Goal: Information Seeking & Learning: Check status

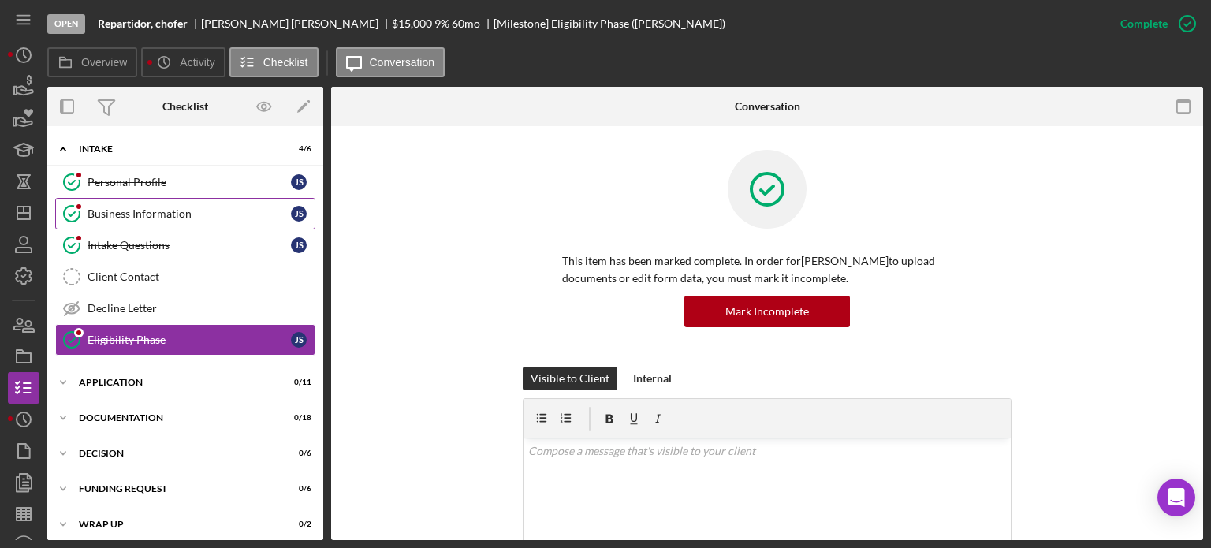
scroll to position [665, 0]
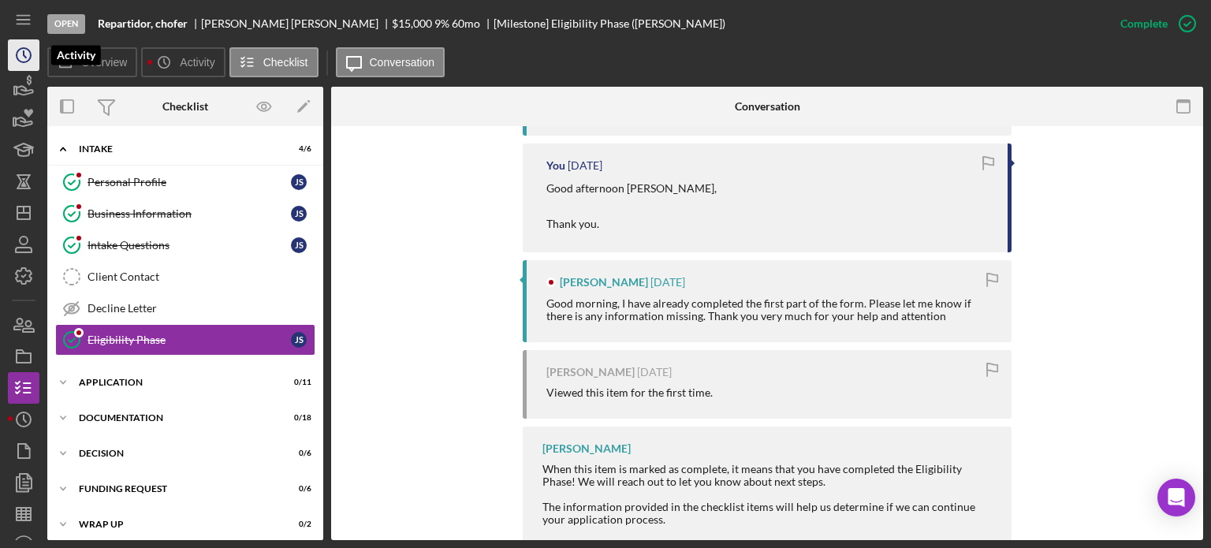
click at [26, 54] on icon "Icon/History" at bounding box center [23, 54] width 39 height 39
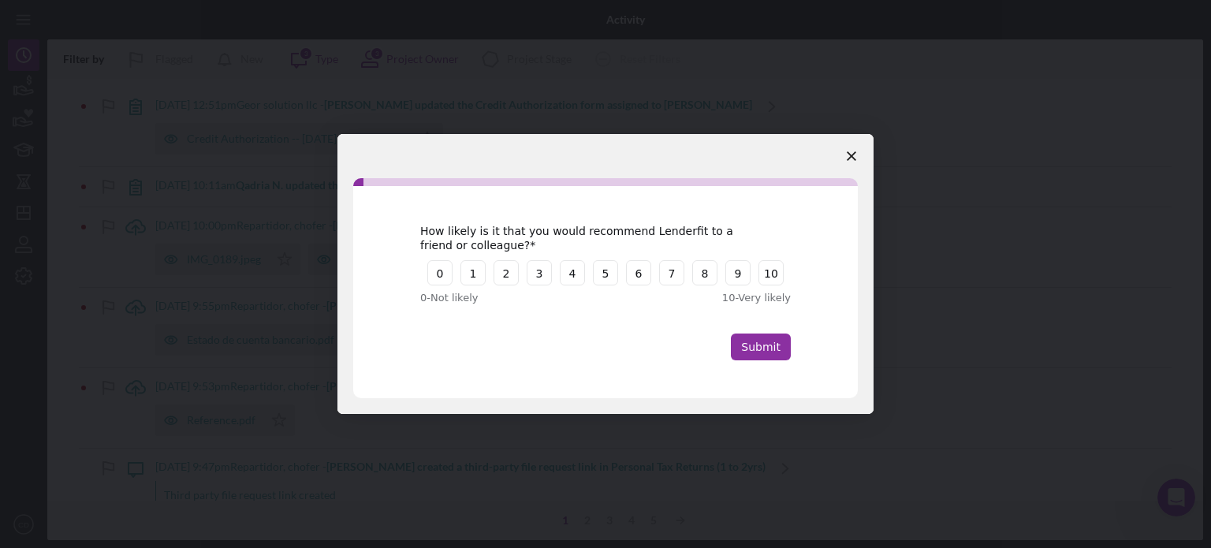
click at [845, 152] on span "Close survey" at bounding box center [851, 156] width 44 height 44
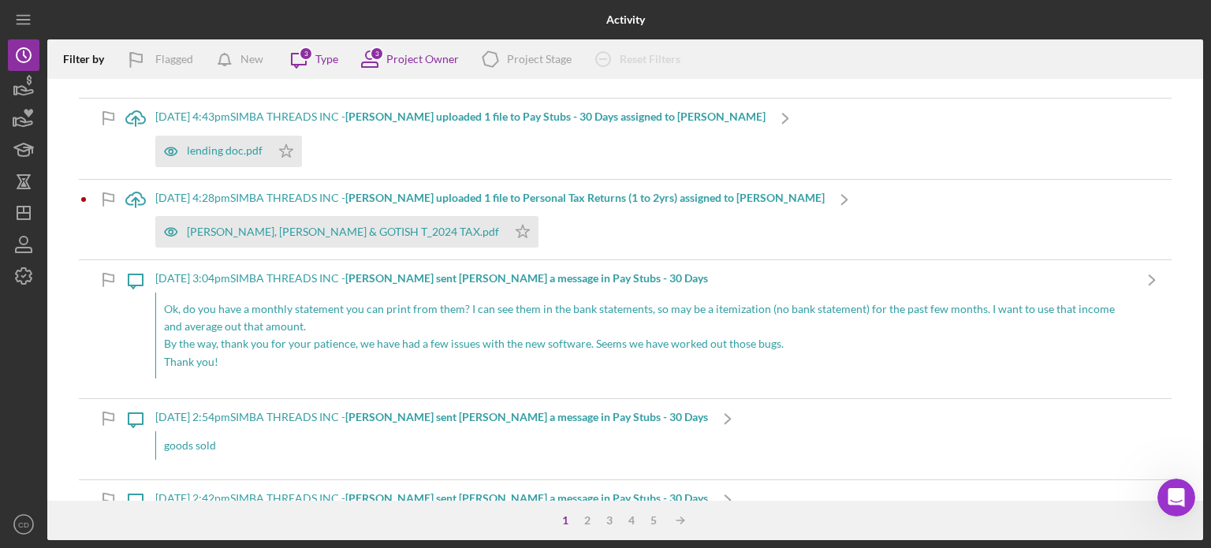
scroll to position [5578, 0]
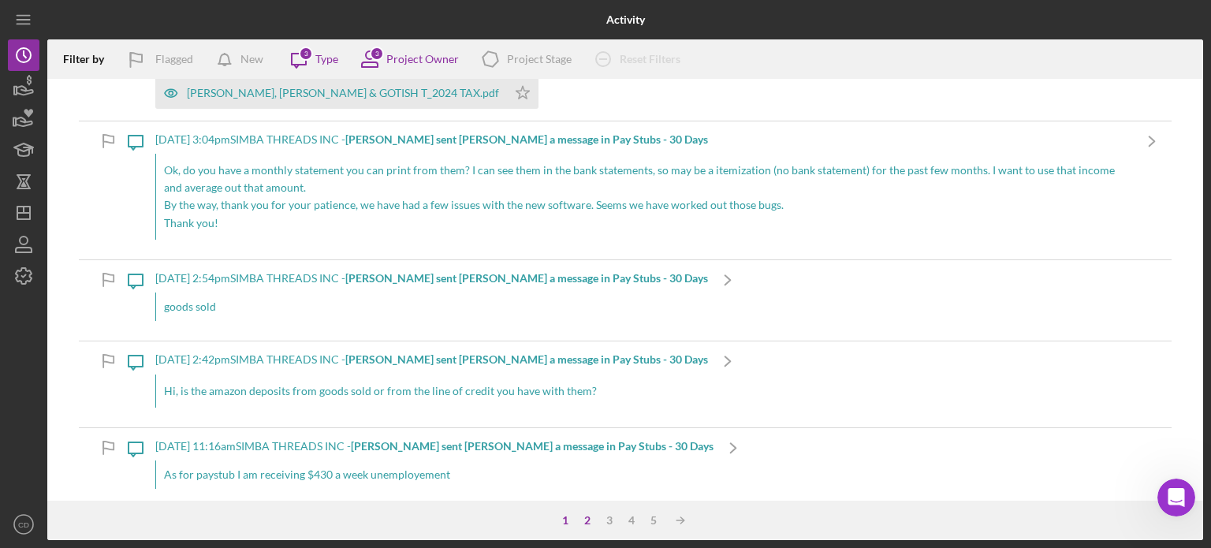
click at [588, 516] on div "2" at bounding box center [587, 520] width 22 height 13
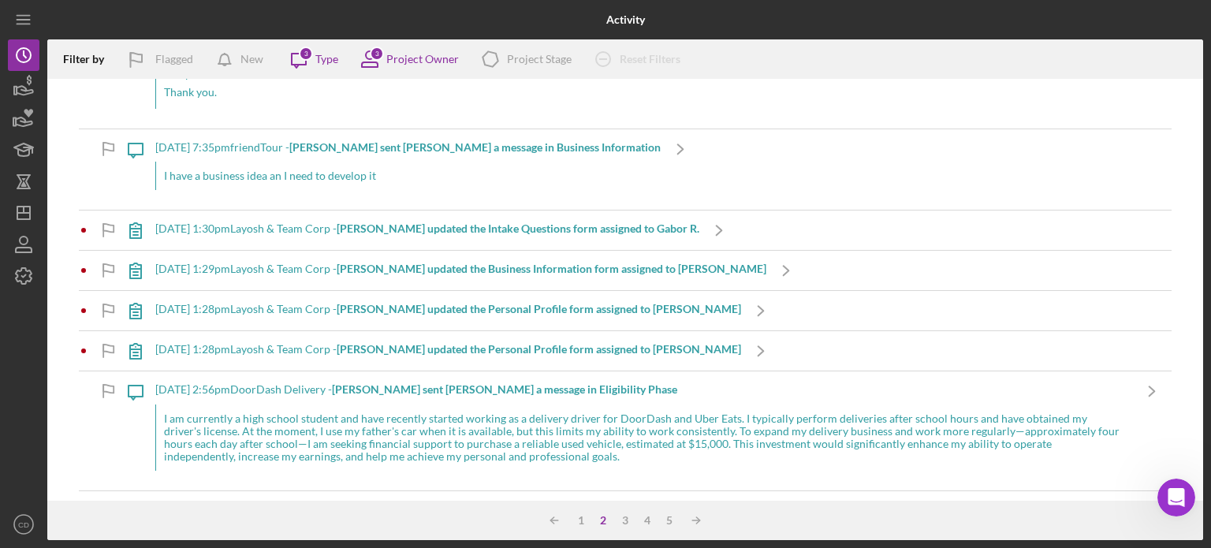
scroll to position [0, 0]
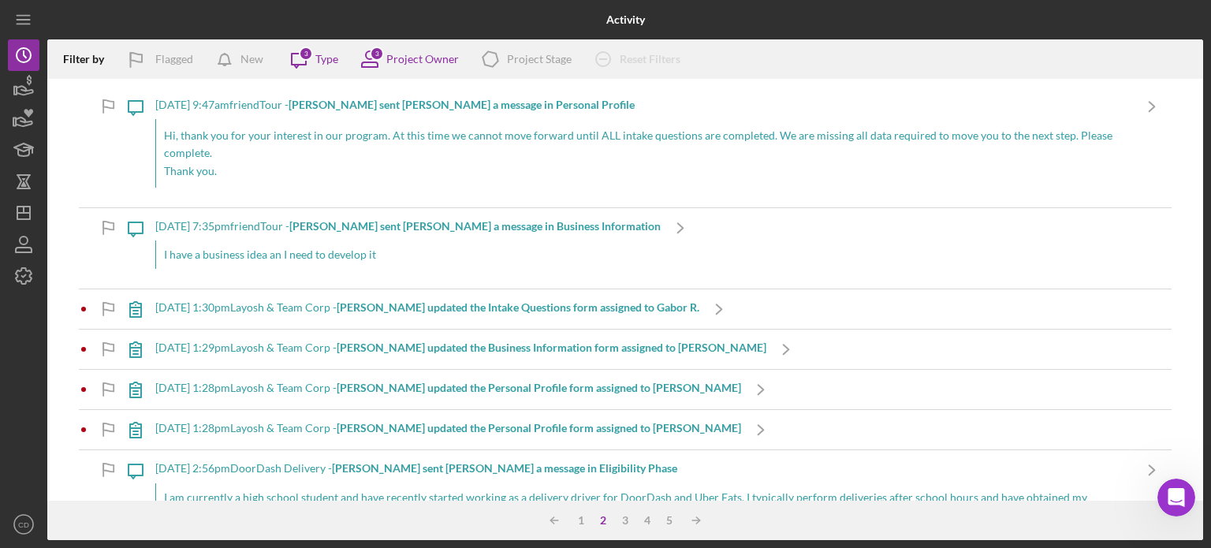
click at [584, 519] on div "1" at bounding box center [581, 520] width 22 height 13
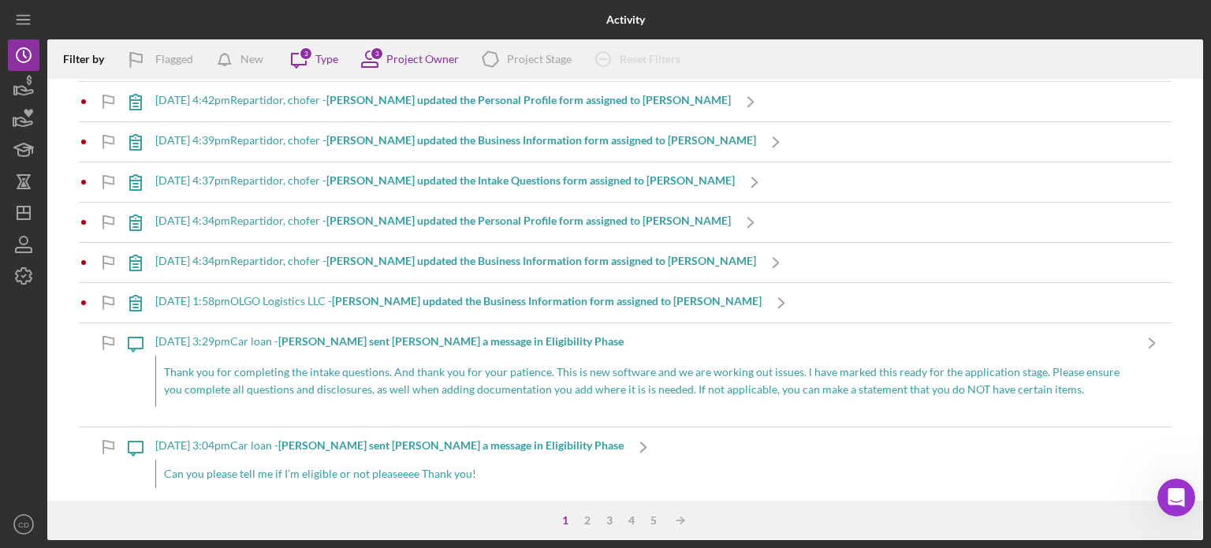
scroll to position [4178, 0]
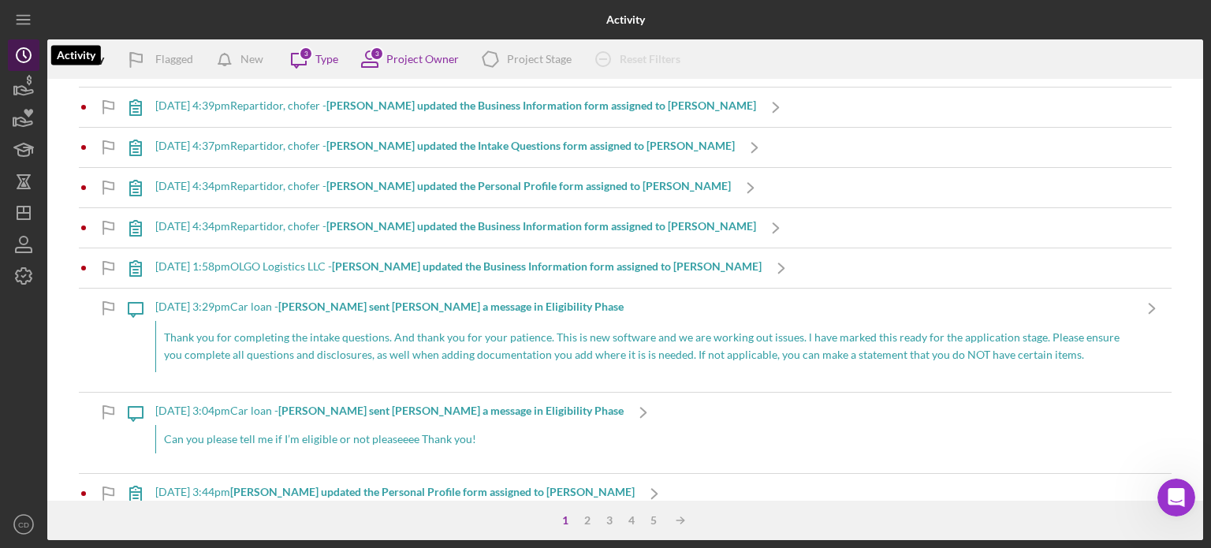
click at [13, 50] on icon "Icon/History" at bounding box center [23, 54] width 39 height 39
click at [16, 50] on icon "Icon/History" at bounding box center [23, 54] width 39 height 39
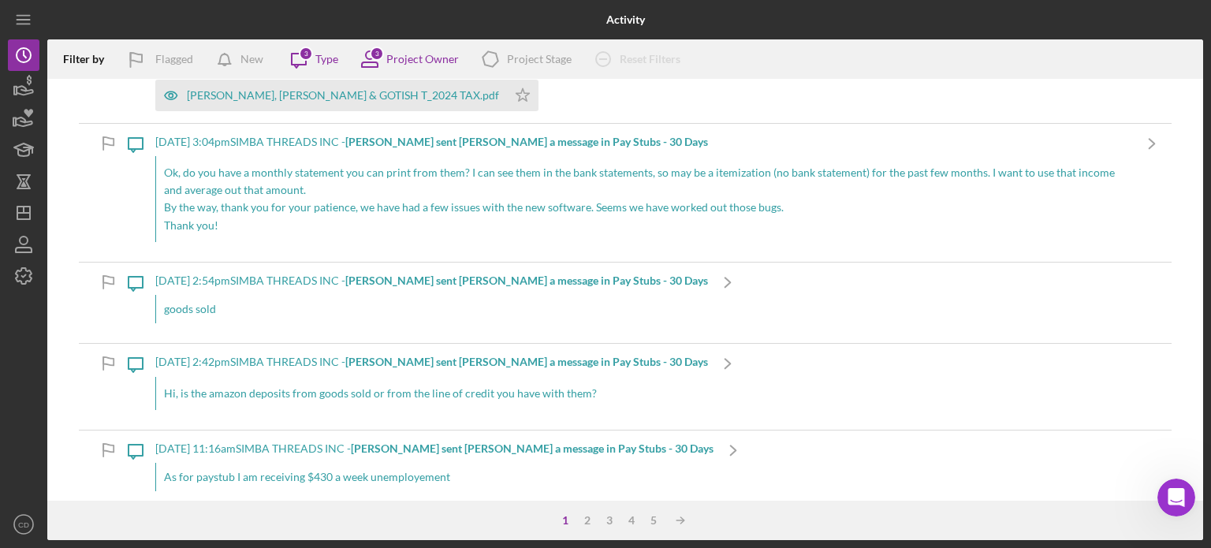
scroll to position [5578, 0]
click at [590, 519] on div "2" at bounding box center [587, 520] width 22 height 13
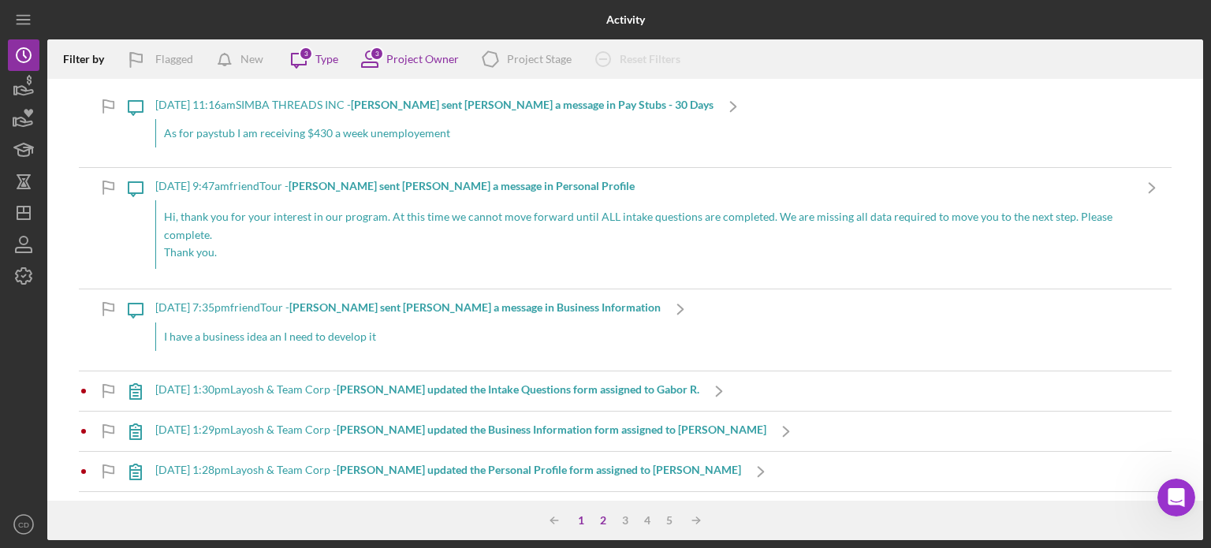
click at [581, 519] on div "1" at bounding box center [581, 520] width 22 height 13
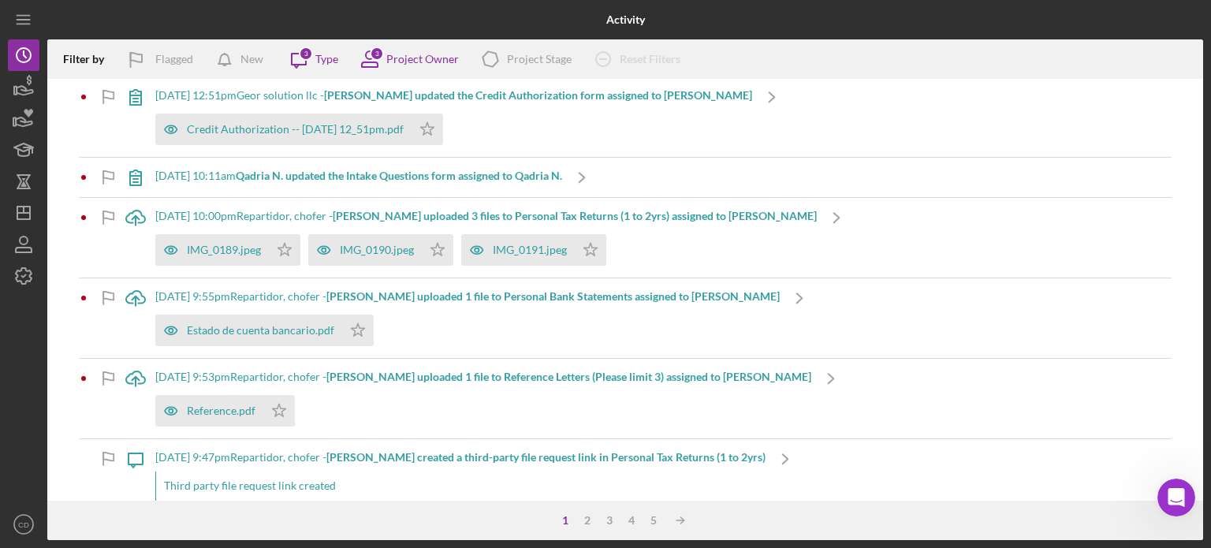
scroll to position [0, 0]
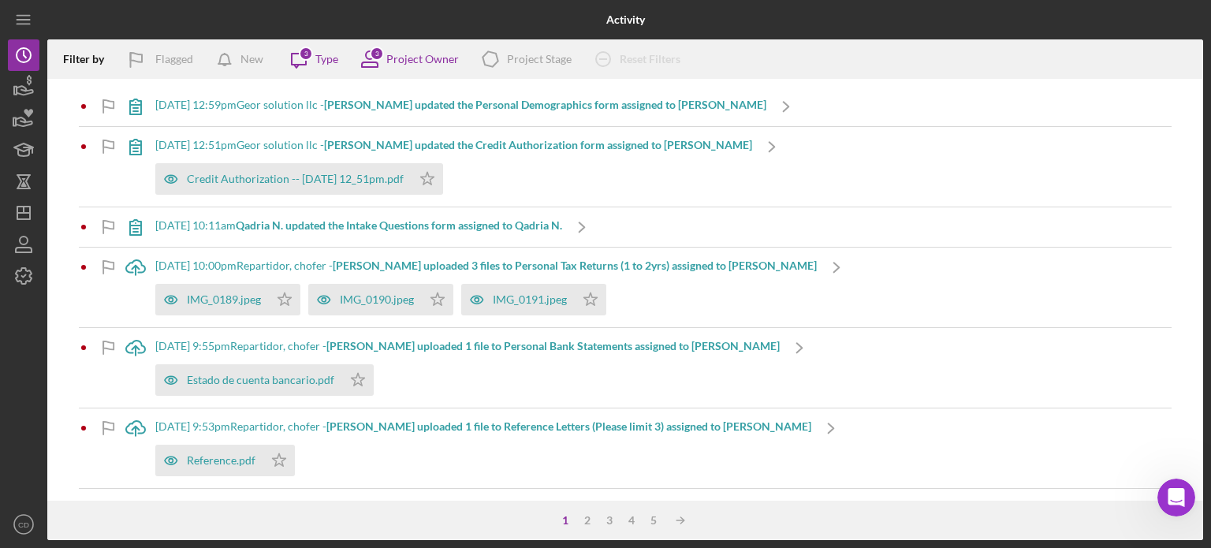
click at [510, 103] on b "[PERSON_NAME] updated the Personal Demographics form assigned to [PERSON_NAME]" at bounding box center [545, 104] width 442 height 13
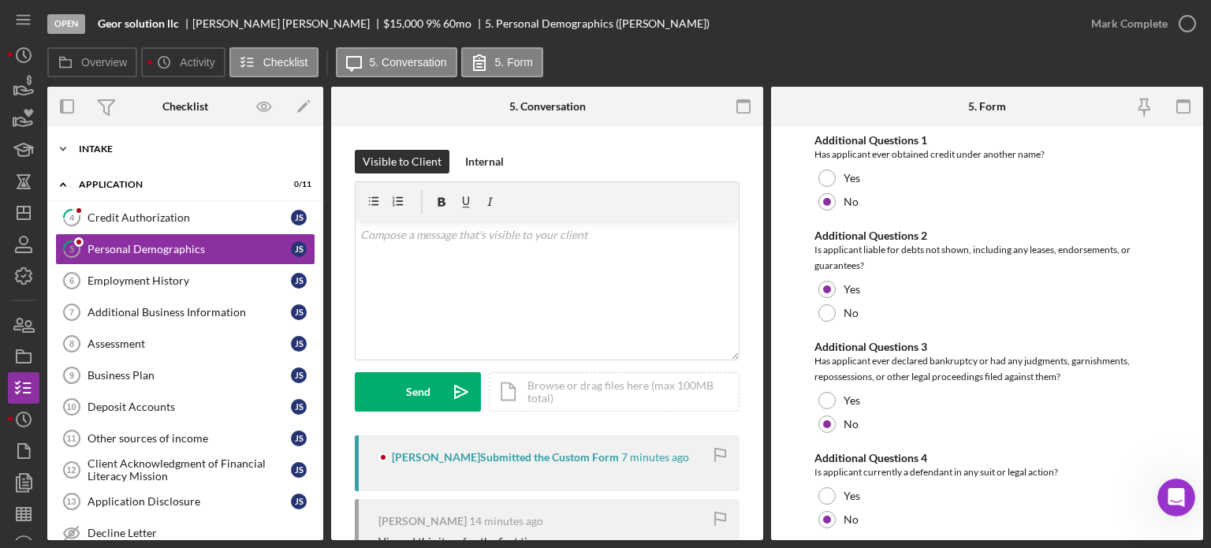
click at [136, 150] on div "Intake" at bounding box center [191, 148] width 225 height 9
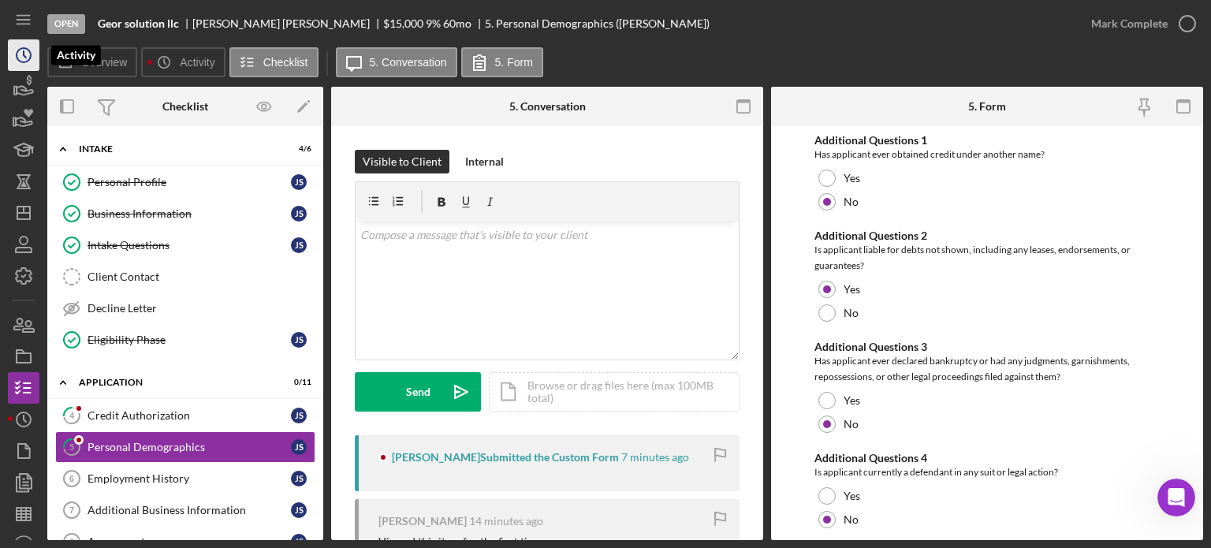
click at [26, 57] on polyline "button" at bounding box center [25, 54] width 2 height 6
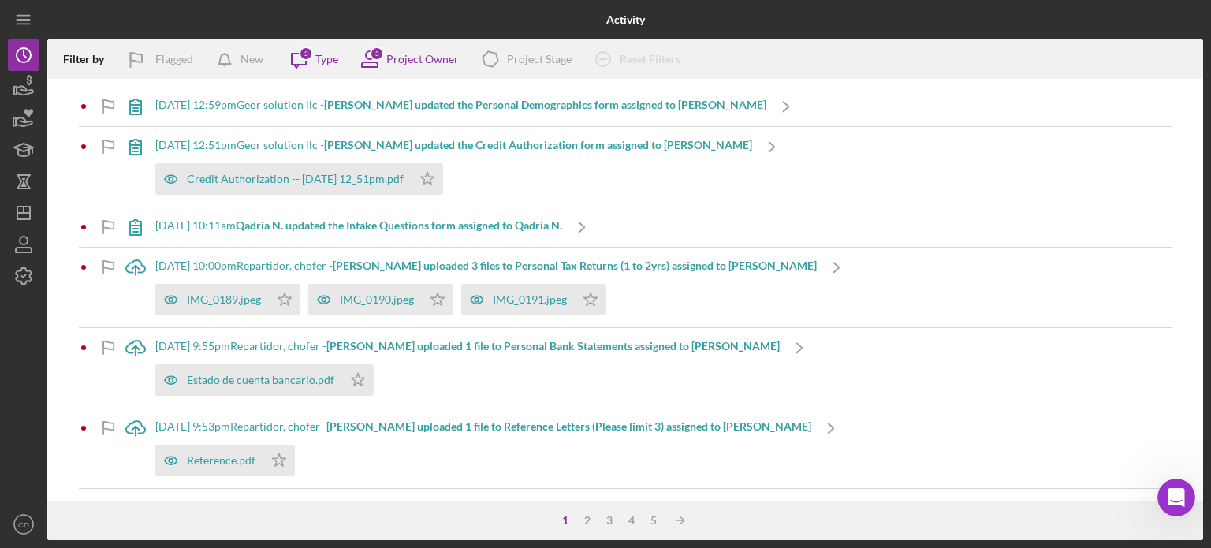
click at [391, 233] on div "[DATE] 10:11am Qadria N. updated the Intake Questions form assigned to Qadria N." at bounding box center [358, 226] width 407 height 39
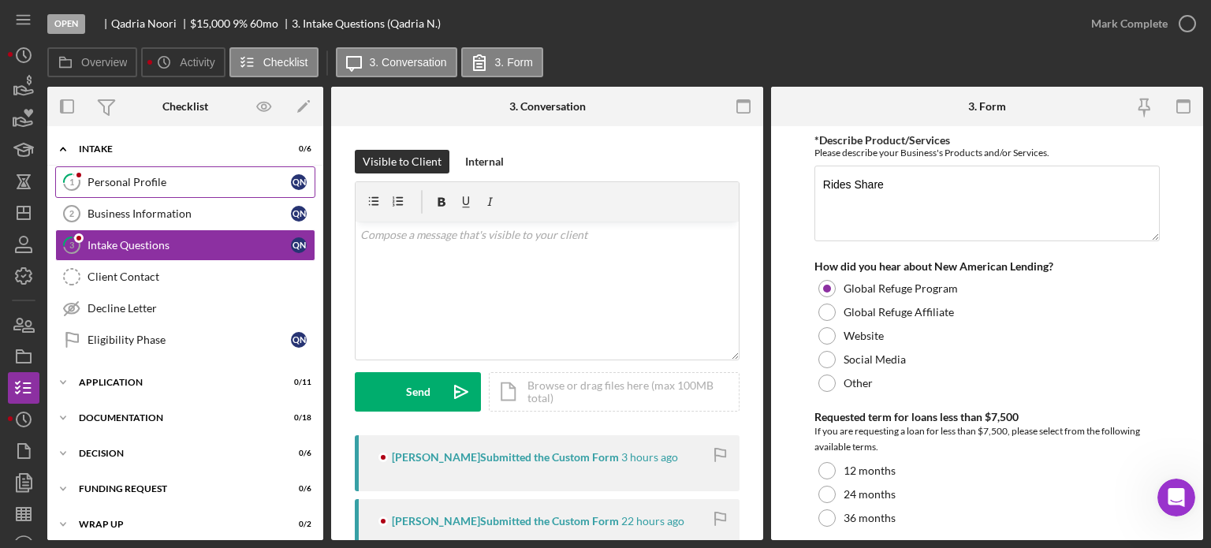
click at [214, 179] on div "Personal Profile" at bounding box center [188, 182] width 203 height 13
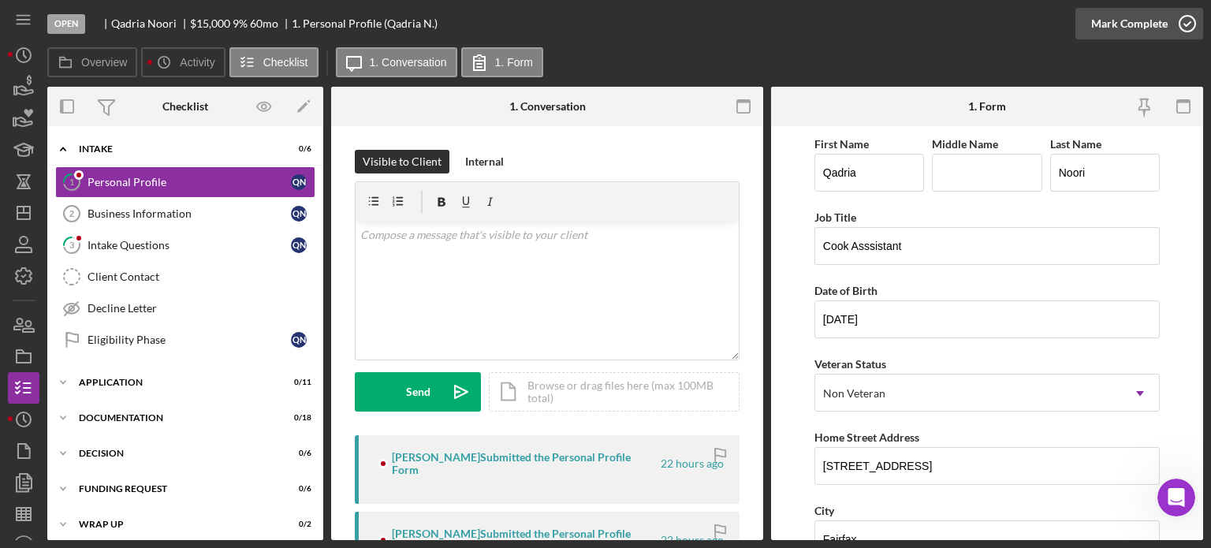
click at [1191, 24] on icon "button" at bounding box center [1186, 23] width 39 height 39
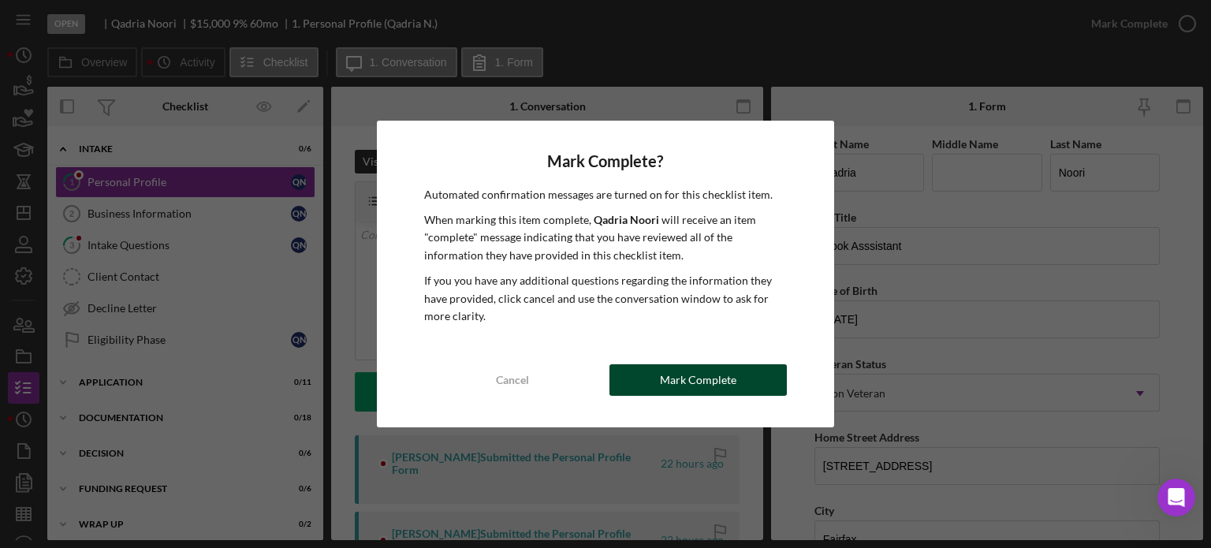
click at [703, 389] on div "Mark Complete" at bounding box center [698, 380] width 76 height 32
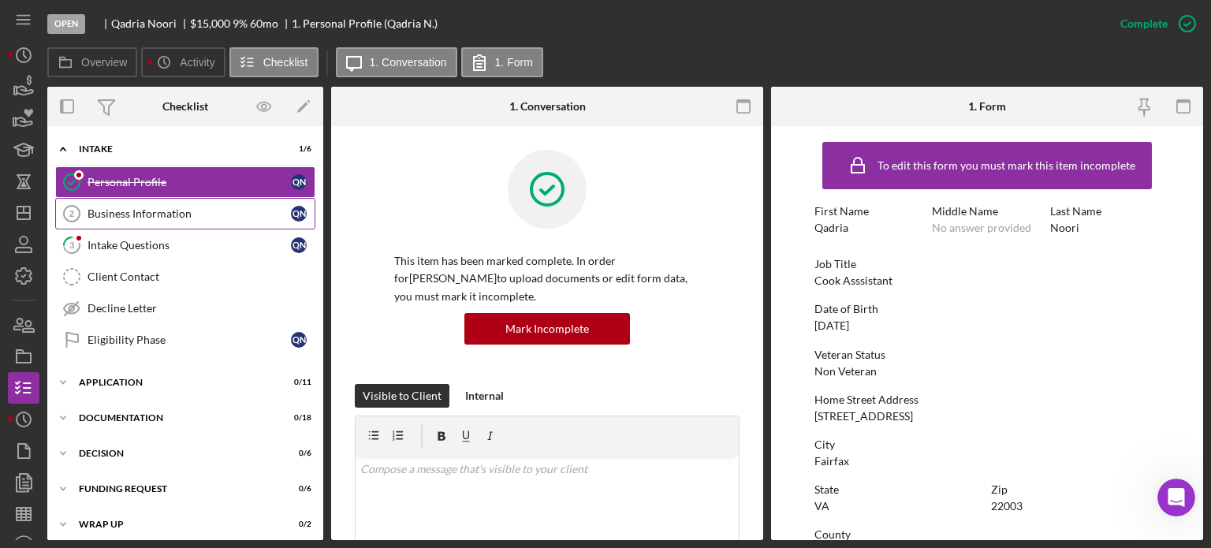
click at [171, 212] on div "Business Information" at bounding box center [188, 213] width 203 height 13
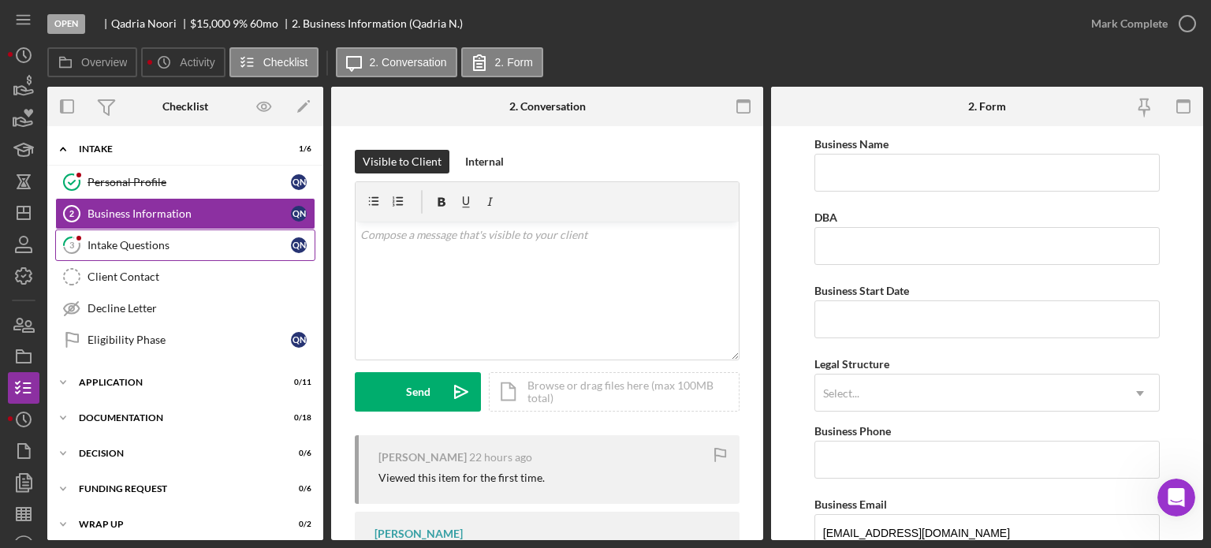
click at [170, 242] on div "Intake Questions" at bounding box center [188, 245] width 203 height 13
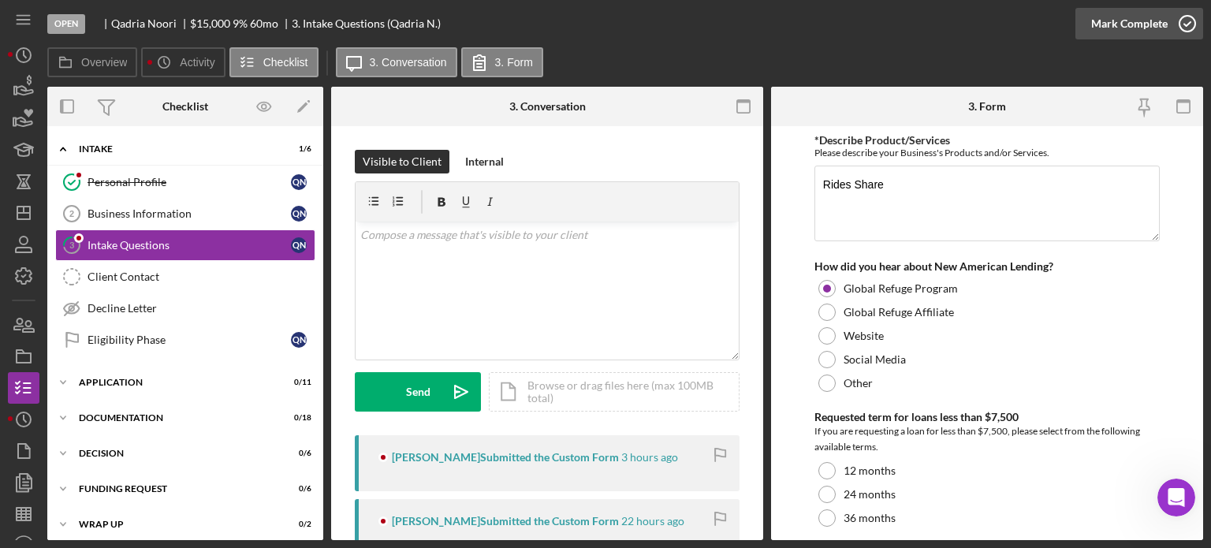
click at [1185, 20] on icon "button" at bounding box center [1186, 23] width 39 height 39
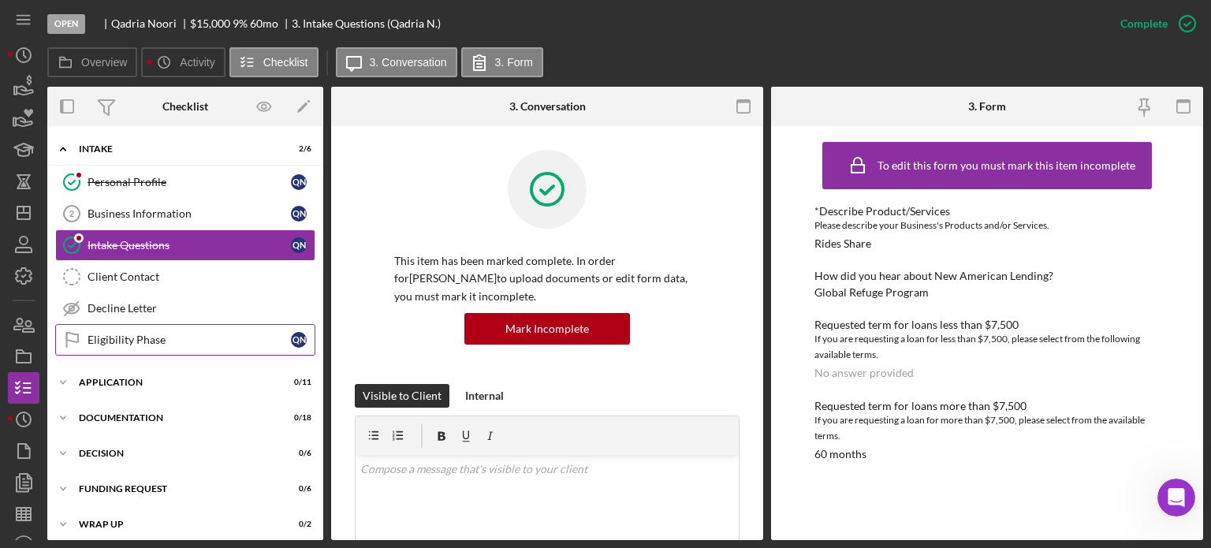
click at [150, 337] on div "Eligibility Phase" at bounding box center [188, 339] width 203 height 13
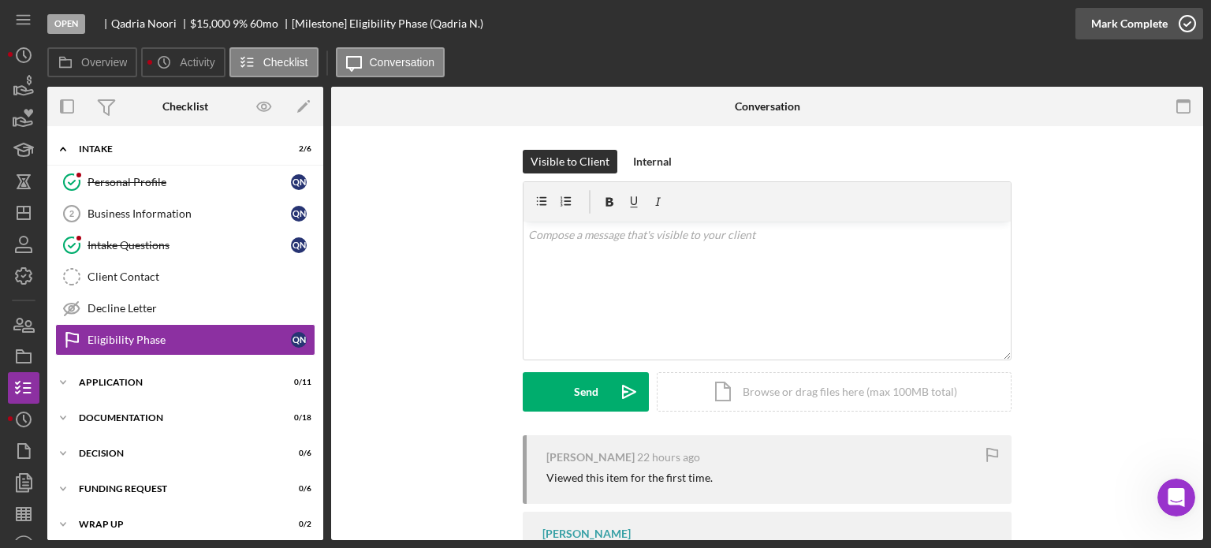
click at [1182, 21] on icon "button" at bounding box center [1186, 23] width 39 height 39
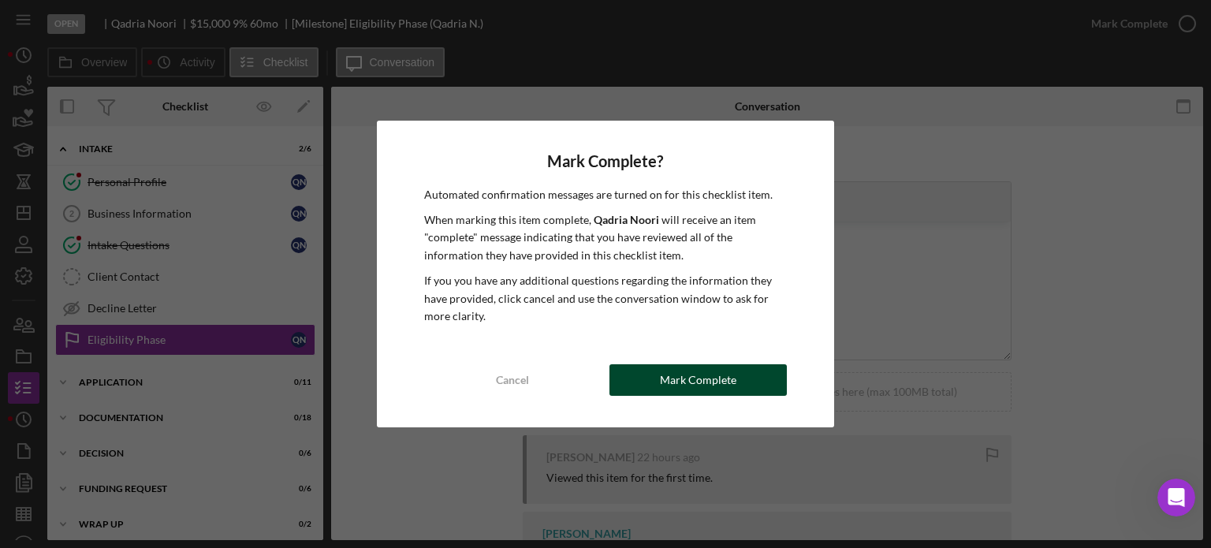
click at [745, 365] on button "Mark Complete" at bounding box center [697, 380] width 177 height 32
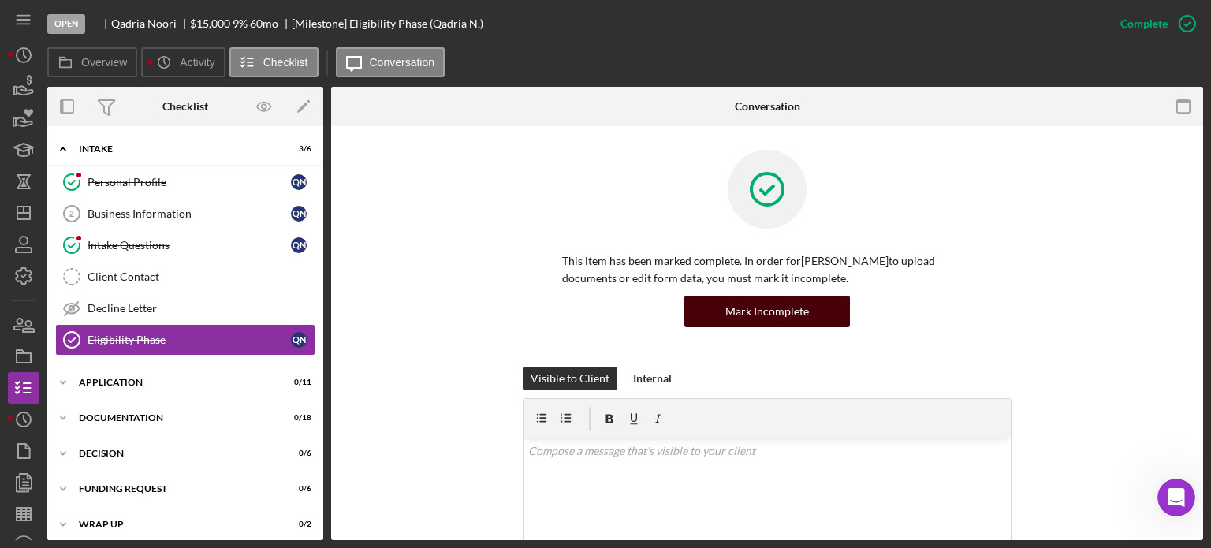
click at [764, 311] on div "Mark Incomplete" at bounding box center [767, 312] width 84 height 32
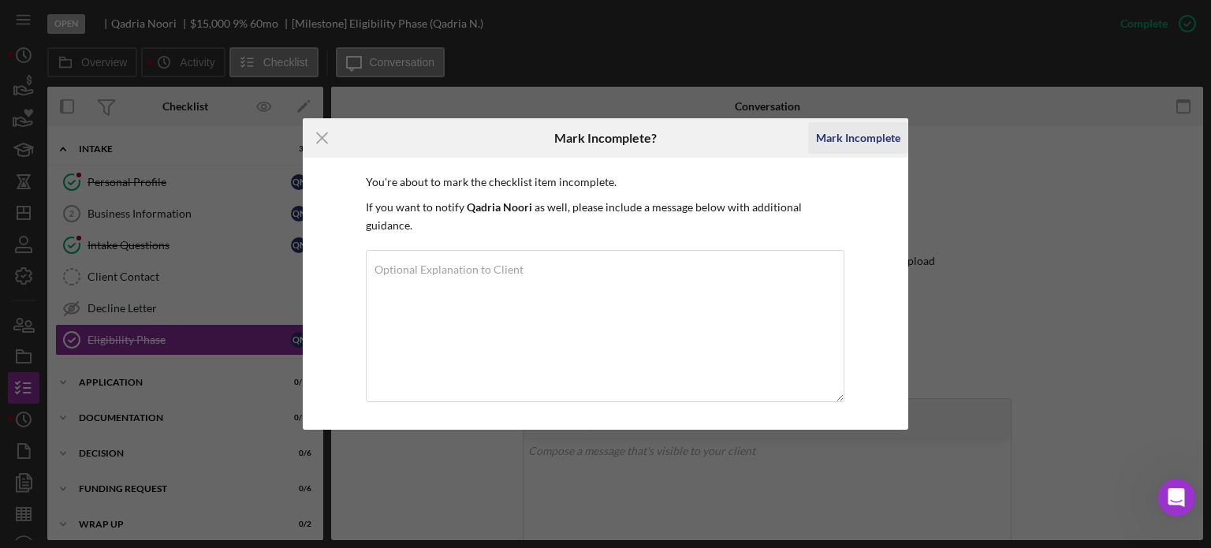
click at [845, 150] on div "Mark Incomplete" at bounding box center [858, 138] width 84 height 32
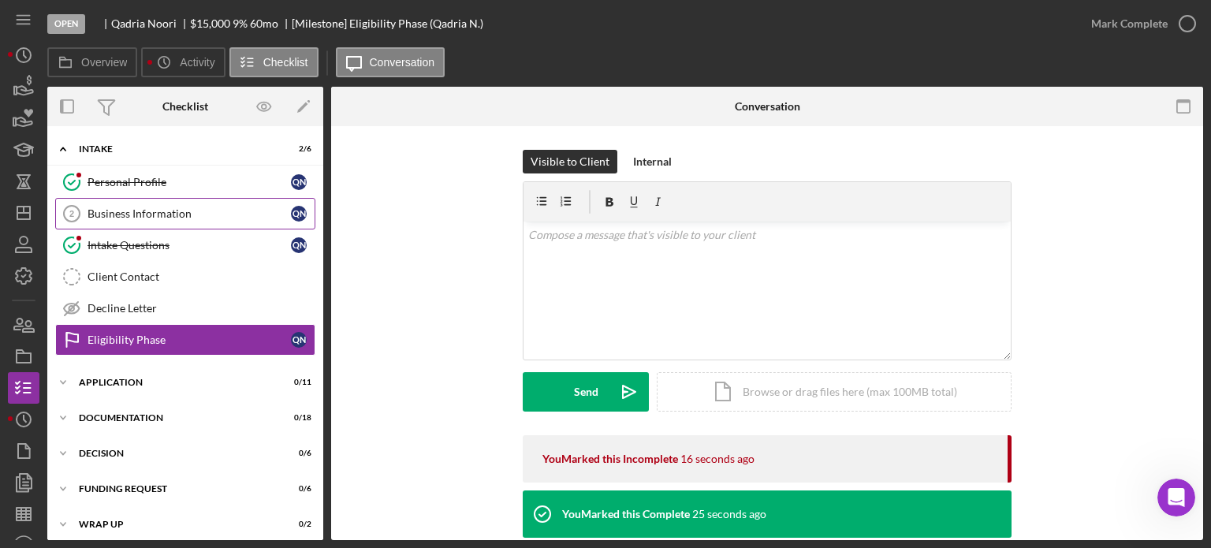
click at [142, 214] on div "Business Information" at bounding box center [188, 213] width 203 height 13
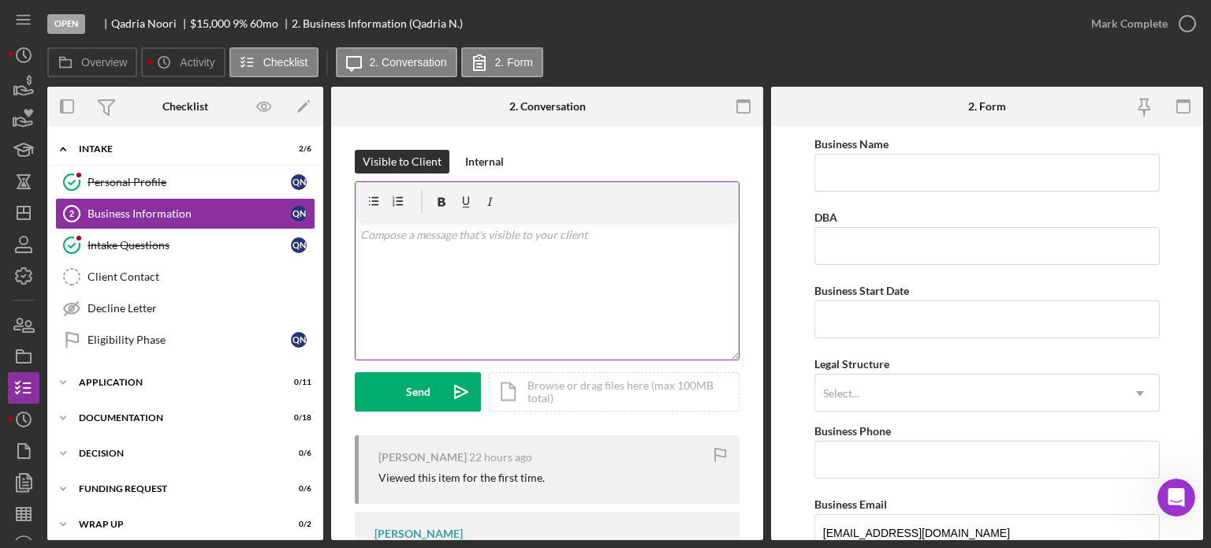
click at [440, 261] on div "v Color teal Color pink Remove color Add row above Add row below Add column bef…" at bounding box center [547, 291] width 383 height 138
click at [26, 51] on icon "Icon/History" at bounding box center [23, 54] width 39 height 39
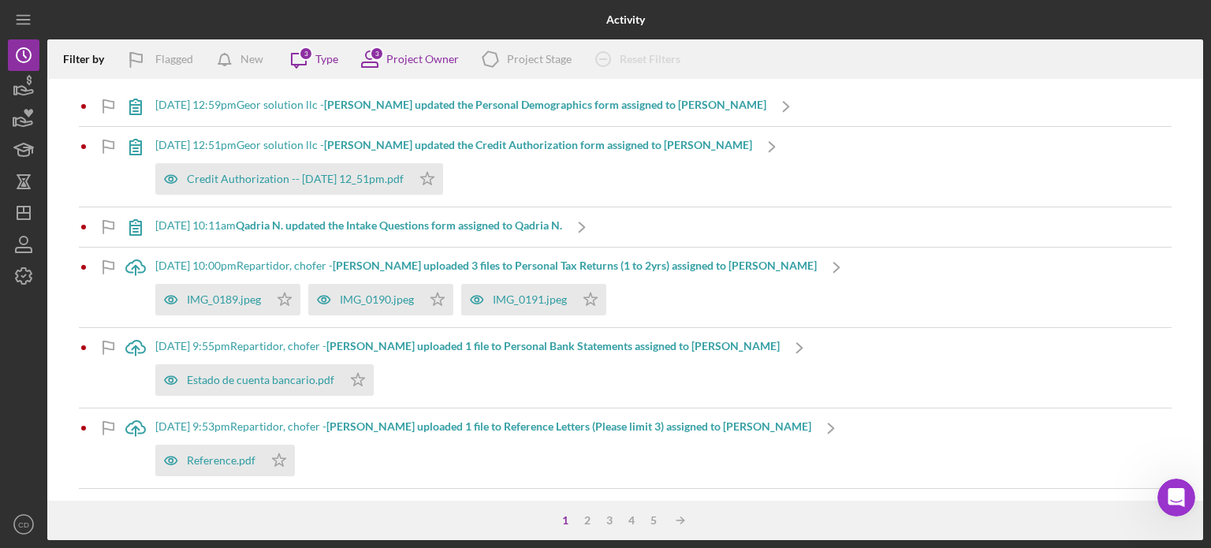
click at [459, 267] on b "[PERSON_NAME] uploaded 3 files to Personal Tax Returns (1 to 2yrs) assigned to …" at bounding box center [575, 265] width 484 height 13
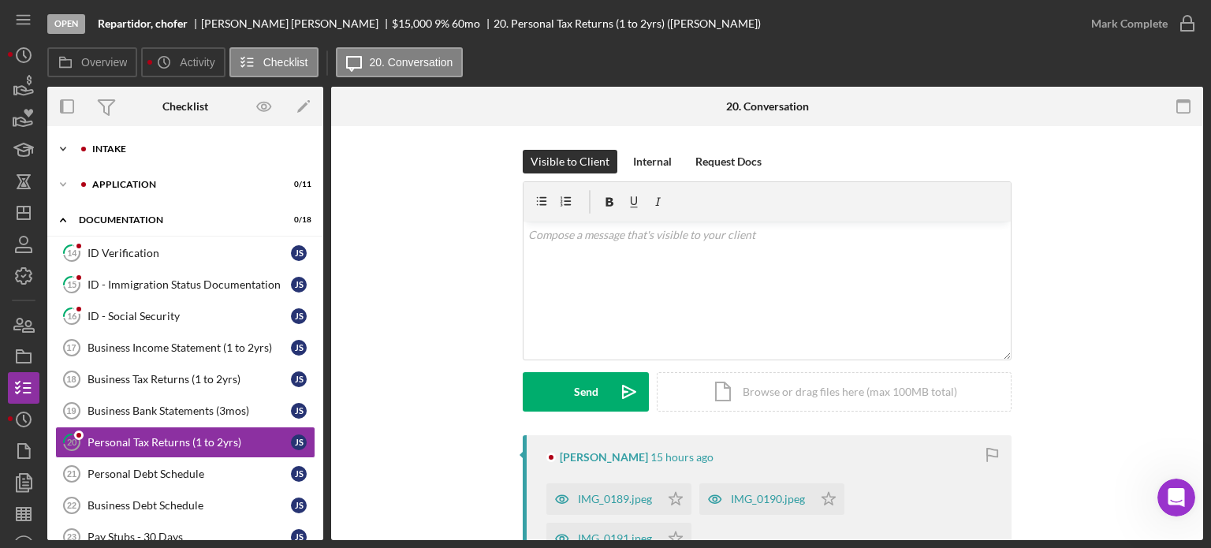
click at [102, 145] on div "Intake" at bounding box center [197, 148] width 211 height 9
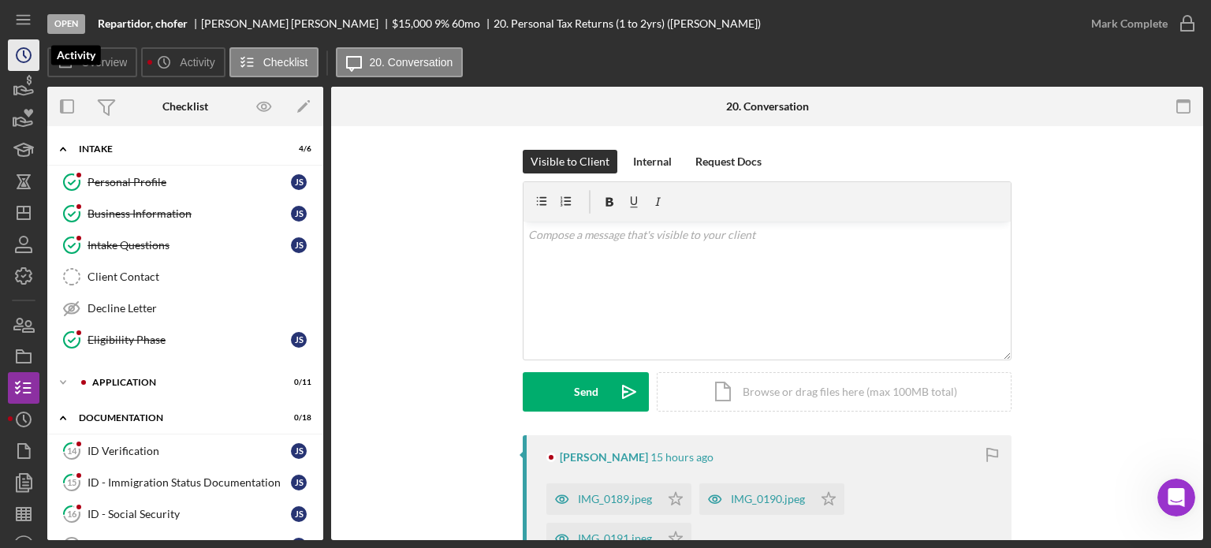
click at [29, 56] on icon "Icon/History" at bounding box center [23, 54] width 39 height 39
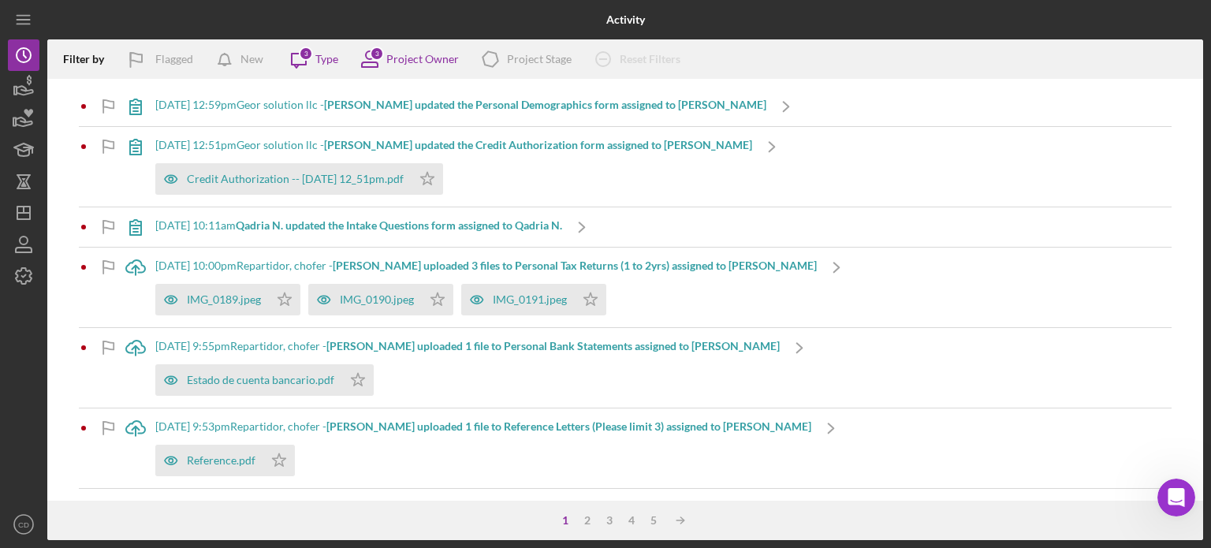
click at [430, 346] on b "[PERSON_NAME] uploaded 1 file to Personal Bank Statements assigned to [PERSON_N…" at bounding box center [552, 345] width 453 height 13
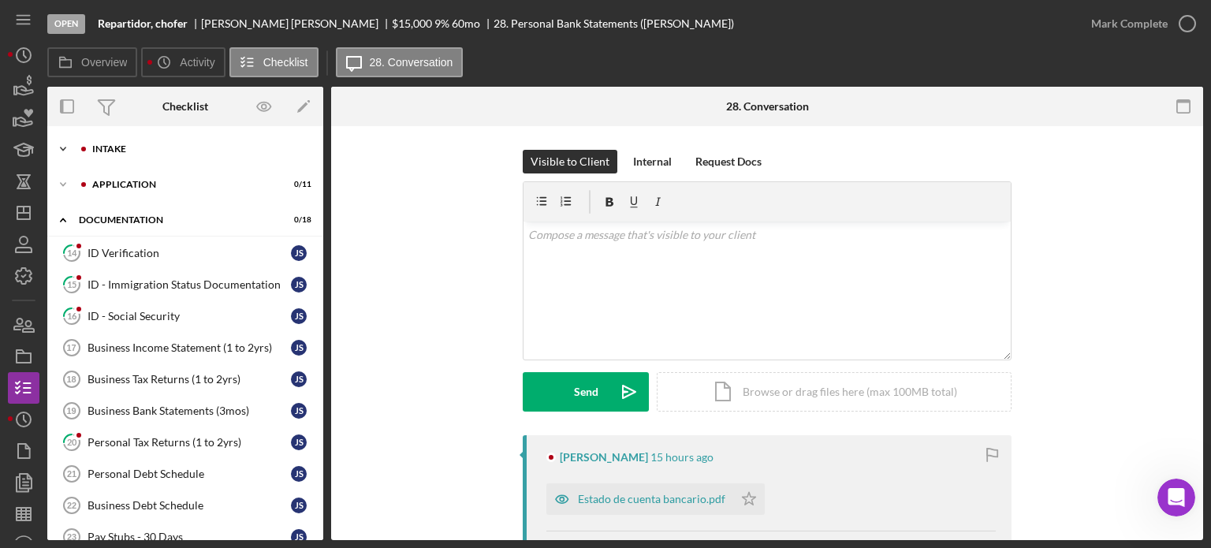
click at [63, 144] on icon "Icon/Expander" at bounding box center [63, 149] width 32 height 32
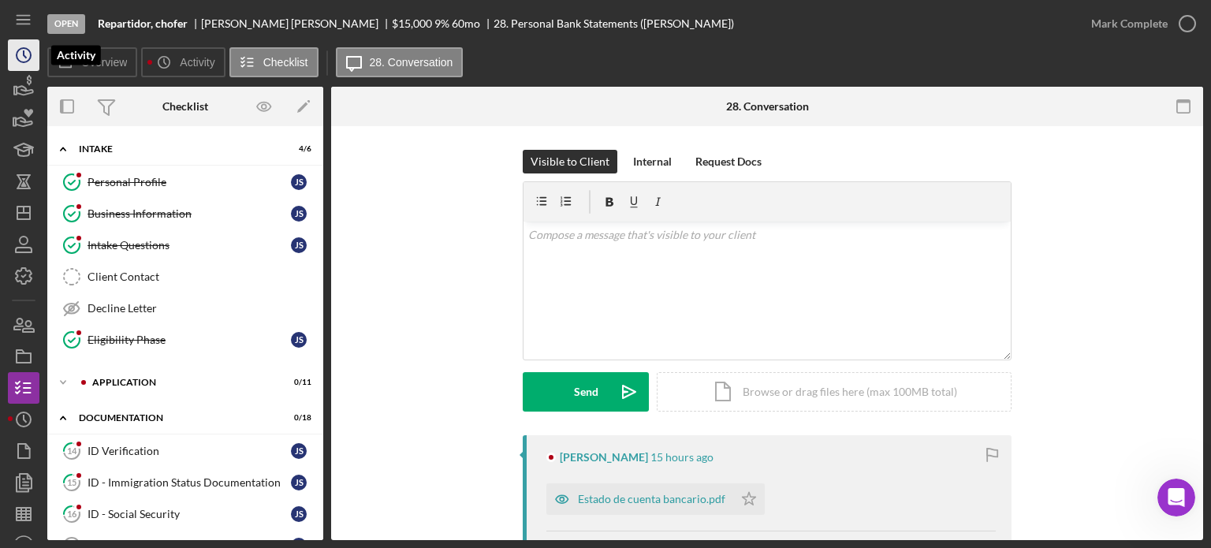
click at [31, 56] on circle "button" at bounding box center [24, 55] width 14 height 14
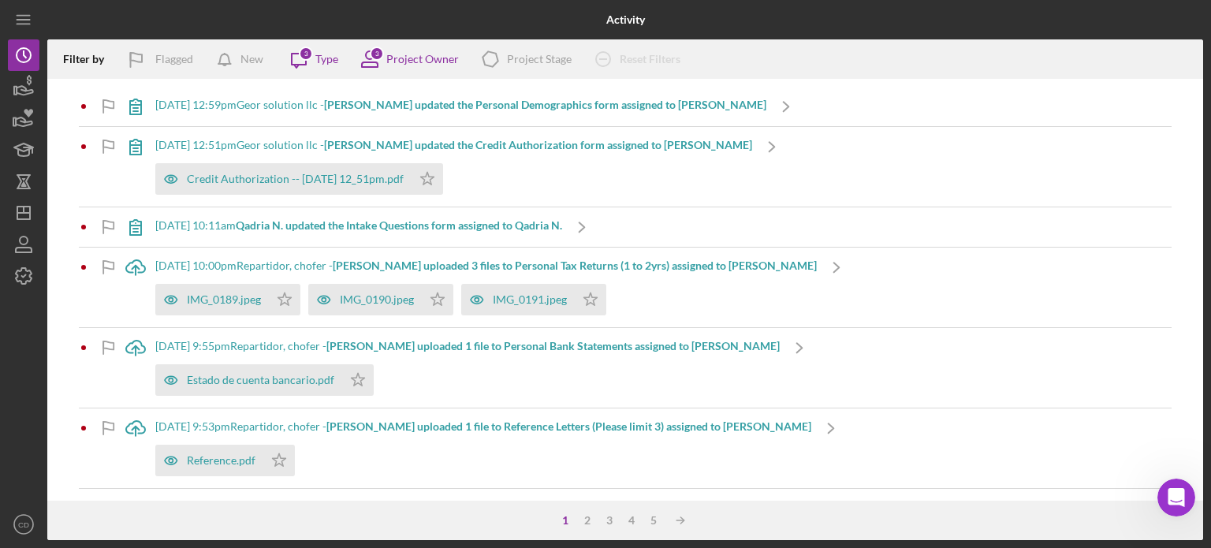
click at [526, 146] on b "[PERSON_NAME] updated the Credit Authorization form assigned to [PERSON_NAME]" at bounding box center [538, 144] width 428 height 13
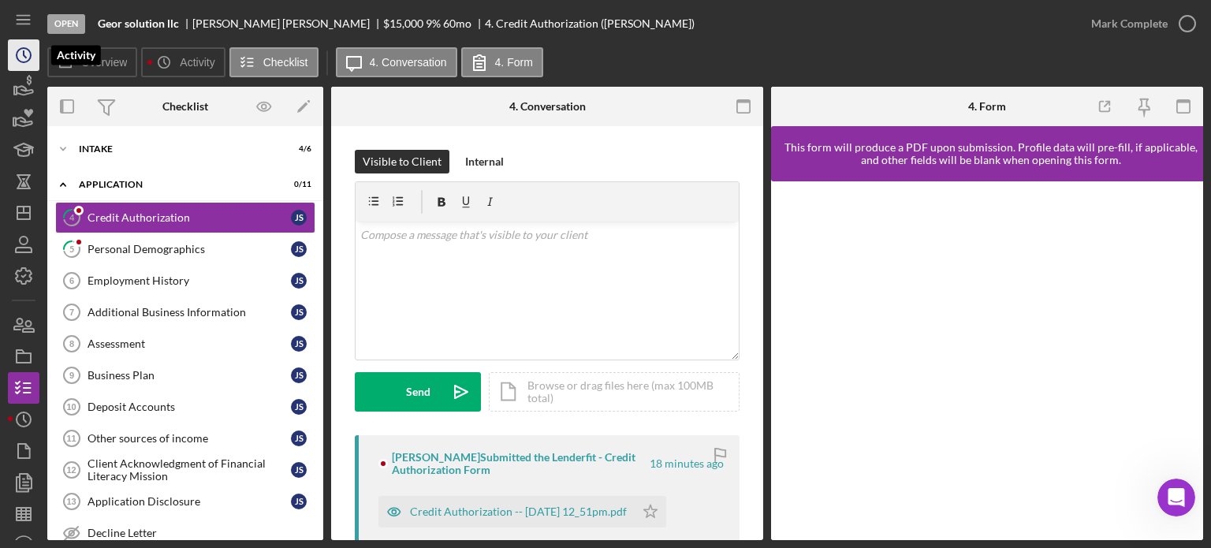
click at [20, 52] on icon "Icon/History" at bounding box center [23, 54] width 39 height 39
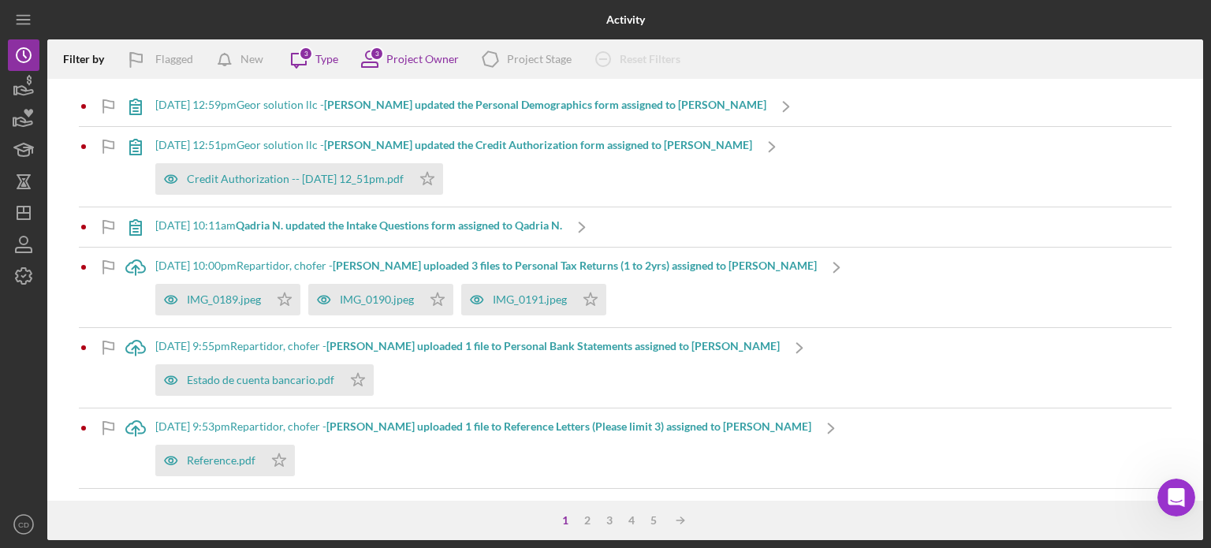
click at [408, 230] on b "Qadria N. updated the Intake Questions form assigned to Qadria N." at bounding box center [399, 224] width 326 height 13
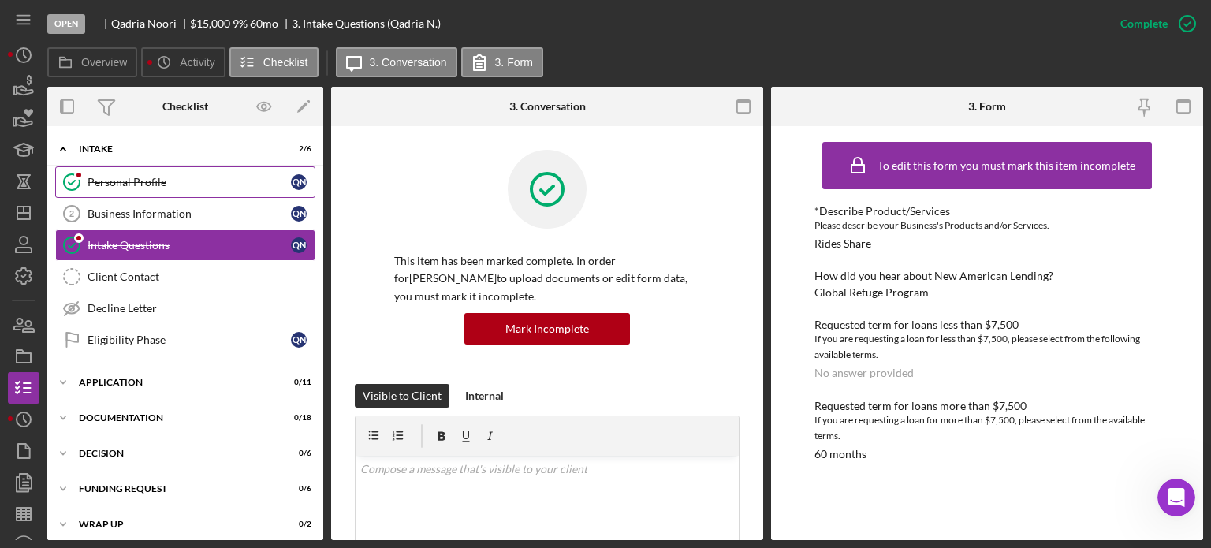
click at [215, 182] on div "Personal Profile" at bounding box center [188, 182] width 203 height 13
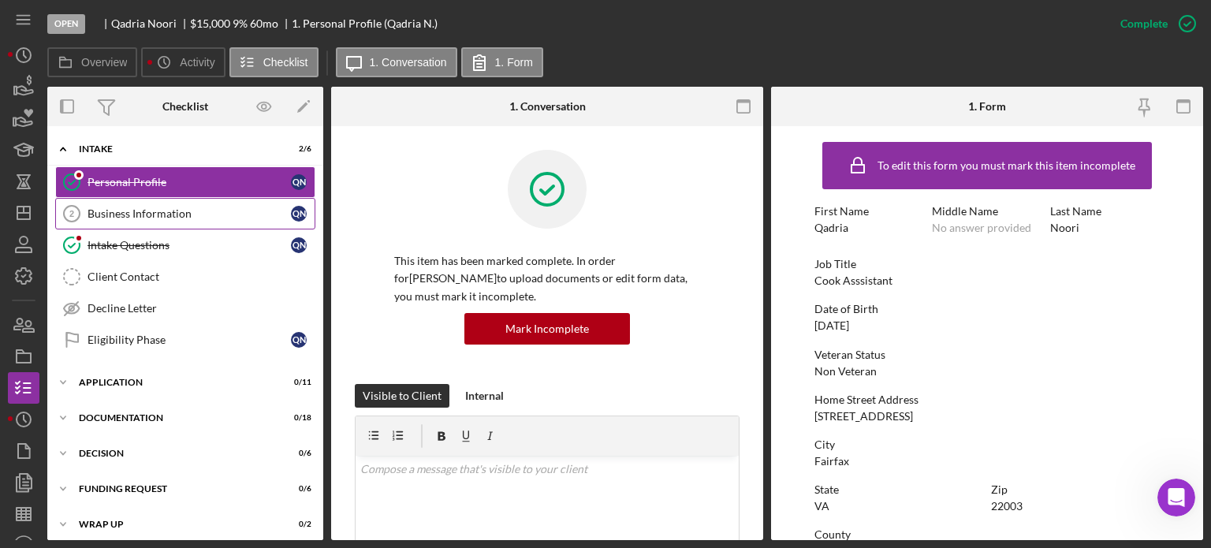
click at [222, 204] on link "Business Information 2 Business Information Q N" at bounding box center [185, 214] width 260 height 32
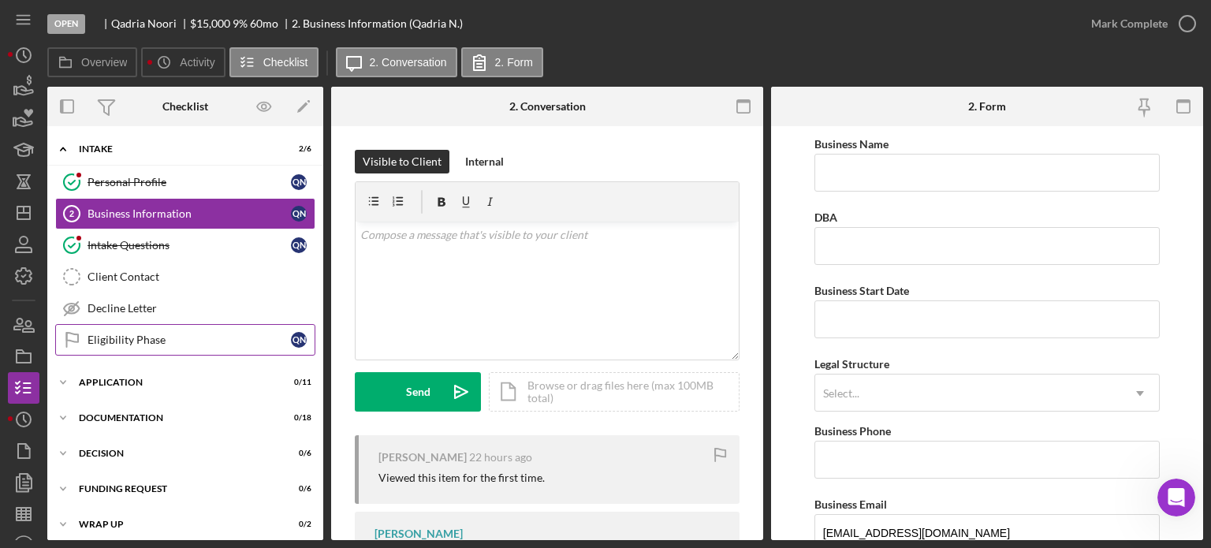
click at [202, 333] on div "Eligibility Phase" at bounding box center [188, 339] width 203 height 13
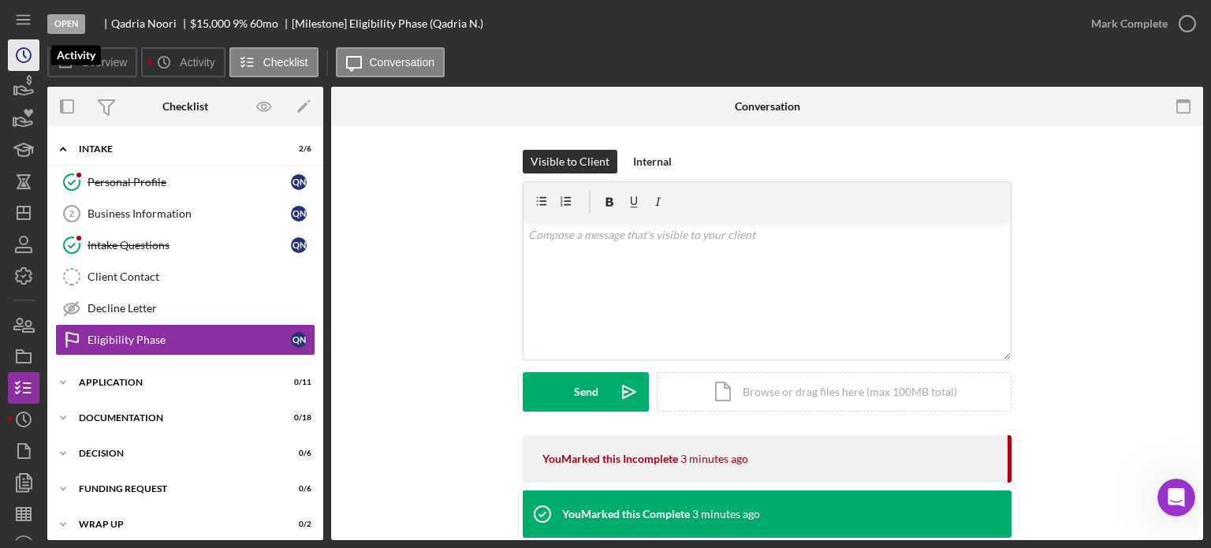
click at [28, 53] on icon "Icon/History" at bounding box center [23, 54] width 39 height 39
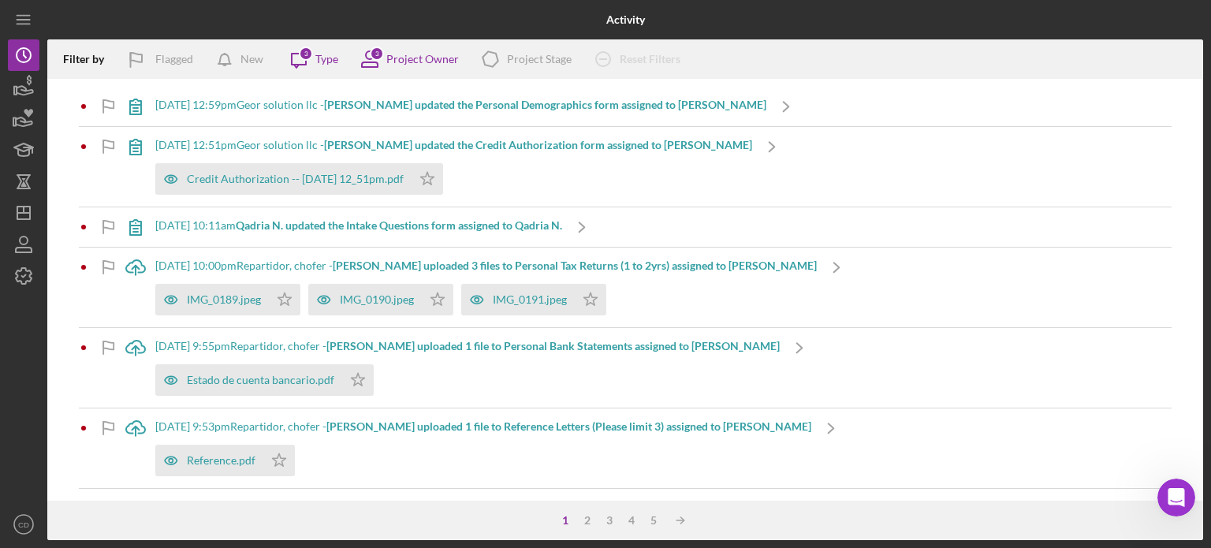
click at [464, 263] on b "[PERSON_NAME] uploaded 3 files to Personal Tax Returns (1 to 2yrs) assigned to …" at bounding box center [575, 265] width 484 height 13
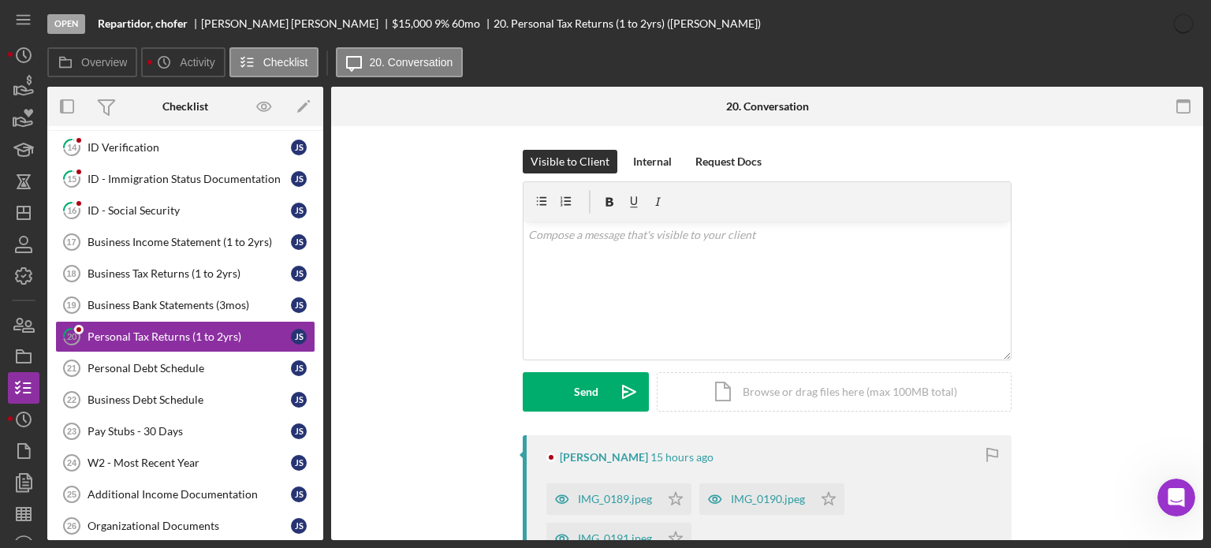
scroll to position [107, 0]
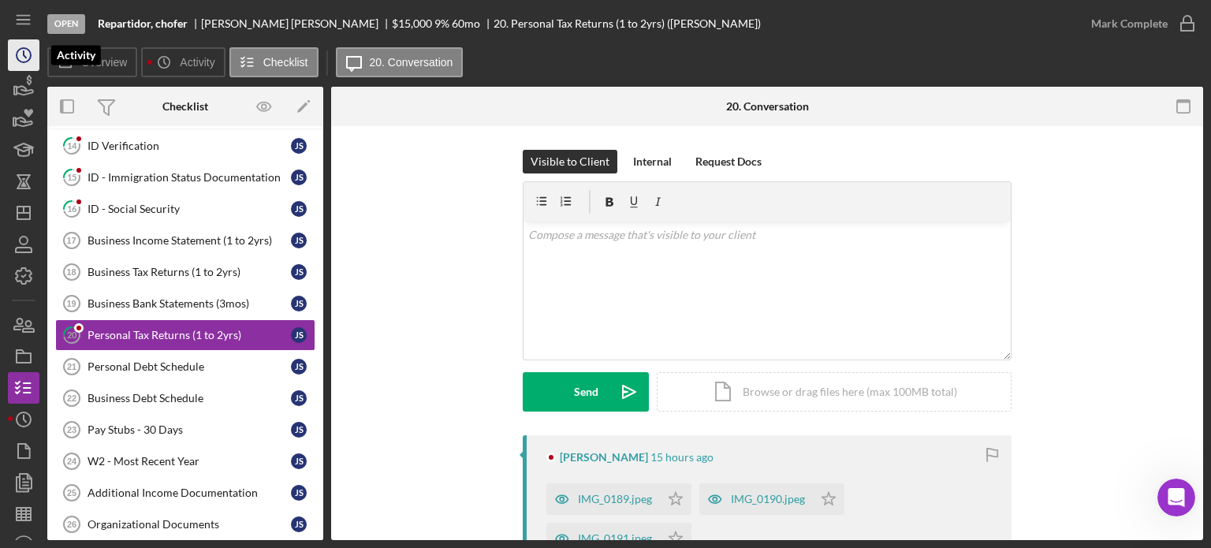
click at [17, 57] on circle "button" at bounding box center [24, 55] width 14 height 14
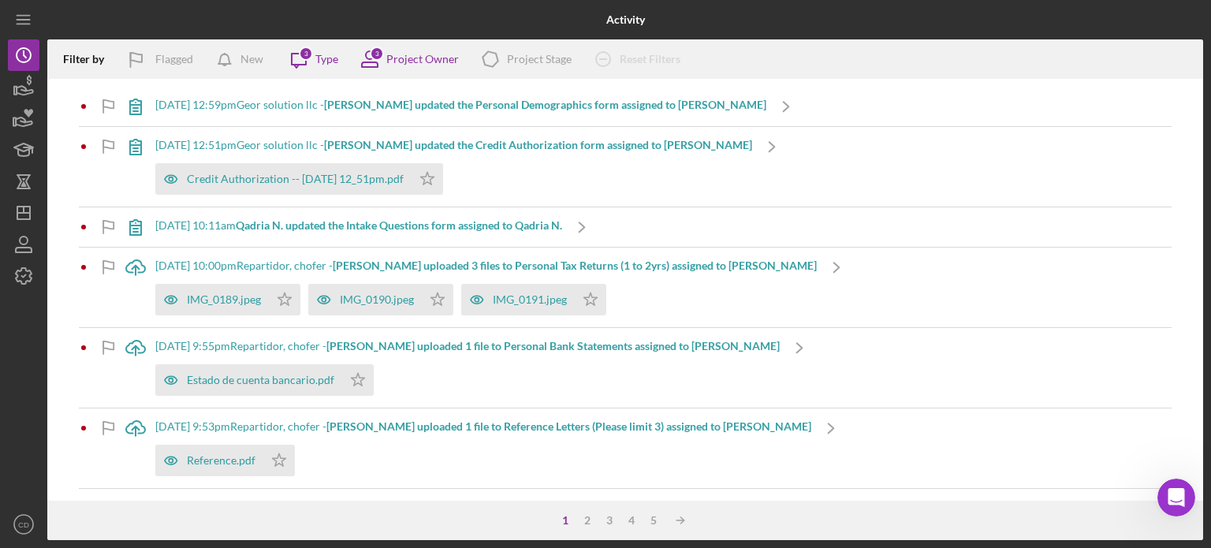
click at [429, 264] on b "[PERSON_NAME] uploaded 3 files to Personal Tax Returns (1 to 2yrs) assigned to …" at bounding box center [575, 265] width 484 height 13
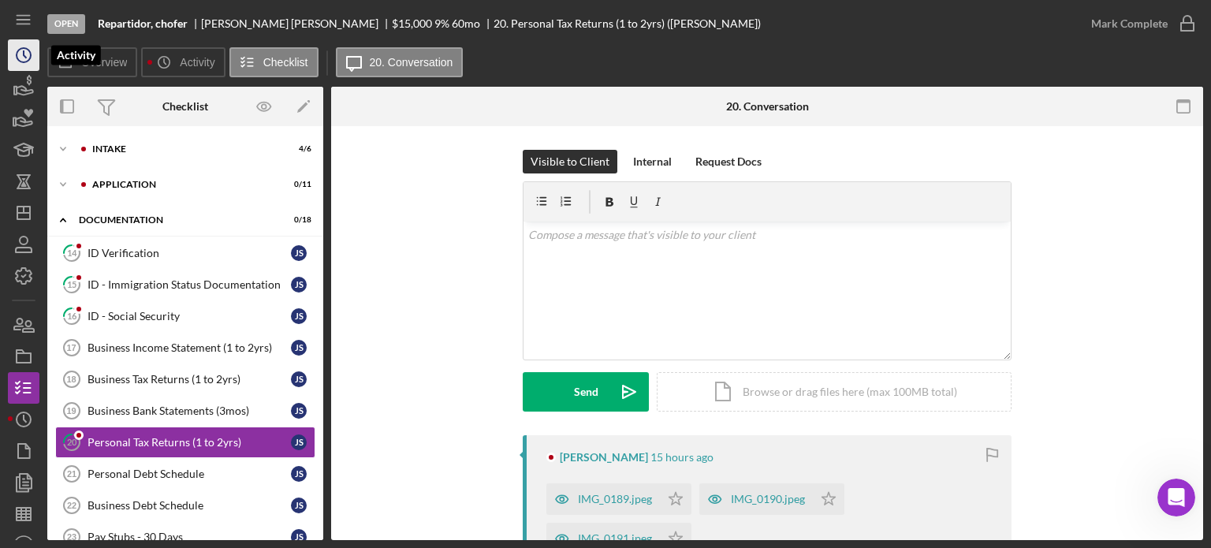
click at [22, 52] on icon "Icon/History" at bounding box center [23, 54] width 39 height 39
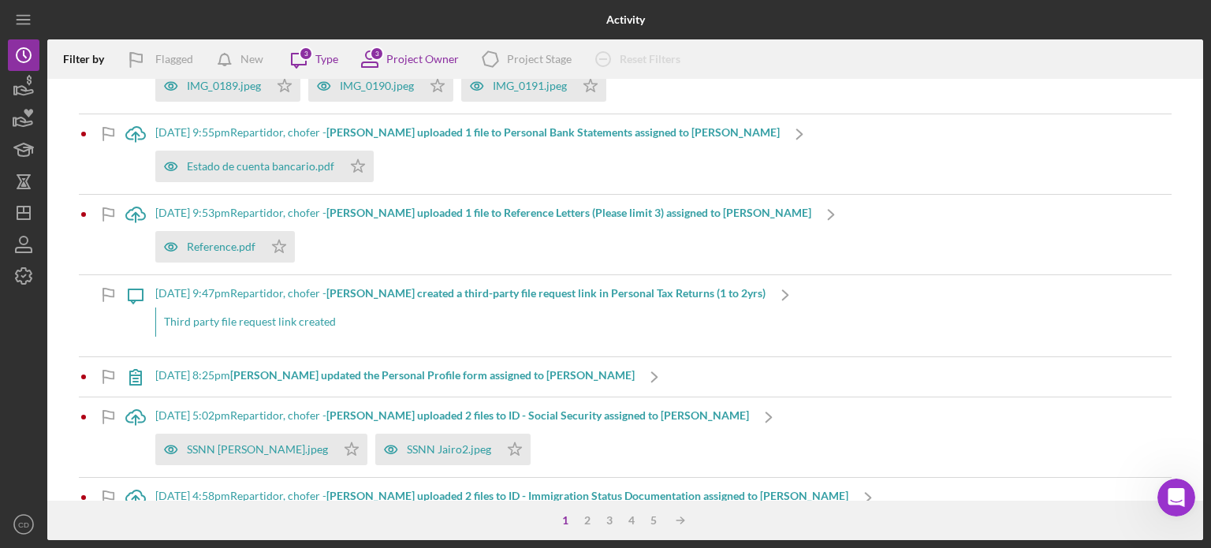
scroll to position [236, 0]
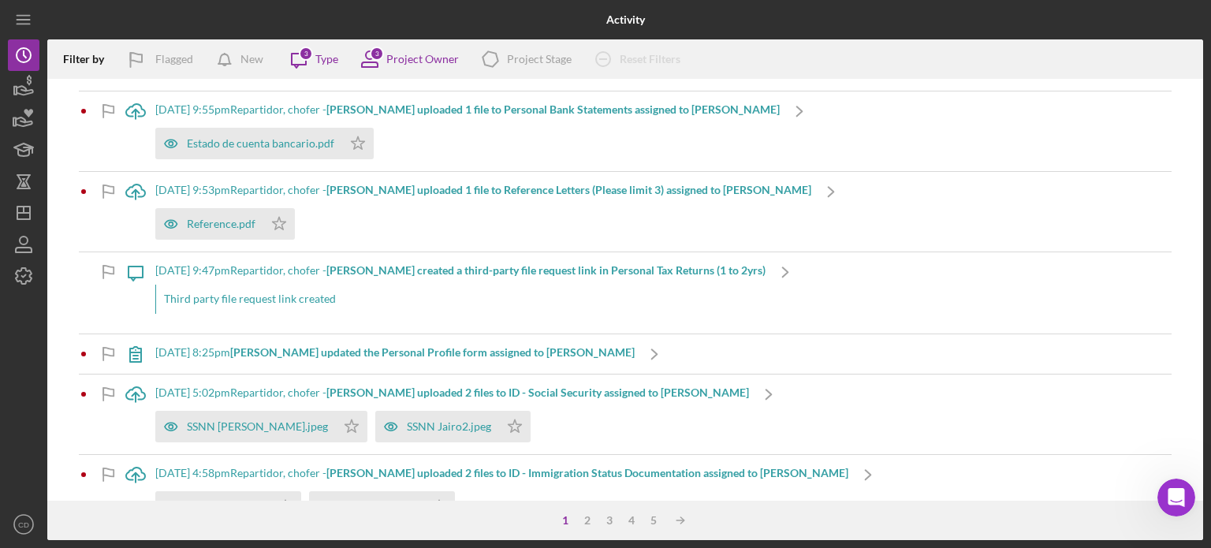
click at [378, 352] on b "[PERSON_NAME] updated the Personal Profile form assigned to [PERSON_NAME]" at bounding box center [432, 351] width 404 height 13
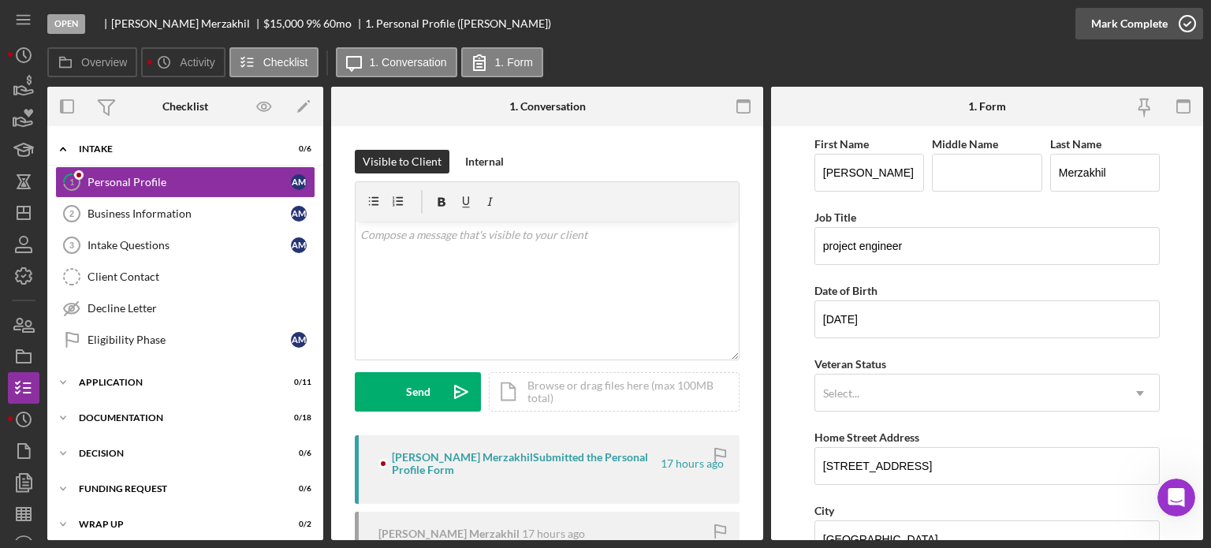
click at [1183, 18] on icon "button" at bounding box center [1186, 23] width 39 height 39
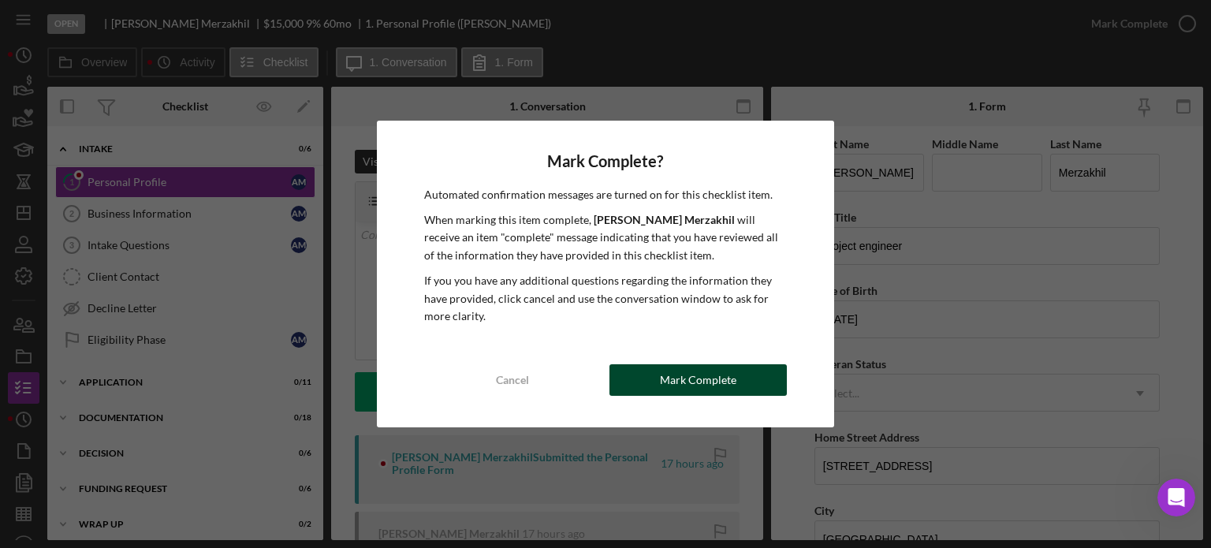
click at [743, 377] on button "Mark Complete" at bounding box center [697, 380] width 177 height 32
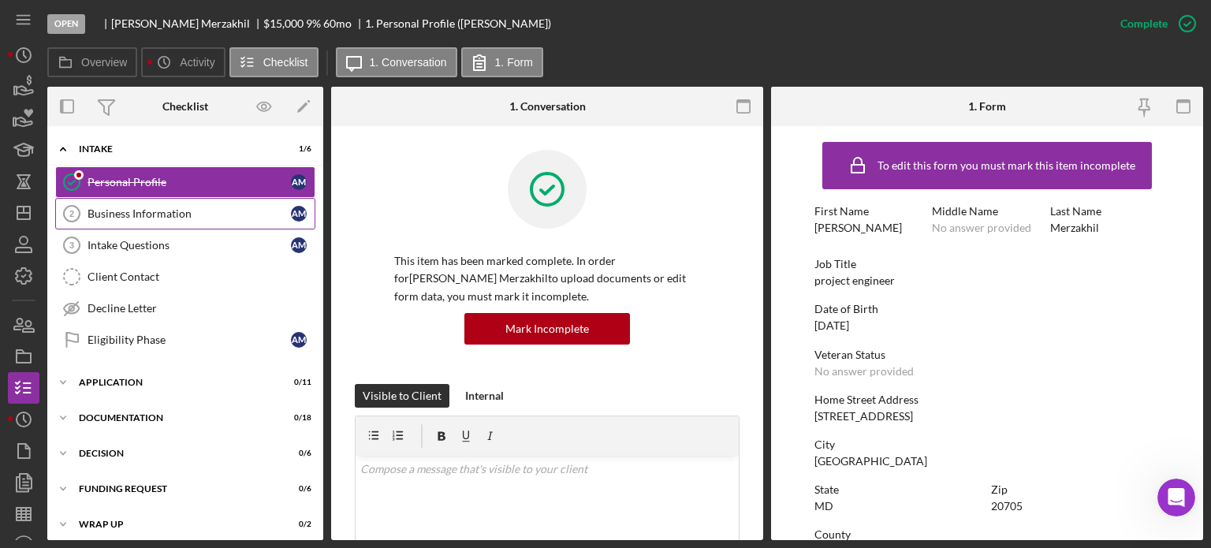
click at [169, 213] on div "Business Information" at bounding box center [188, 213] width 203 height 13
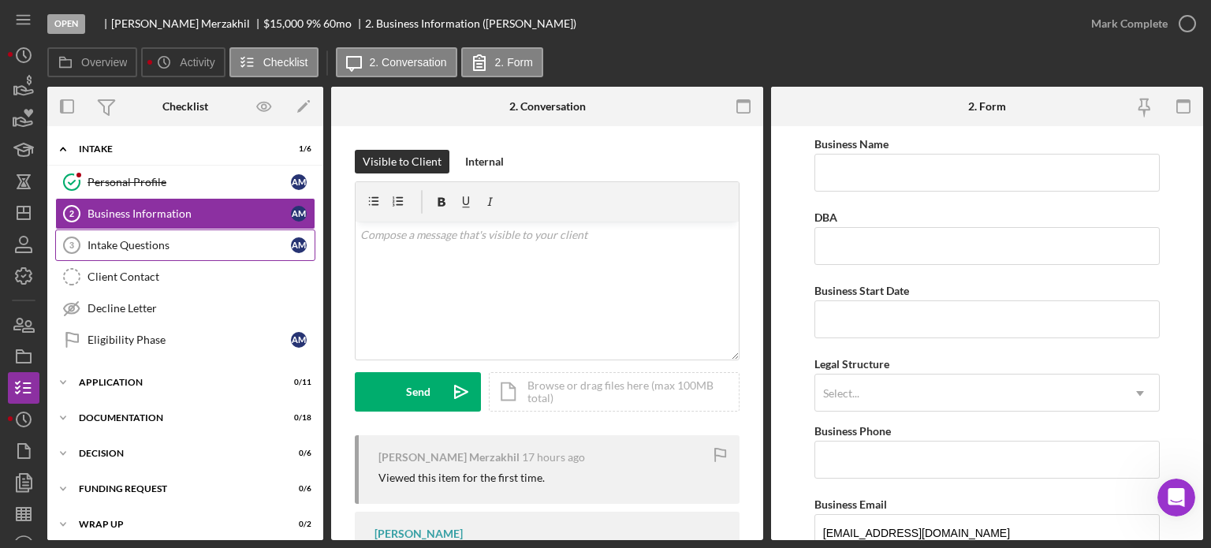
click at [123, 240] on div "Intake Questions" at bounding box center [188, 245] width 203 height 13
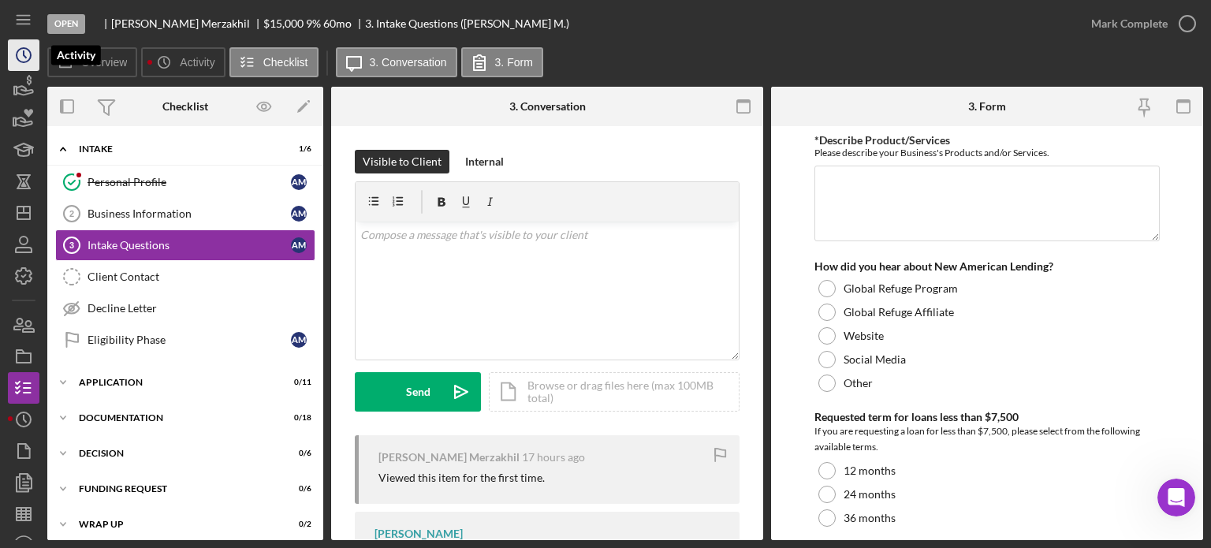
click at [31, 60] on icon "Icon/History" at bounding box center [23, 54] width 39 height 39
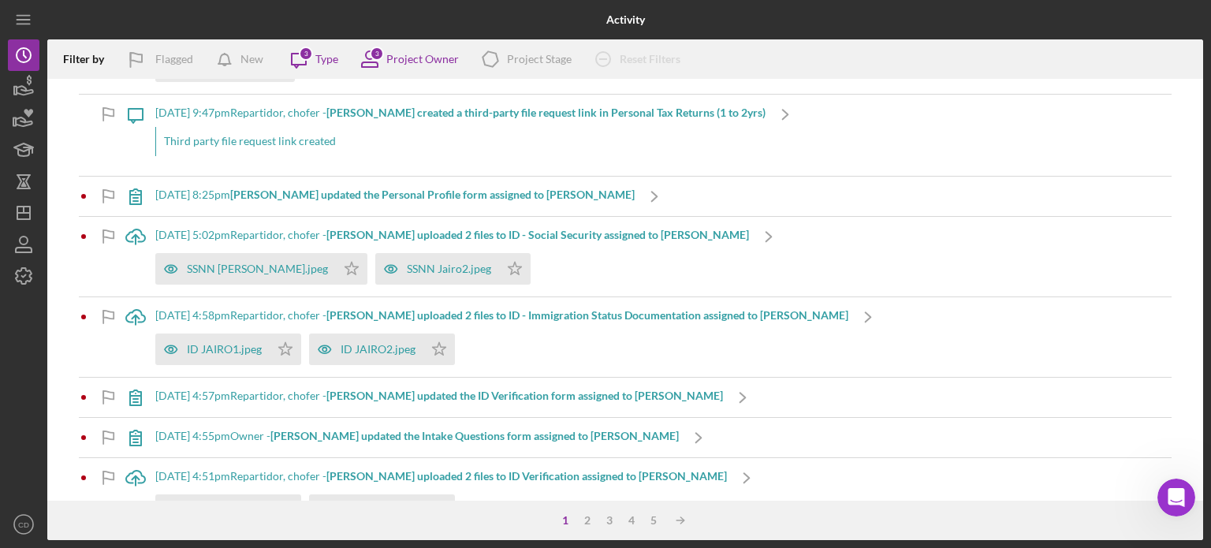
scroll to position [473, 0]
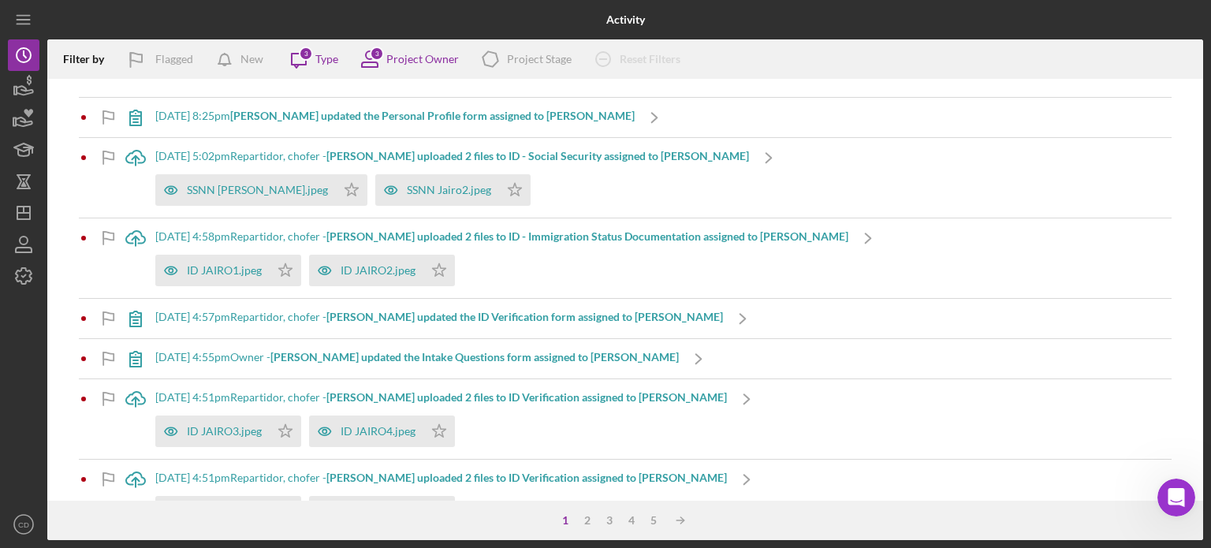
click at [428, 350] on b "[PERSON_NAME] updated the Intake Questions form assigned to [PERSON_NAME]" at bounding box center [474, 356] width 408 height 13
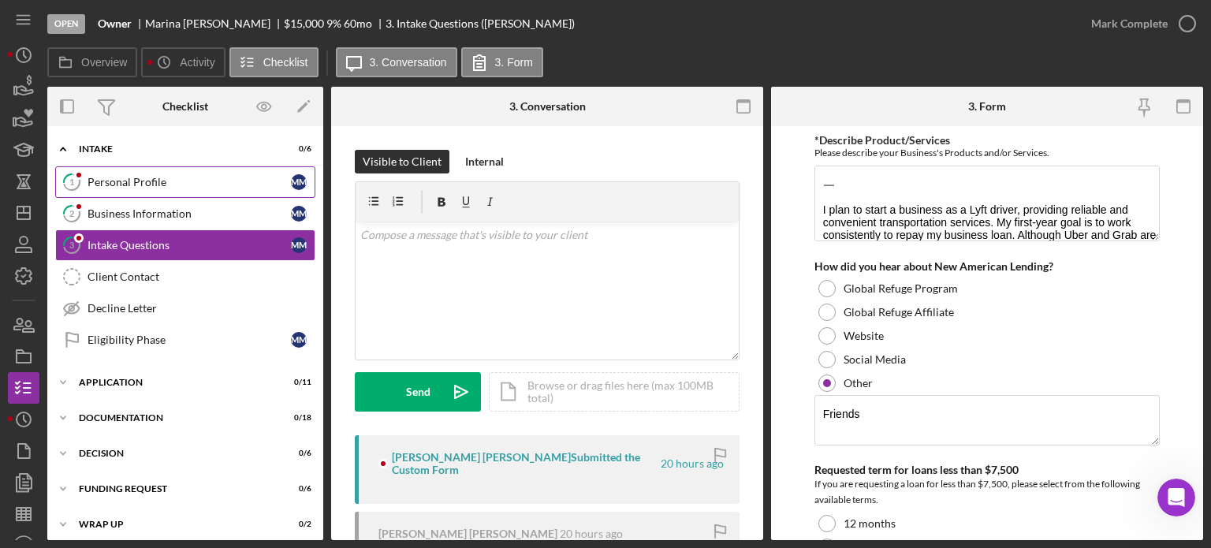
click at [155, 192] on link "1 Personal Profile M M" at bounding box center [185, 182] width 260 height 32
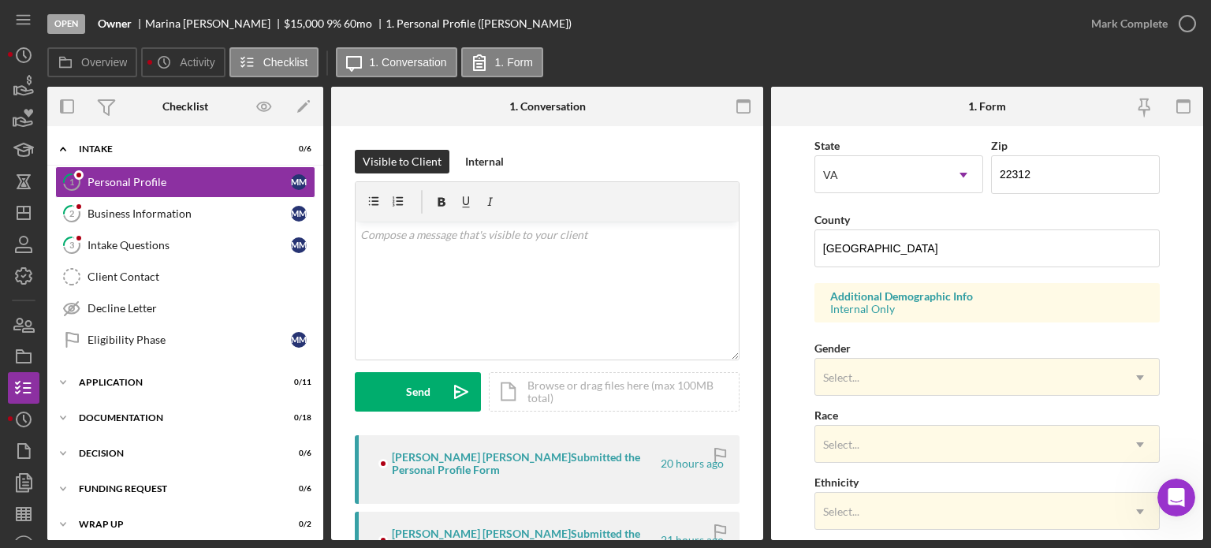
scroll to position [635, 0]
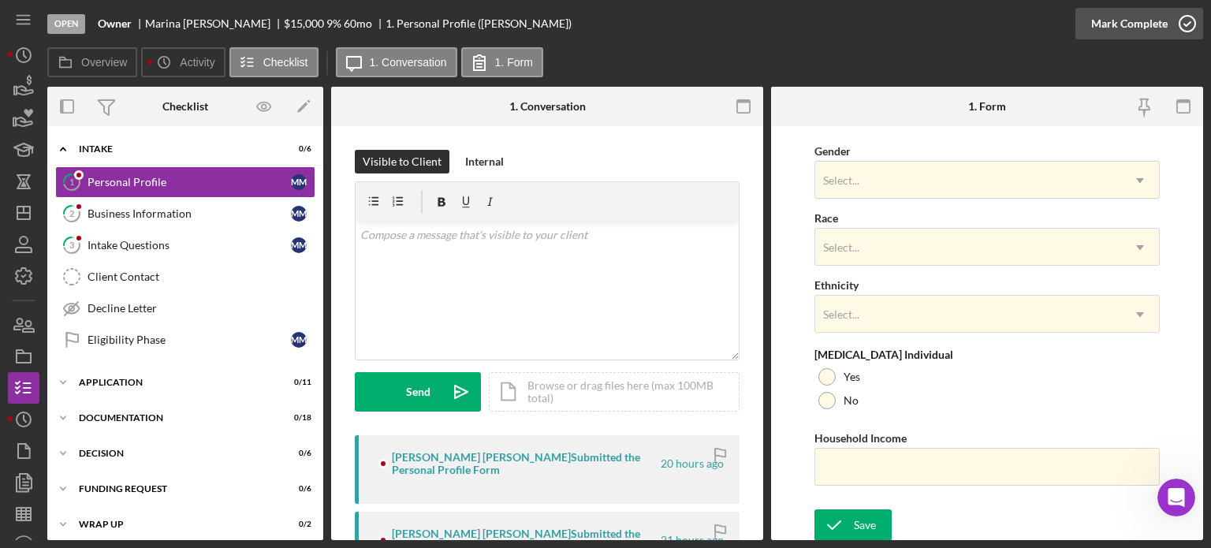
click at [1186, 17] on icon "button" at bounding box center [1186, 23] width 39 height 39
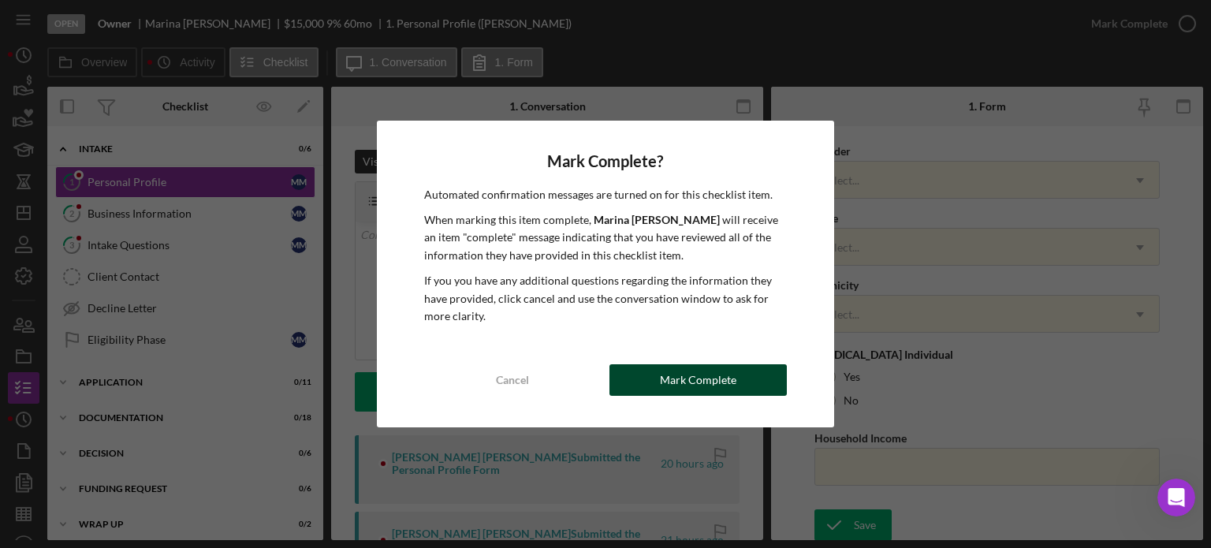
click at [698, 379] on div "Mark Complete" at bounding box center [698, 380] width 76 height 32
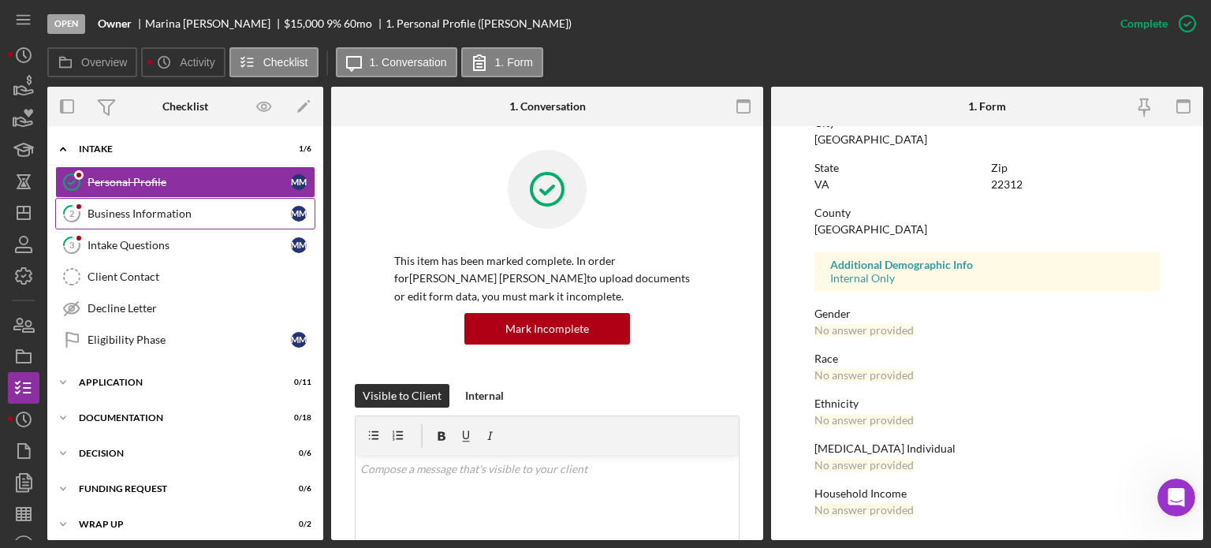
scroll to position [322, 0]
click at [183, 214] on div "Business Information" at bounding box center [188, 213] width 203 height 13
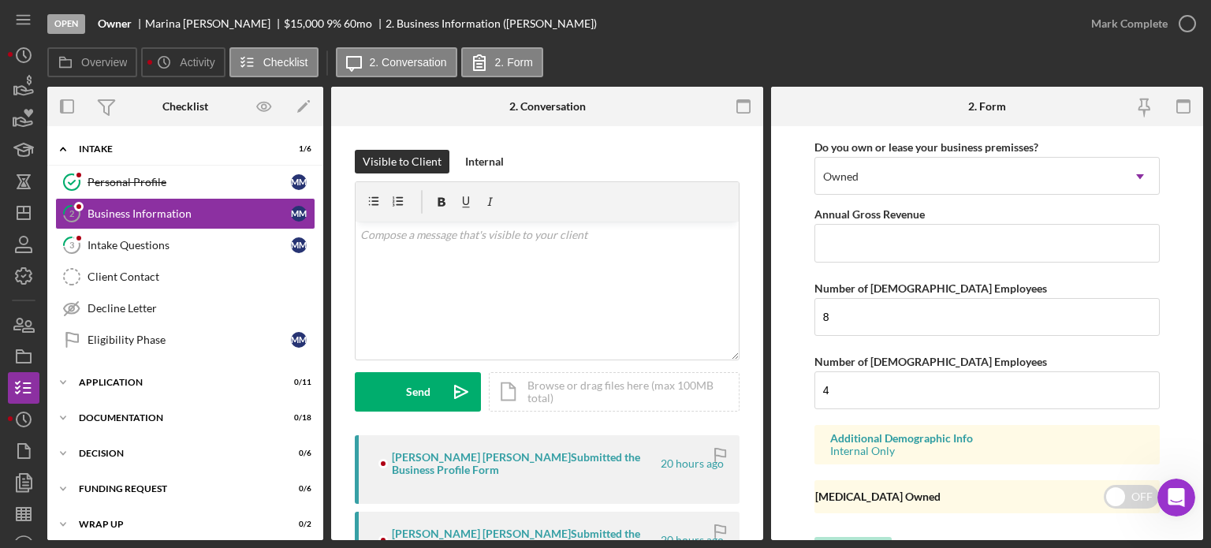
scroll to position [1331, 0]
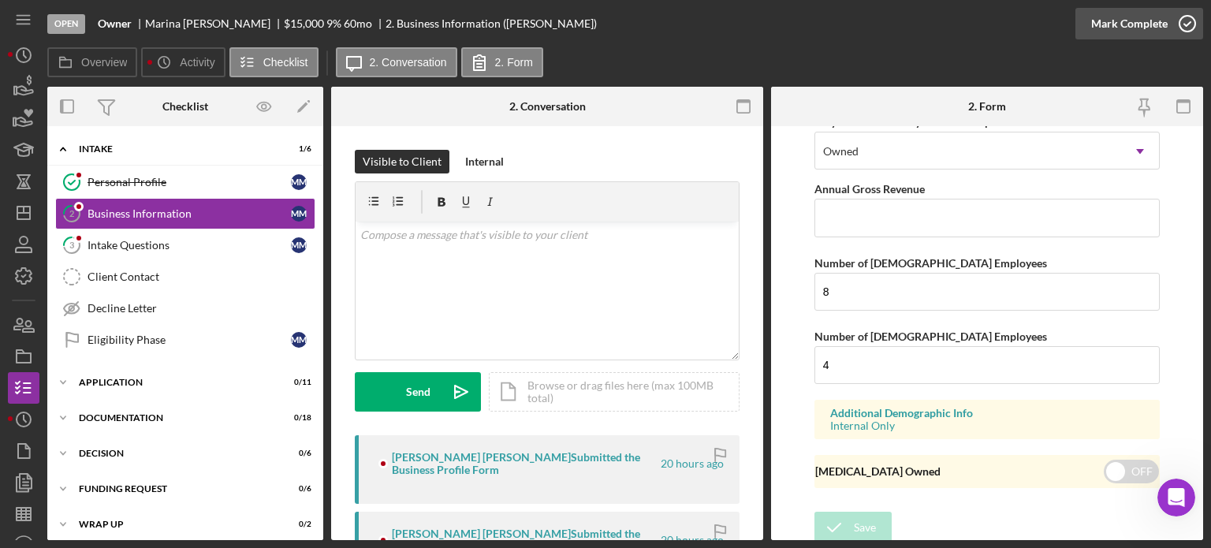
click at [1167, 28] on button "Mark Complete" at bounding box center [1139, 24] width 128 height 32
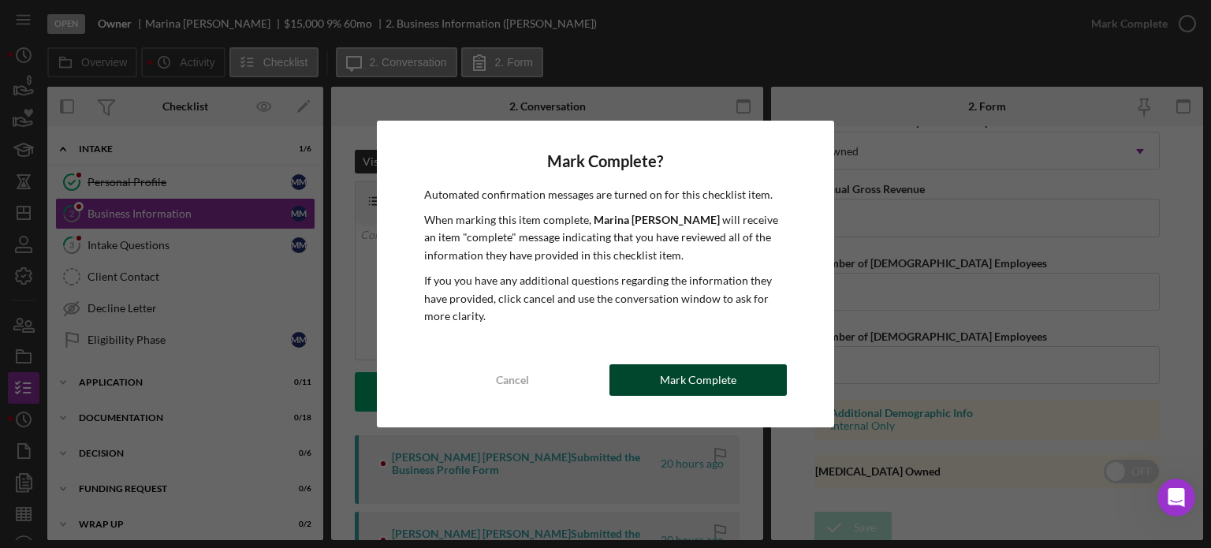
click at [725, 385] on div "Mark Complete" at bounding box center [698, 380] width 76 height 32
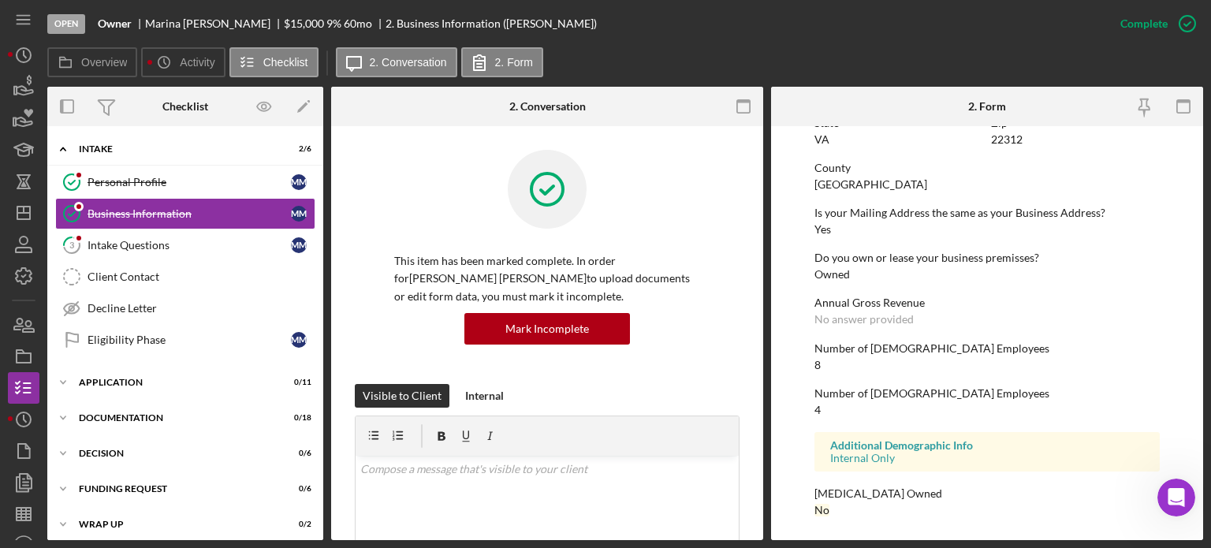
scroll to position [775, 0]
click at [136, 248] on div "Intake Questions" at bounding box center [188, 245] width 203 height 13
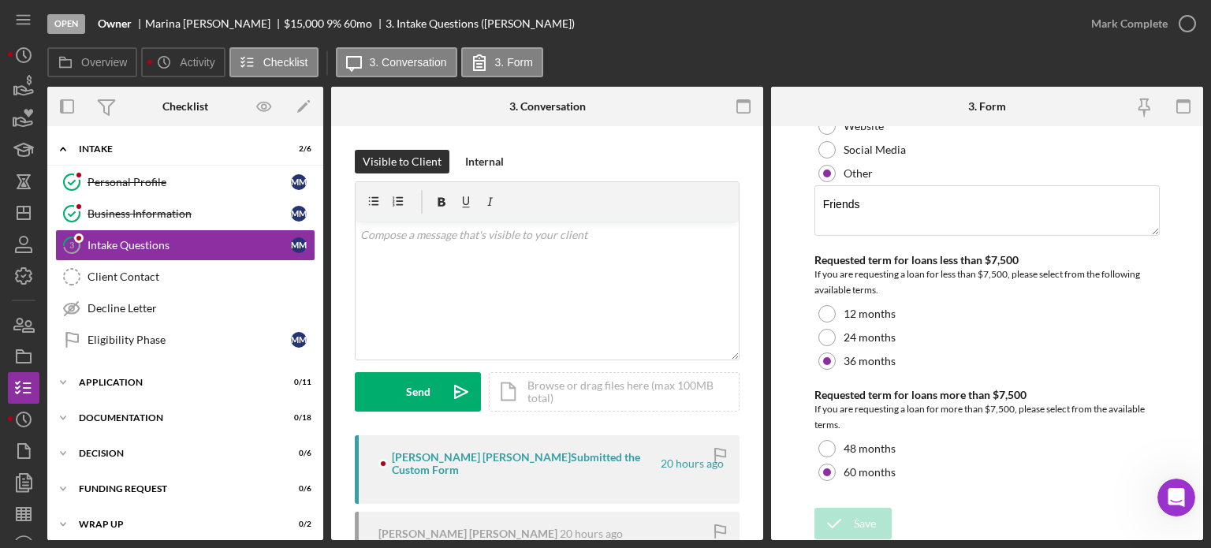
scroll to position [210, 0]
click at [1147, 24] on div "Mark Complete" at bounding box center [1129, 24] width 76 height 32
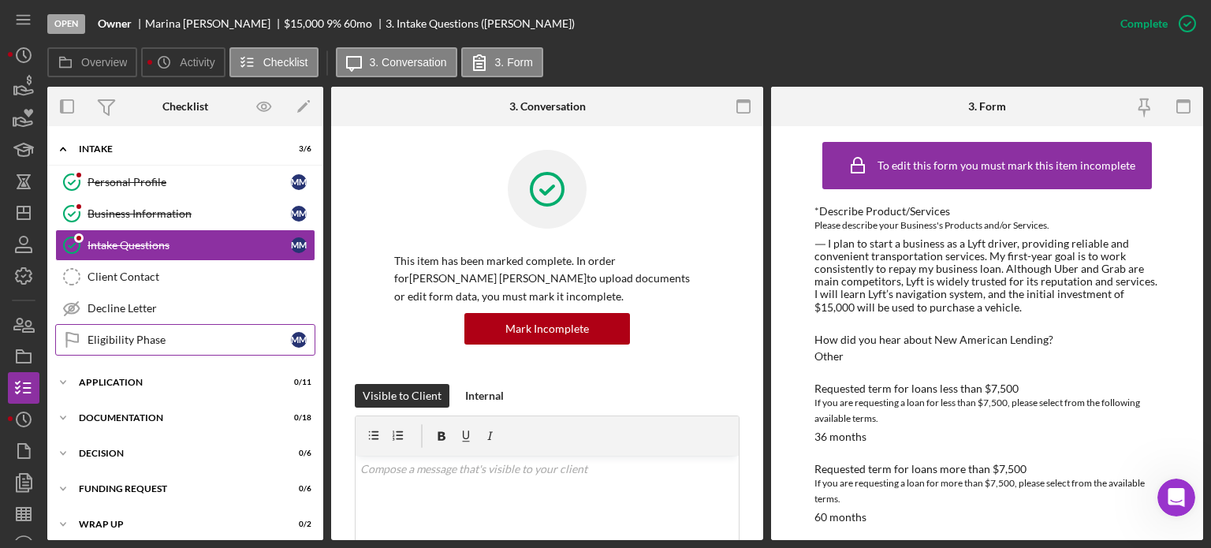
click at [151, 337] on div "Eligibility Phase" at bounding box center [188, 339] width 203 height 13
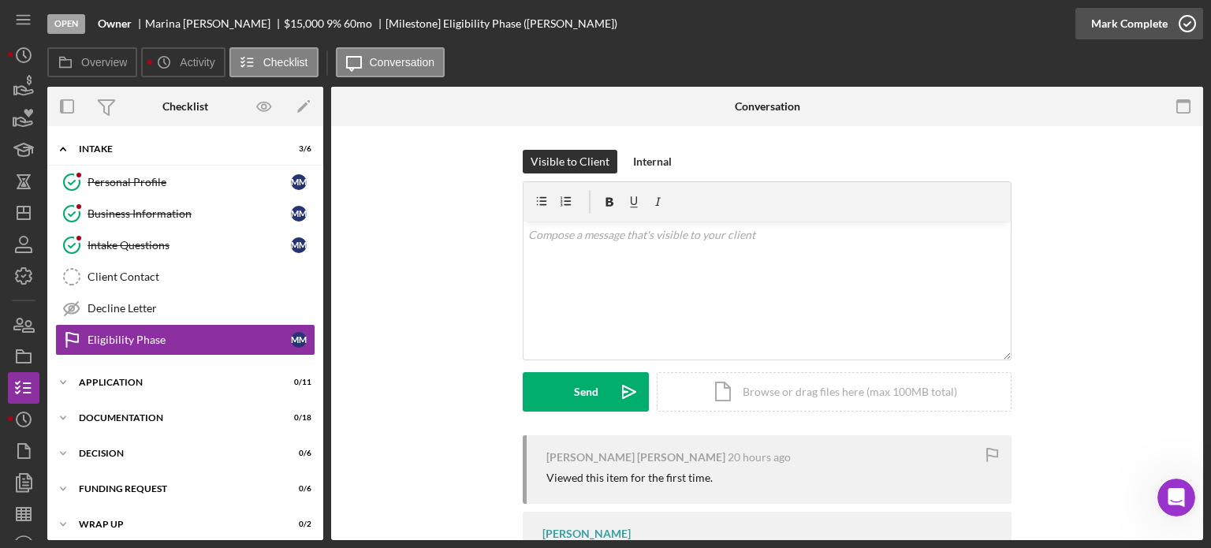
click at [1111, 28] on div "Mark Complete" at bounding box center [1129, 24] width 76 height 32
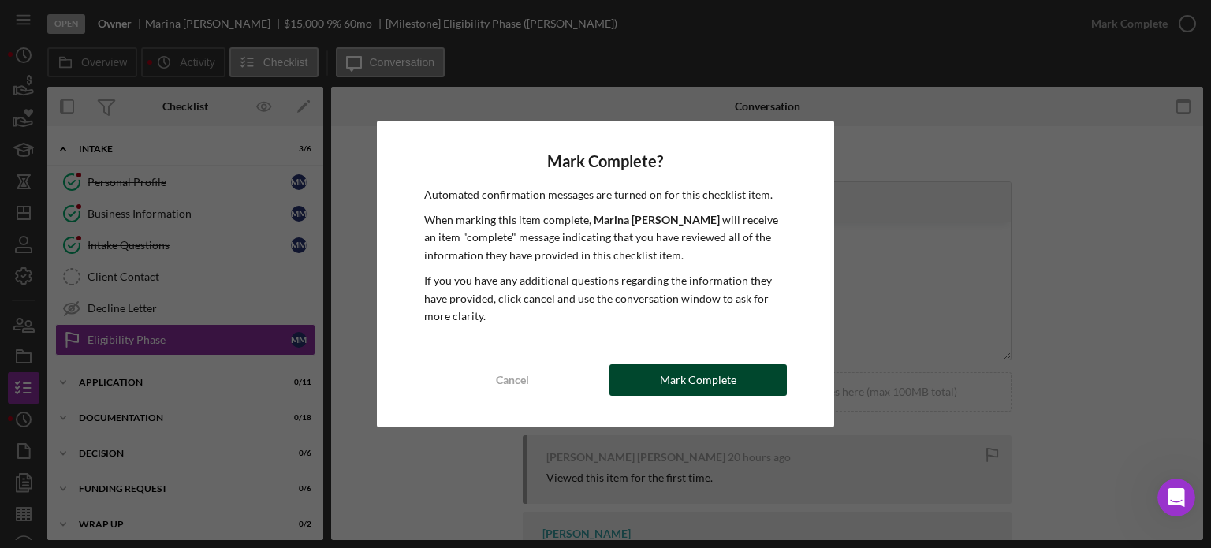
click at [700, 378] on div "Mark Complete" at bounding box center [698, 380] width 76 height 32
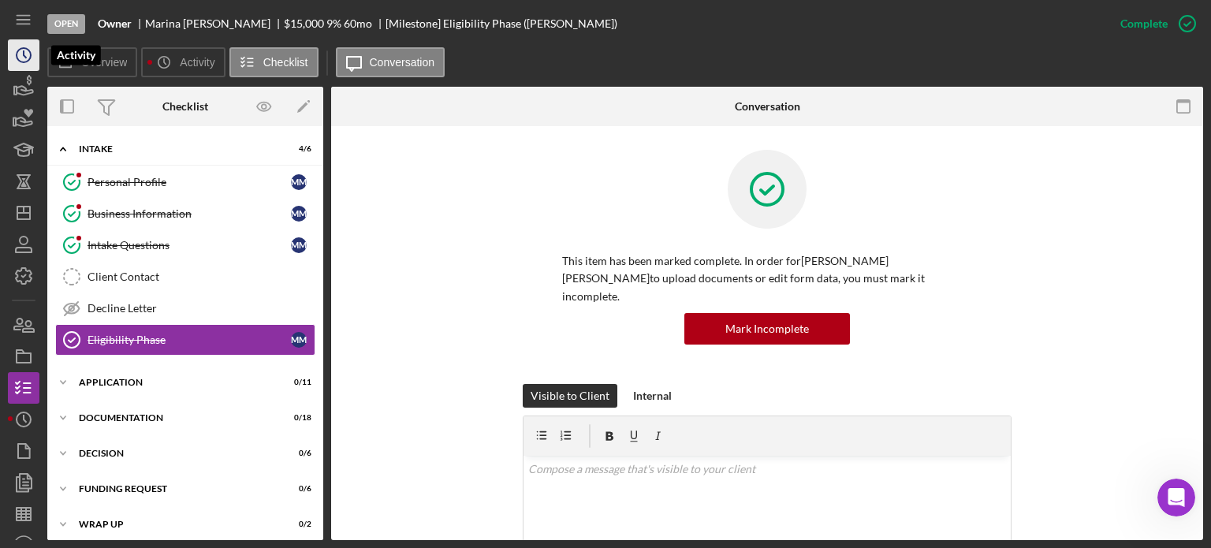
click at [27, 53] on icon "Icon/History" at bounding box center [23, 54] width 39 height 39
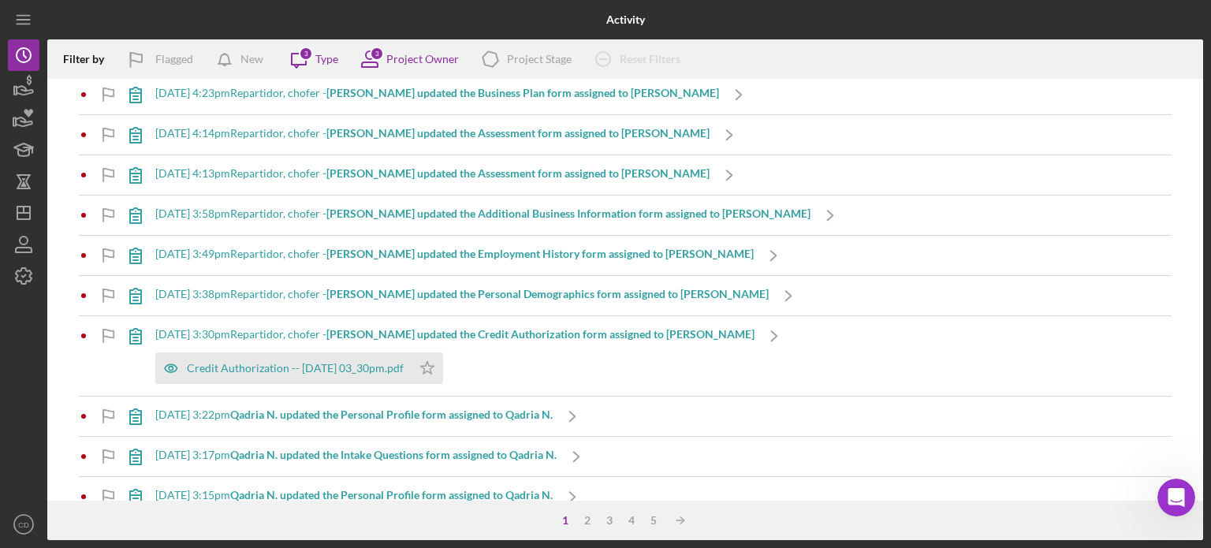
scroll to position [1419, 0]
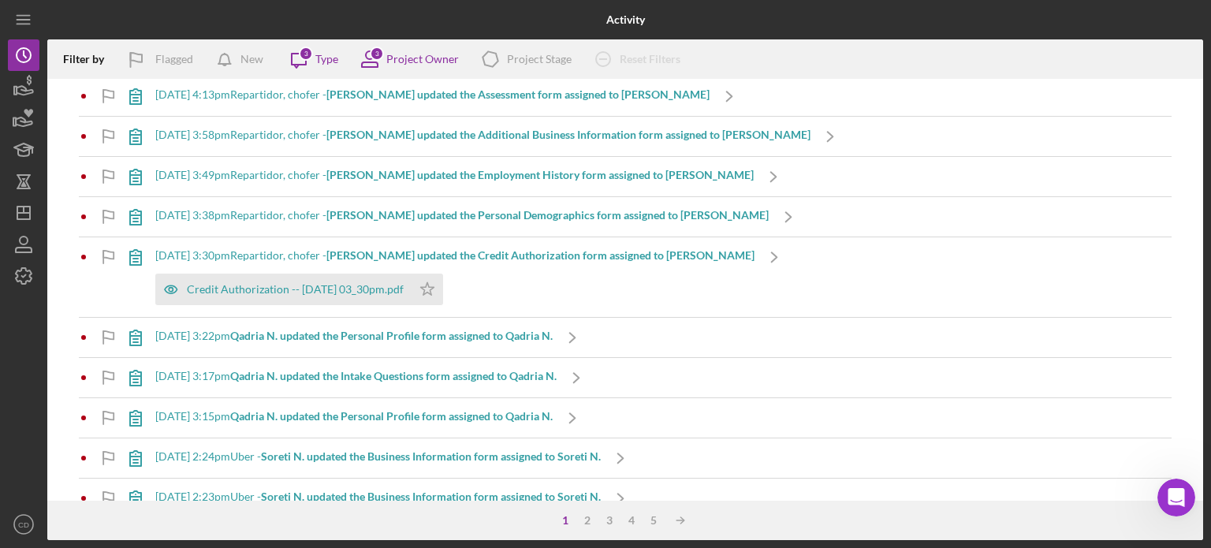
click at [450, 330] on b "Qadria N. updated the Personal Profile form assigned to Qadria N." at bounding box center [391, 335] width 322 height 13
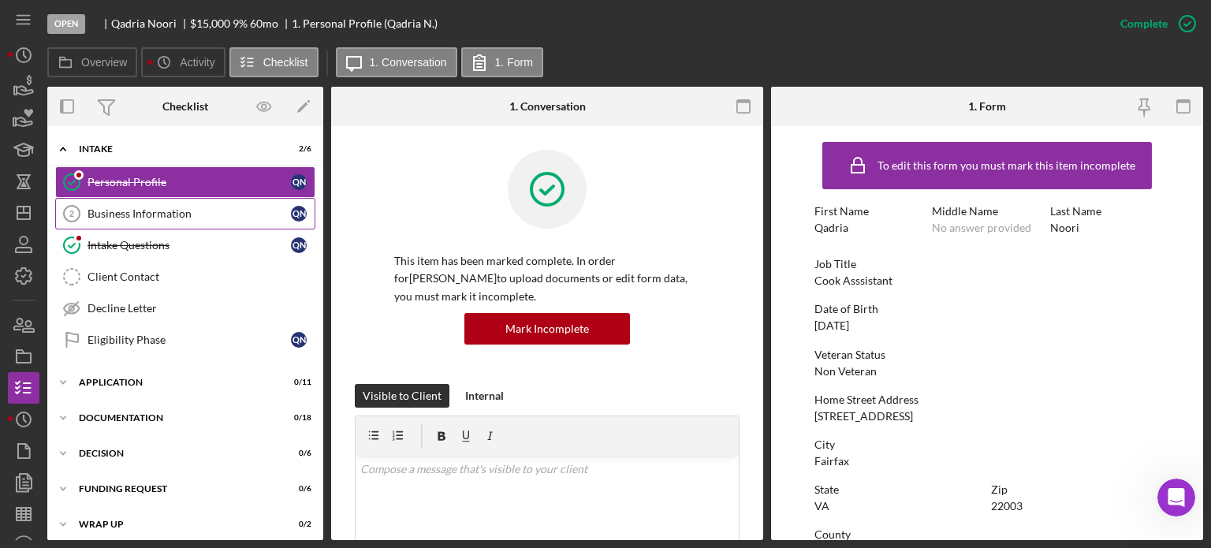
click at [146, 216] on div "Business Information" at bounding box center [188, 213] width 203 height 13
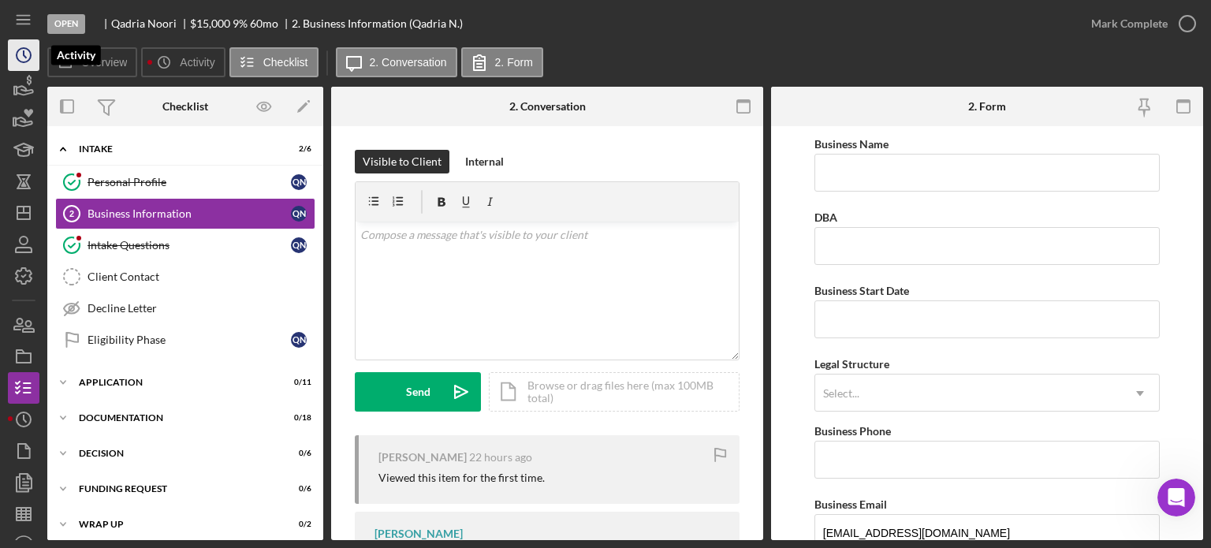
click at [19, 57] on icon "Icon/History" at bounding box center [23, 54] width 39 height 39
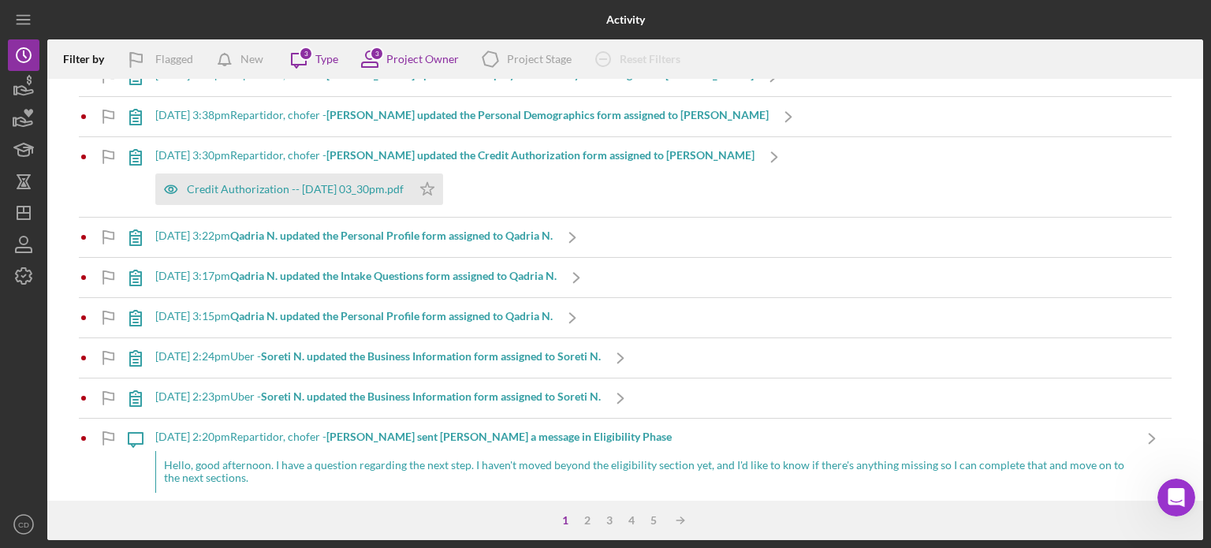
scroll to position [1577, 0]
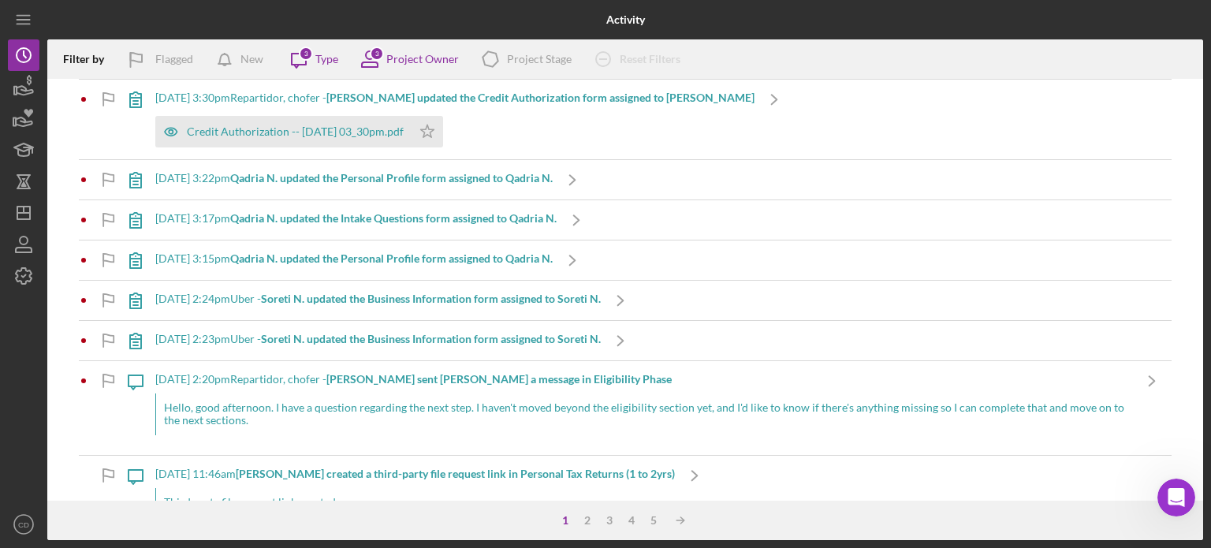
click at [363, 294] on b "Soreti N. updated the Business Information form assigned to Soreti N." at bounding box center [431, 298] width 340 height 13
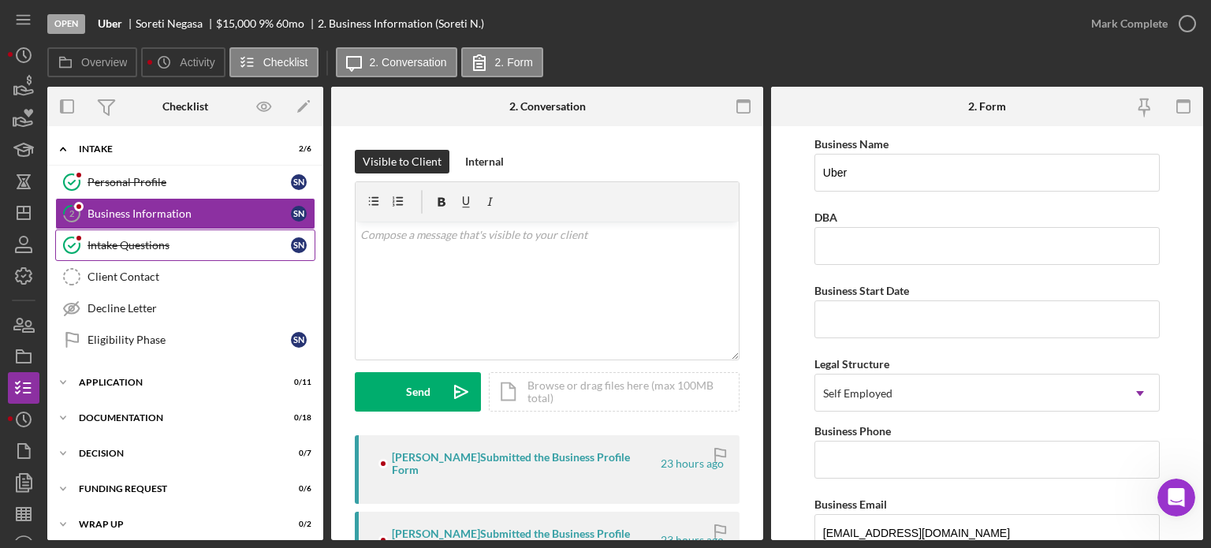
click at [148, 247] on div "Intake Questions" at bounding box center [188, 245] width 203 height 13
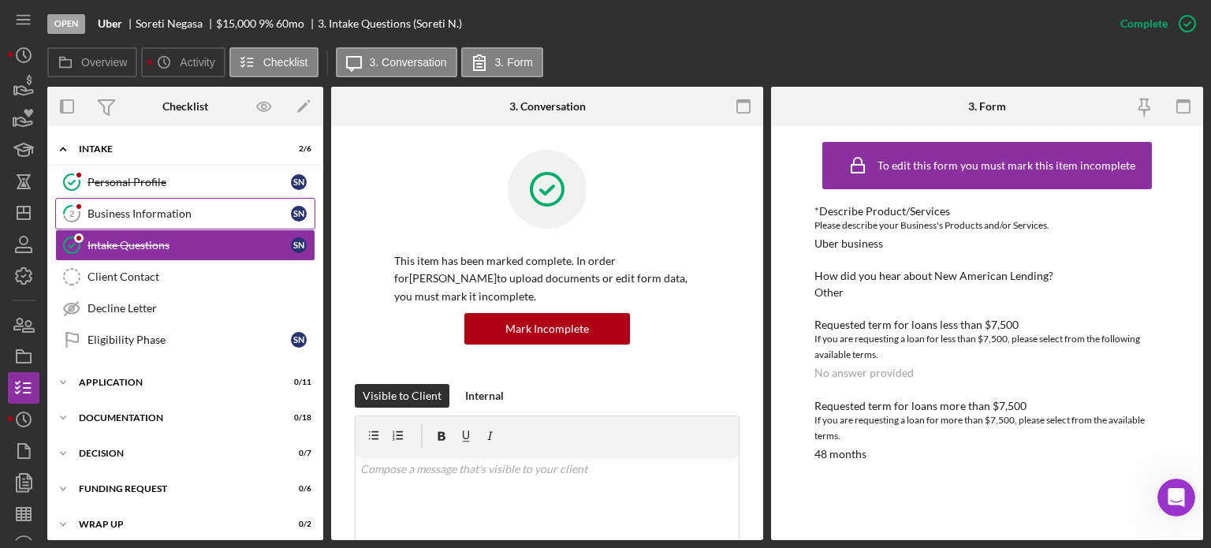
click at [145, 210] on div "Business Information" at bounding box center [188, 213] width 203 height 13
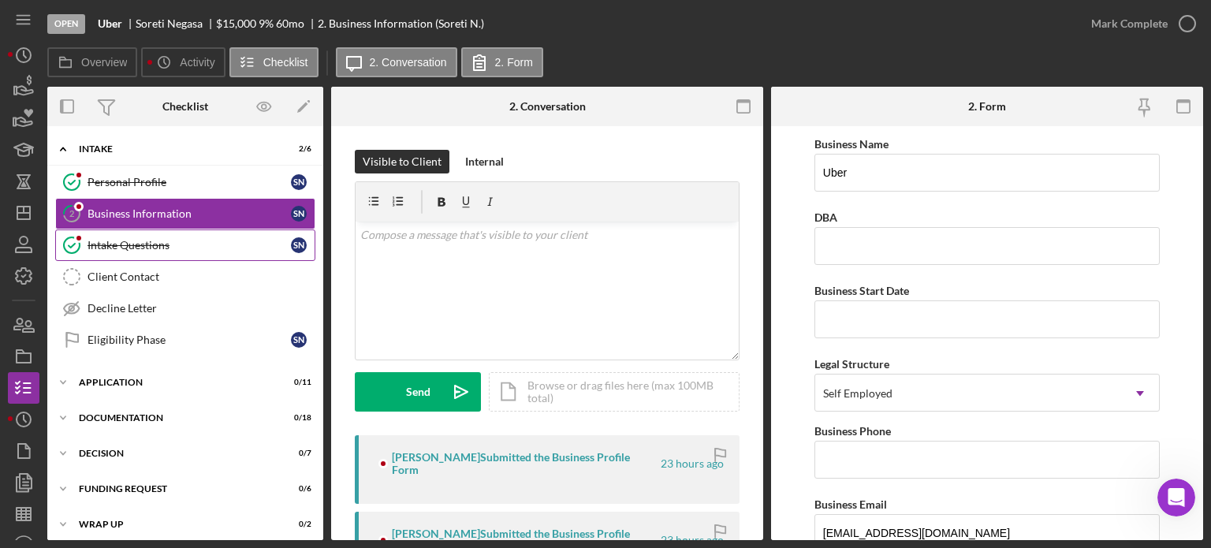
click at [161, 236] on link "Intake Questions Intake Questions S N" at bounding box center [185, 245] width 260 height 32
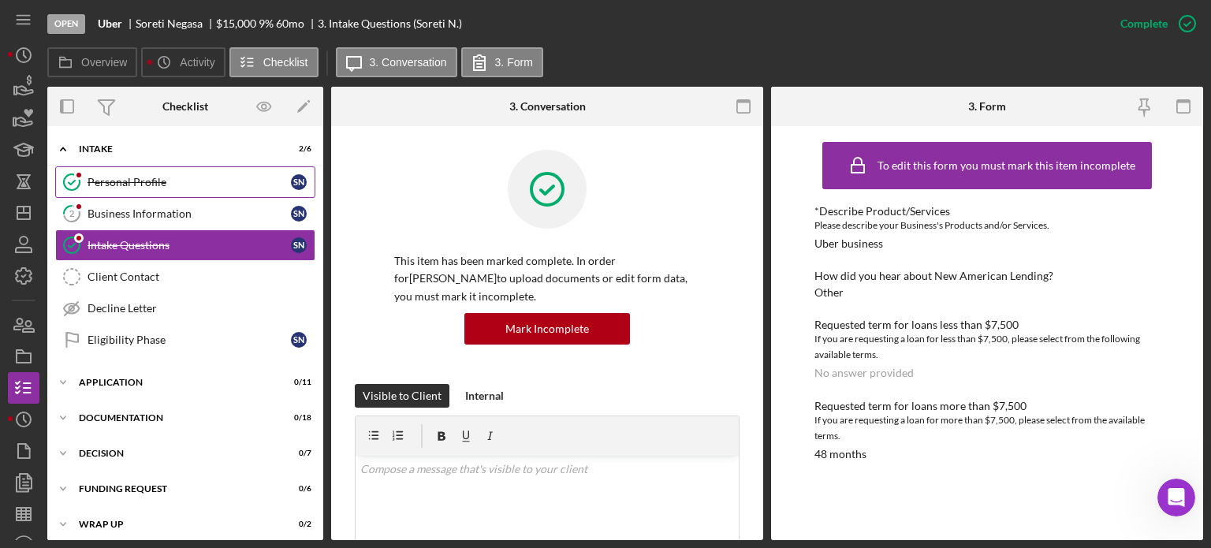
click at [157, 195] on link "Personal Profile Personal Profile S N" at bounding box center [185, 182] width 260 height 32
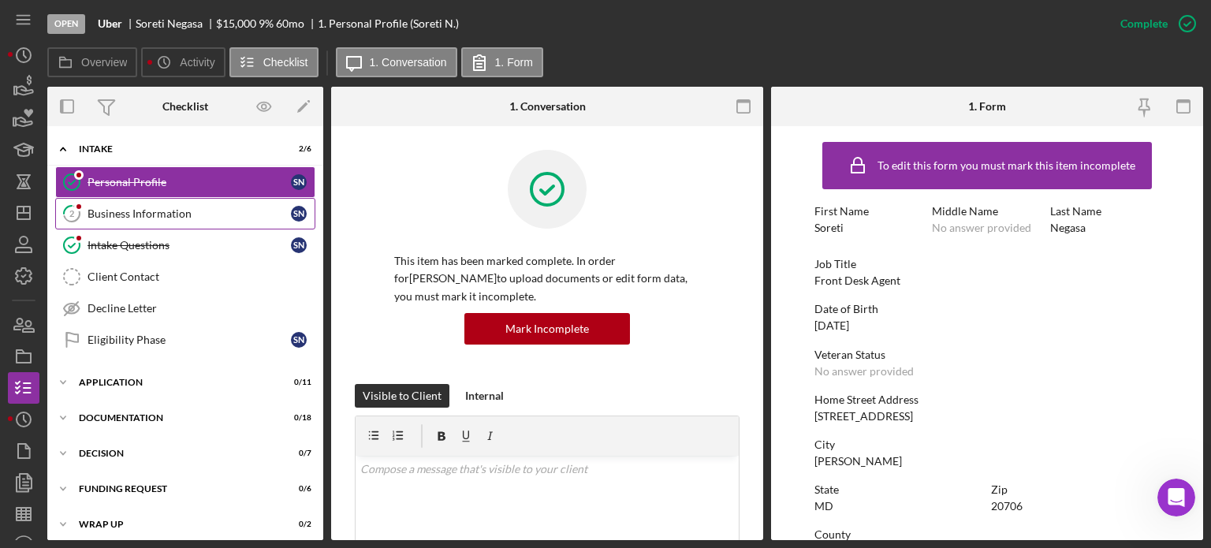
click at [160, 210] on div "Business Information" at bounding box center [188, 213] width 203 height 13
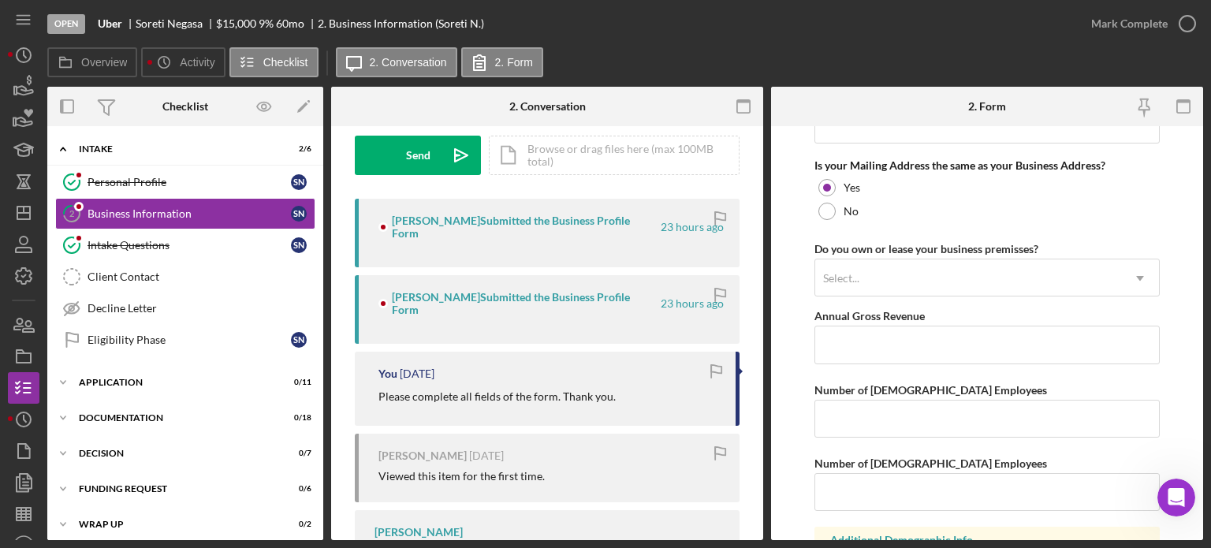
scroll to position [1261, 0]
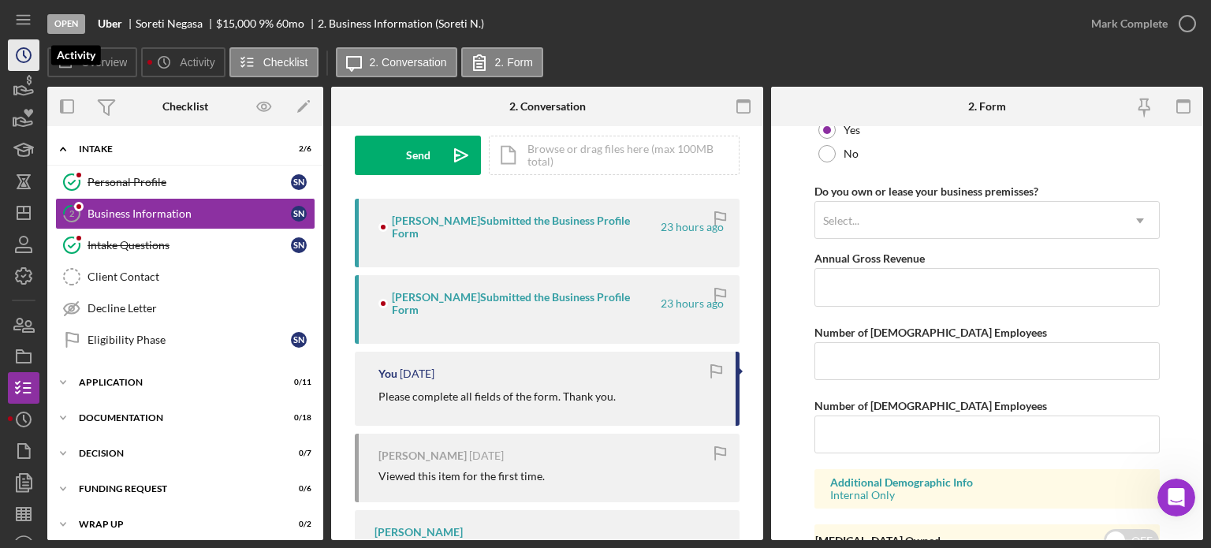
click at [28, 56] on icon "Icon/History" at bounding box center [23, 54] width 39 height 39
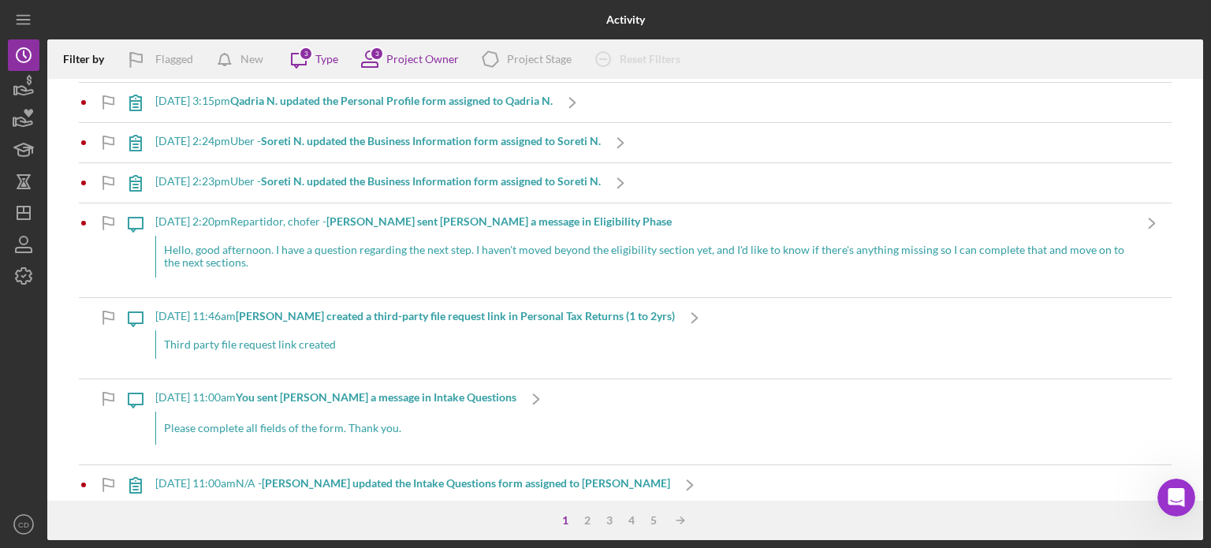
scroll to position [1813, 0]
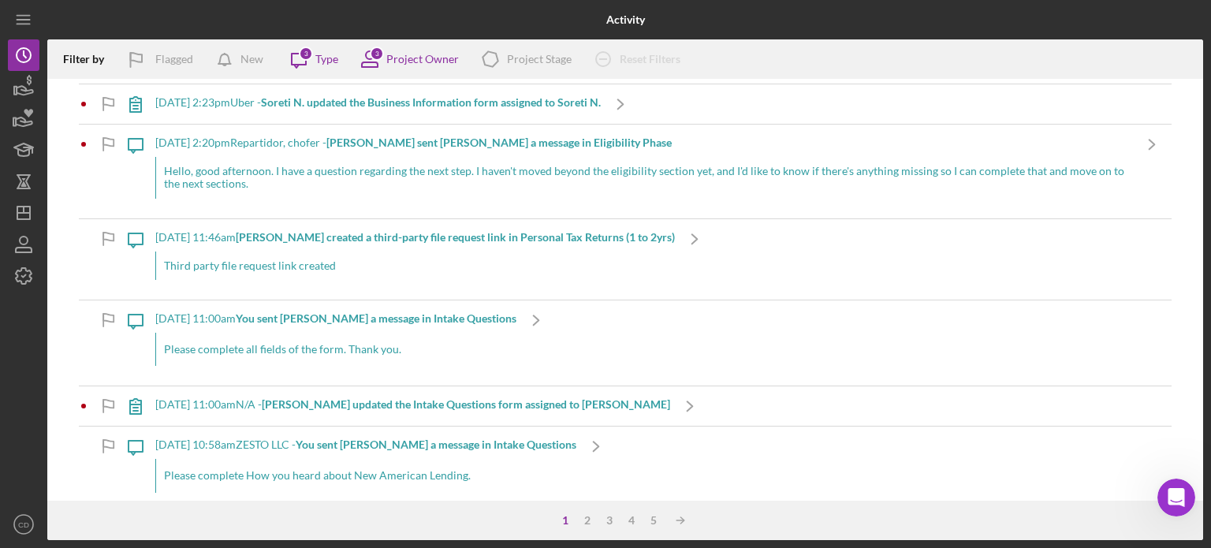
click at [351, 230] on b "[PERSON_NAME] created a third-party file request link in Personal Tax Returns (…" at bounding box center [455, 236] width 439 height 13
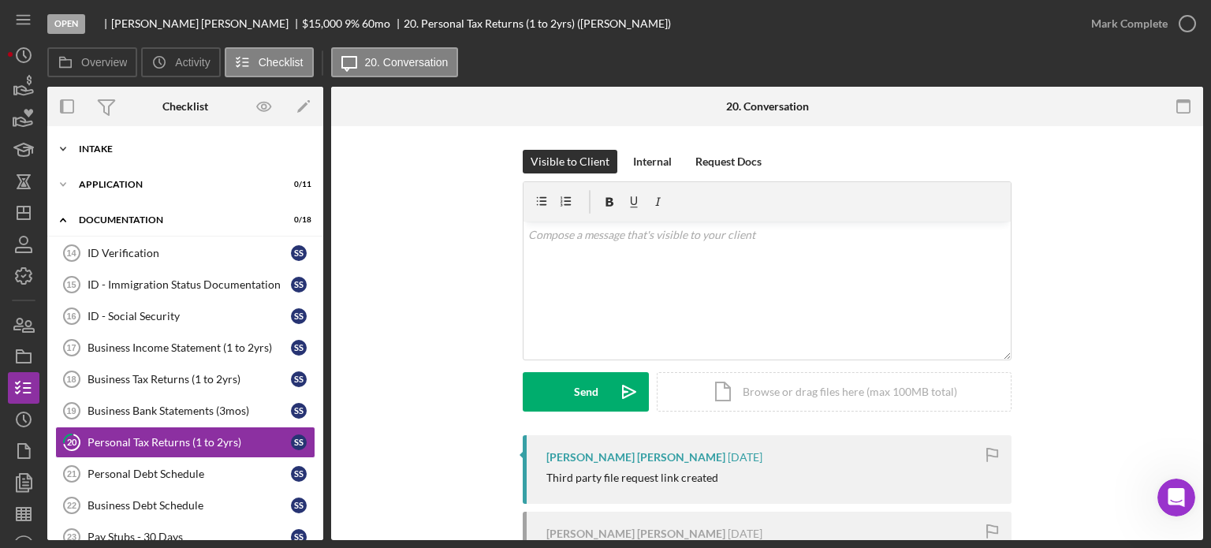
click at [101, 144] on div "Intake" at bounding box center [191, 148] width 225 height 9
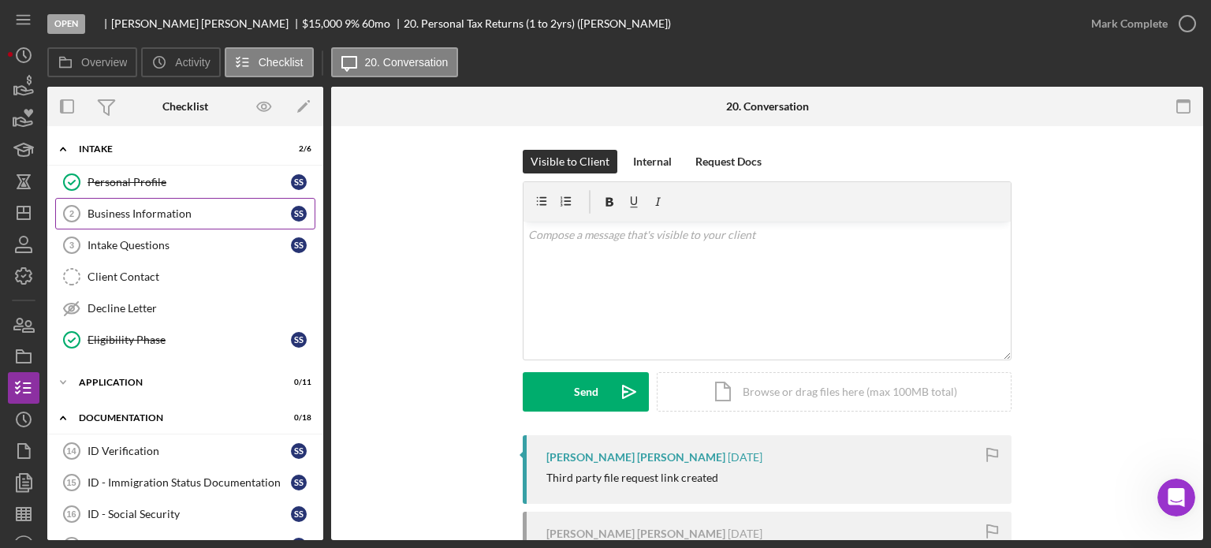
click at [132, 209] on div "Business Information" at bounding box center [188, 213] width 203 height 13
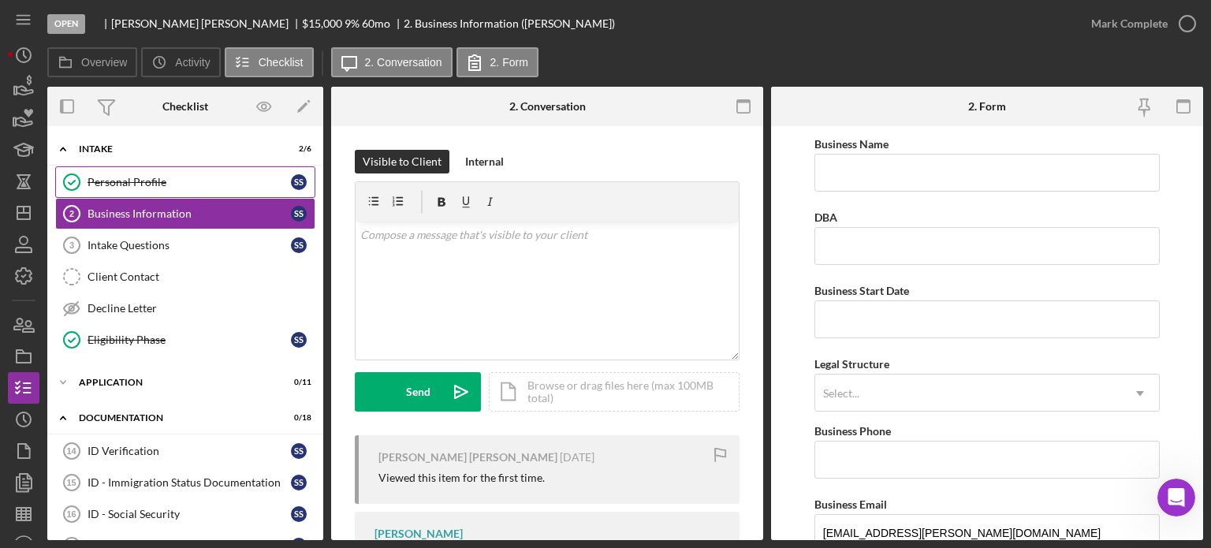
click at [139, 182] on div "Personal Profile" at bounding box center [188, 182] width 203 height 13
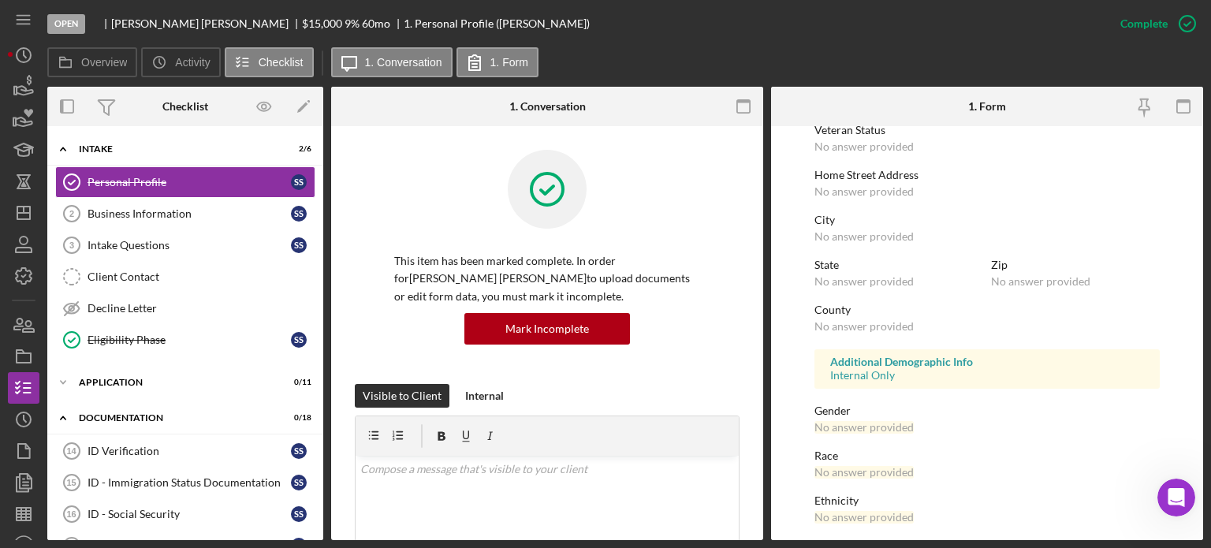
scroll to position [315, 0]
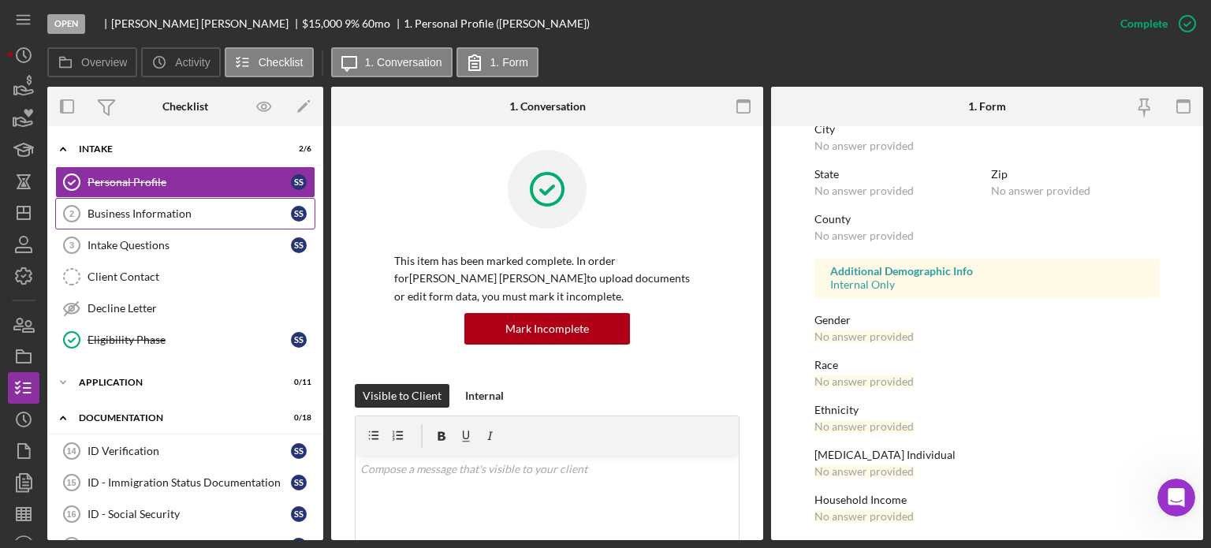
click at [170, 220] on link "Business Information 2 Business Information S S" at bounding box center [185, 214] width 260 height 32
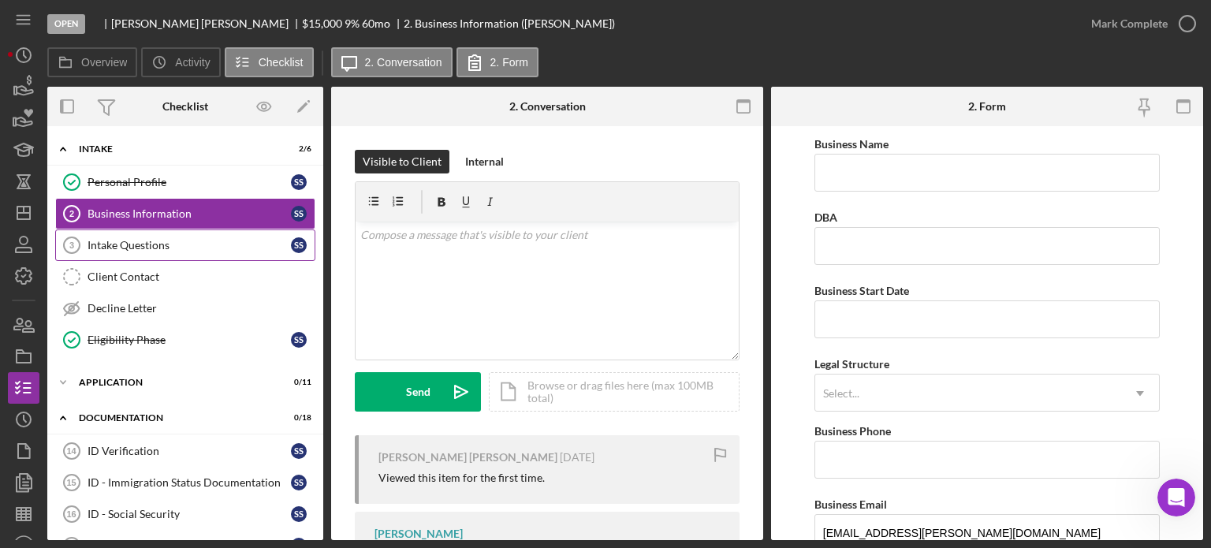
click at [161, 241] on div "Intake Questions" at bounding box center [188, 245] width 203 height 13
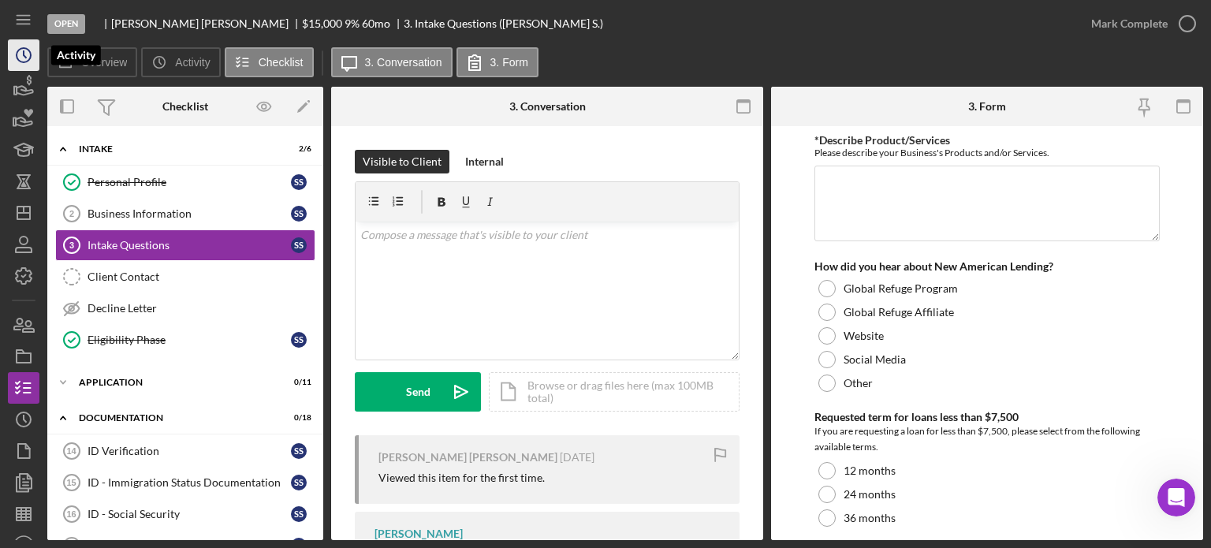
click at [29, 50] on icon "Icon/History" at bounding box center [23, 54] width 39 height 39
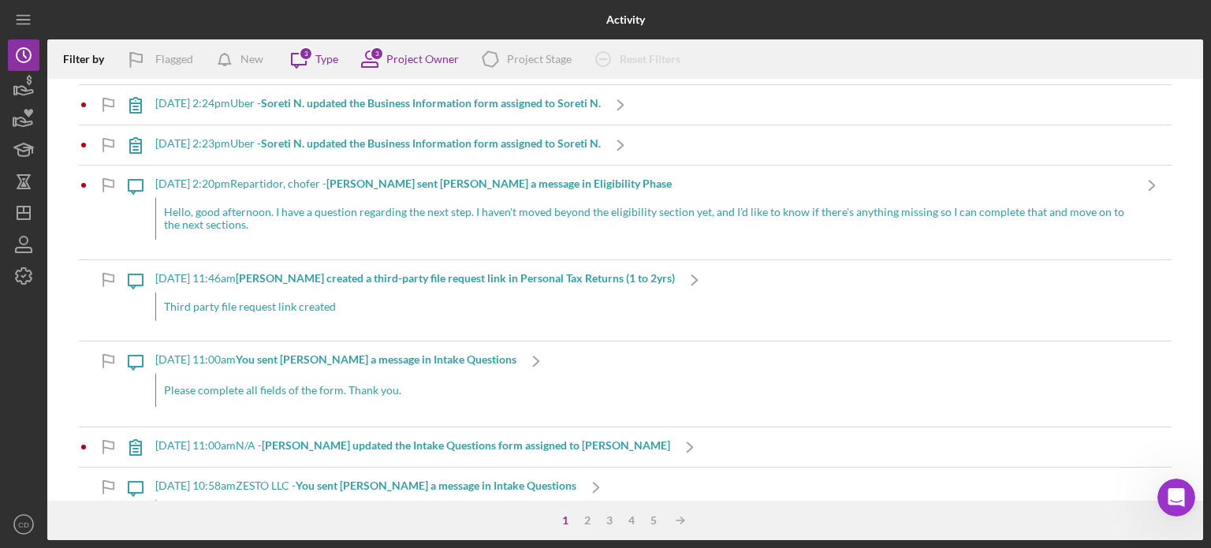
scroll to position [1813, 0]
click at [328, 352] on b "You sent [PERSON_NAME] a message in Intake Questions" at bounding box center [376, 358] width 281 height 13
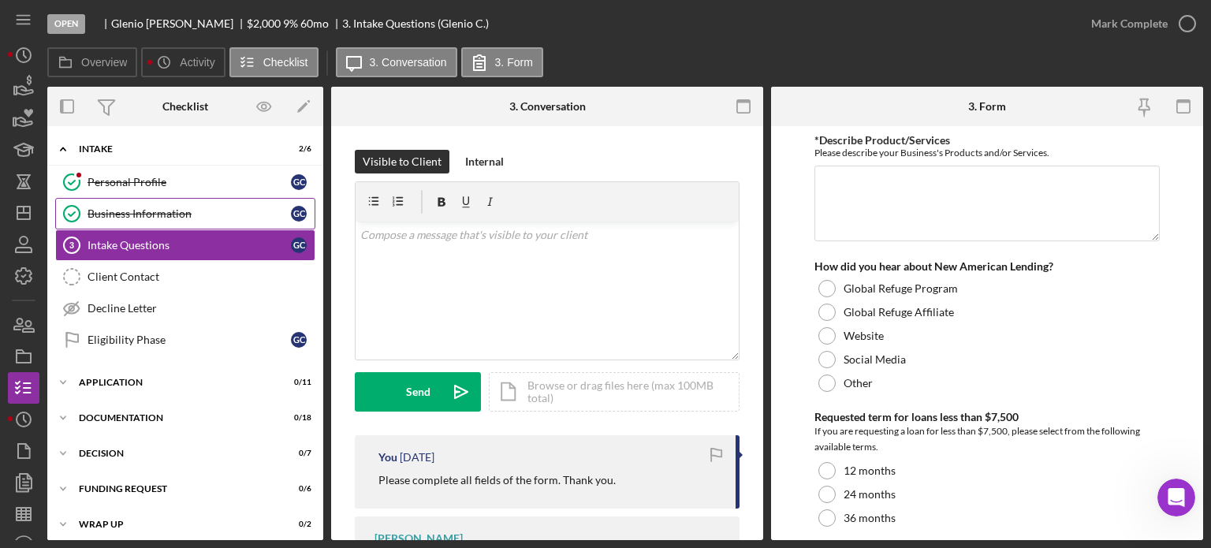
click at [130, 210] on div "Business Information" at bounding box center [188, 213] width 203 height 13
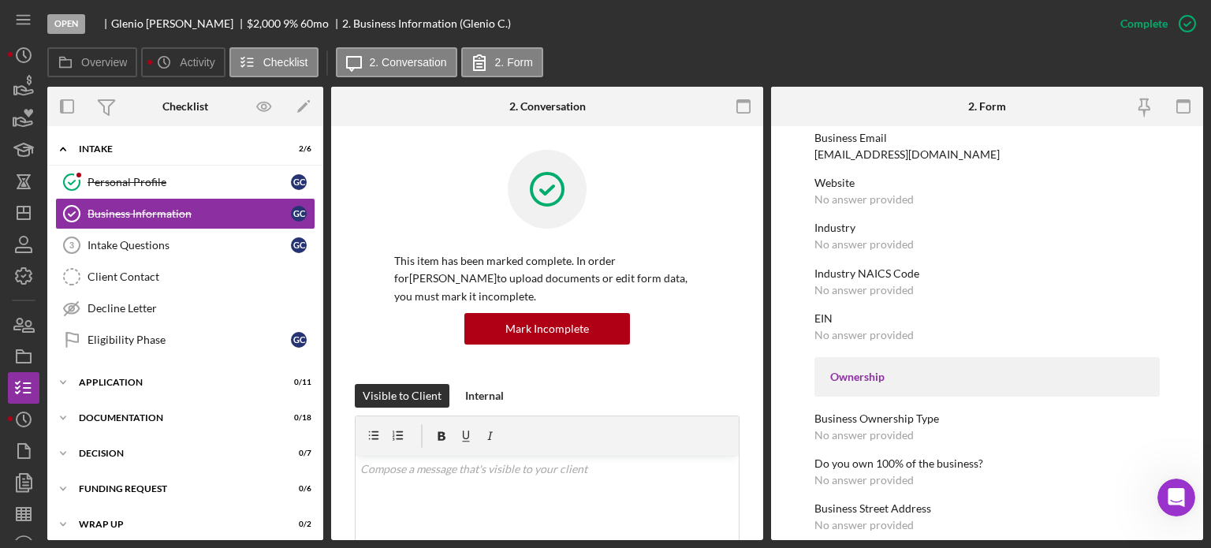
scroll to position [315, 0]
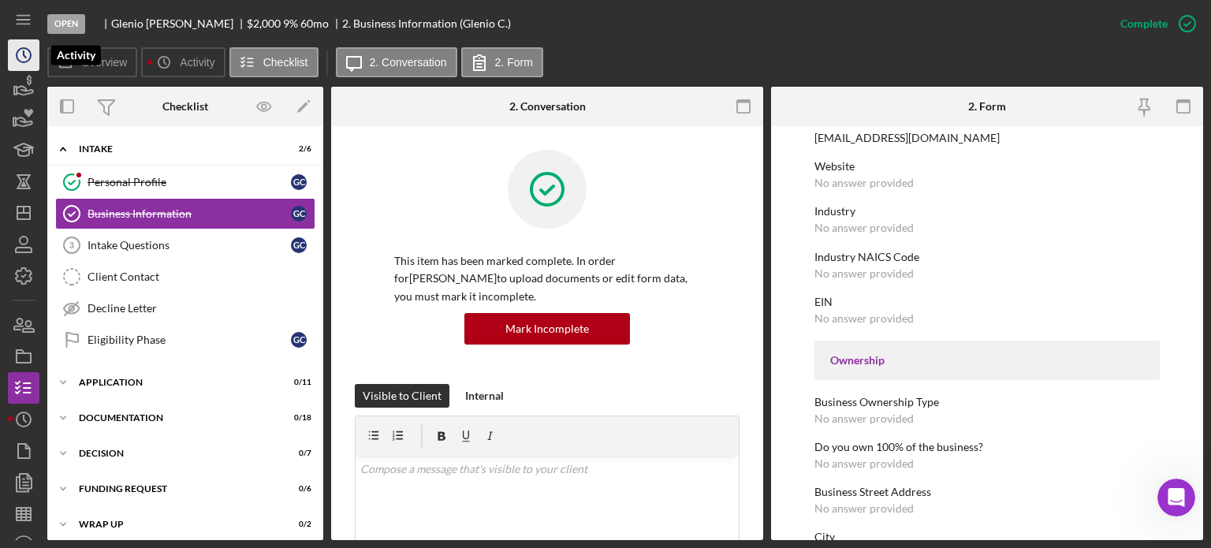
click at [21, 58] on icon "Icon/History" at bounding box center [23, 54] width 39 height 39
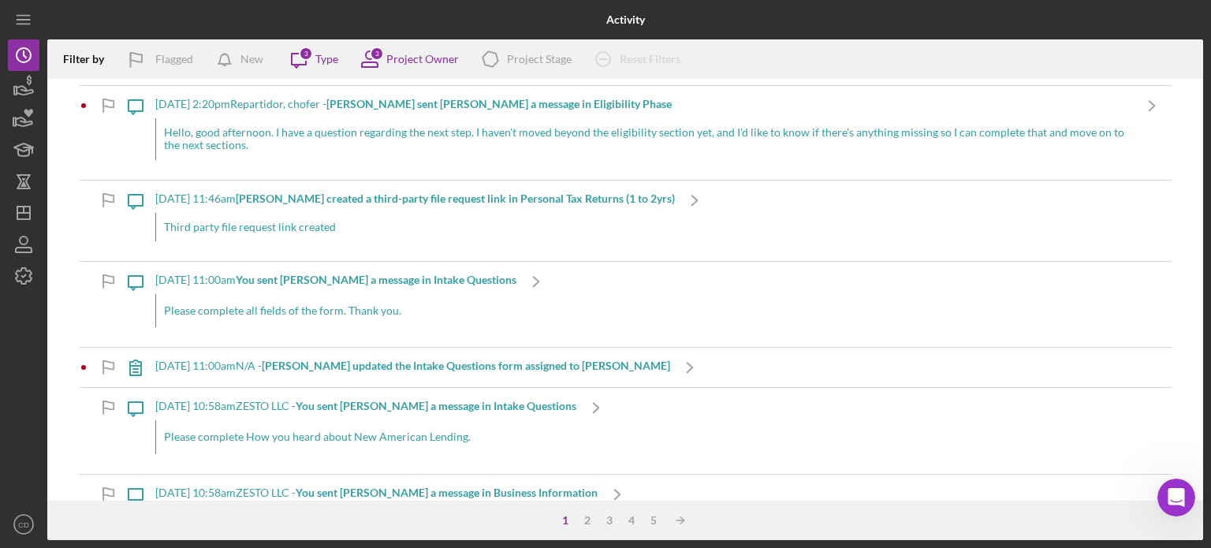
scroll to position [1971, 0]
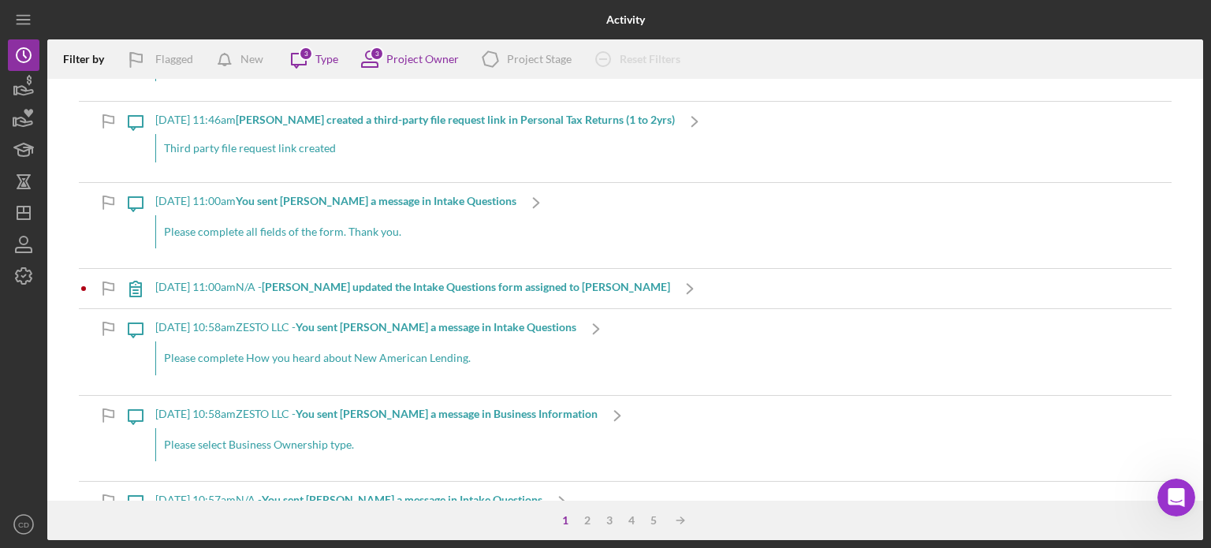
click at [453, 281] on b "[PERSON_NAME] updated the Intake Questions form assigned to [PERSON_NAME]" at bounding box center [466, 286] width 408 height 13
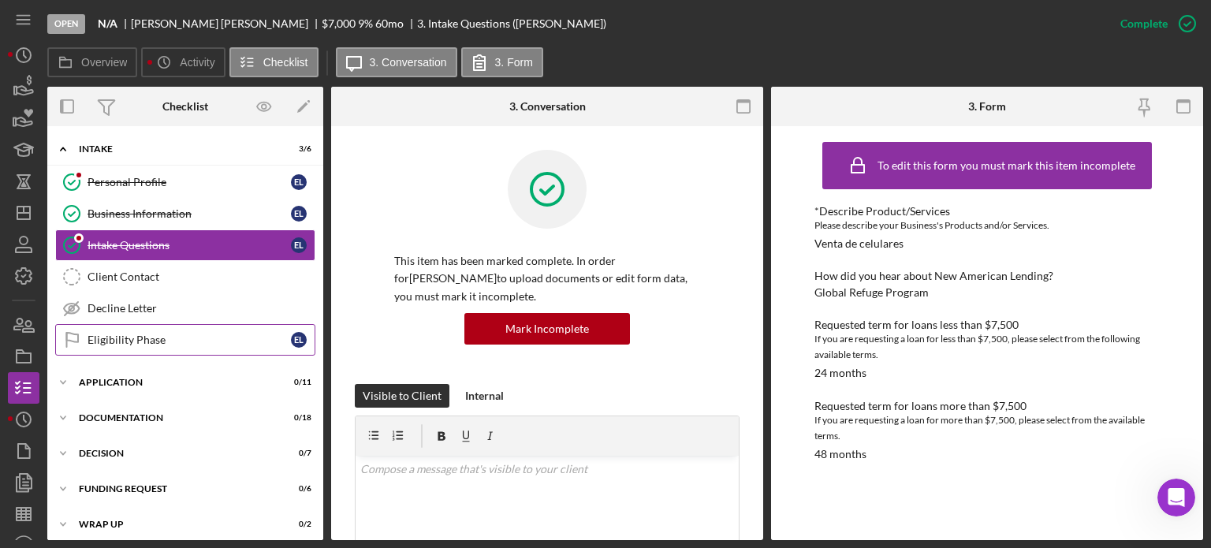
click at [180, 333] on div "Eligibility Phase" at bounding box center [188, 339] width 203 height 13
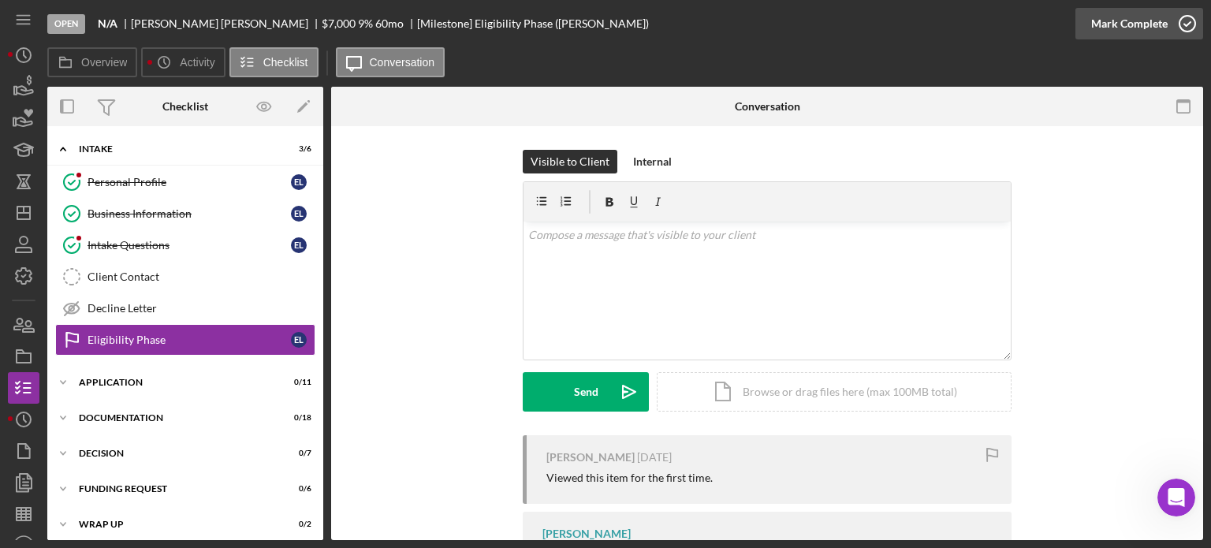
click at [1137, 24] on div "Mark Complete" at bounding box center [1129, 24] width 76 height 32
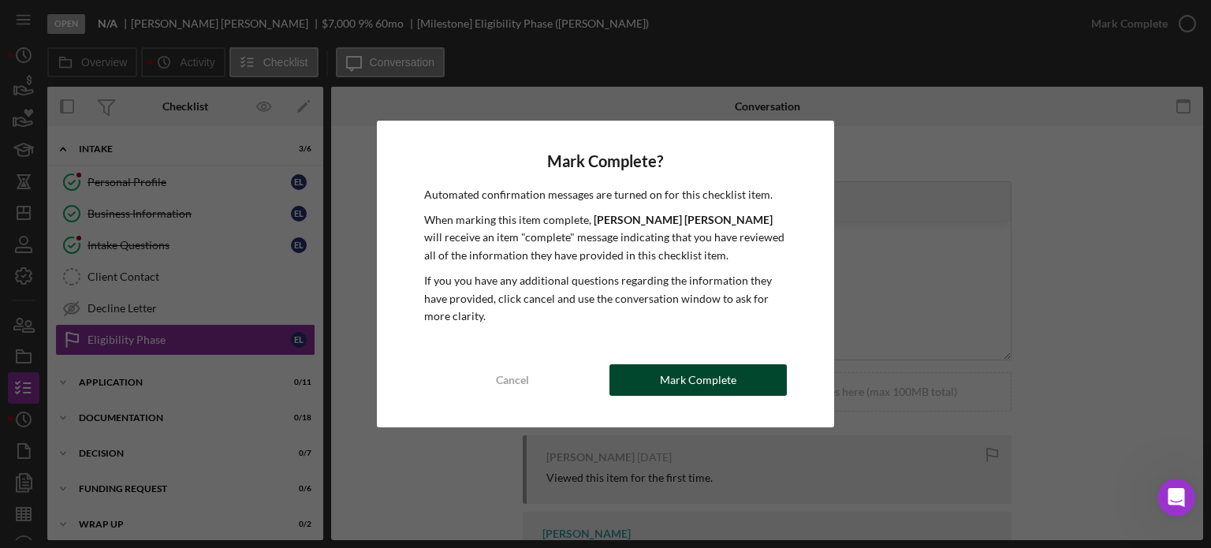
click at [709, 378] on div "Mark Complete" at bounding box center [698, 380] width 76 height 32
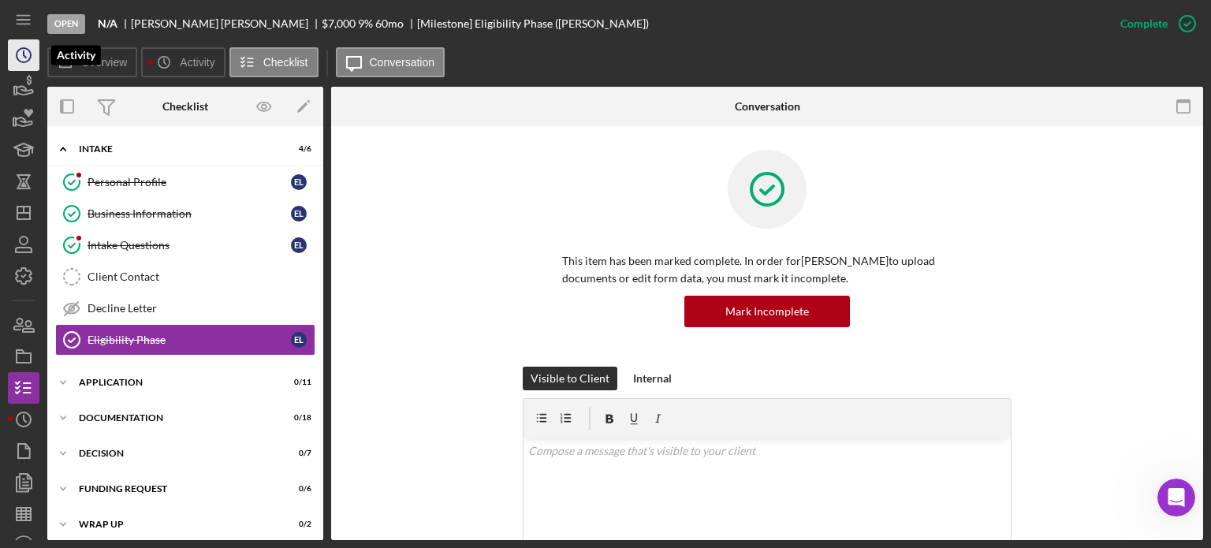
click at [26, 54] on icon "Icon/History" at bounding box center [23, 54] width 39 height 39
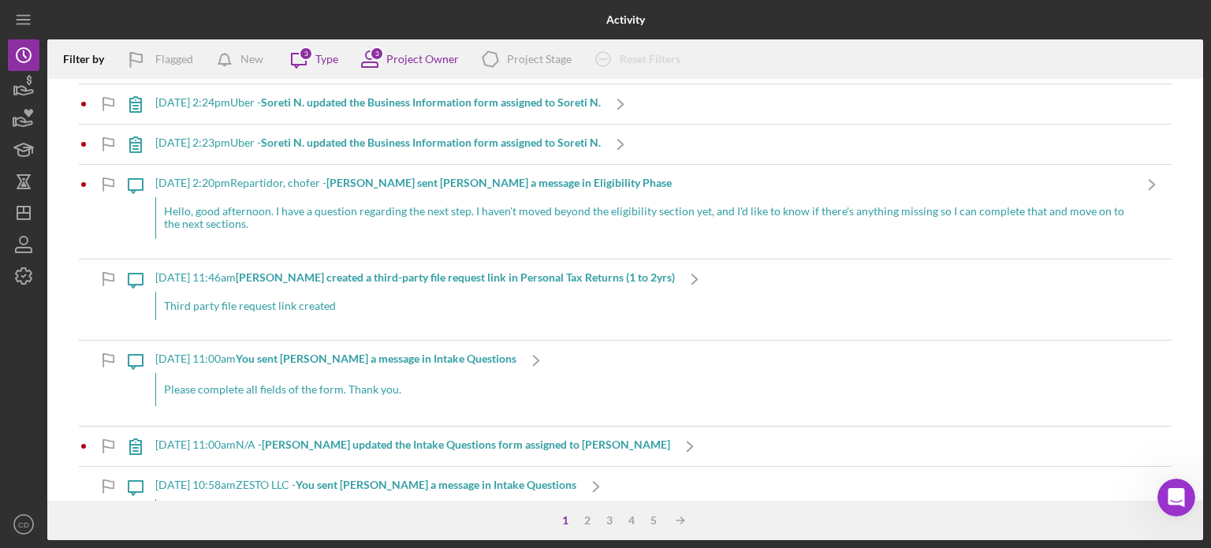
scroll to position [1892, 0]
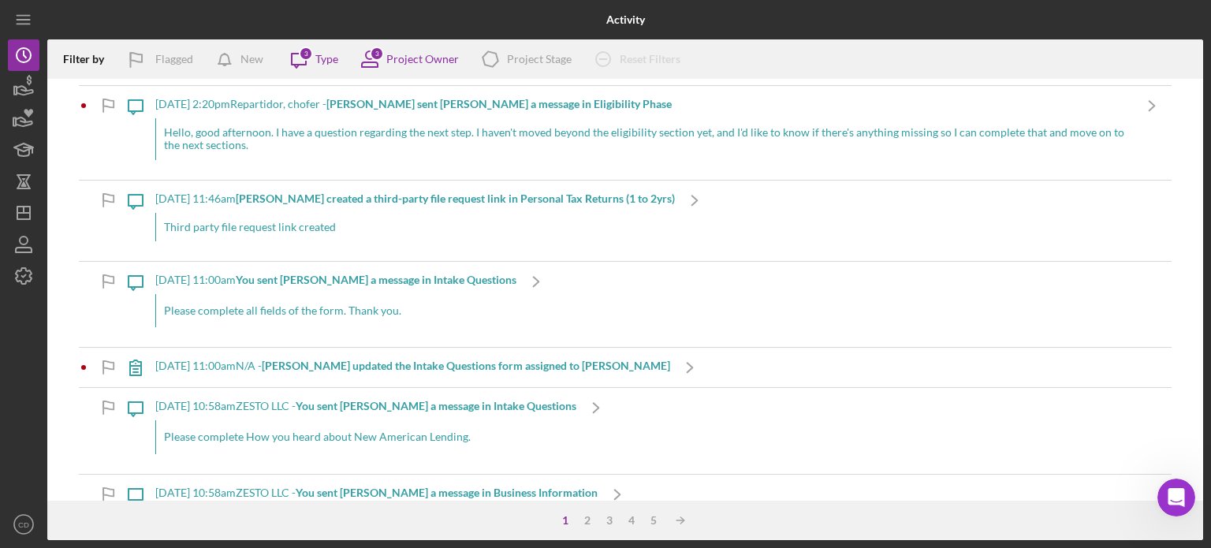
click at [423, 400] on b "You sent [PERSON_NAME] a message in Intake Questions" at bounding box center [436, 405] width 281 height 13
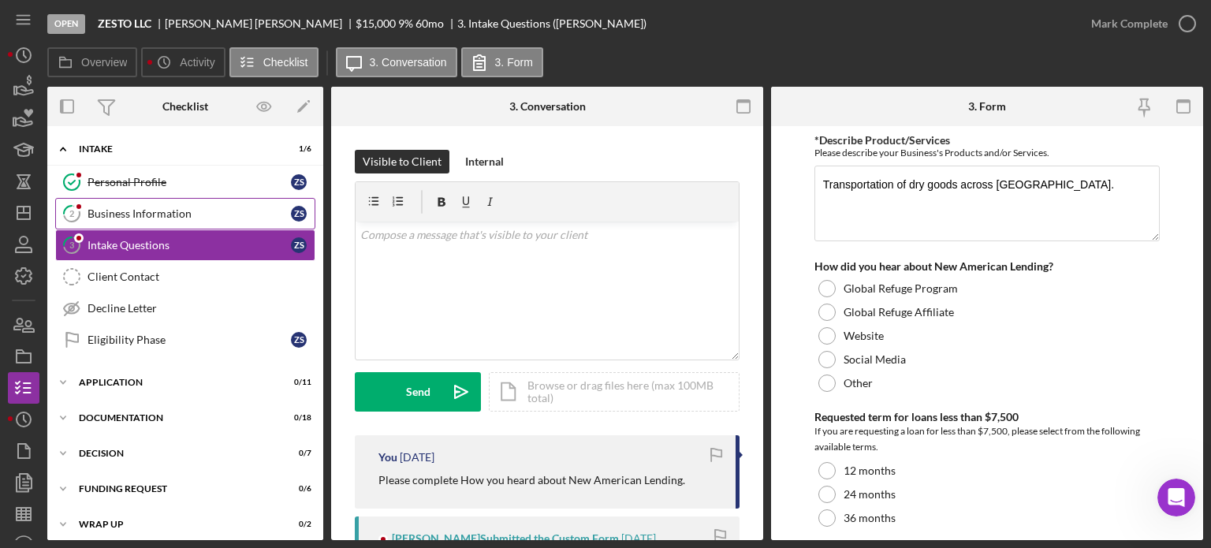
click at [165, 214] on div "Business Information" at bounding box center [188, 213] width 203 height 13
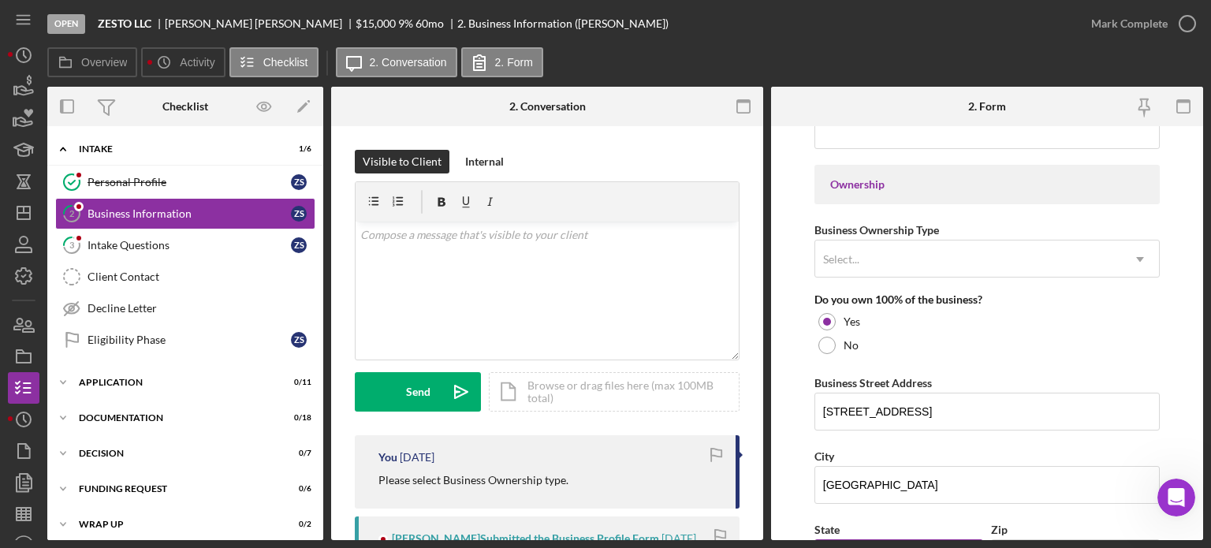
scroll to position [621, 0]
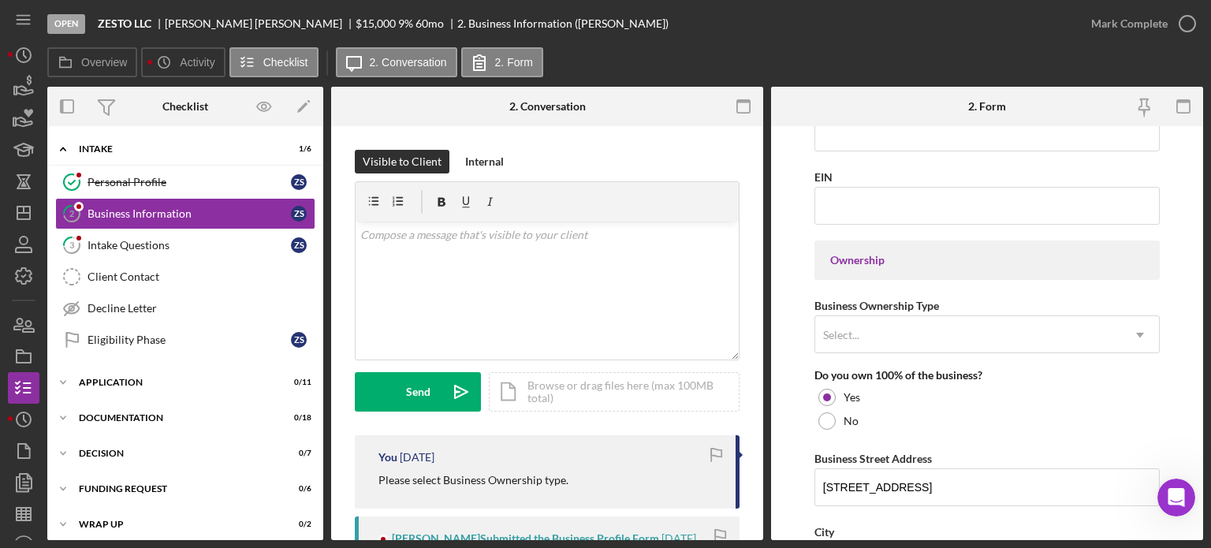
click at [952, 326] on div "Select..." at bounding box center [968, 335] width 306 height 36
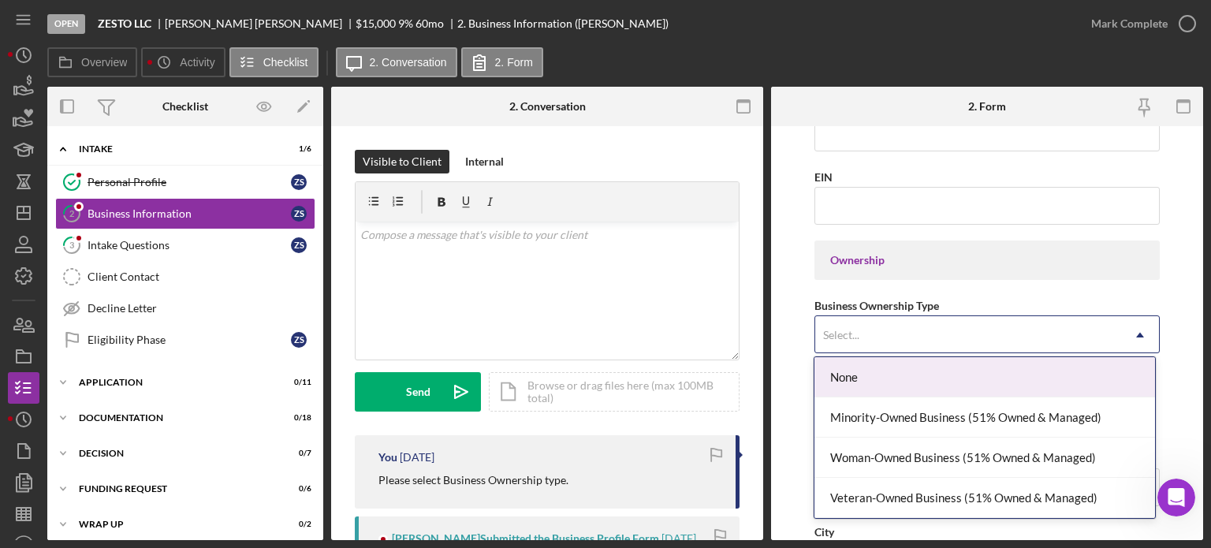
click at [777, 321] on form "Business Name ZESTO LLC DBA Business Start Date [DATE] Legal Structure LLC Icon…" at bounding box center [987, 333] width 432 height 414
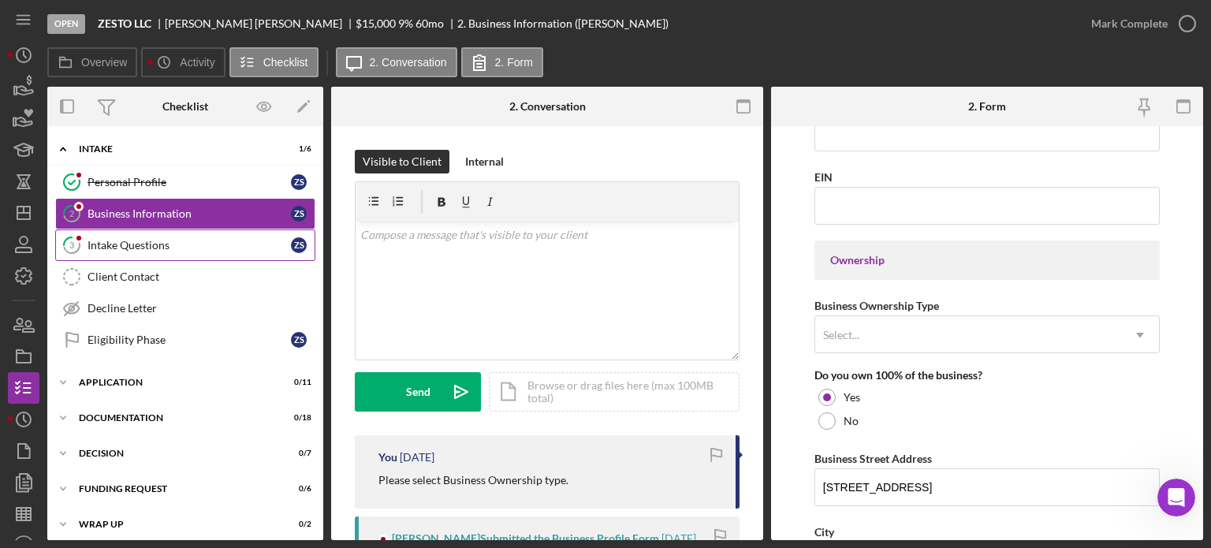
click at [186, 244] on div "Intake Questions" at bounding box center [188, 245] width 203 height 13
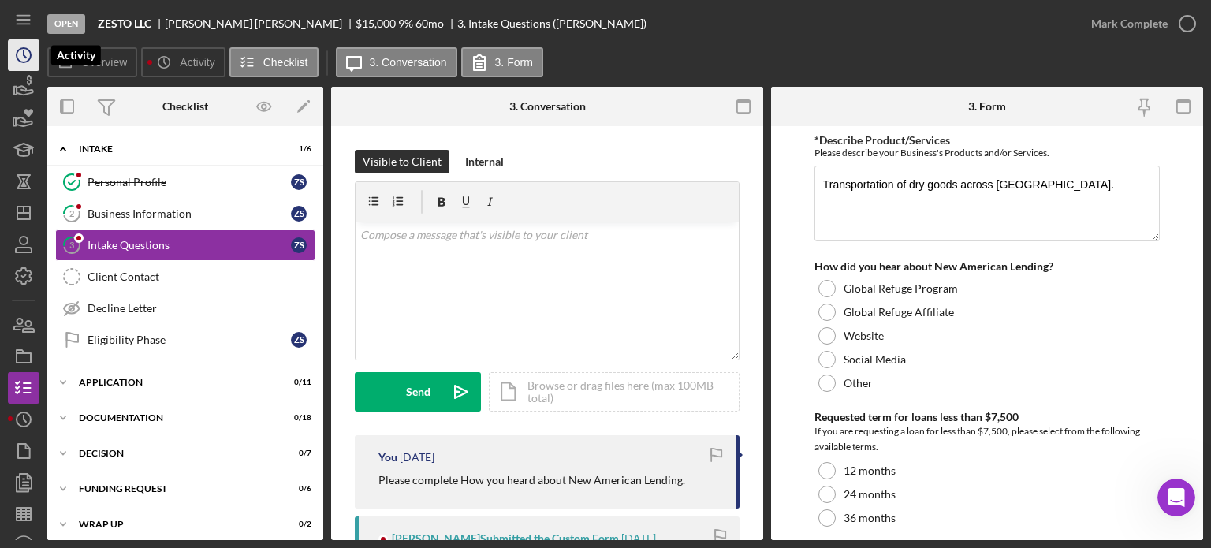
click at [29, 58] on circle "button" at bounding box center [24, 55] width 14 height 14
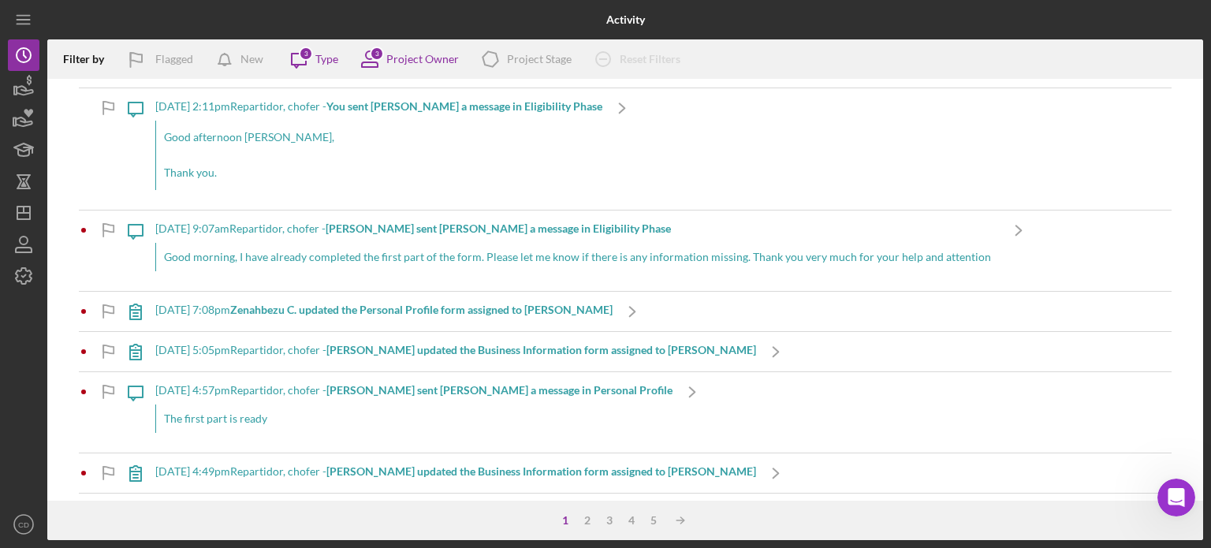
scroll to position [3705, 0]
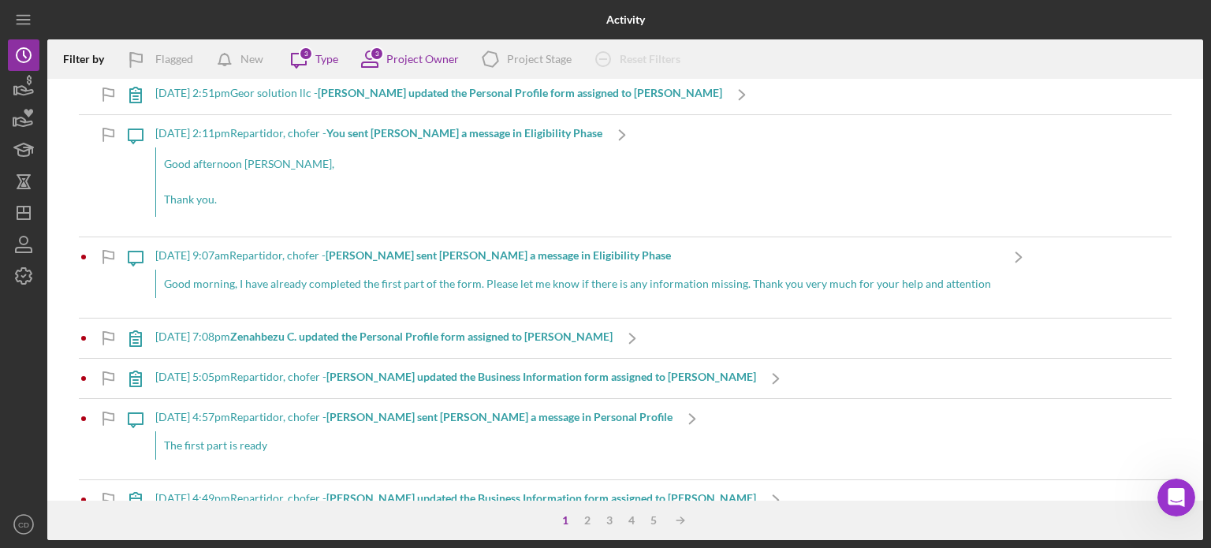
click at [467, 330] on b "Zenahbezu C. updated the Personal Profile form assigned to [PERSON_NAME]" at bounding box center [421, 336] width 382 height 13
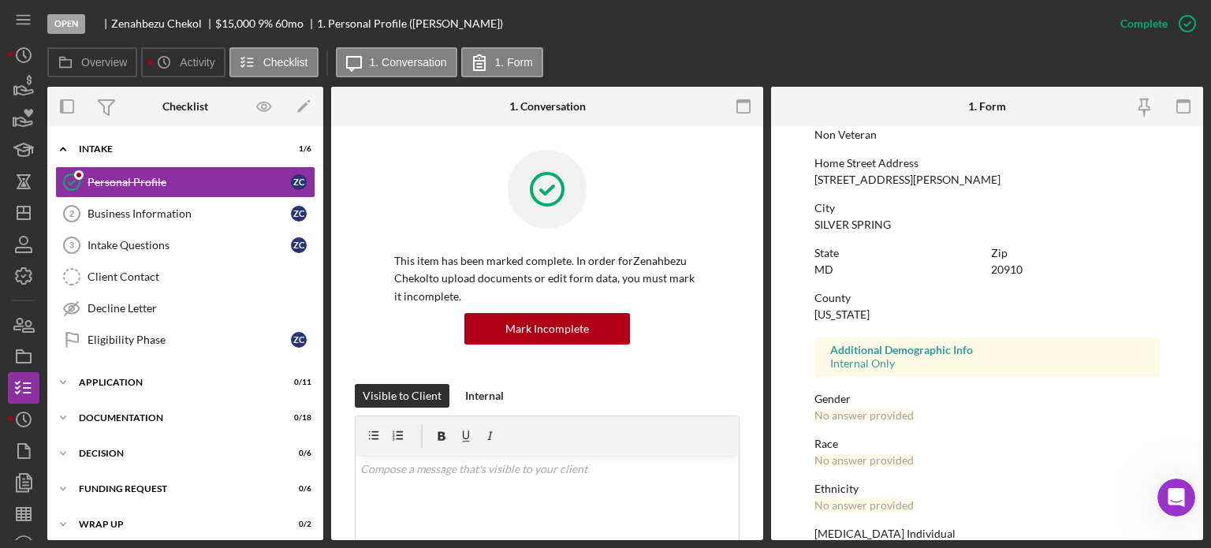
scroll to position [322, 0]
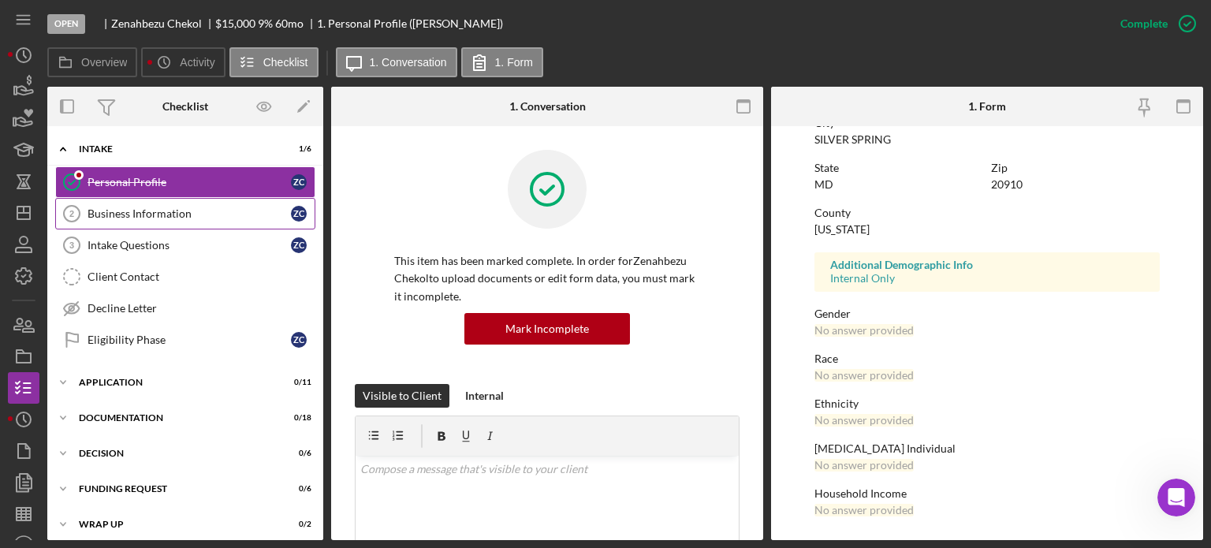
click at [162, 217] on div "Business Information" at bounding box center [188, 213] width 203 height 13
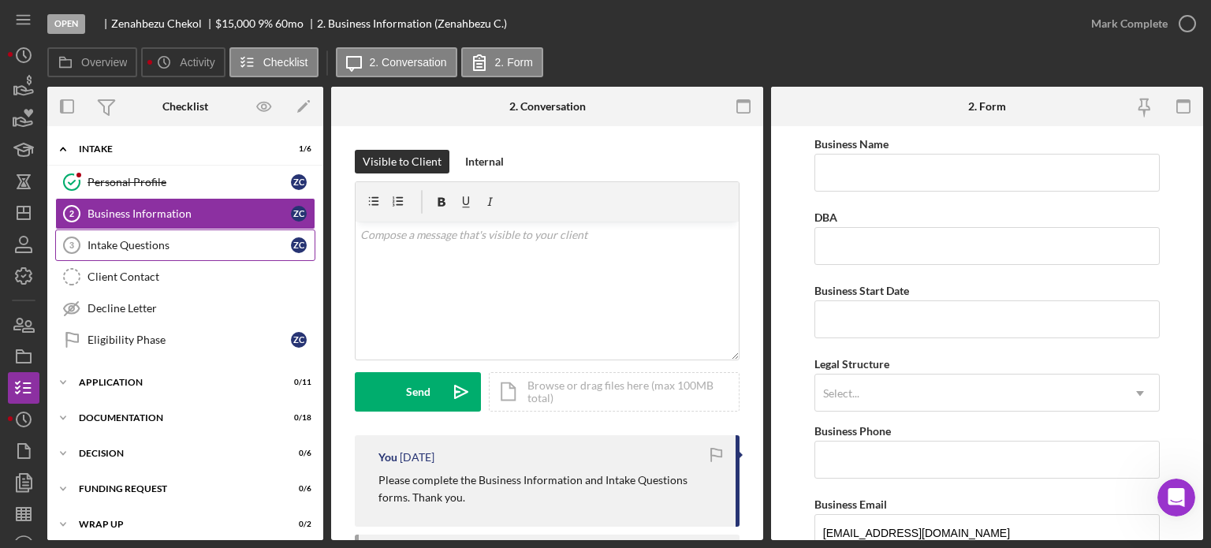
click at [161, 254] on link "Intake Questions 3 Intake Questions Z C" at bounding box center [185, 245] width 260 height 32
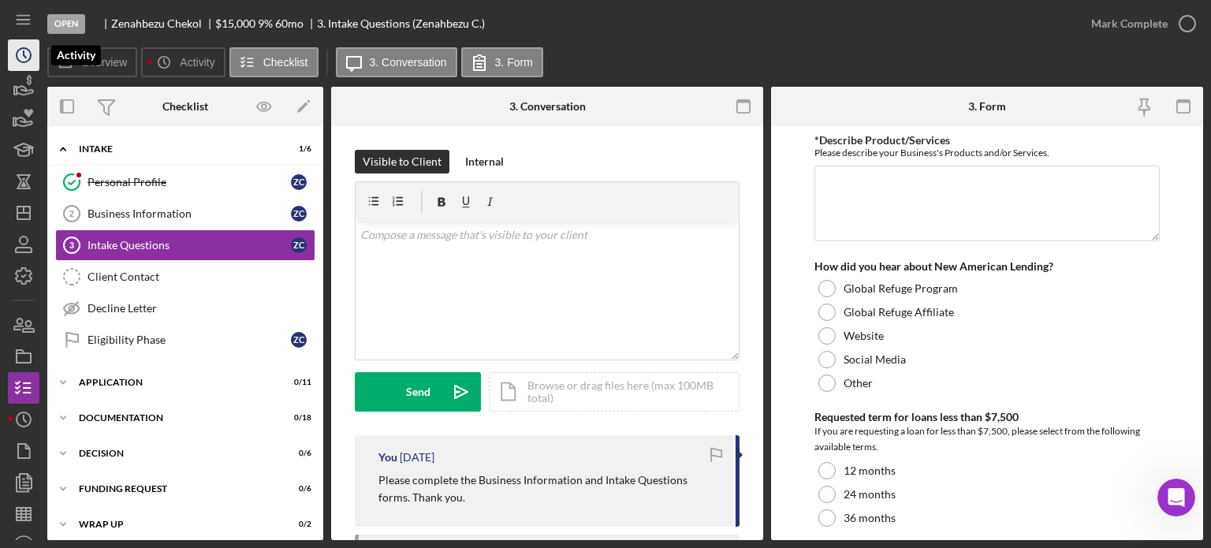
click at [24, 58] on icon "Icon/History" at bounding box center [23, 54] width 39 height 39
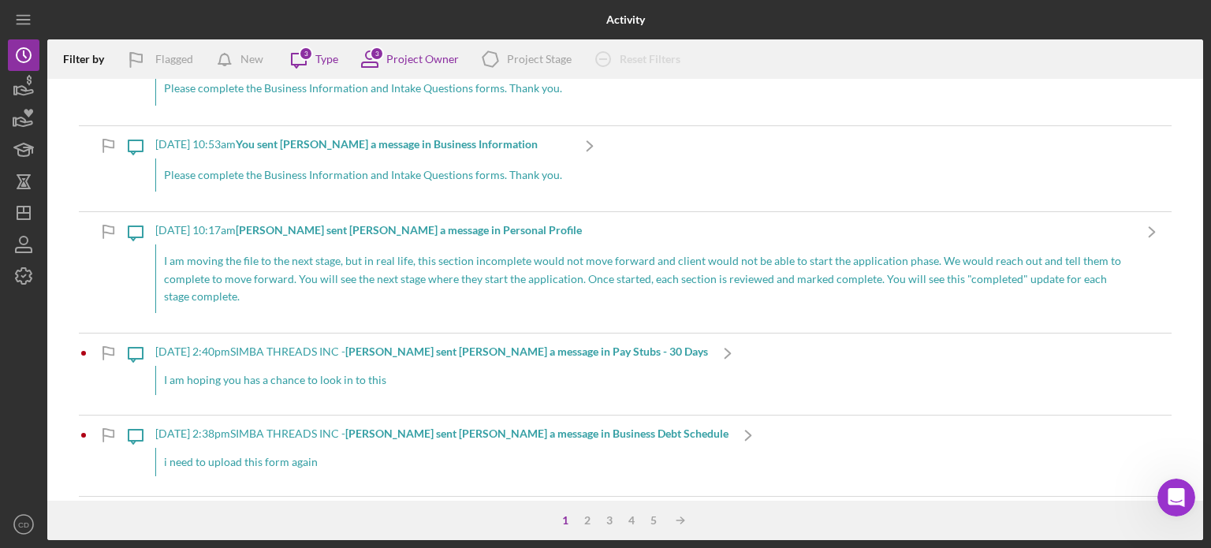
scroll to position [2759, 0]
click at [413, 223] on b "[PERSON_NAME] sent [PERSON_NAME] a message in Personal Profile" at bounding box center [409, 228] width 346 height 13
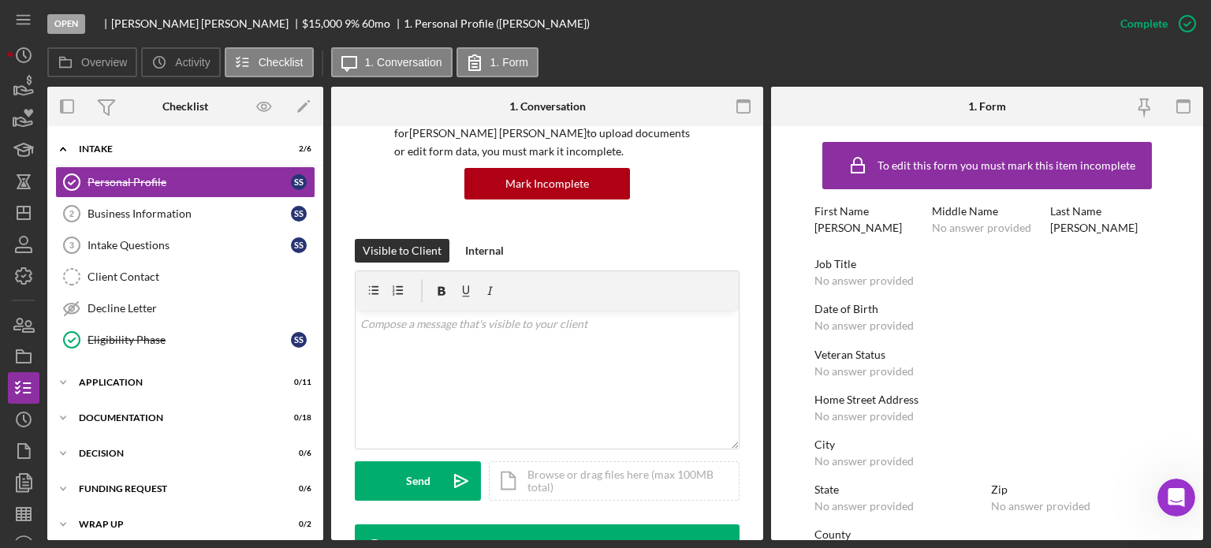
scroll to position [118, 0]
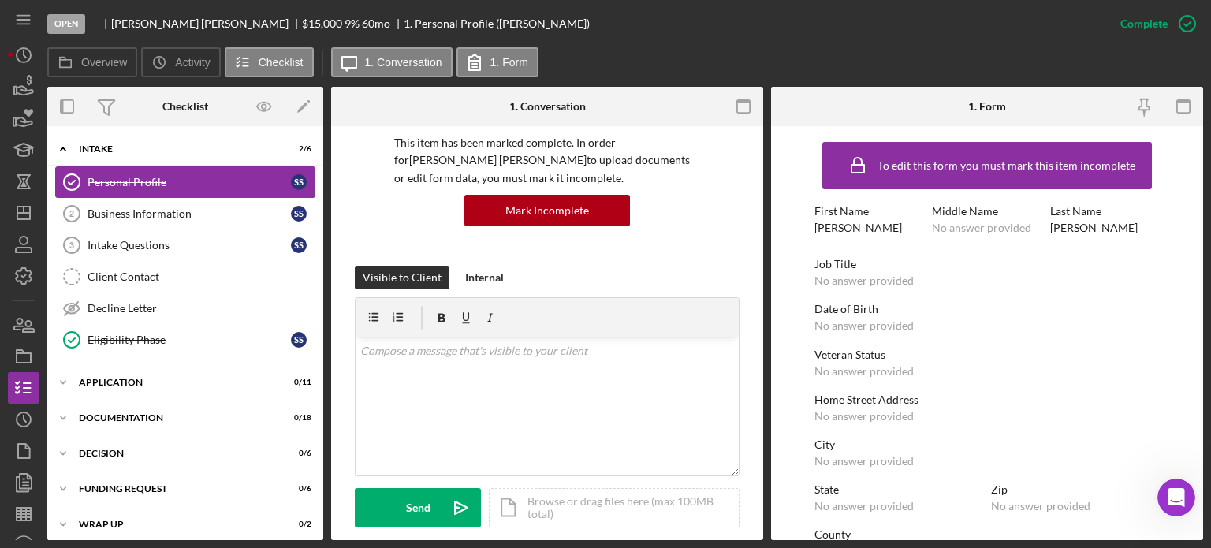
click at [167, 181] on div "Personal Profile" at bounding box center [188, 182] width 203 height 13
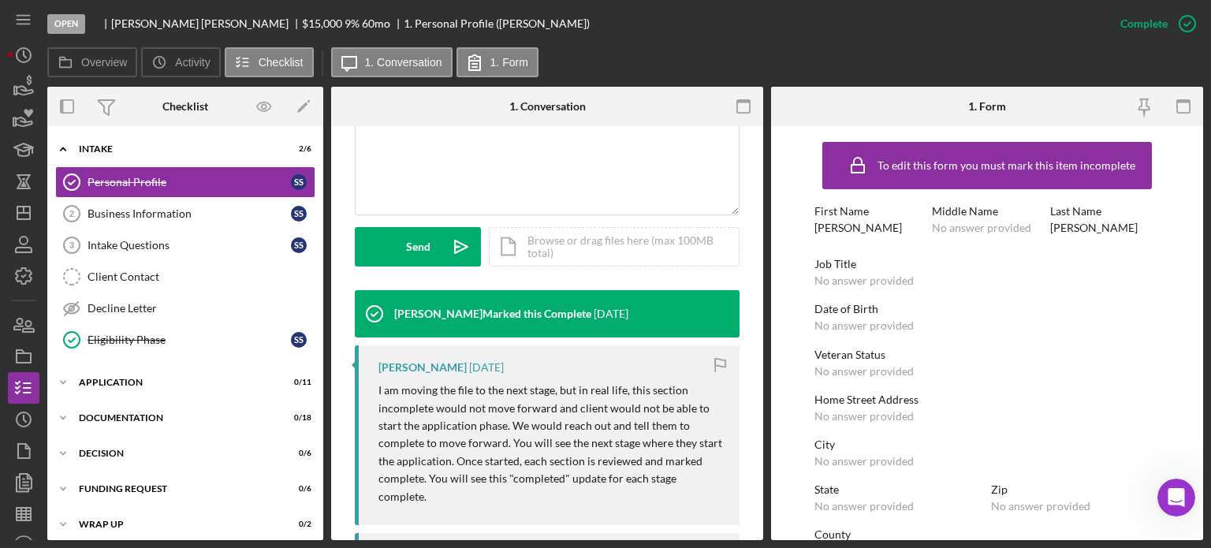
scroll to position [355, 0]
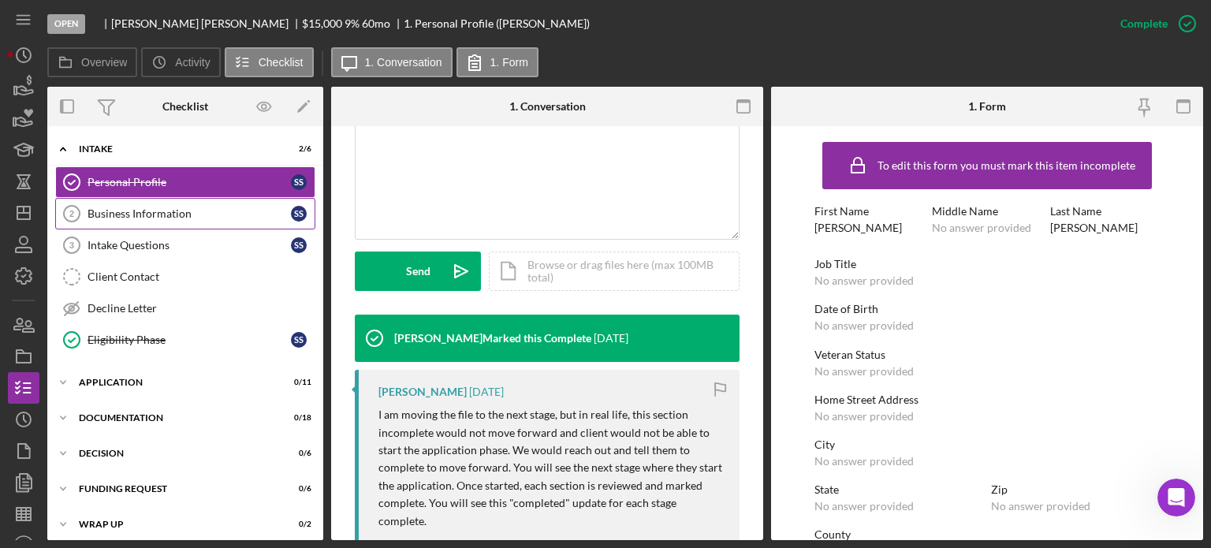
click at [165, 220] on link "Business Information 2 Business Information S S" at bounding box center [185, 214] width 260 height 32
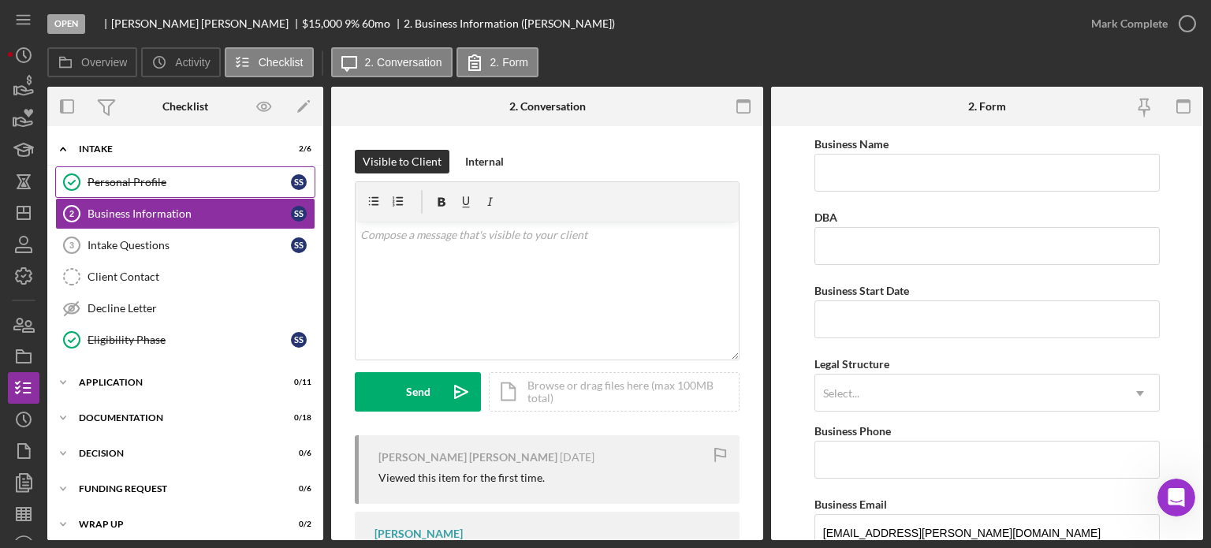
click at [148, 182] on div "Personal Profile" at bounding box center [188, 182] width 203 height 13
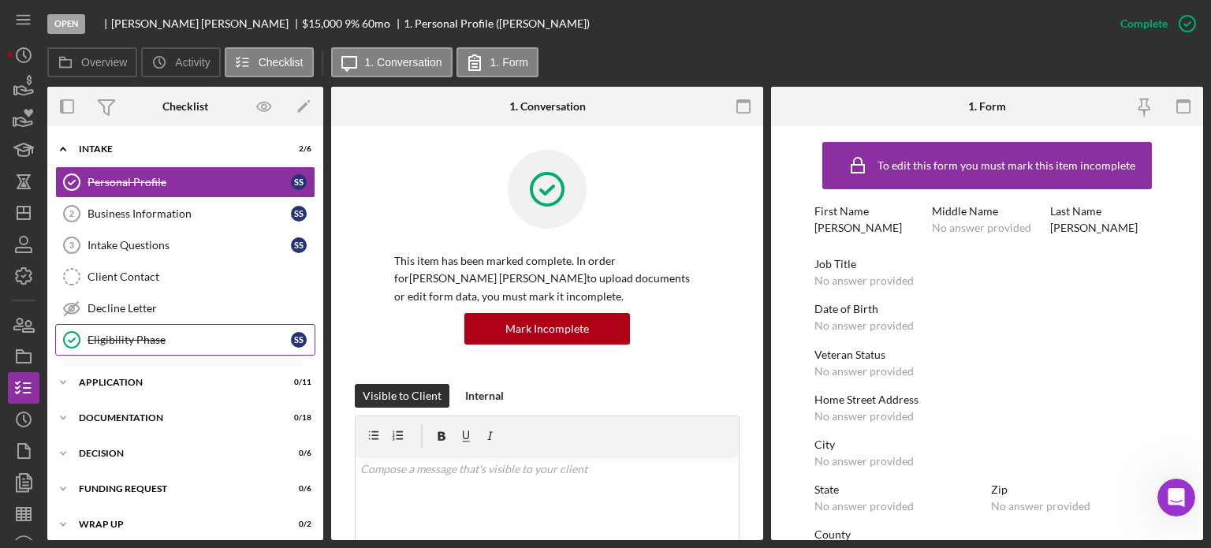
click at [187, 335] on div "Eligibility Phase" at bounding box center [188, 339] width 203 height 13
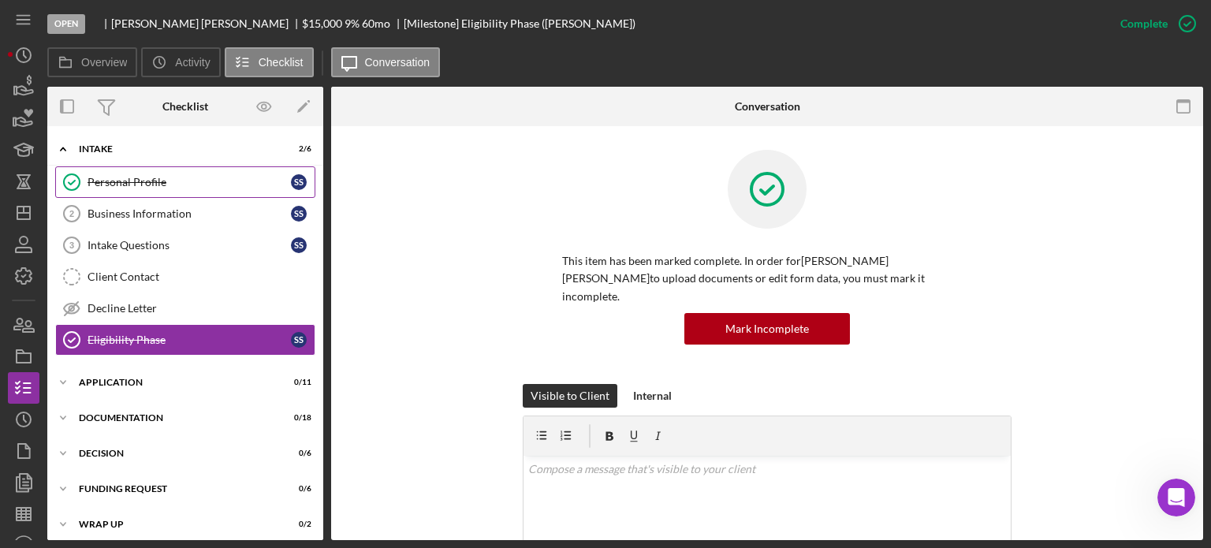
click at [166, 185] on div "Personal Profile" at bounding box center [188, 182] width 203 height 13
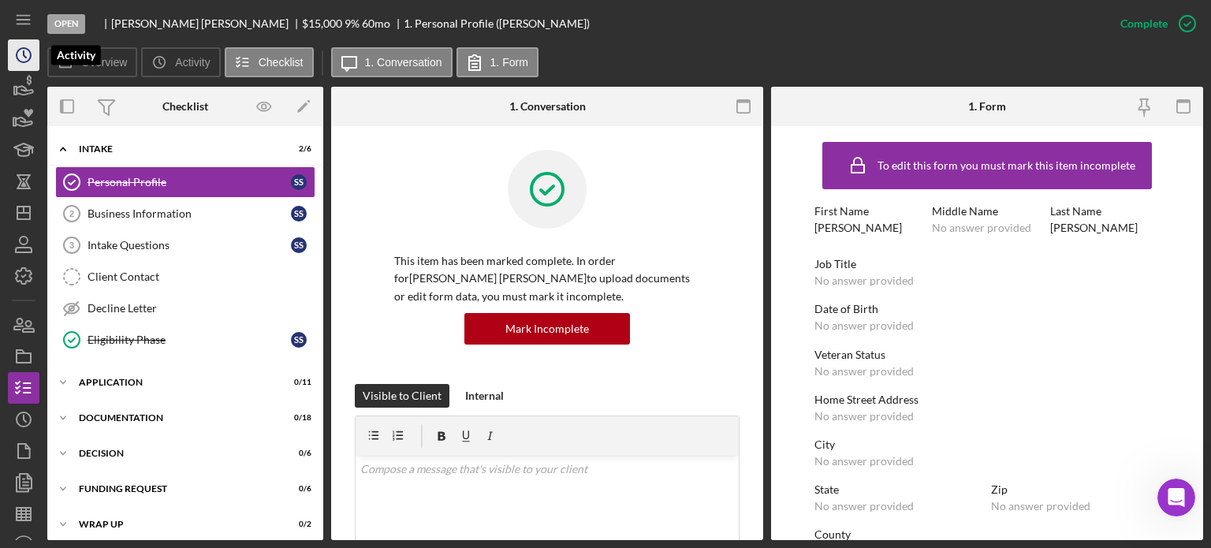
click at [22, 56] on icon "Icon/History" at bounding box center [23, 54] width 39 height 39
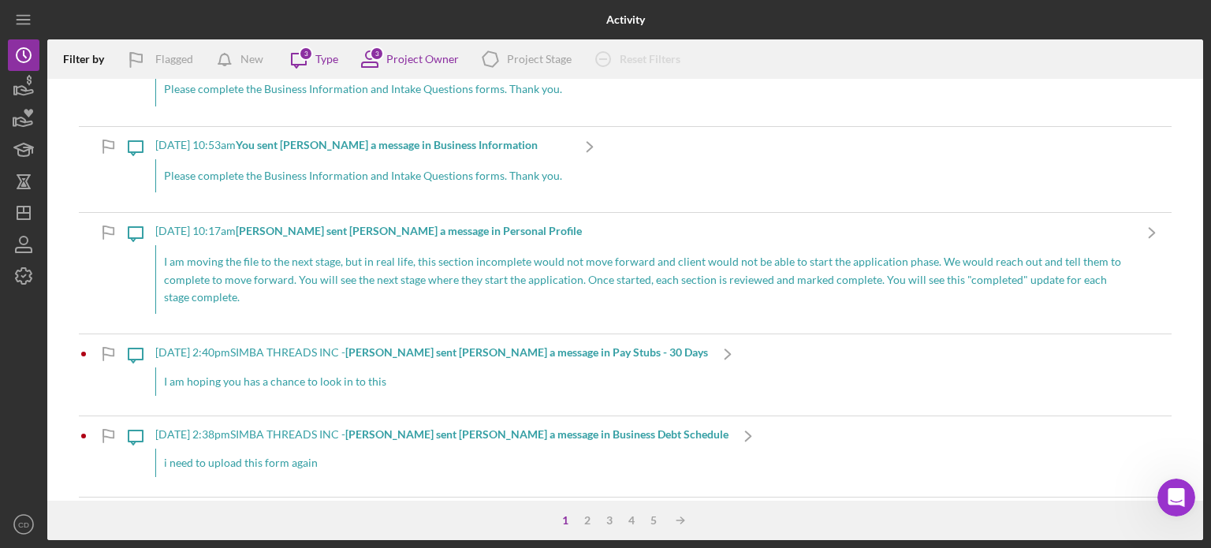
scroll to position [2917, 0]
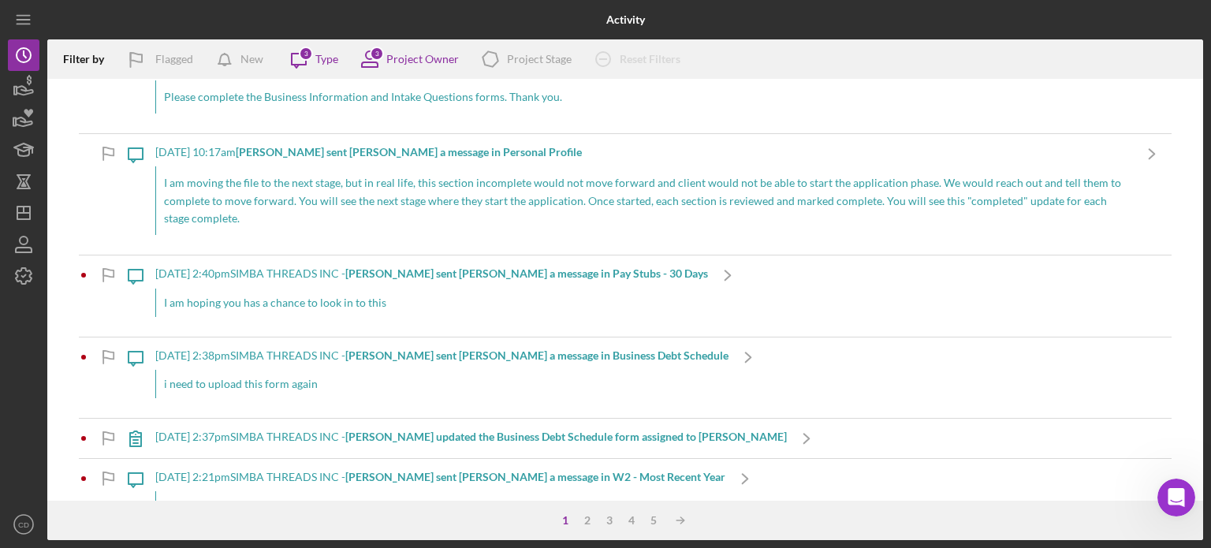
click at [487, 266] on b "[PERSON_NAME] sent [PERSON_NAME] a message in Pay Stubs - 30 Days" at bounding box center [526, 272] width 363 height 13
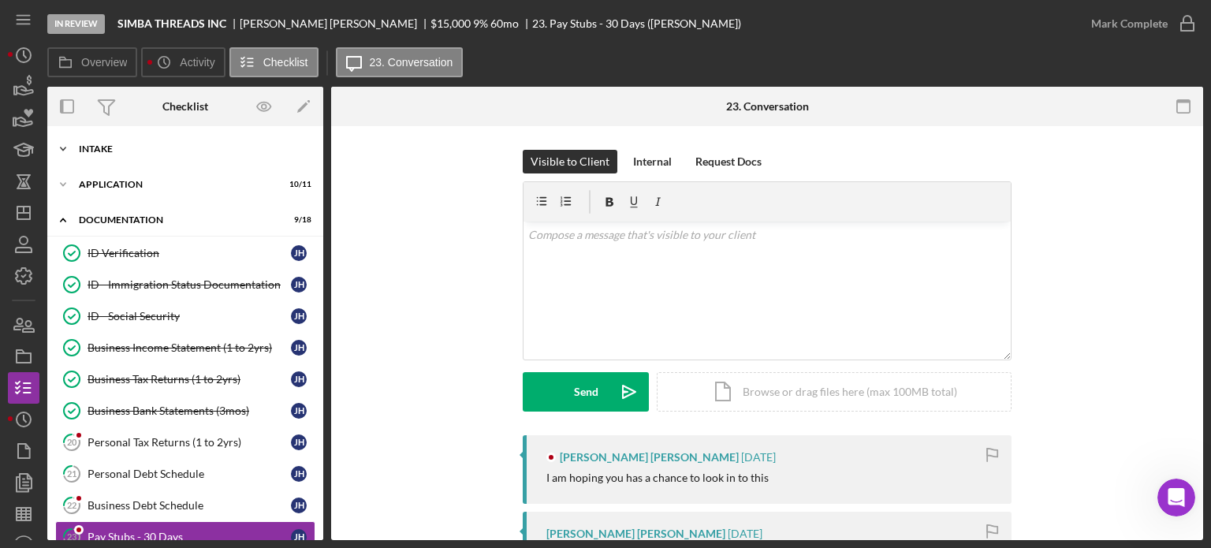
click at [104, 148] on div "Intake" at bounding box center [191, 148] width 225 height 9
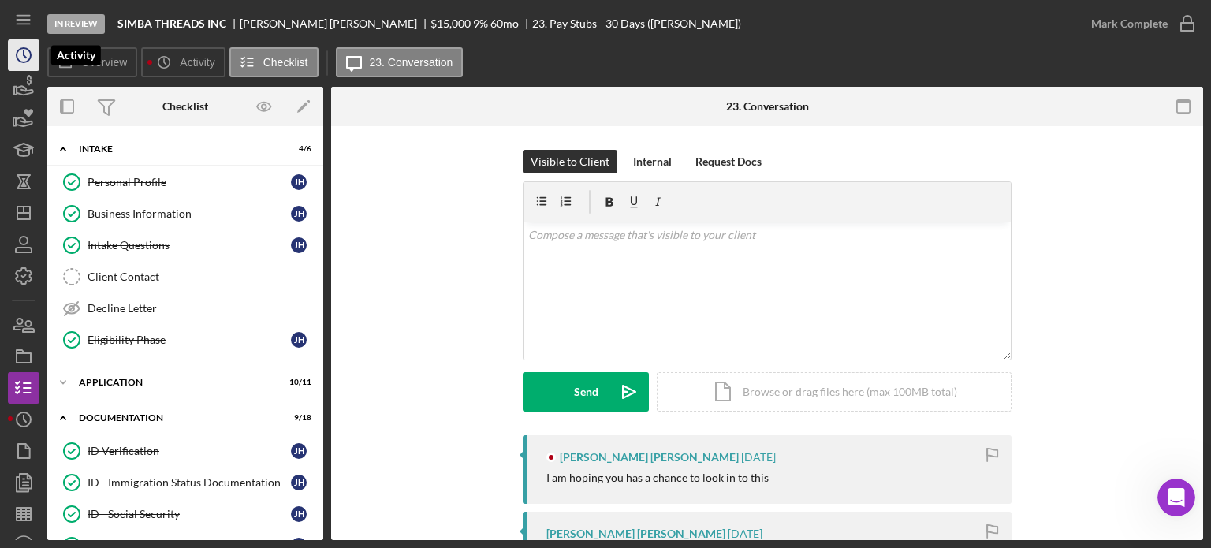
click at [24, 51] on polyline "button" at bounding box center [25, 54] width 2 height 6
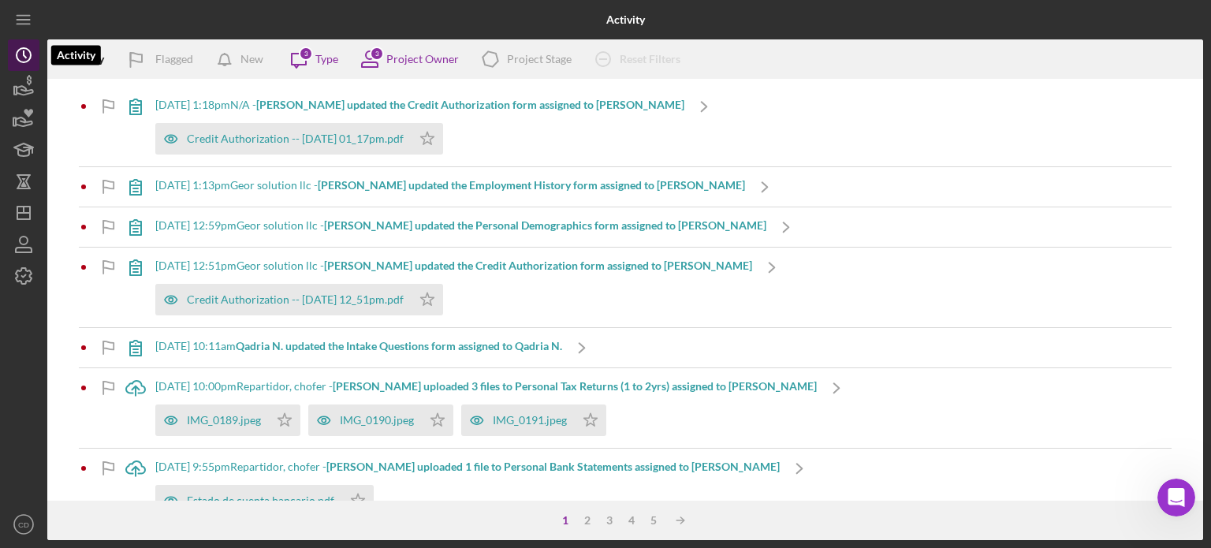
click at [27, 56] on icon "Icon/History" at bounding box center [23, 54] width 39 height 39
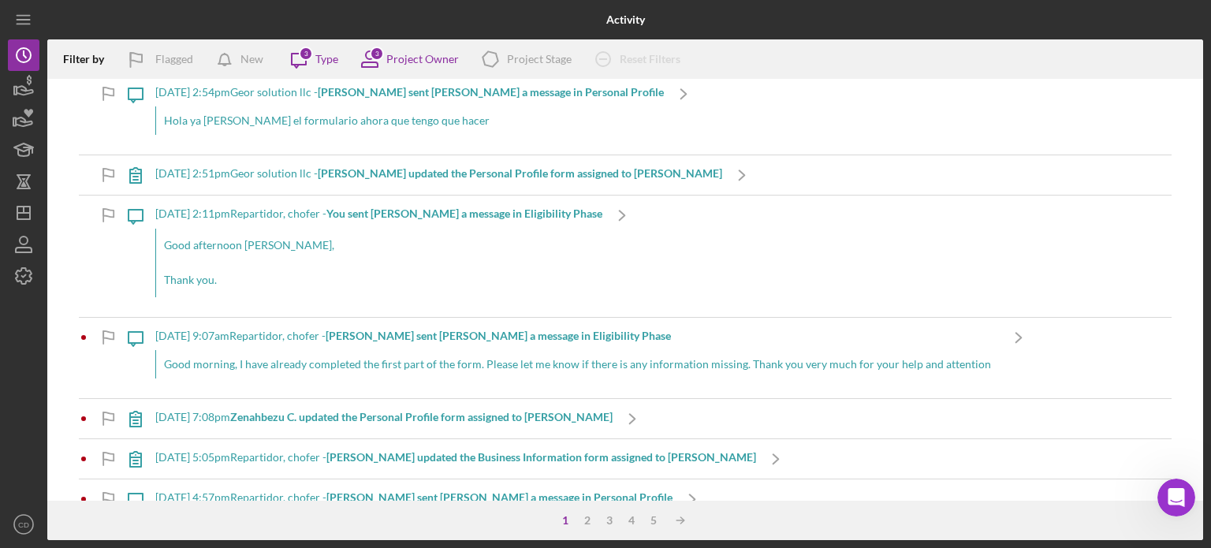
scroll to position [3784, 0]
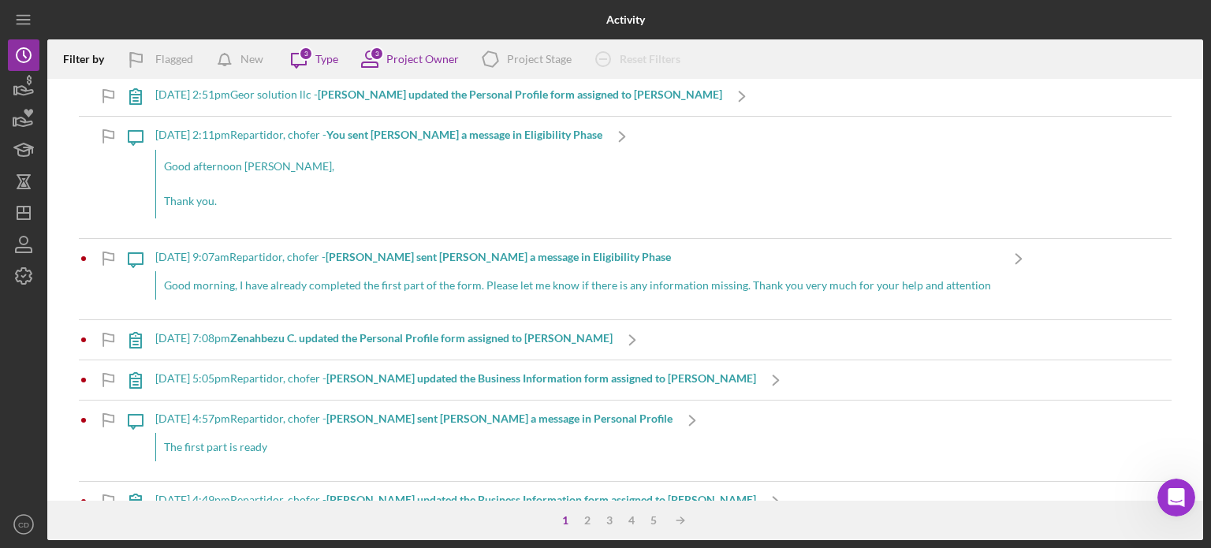
click at [479, 331] on b "Zenahbezu C. updated the Personal Profile form assigned to [PERSON_NAME]" at bounding box center [421, 337] width 382 height 13
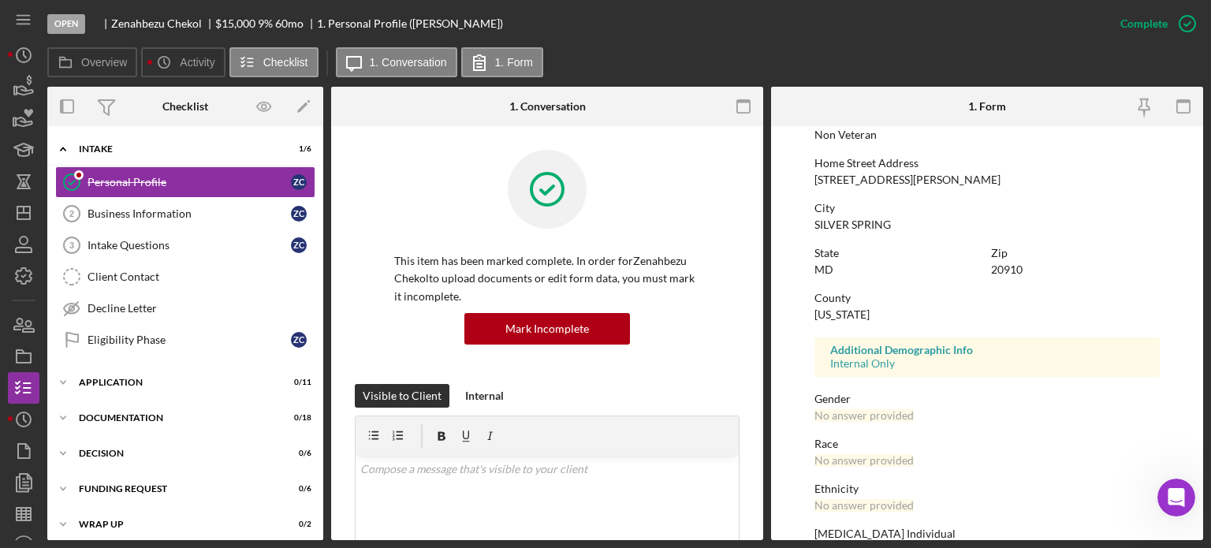
scroll to position [322, 0]
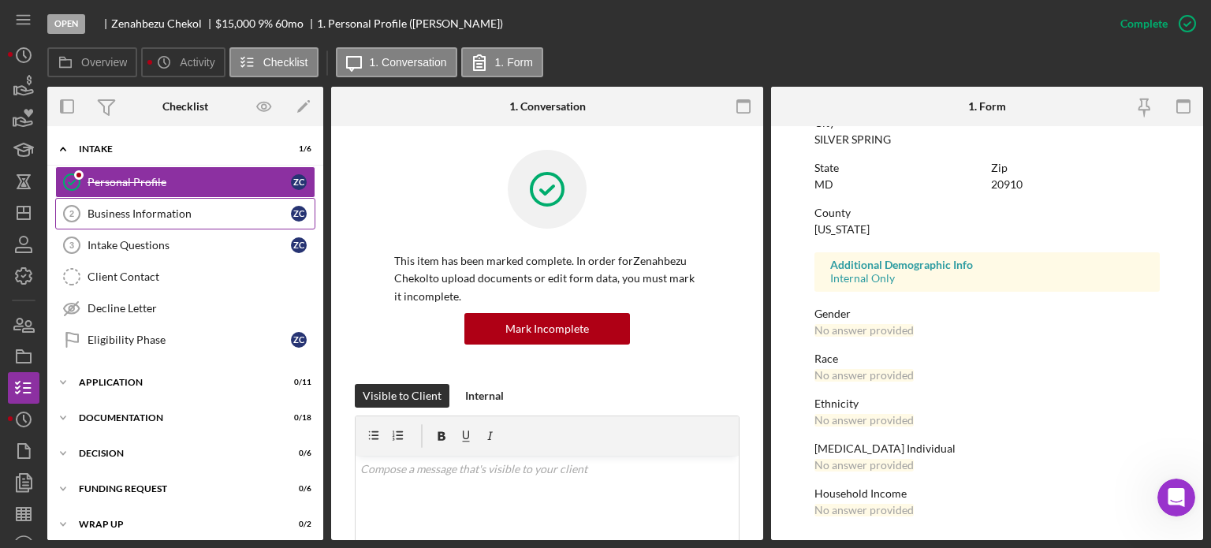
click at [172, 209] on div "Business Information" at bounding box center [188, 213] width 203 height 13
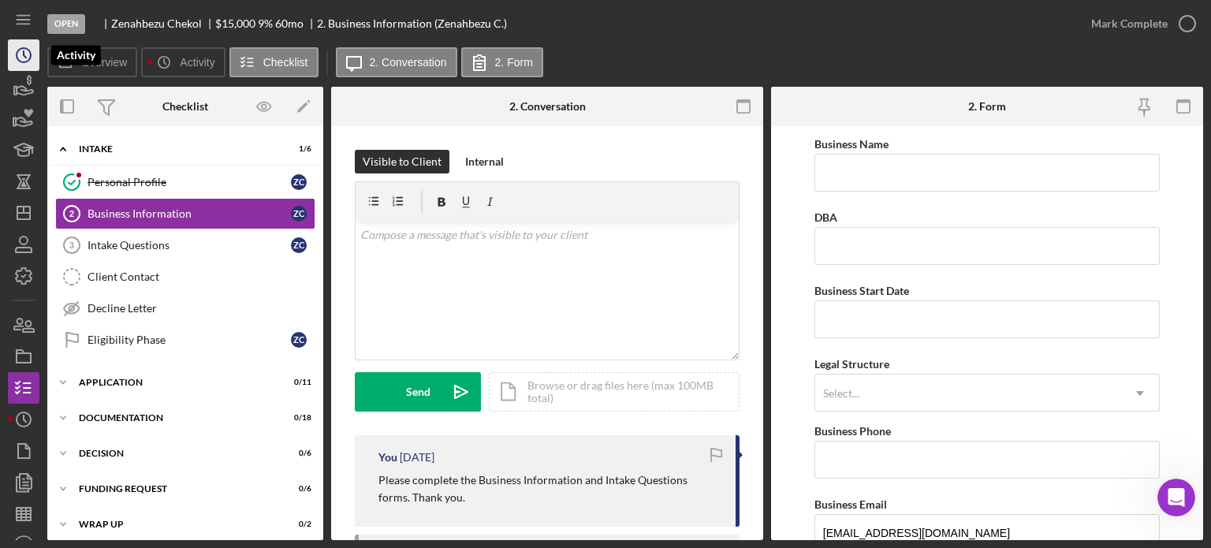
click at [28, 53] on icon "Icon/History" at bounding box center [23, 54] width 39 height 39
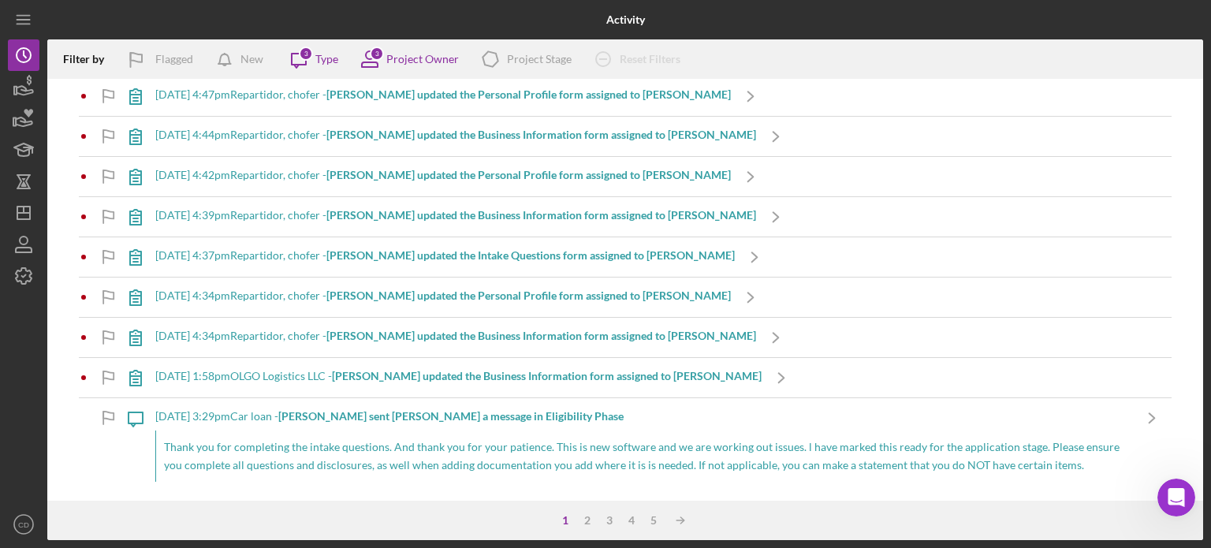
scroll to position [4336, 0]
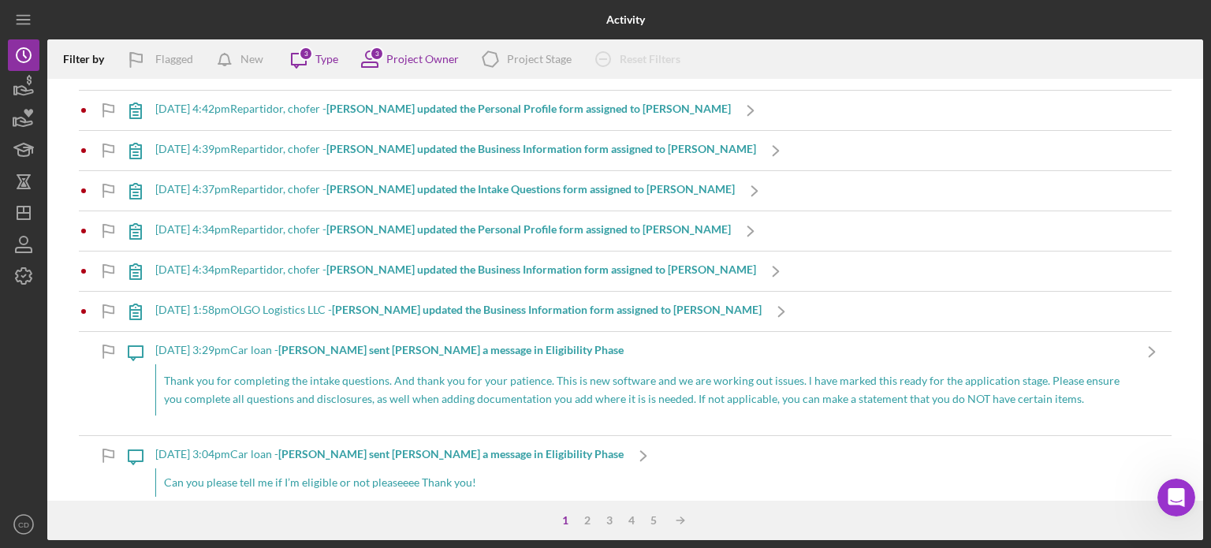
click at [498, 303] on b "[PERSON_NAME] updated the Business Information form assigned to [PERSON_NAME]" at bounding box center [547, 309] width 430 height 13
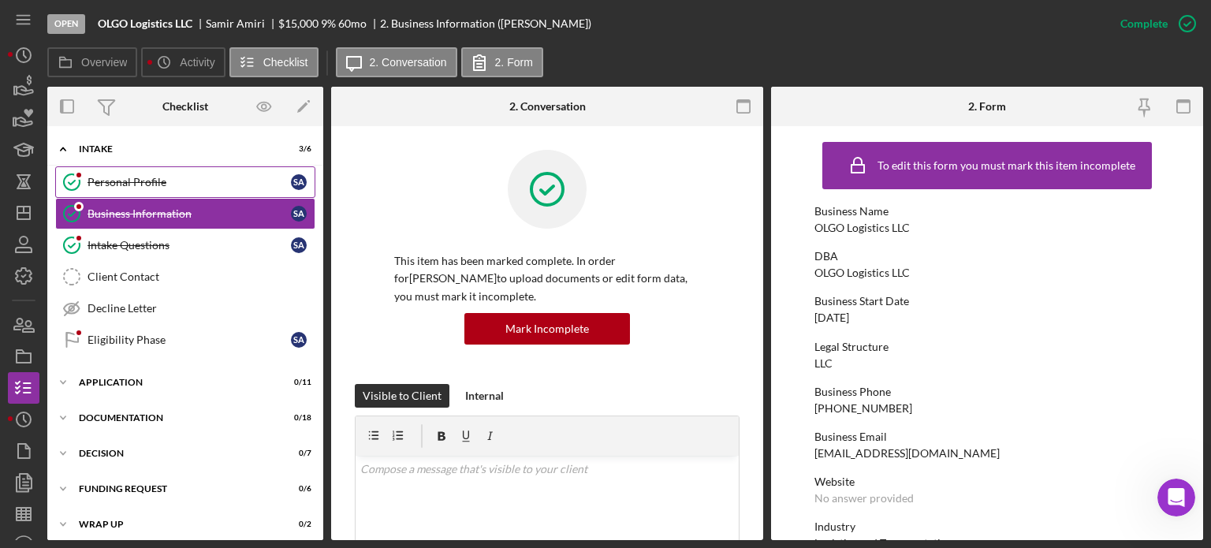
click at [196, 176] on div "Personal Profile" at bounding box center [188, 182] width 203 height 13
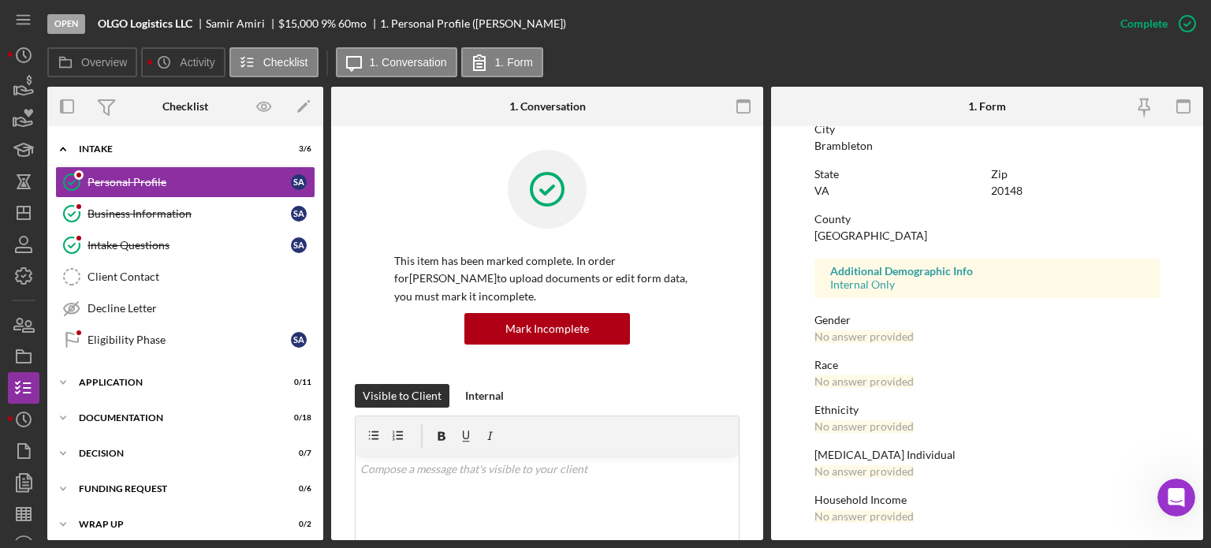
scroll to position [322, 0]
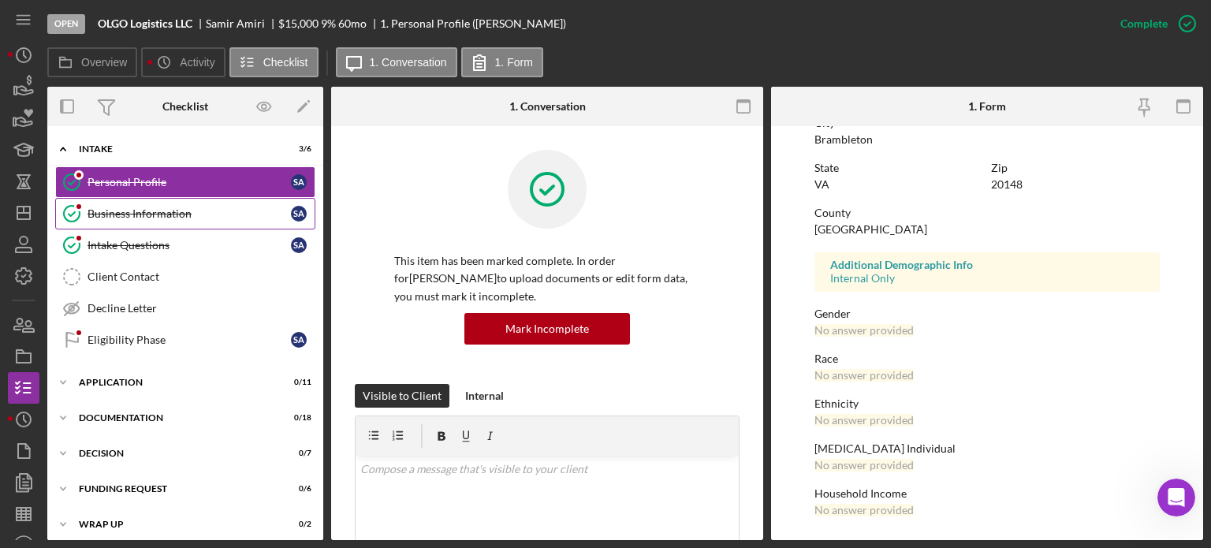
click at [164, 211] on div "Business Information" at bounding box center [188, 213] width 203 height 13
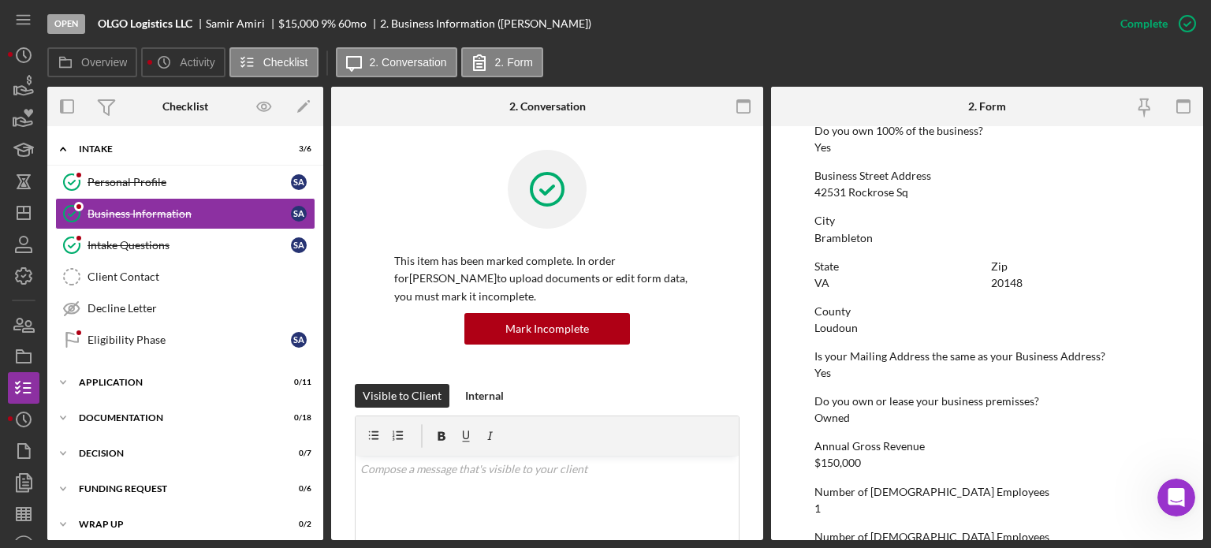
scroll to position [775, 0]
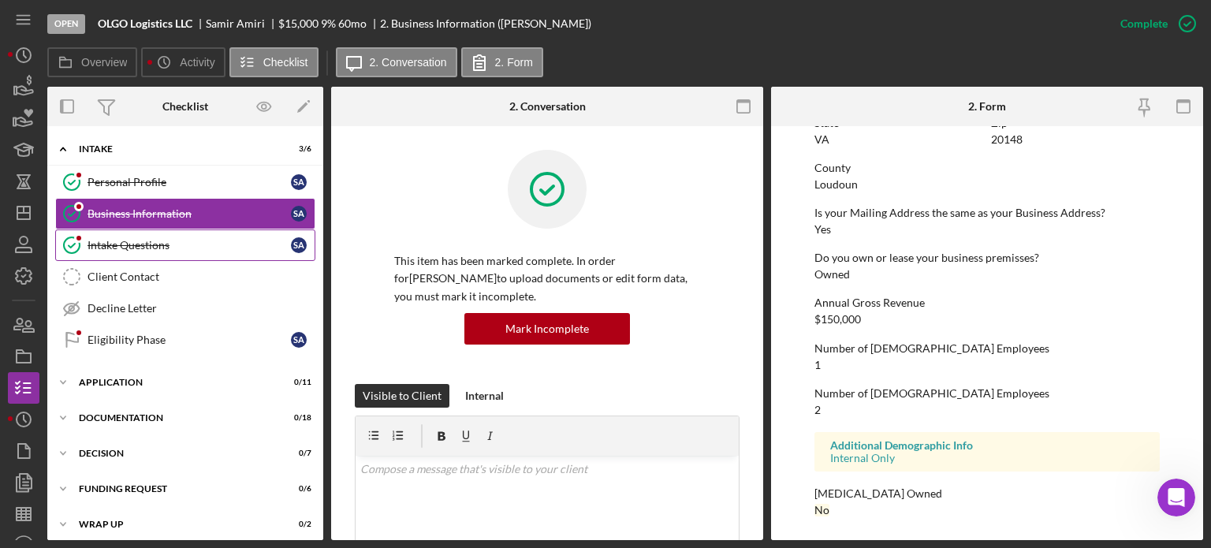
click at [123, 239] on div "Intake Questions" at bounding box center [188, 245] width 203 height 13
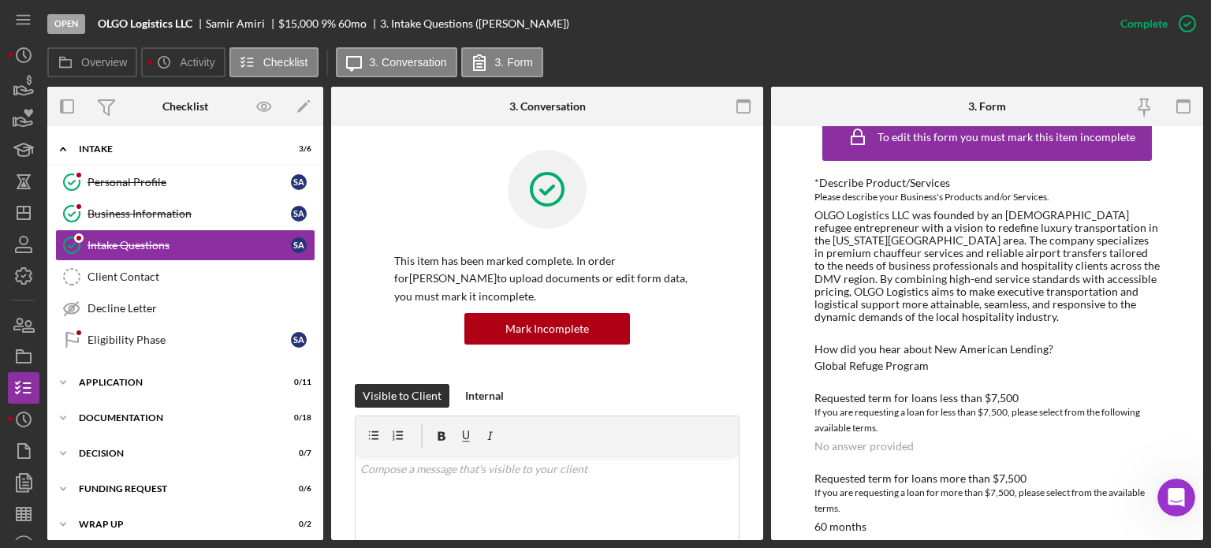
scroll to position [44, 0]
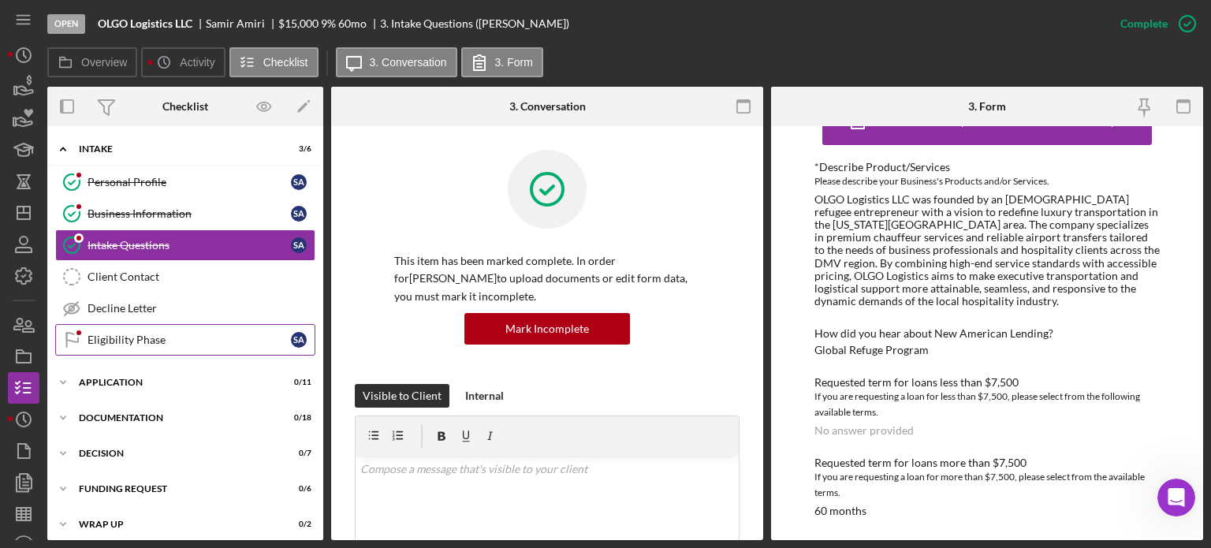
click at [142, 334] on div "Eligibility Phase" at bounding box center [188, 339] width 203 height 13
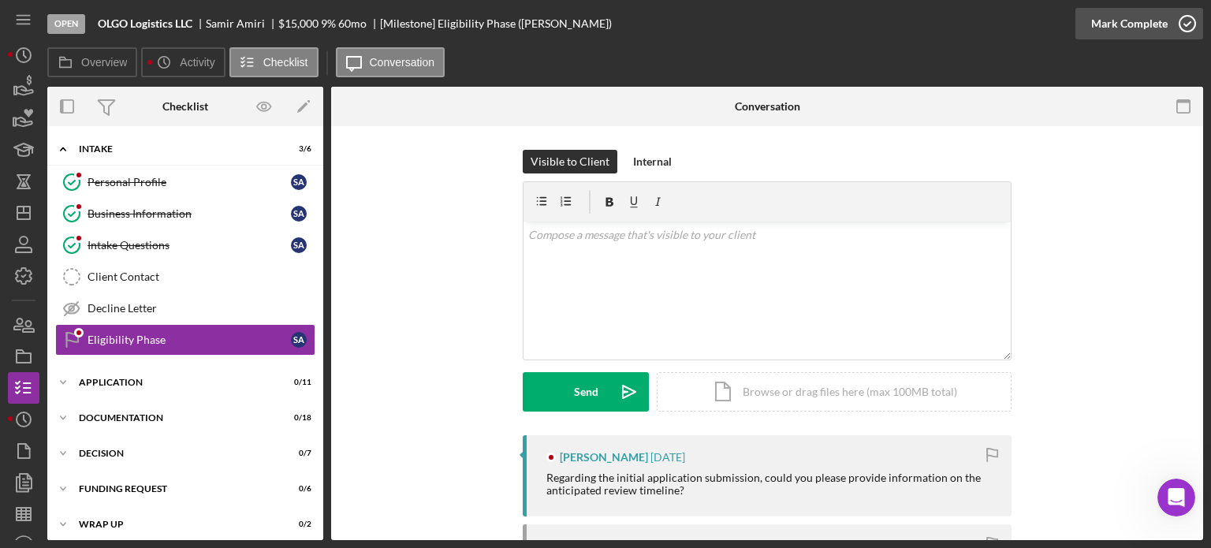
click at [1163, 27] on div "Mark Complete" at bounding box center [1129, 24] width 76 height 32
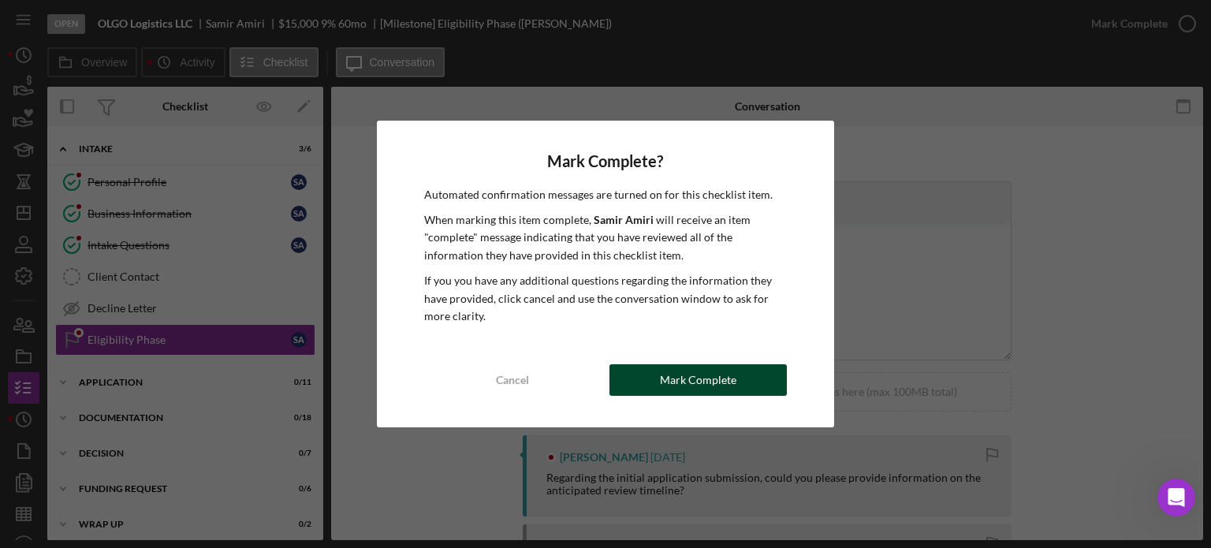
click at [720, 379] on div "Mark Complete" at bounding box center [698, 380] width 76 height 32
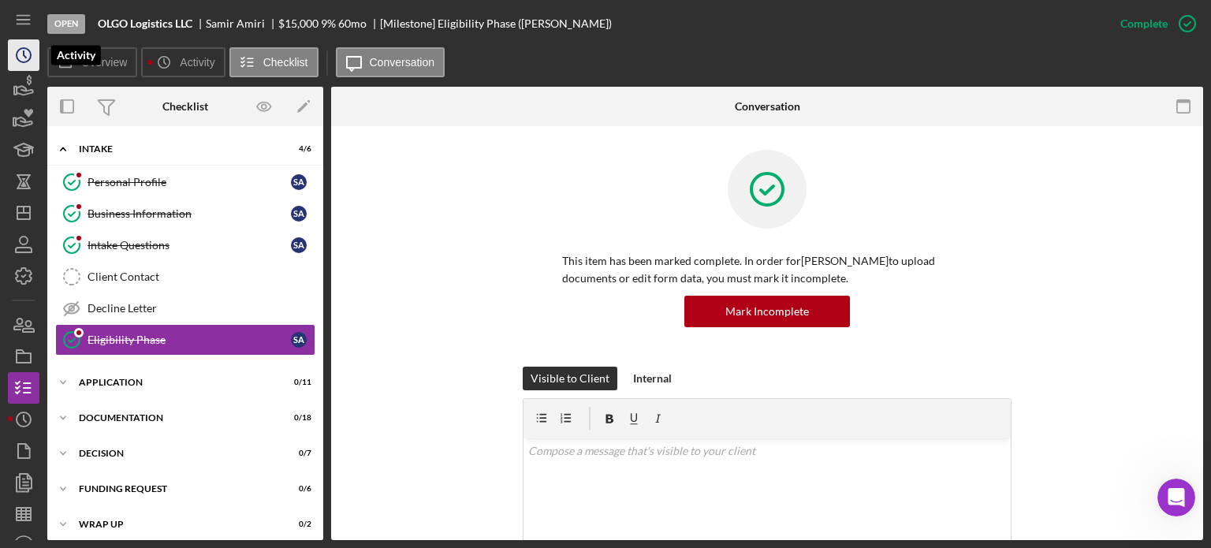
click at [22, 57] on icon "Icon/History" at bounding box center [23, 54] width 39 height 39
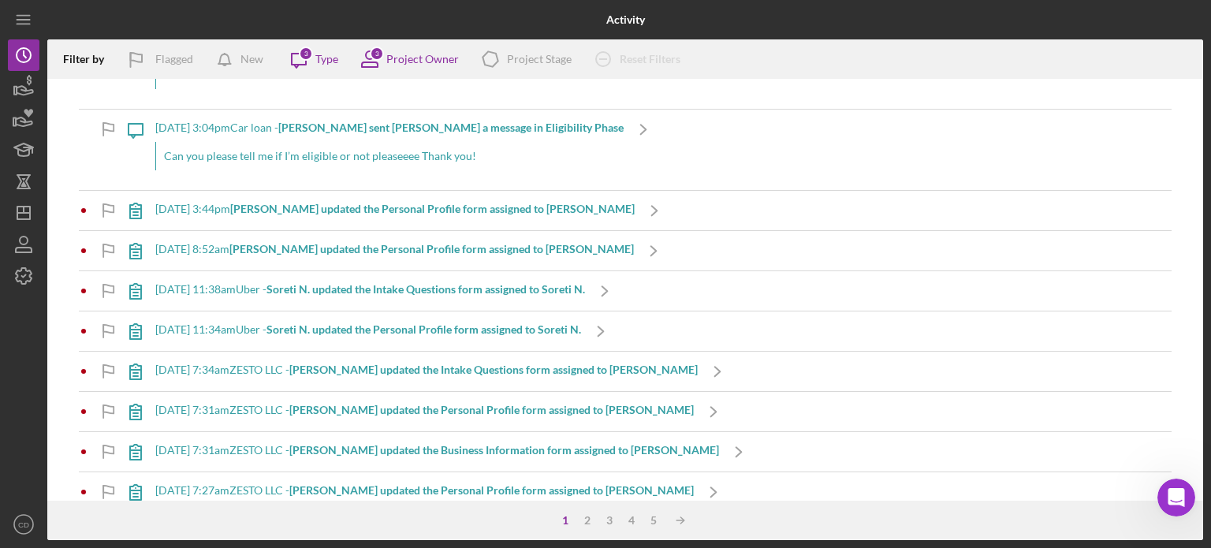
scroll to position [4730, 0]
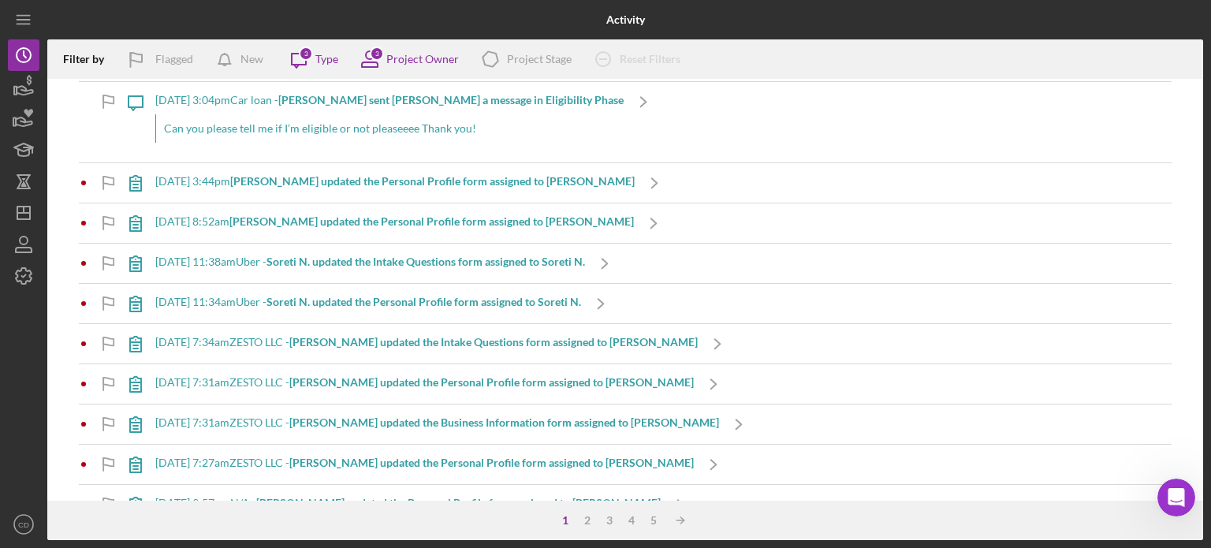
click at [406, 335] on b "[PERSON_NAME] updated the Intake Questions form assigned to [PERSON_NAME]" at bounding box center [493, 341] width 408 height 13
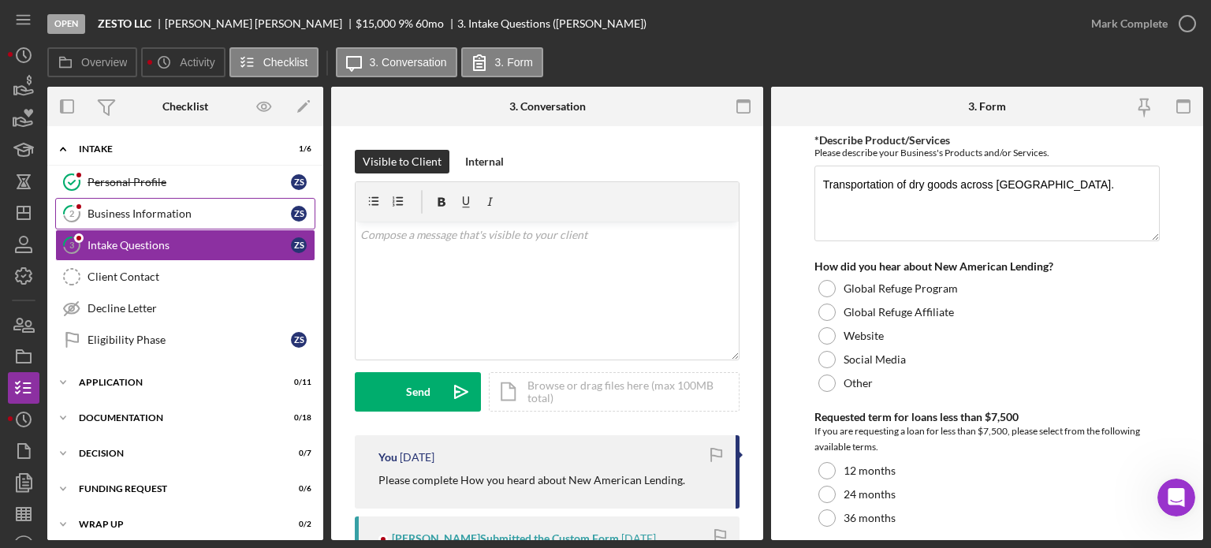
click at [173, 214] on div "Business Information" at bounding box center [188, 213] width 203 height 13
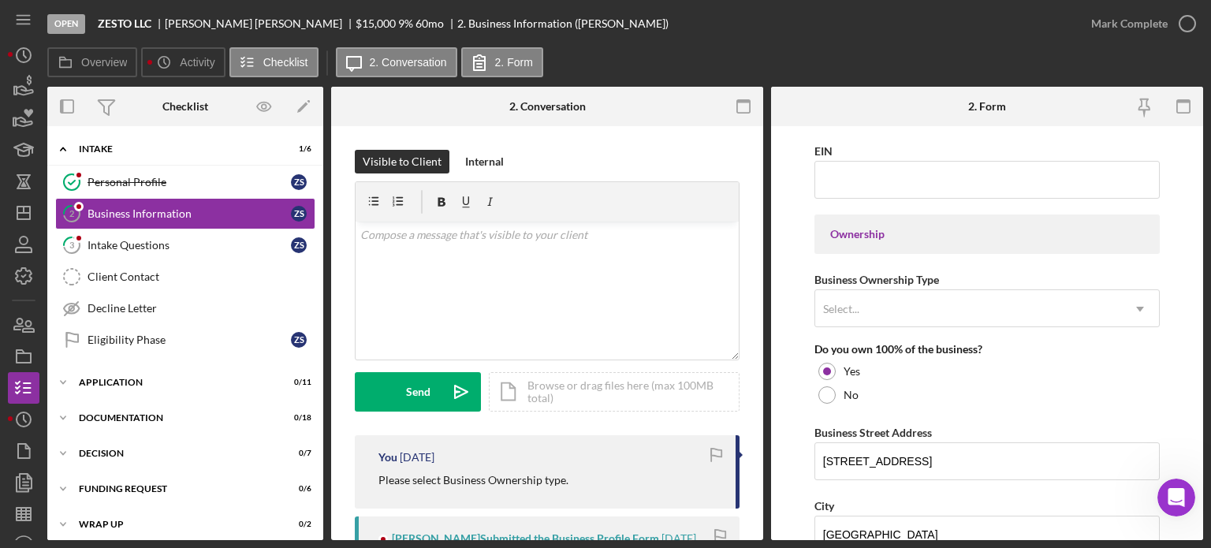
scroll to position [621, 0]
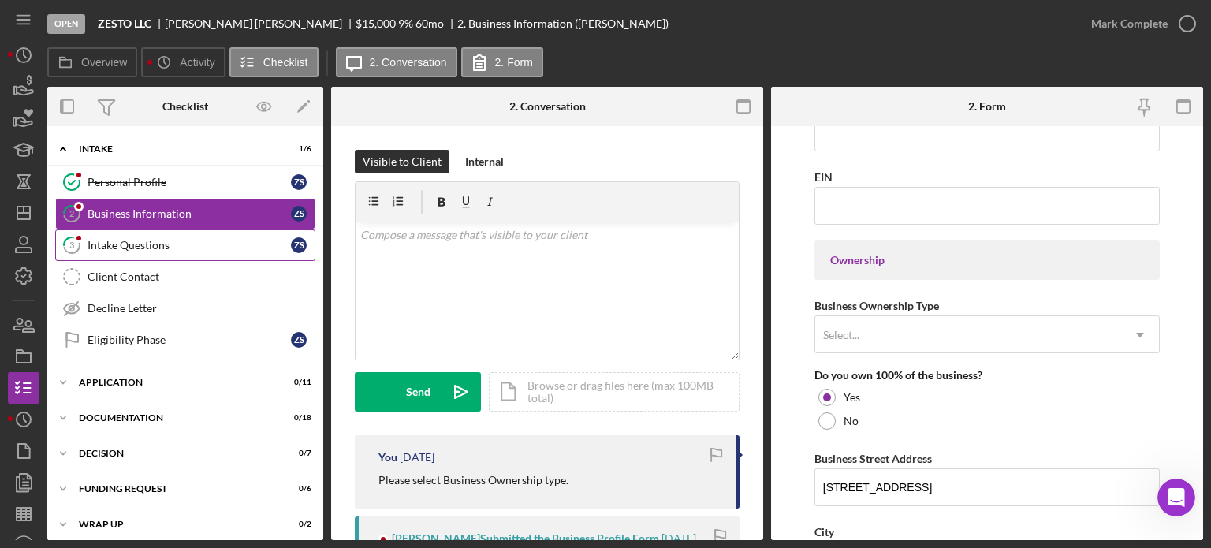
click at [146, 248] on div "Intake Questions" at bounding box center [188, 245] width 203 height 13
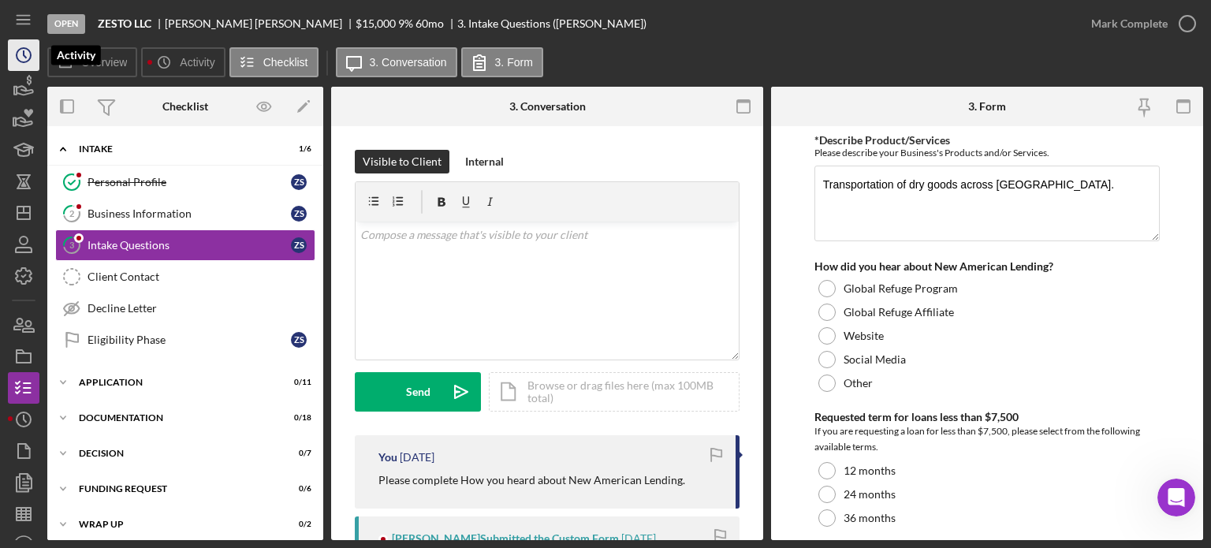
click at [22, 58] on icon "Icon/History" at bounding box center [23, 54] width 39 height 39
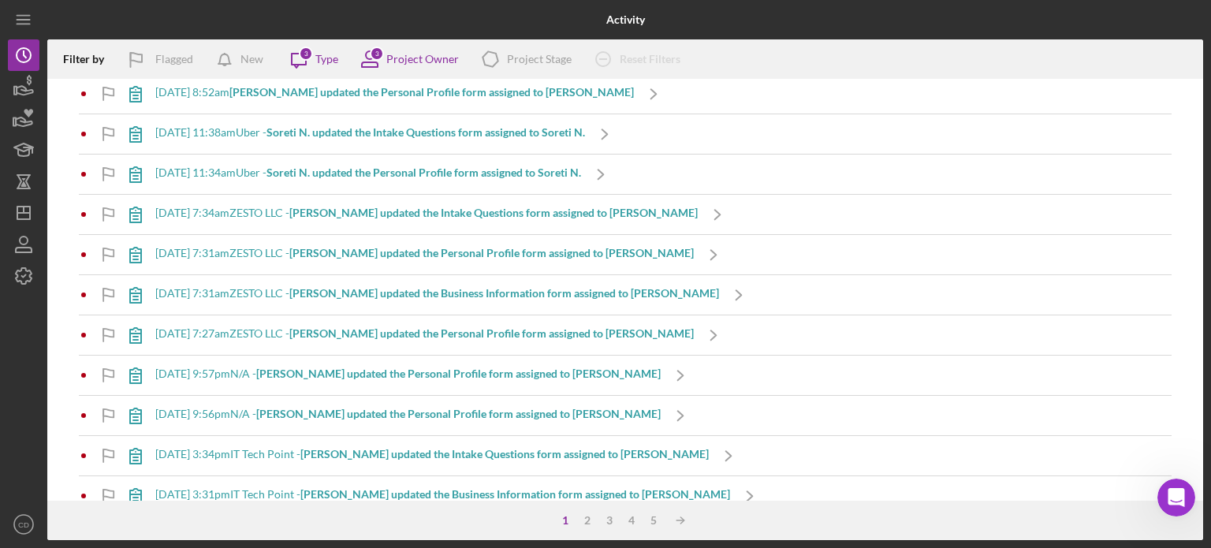
scroll to position [4887, 0]
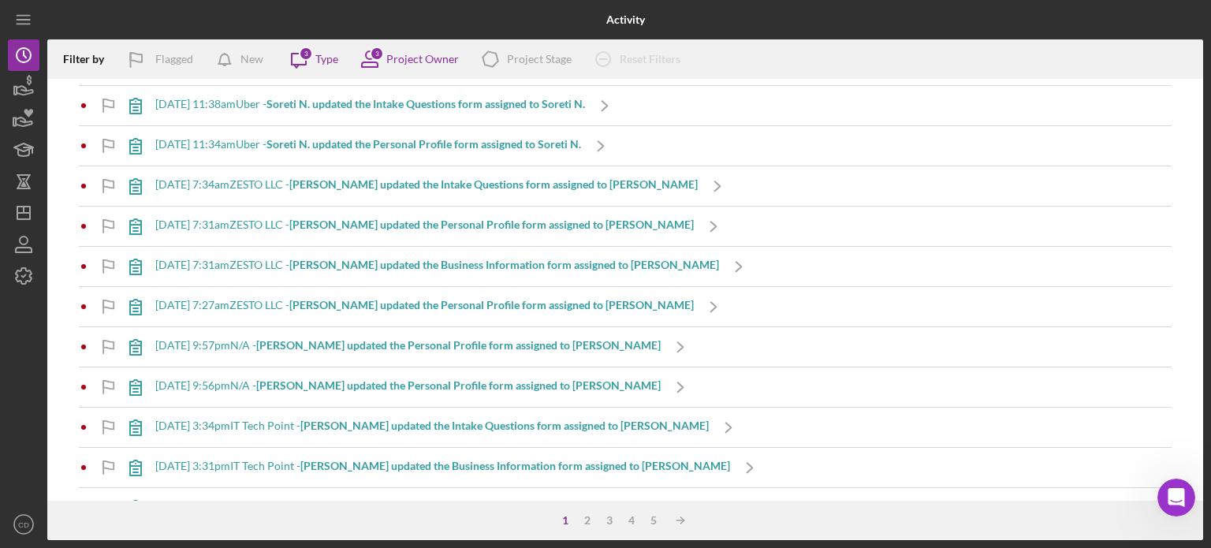
click at [447, 338] on b "[PERSON_NAME] updated the Personal Profile form assigned to [PERSON_NAME]" at bounding box center [458, 344] width 404 height 13
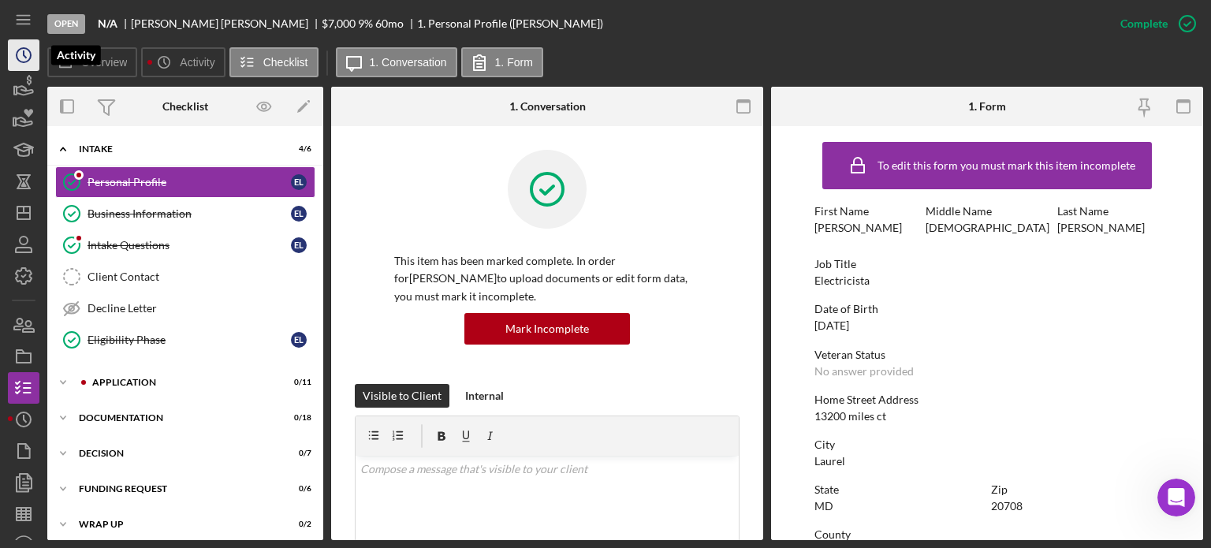
click at [12, 52] on icon "Icon/History" at bounding box center [23, 54] width 39 height 39
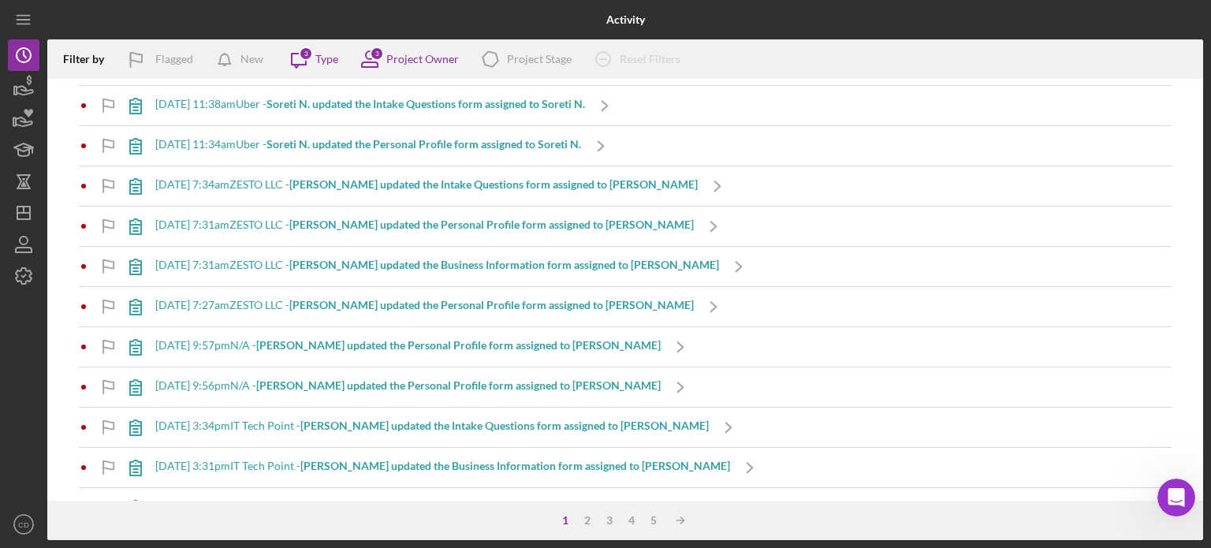
scroll to position [4887, 0]
click at [388, 419] on b "[PERSON_NAME] updated the Intake Questions form assigned to [PERSON_NAME]" at bounding box center [504, 425] width 408 height 13
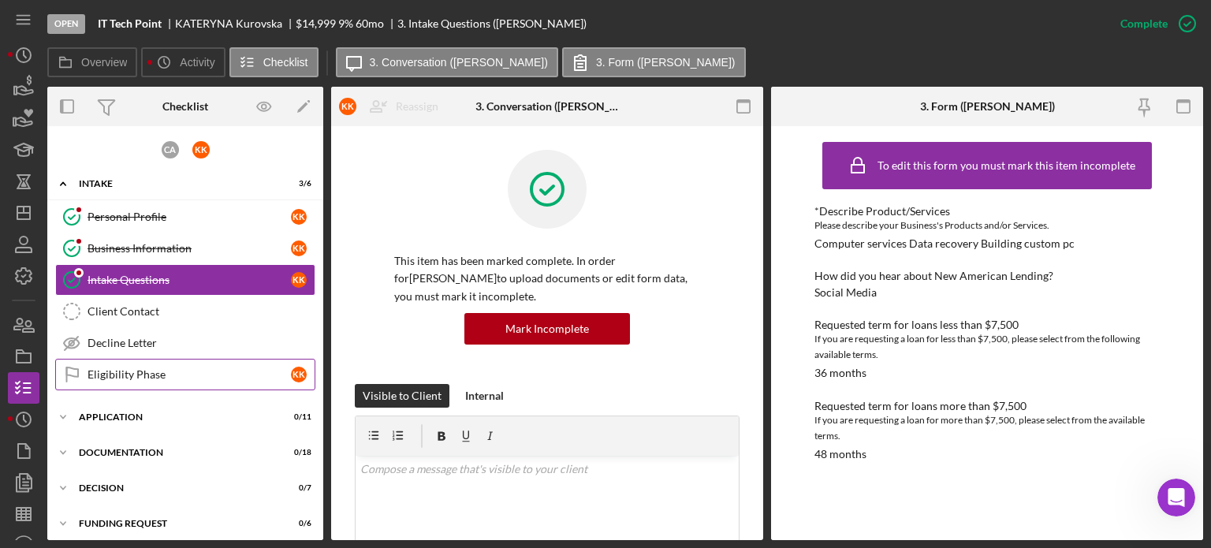
click at [174, 359] on link "Eligibility Phase Eligibility Phase K K" at bounding box center [185, 375] width 260 height 32
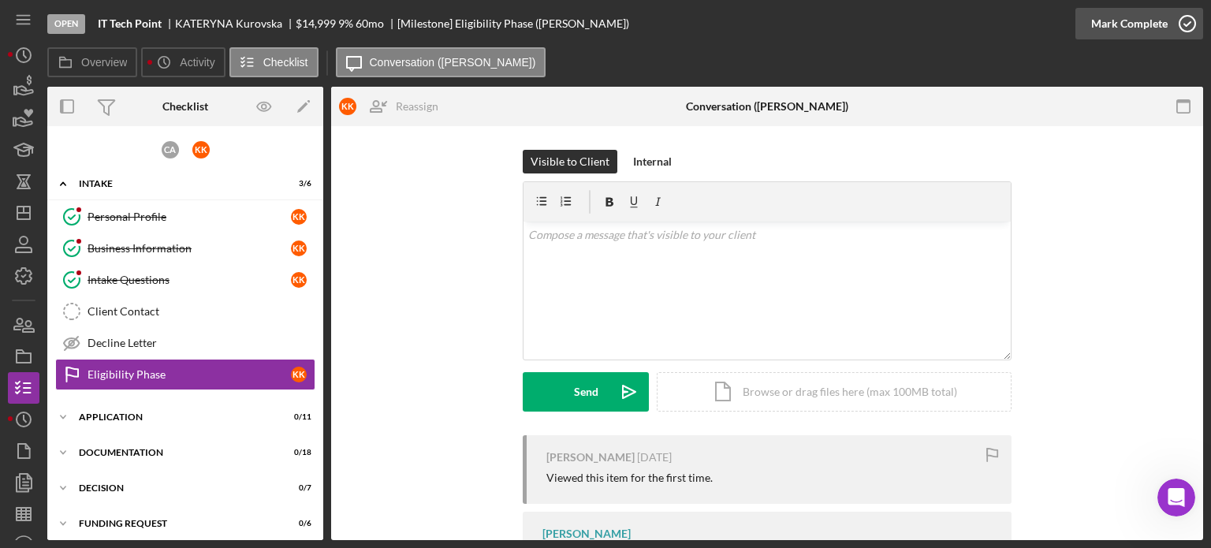
click at [1156, 27] on div "Mark Complete" at bounding box center [1129, 24] width 76 height 32
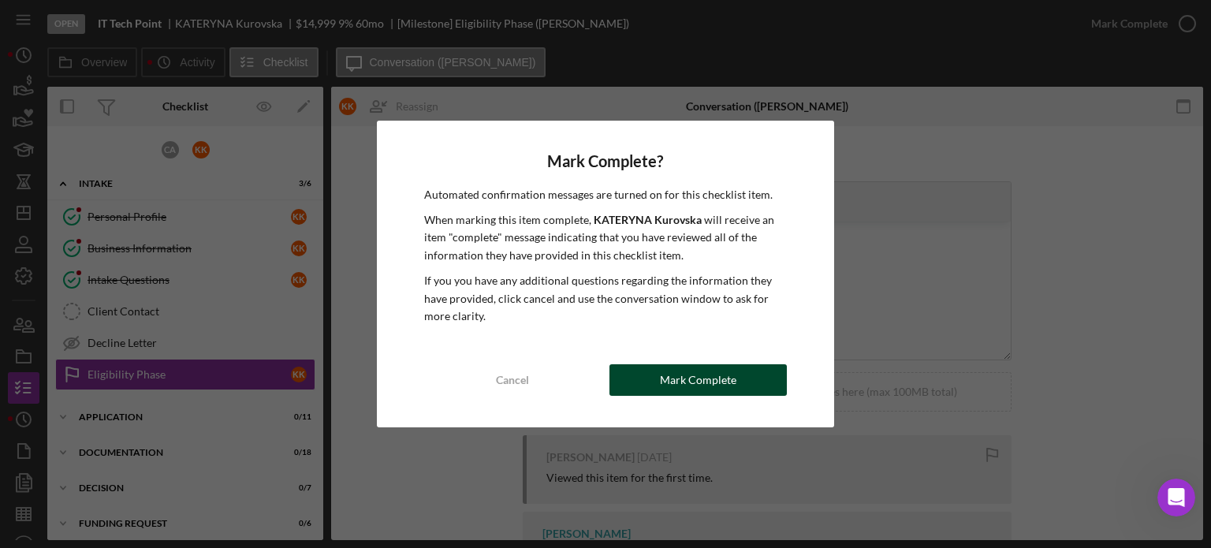
click at [741, 378] on button "Mark Complete" at bounding box center [697, 380] width 177 height 32
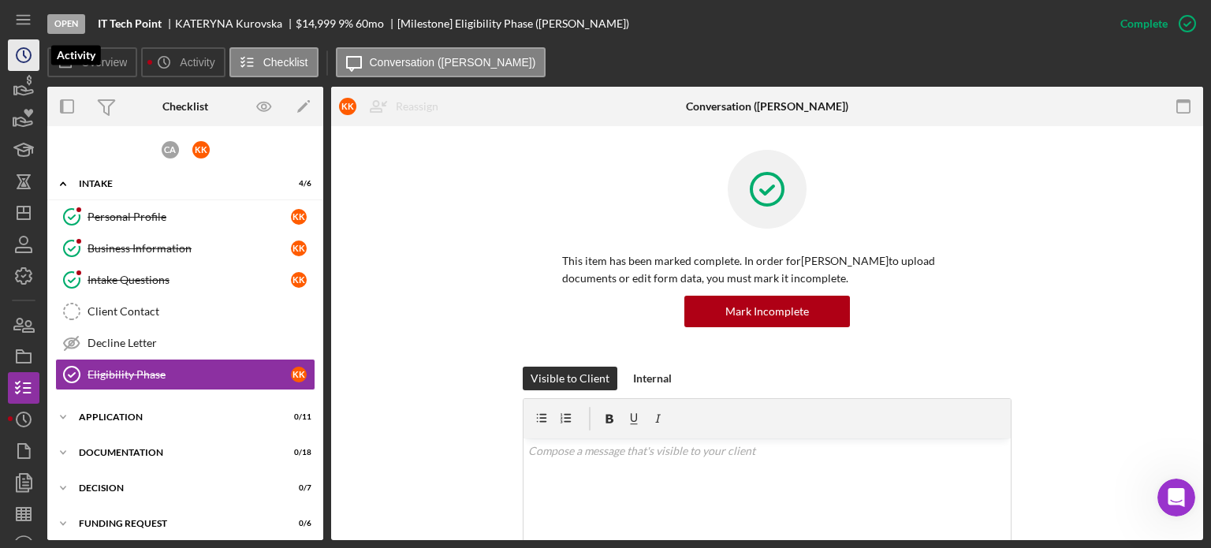
click at [19, 54] on icon "Icon/History" at bounding box center [23, 54] width 39 height 39
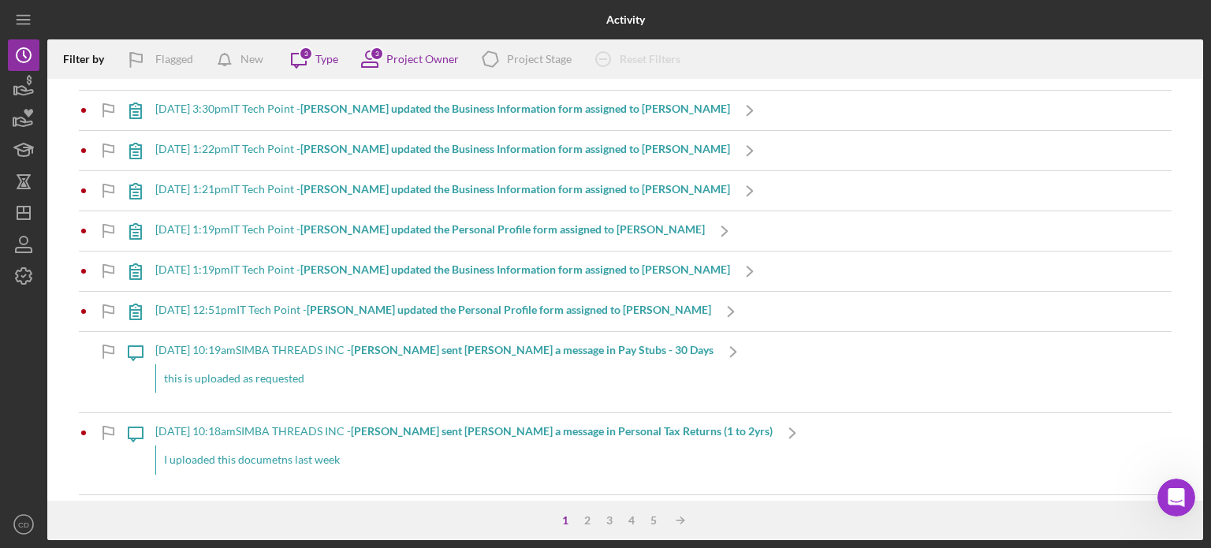
scroll to position [5351, 0]
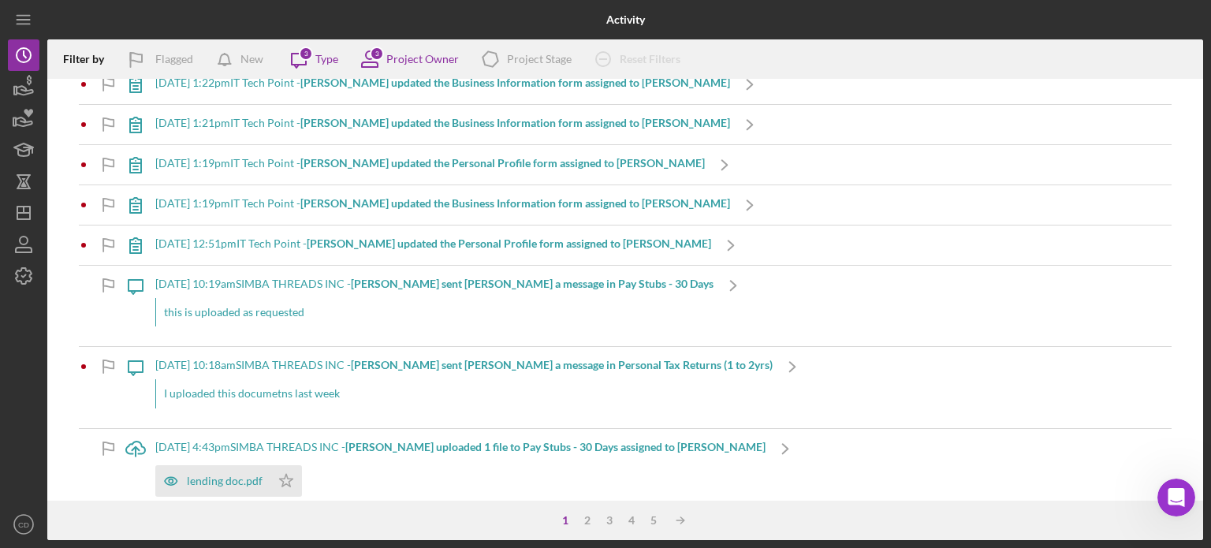
click at [490, 277] on b "[PERSON_NAME] sent [PERSON_NAME] a message in Pay Stubs - 30 Days" at bounding box center [532, 283] width 363 height 13
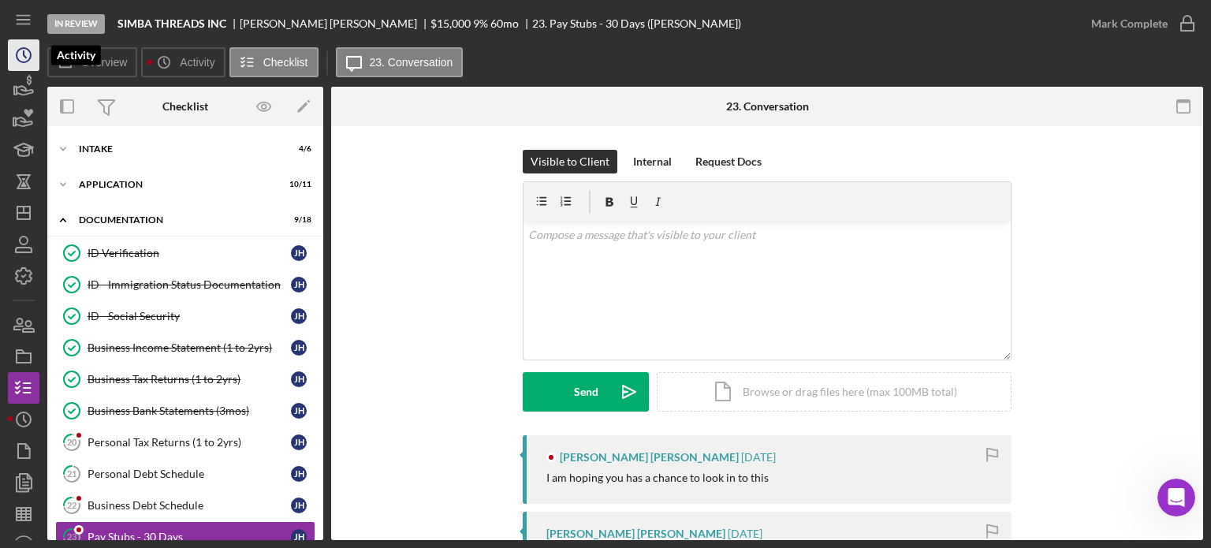
click at [28, 49] on circle "button" at bounding box center [24, 55] width 14 height 14
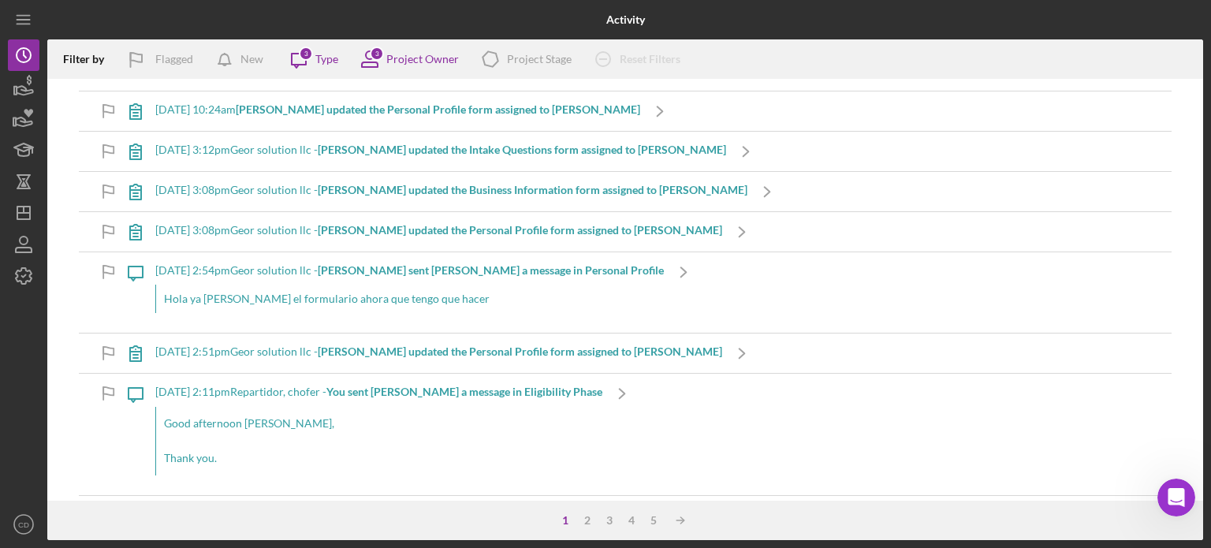
scroll to position [3863, 0]
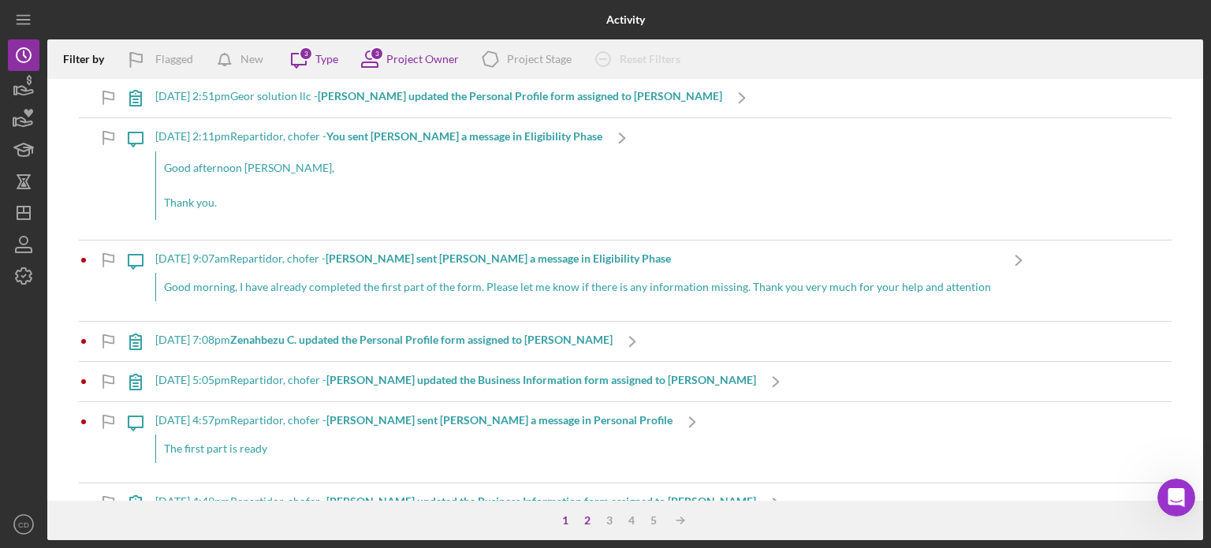
click at [590, 519] on div "2" at bounding box center [587, 520] width 22 height 13
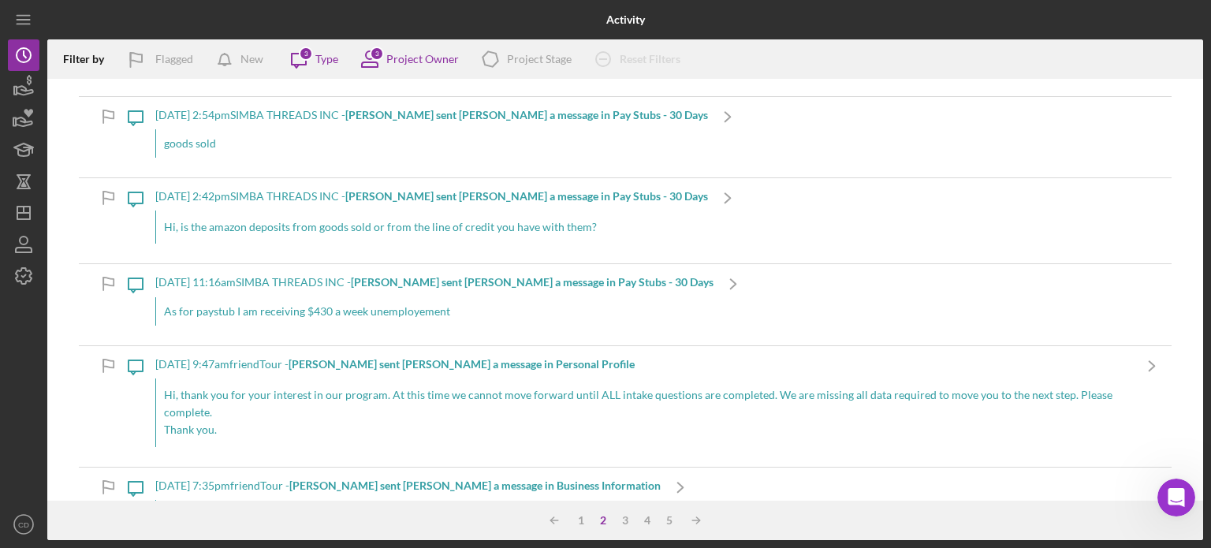
scroll to position [236, 0]
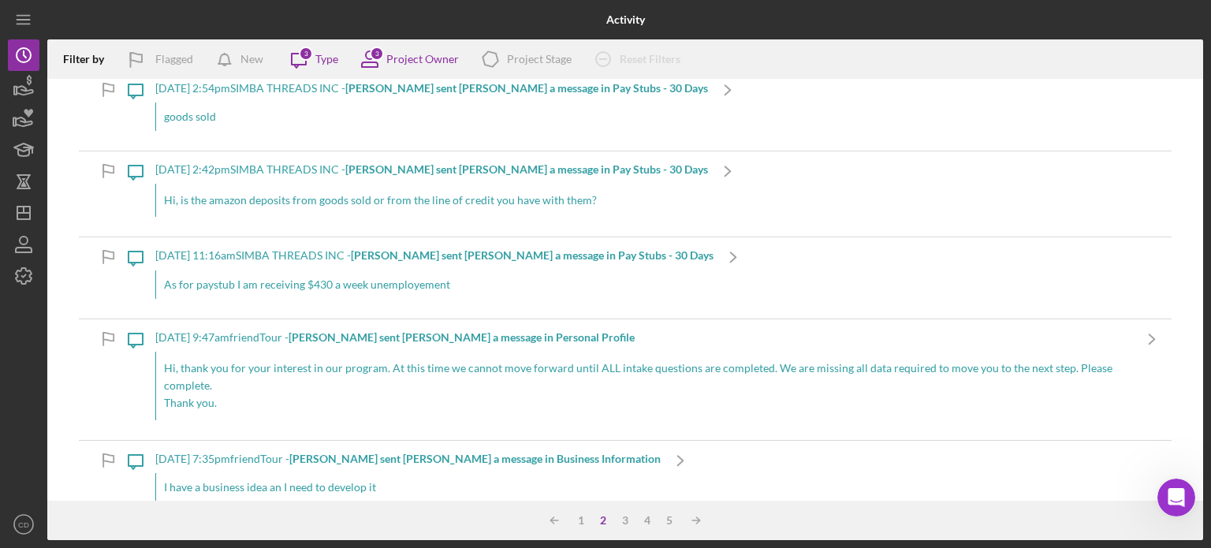
click at [402, 335] on b "[PERSON_NAME] sent [PERSON_NAME] a message in Personal Profile" at bounding box center [462, 336] width 346 height 13
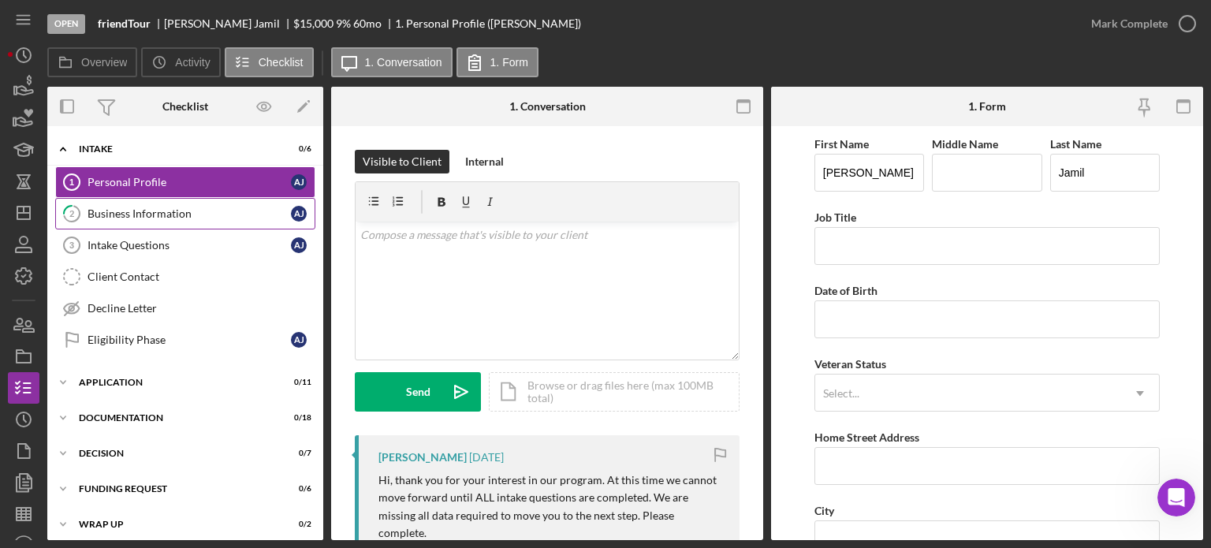
click at [195, 218] on div "Business Information" at bounding box center [188, 213] width 203 height 13
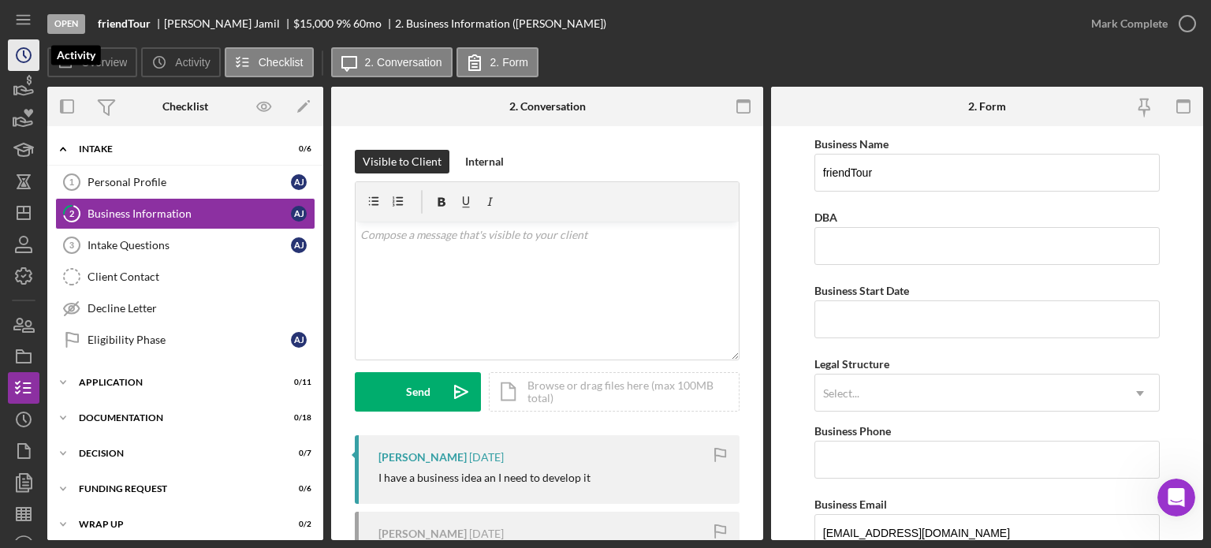
click at [24, 48] on circle "button" at bounding box center [24, 55] width 14 height 14
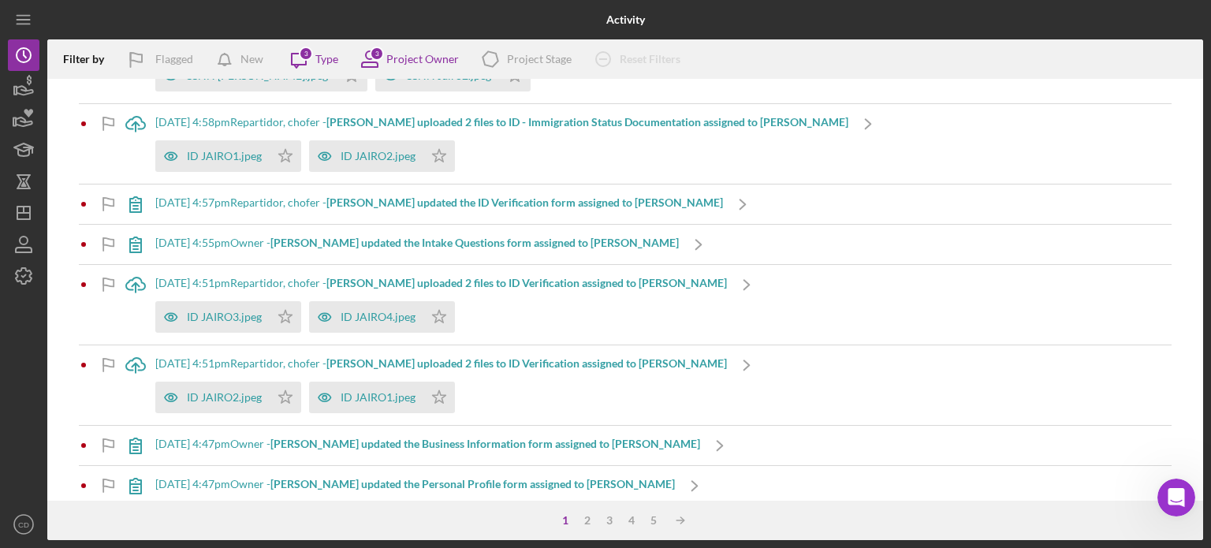
scroll to position [867, 0]
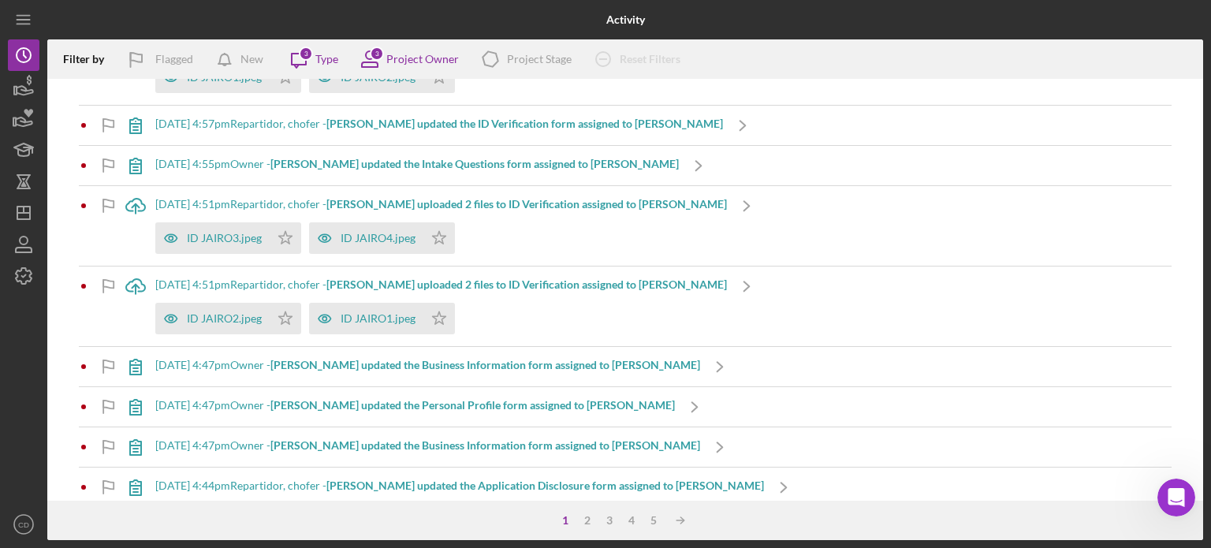
click at [467, 361] on b "[PERSON_NAME] updated the Business Information form assigned to [PERSON_NAME]" at bounding box center [485, 364] width 430 height 13
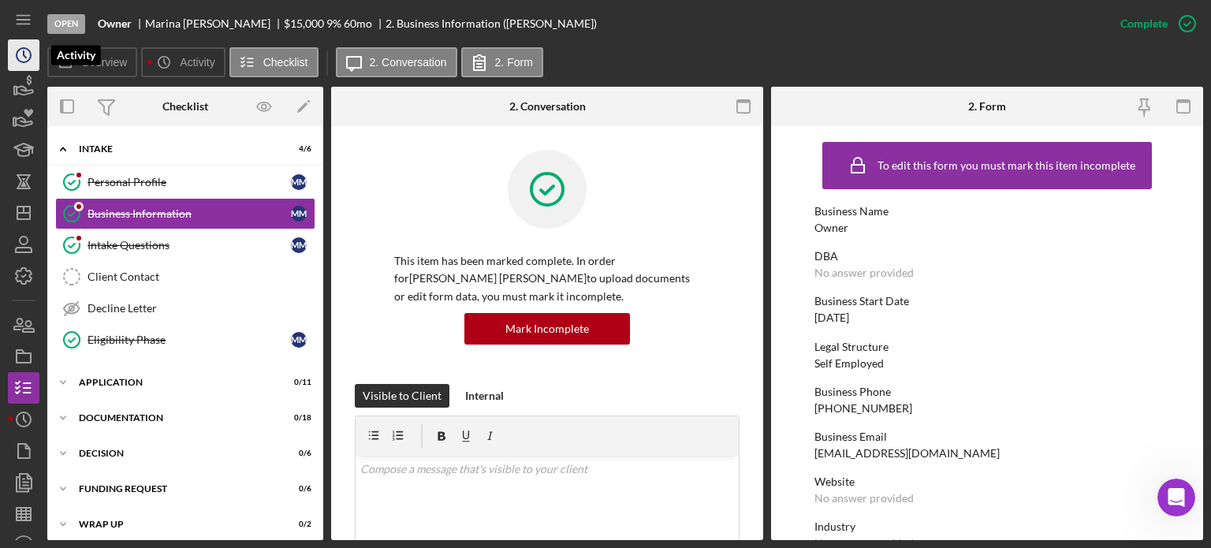
click at [28, 54] on icon "Icon/History" at bounding box center [23, 54] width 39 height 39
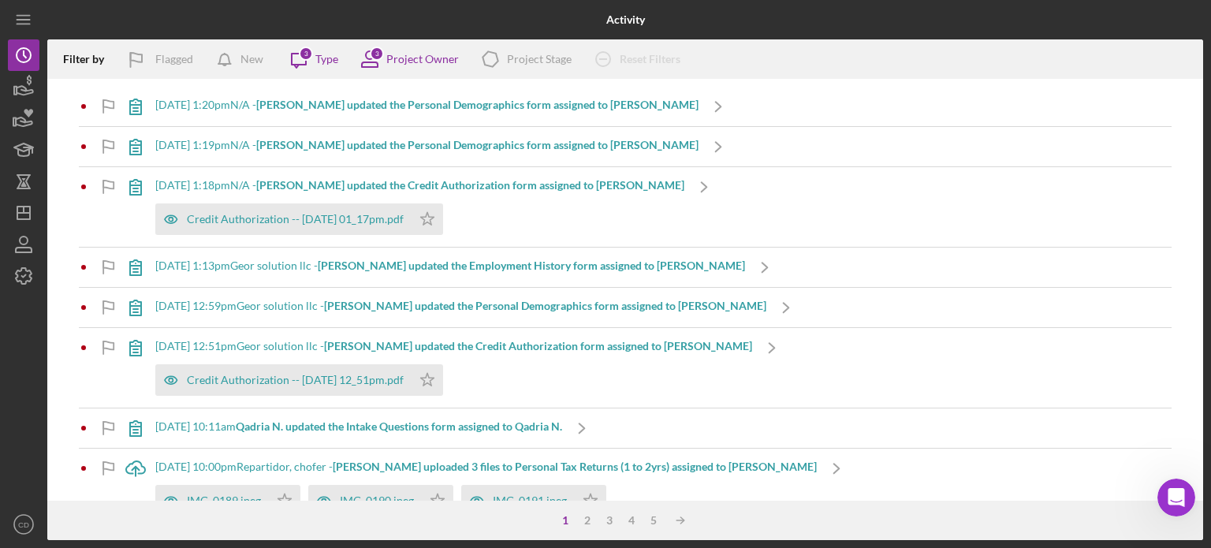
scroll to position [315, 0]
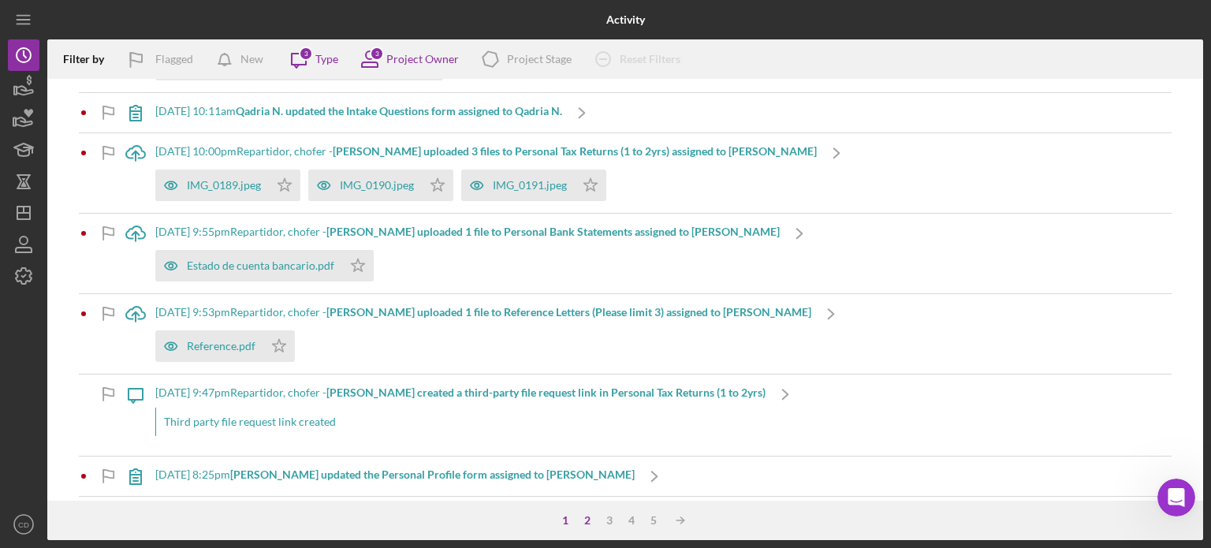
click at [587, 519] on div "2" at bounding box center [587, 520] width 22 height 13
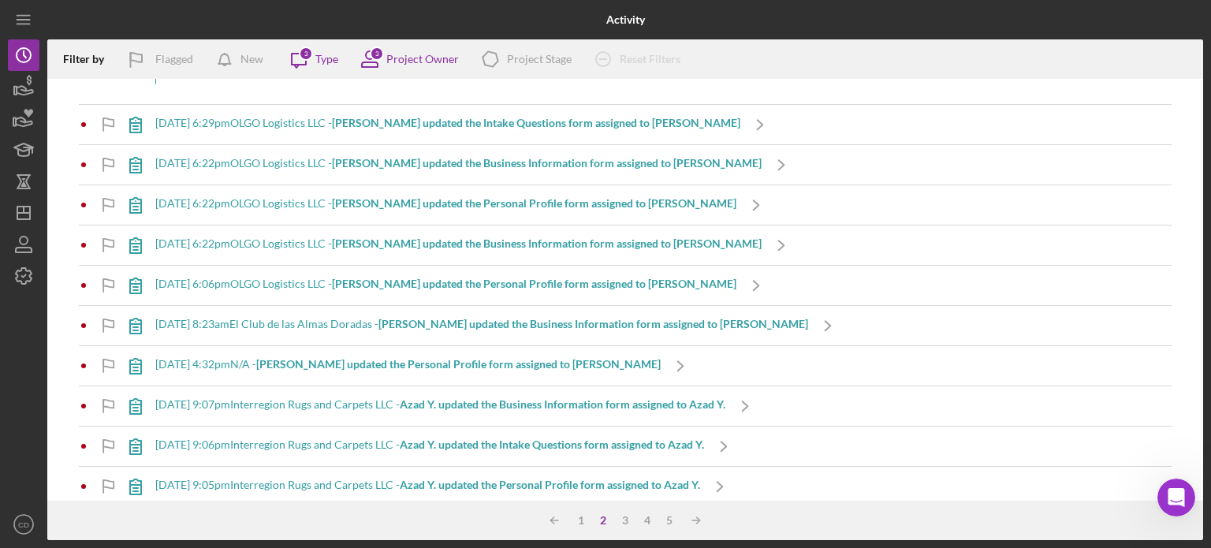
scroll to position [1340, 0]
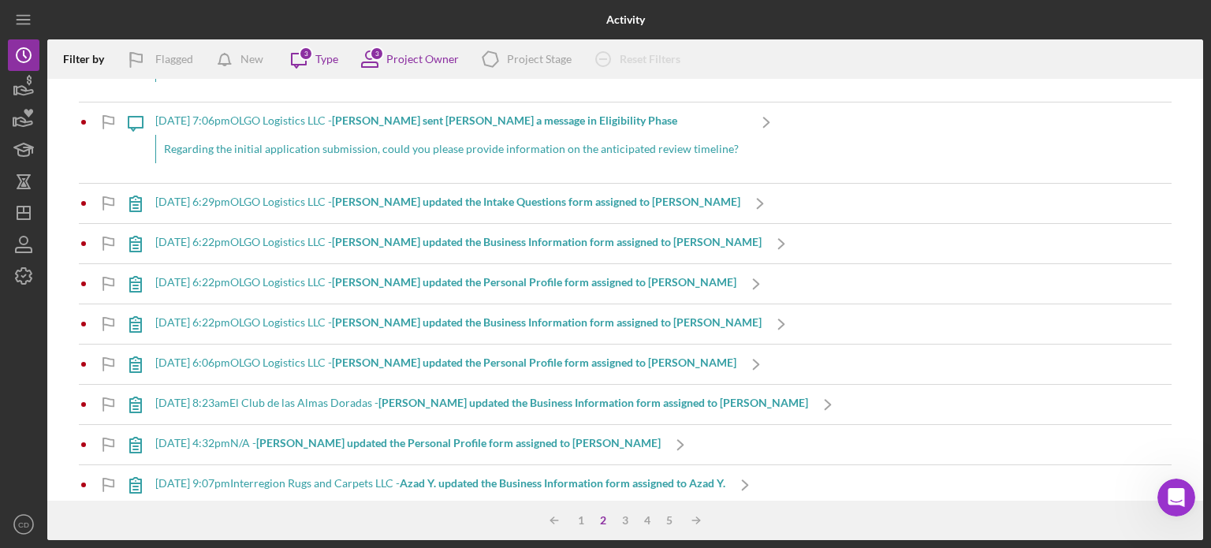
click at [486, 284] on b "[PERSON_NAME] updated the Personal Profile form assigned to [PERSON_NAME]" at bounding box center [534, 281] width 404 height 13
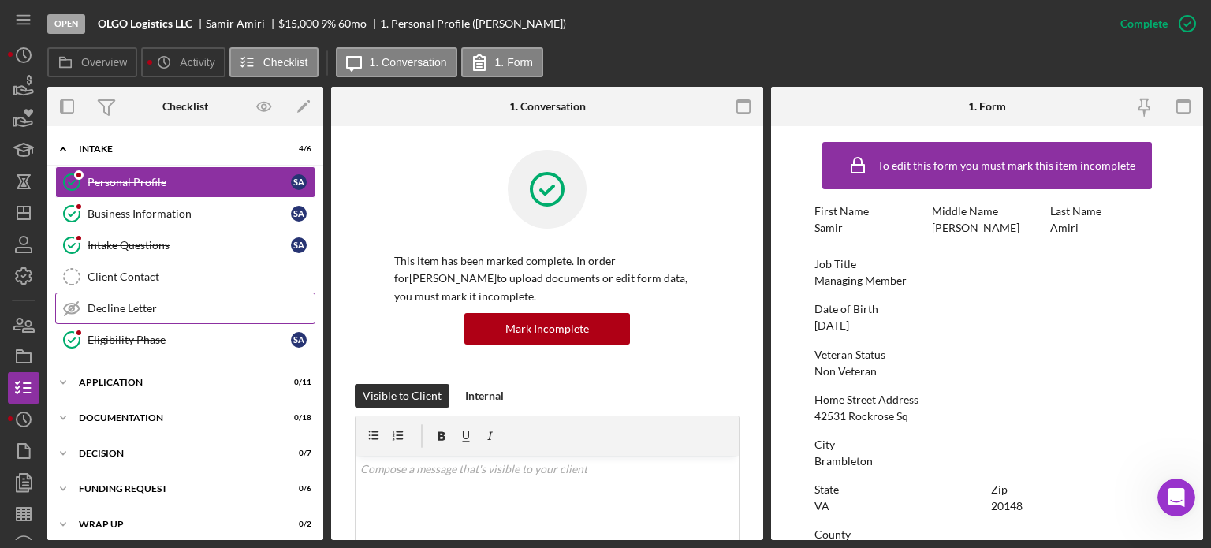
scroll to position [6, 0]
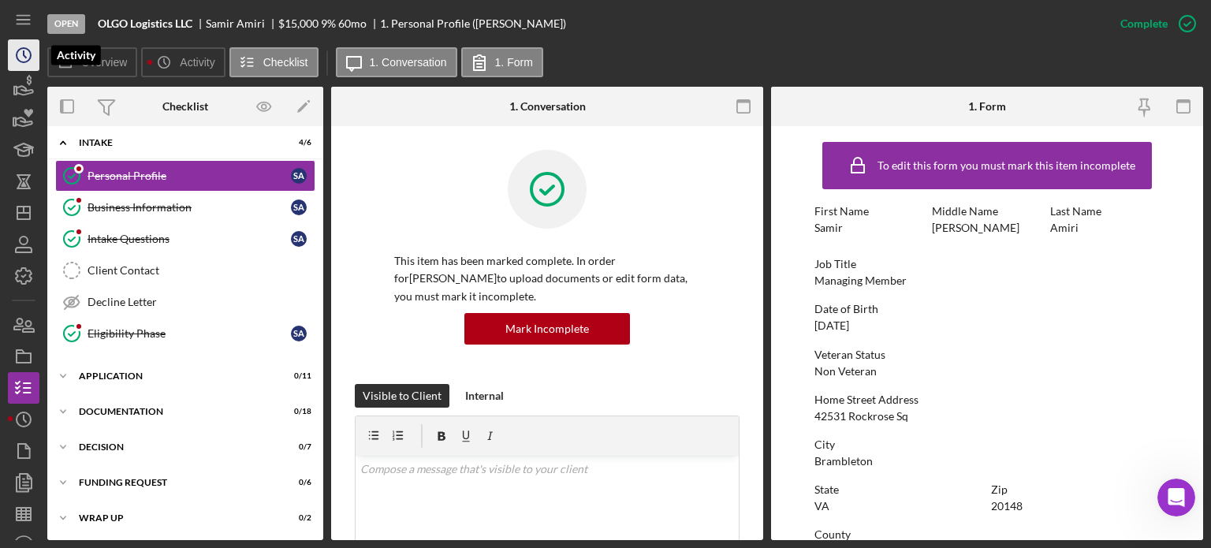
click at [25, 59] on icon "Icon/History" at bounding box center [23, 54] width 39 height 39
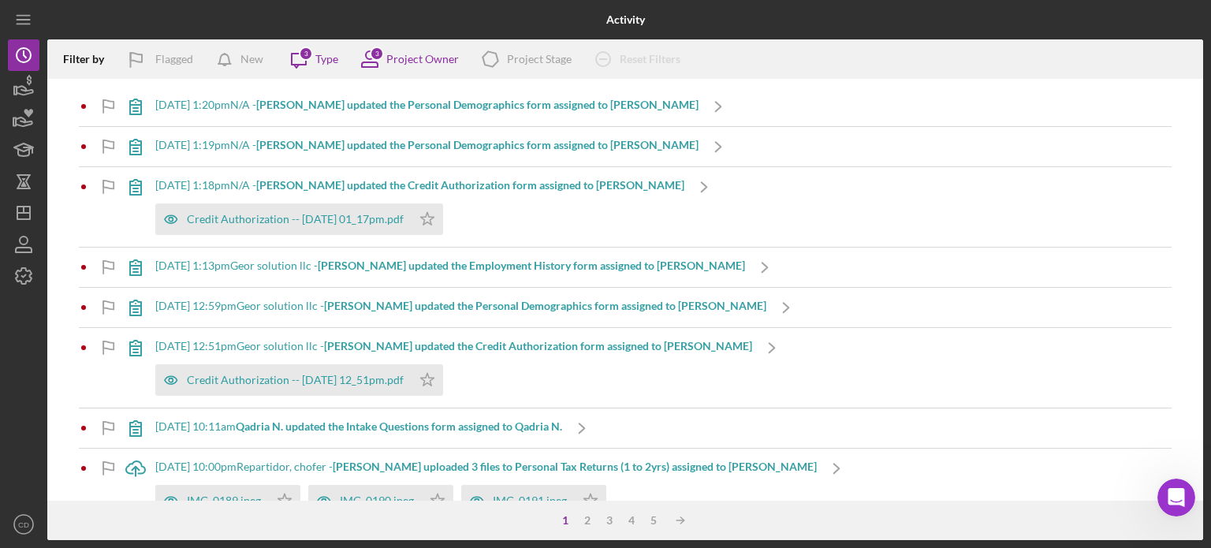
click at [587, 516] on div "2" at bounding box center [587, 520] width 22 height 13
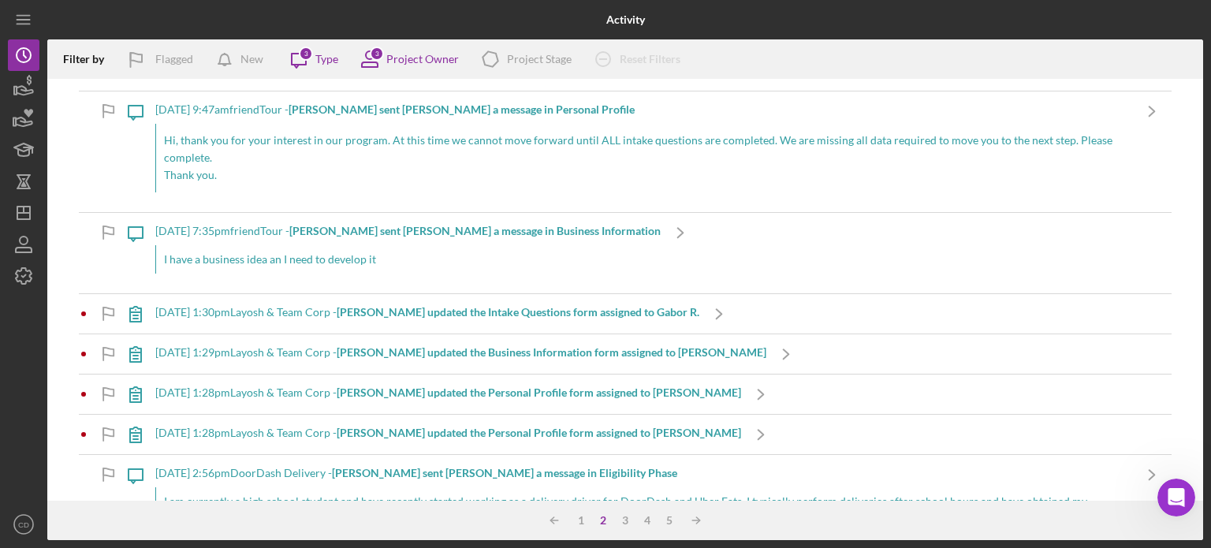
scroll to position [631, 0]
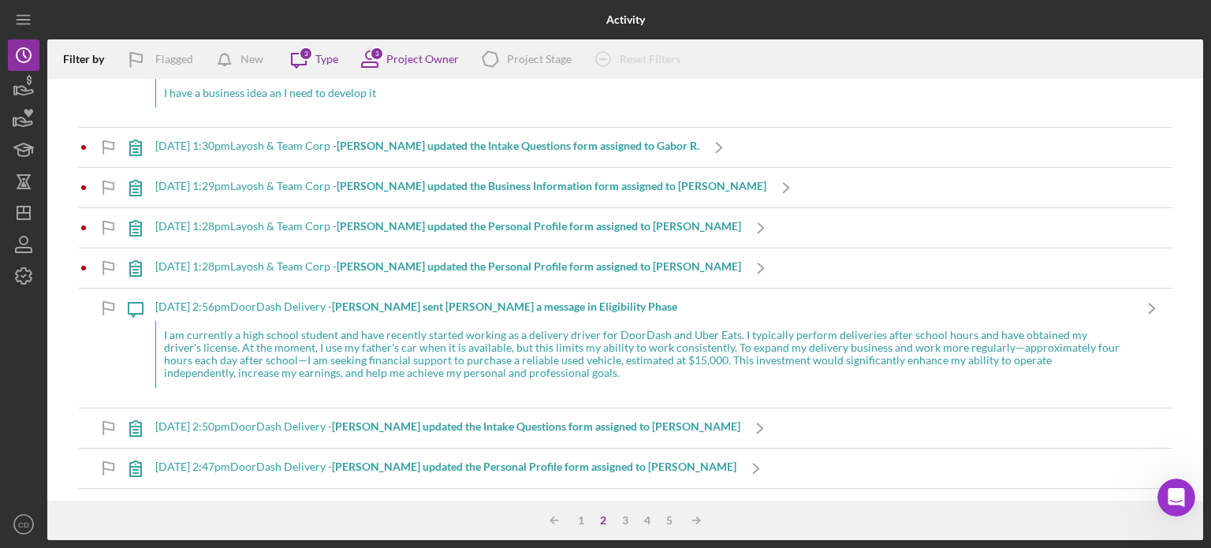
click at [464, 142] on b "[PERSON_NAME] updated the Intake Questions form assigned to Gabor R." at bounding box center [518, 145] width 363 height 13
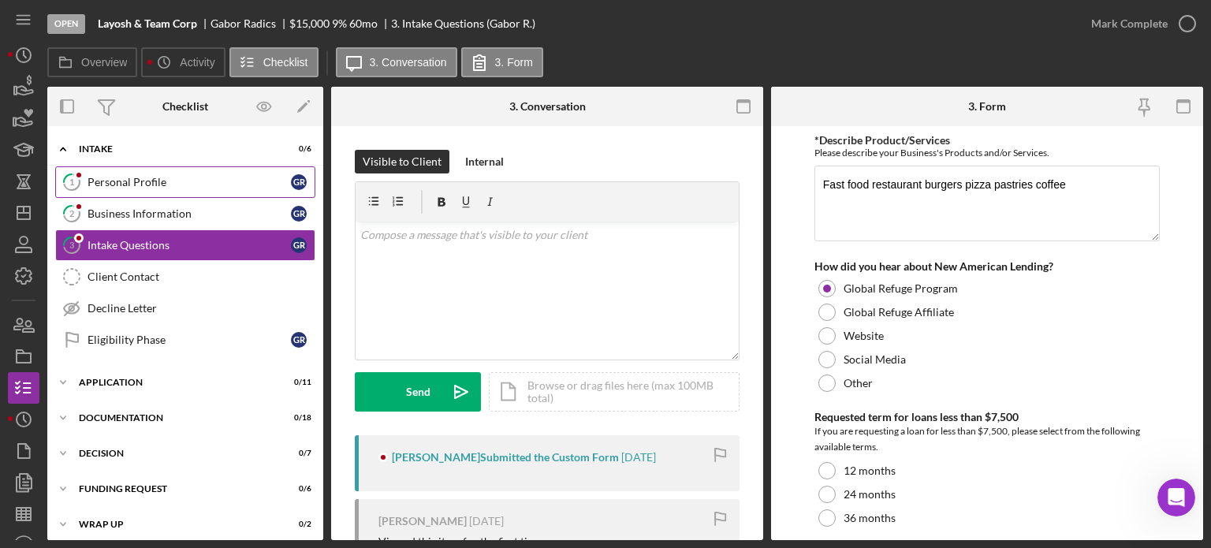
click at [199, 176] on div "Personal Profile" at bounding box center [188, 182] width 203 height 13
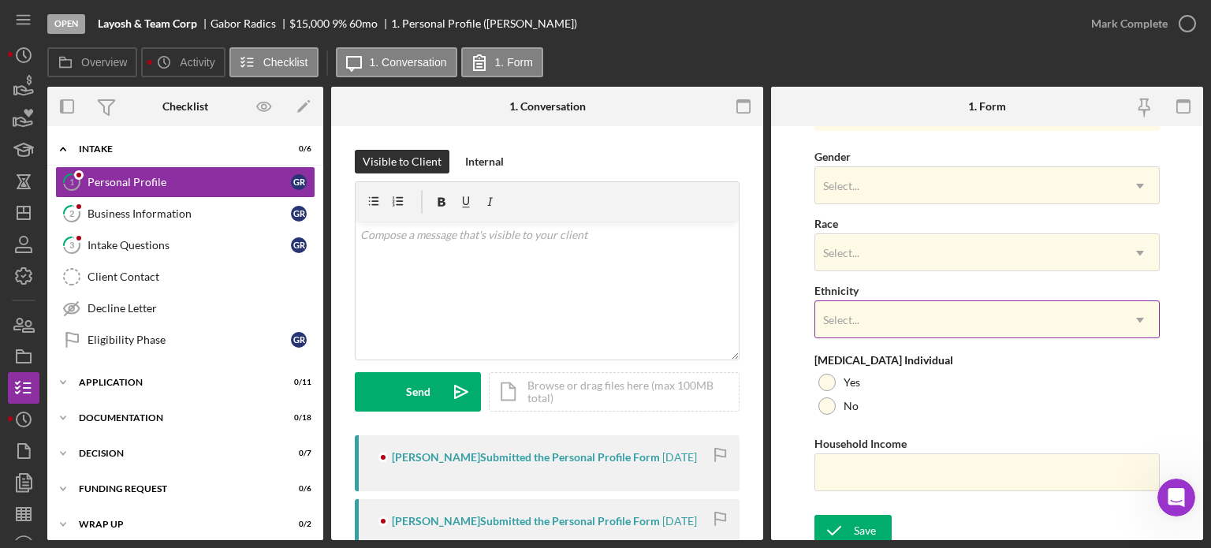
scroll to position [635, 0]
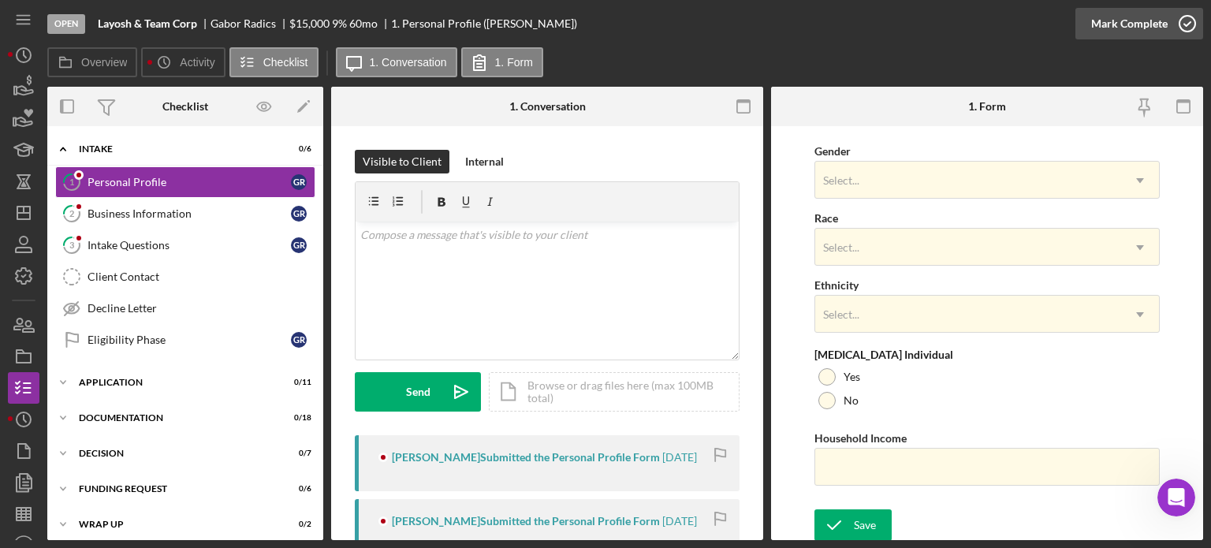
click at [1158, 28] on div "Mark Complete" at bounding box center [1129, 24] width 76 height 32
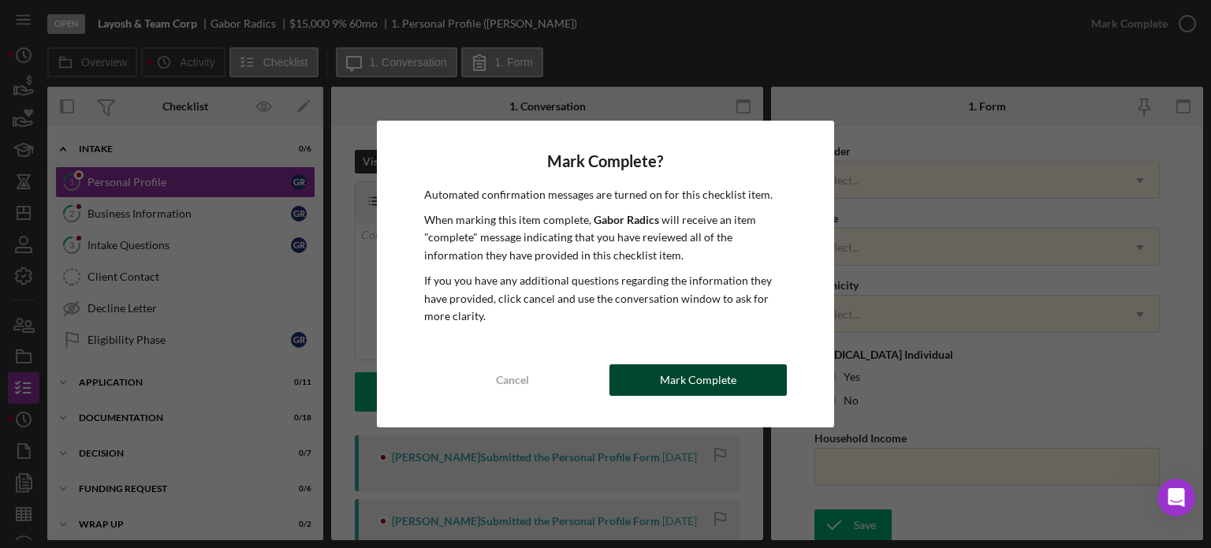
click at [735, 381] on button "Mark Complete" at bounding box center [697, 380] width 177 height 32
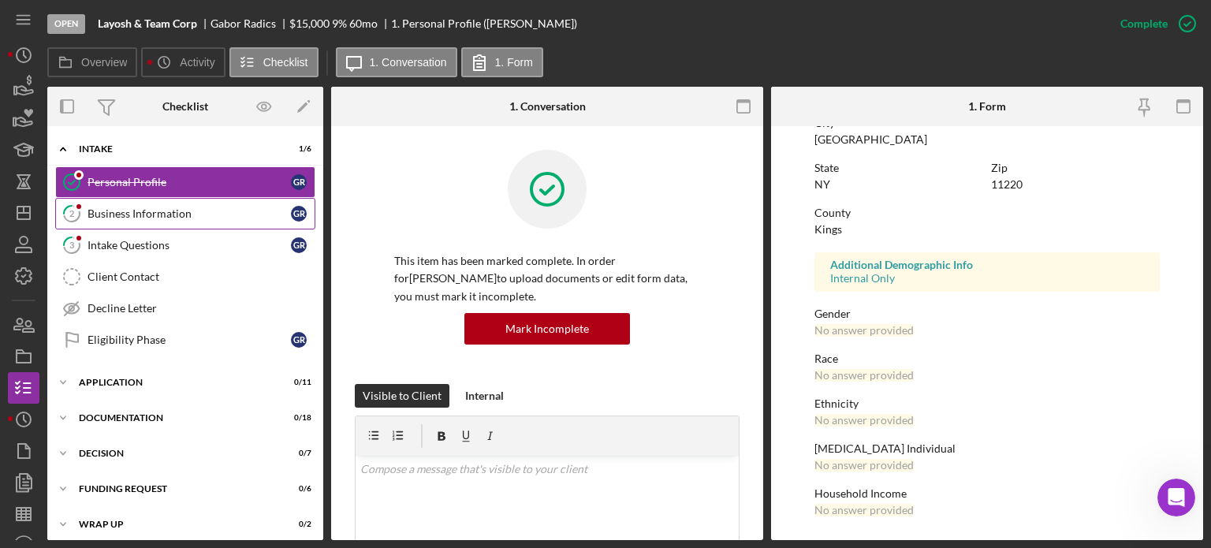
scroll to position [322, 0]
click at [170, 214] on div "Business Information" at bounding box center [188, 213] width 203 height 13
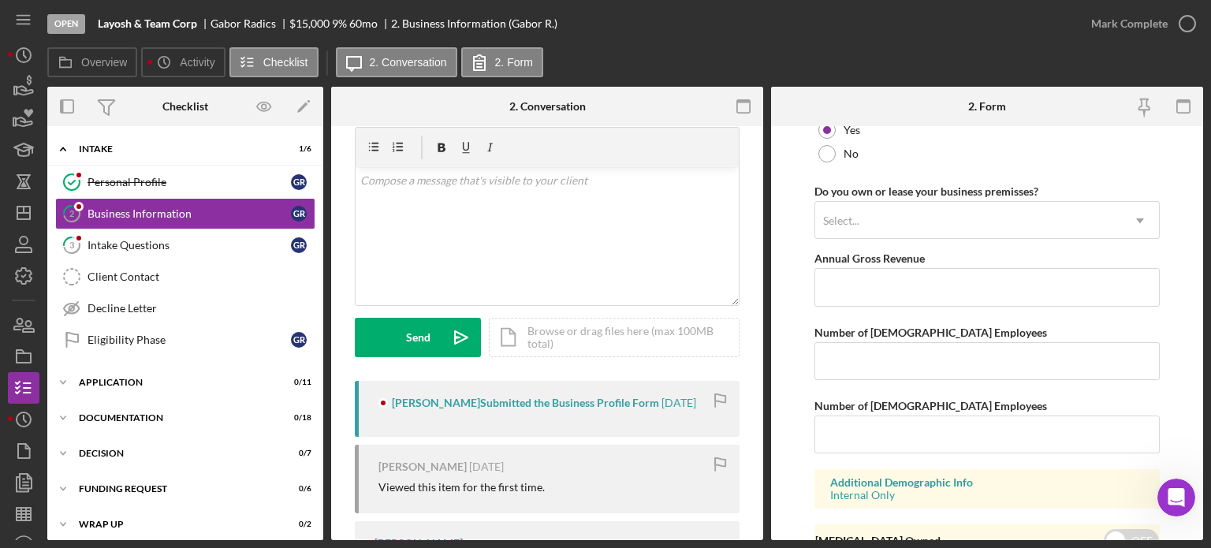
scroll to position [79, 0]
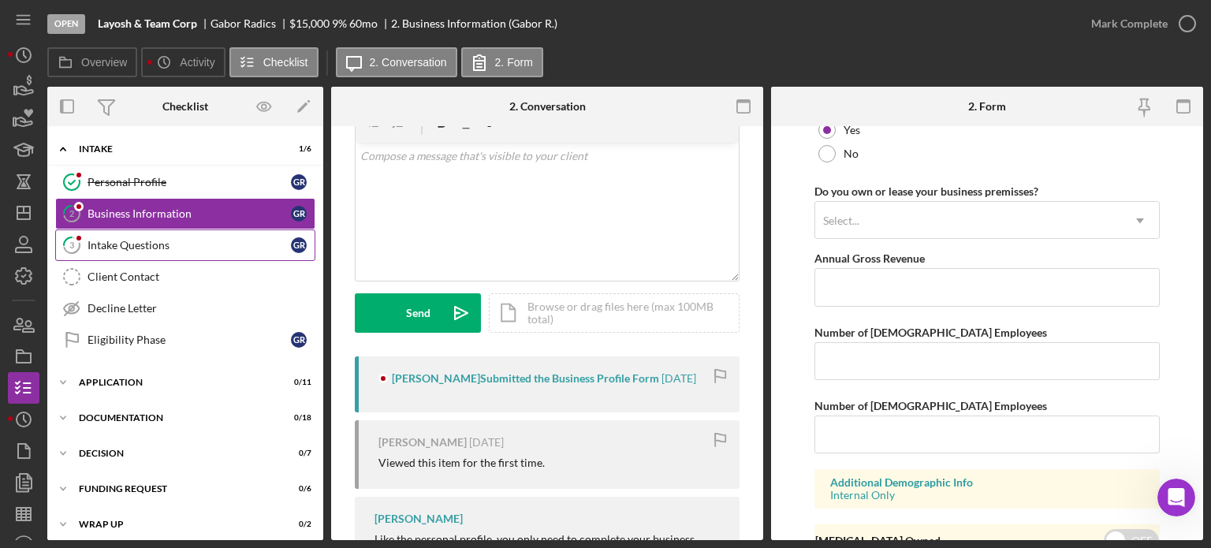
click at [129, 245] on div "Intake Questions" at bounding box center [188, 245] width 203 height 13
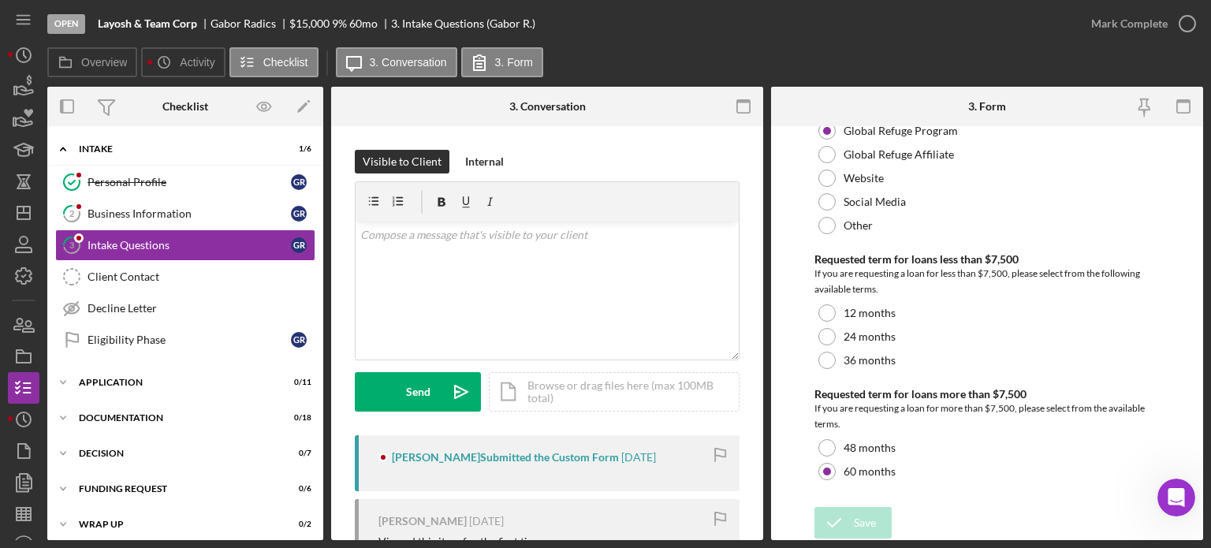
scroll to position [158, 0]
click at [1159, 27] on div "Mark Complete" at bounding box center [1129, 24] width 76 height 32
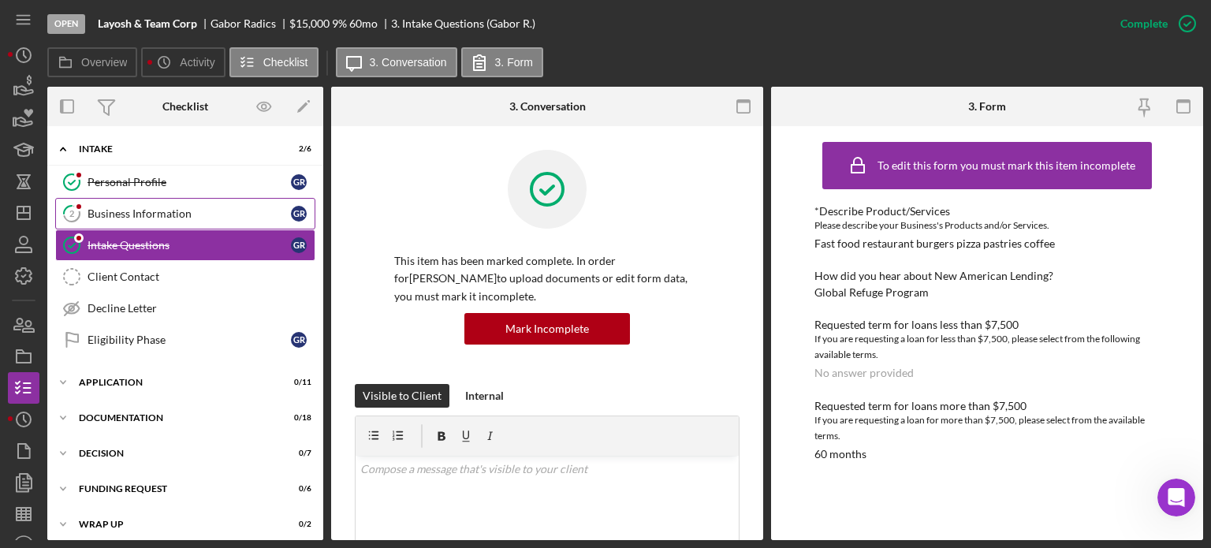
click at [176, 207] on div "Business Information" at bounding box center [188, 213] width 203 height 13
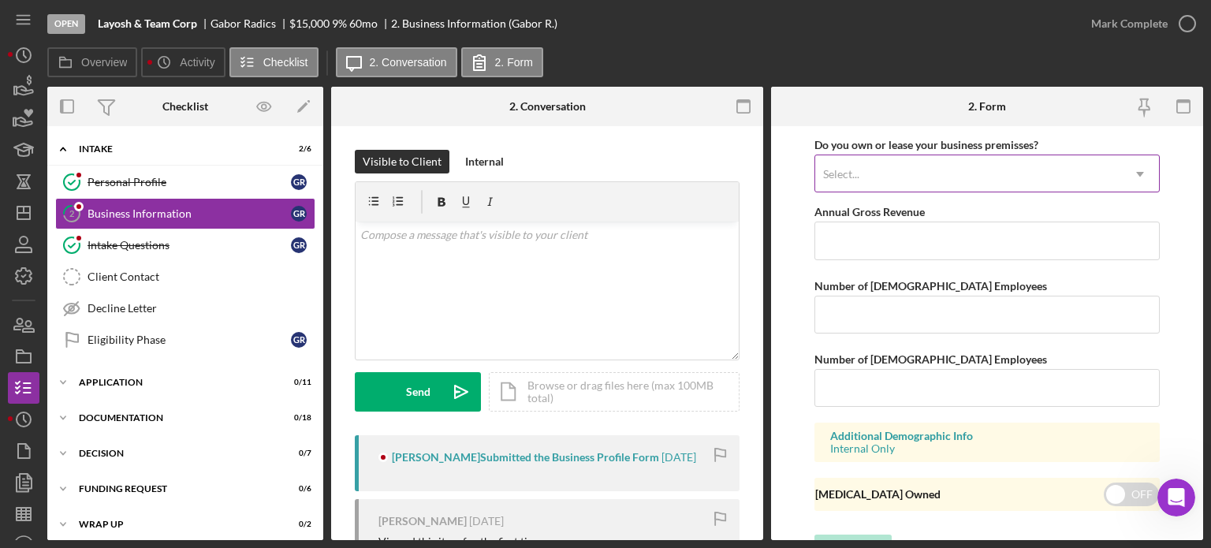
scroll to position [1331, 0]
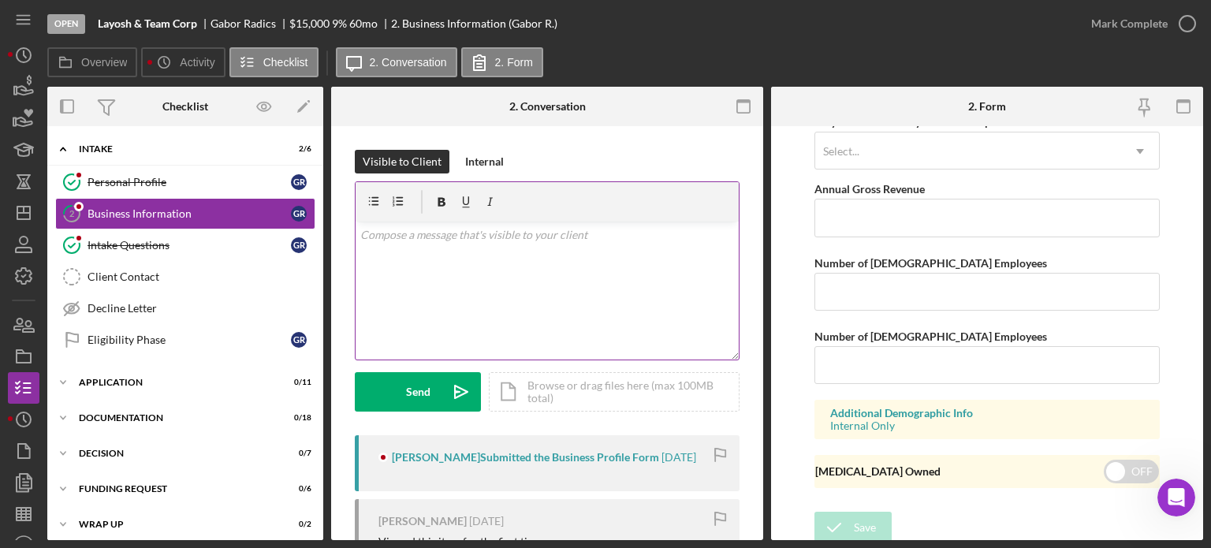
click at [504, 262] on div "v Color teal Color pink Remove color Add row above Add row below Add column bef…" at bounding box center [547, 291] width 383 height 138
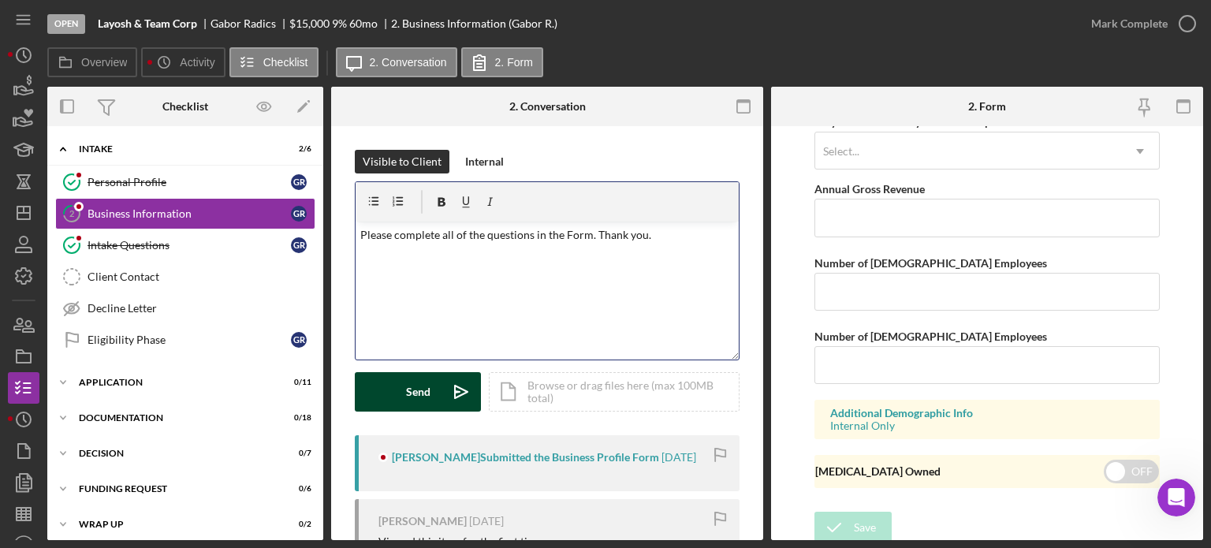
click at [402, 398] on button "Send Icon/icon-invite-send" at bounding box center [418, 391] width 126 height 39
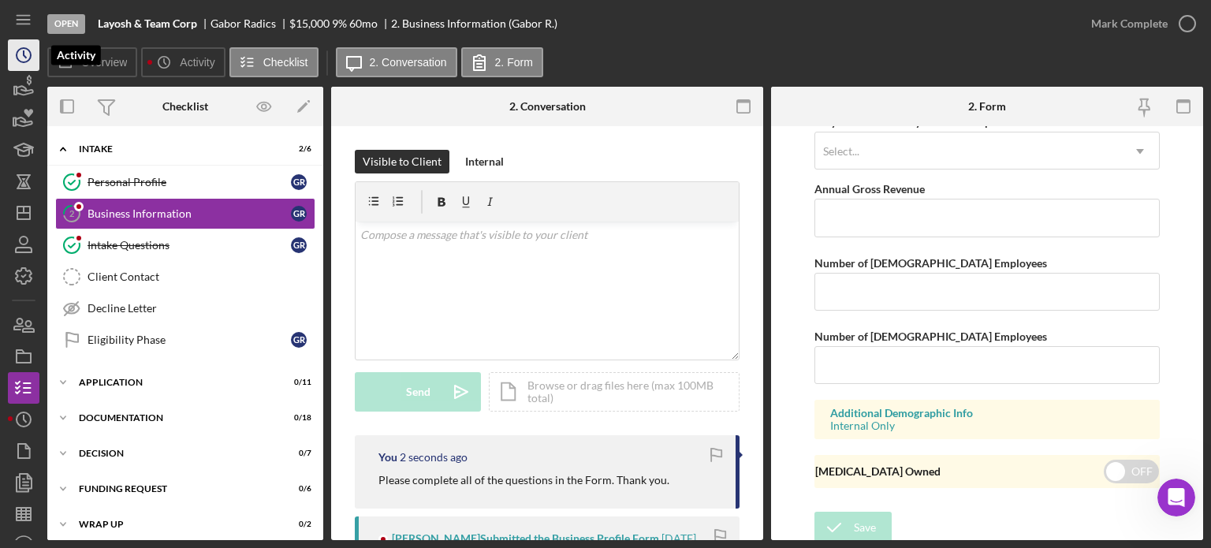
click at [25, 55] on icon "Icon/History" at bounding box center [23, 54] width 39 height 39
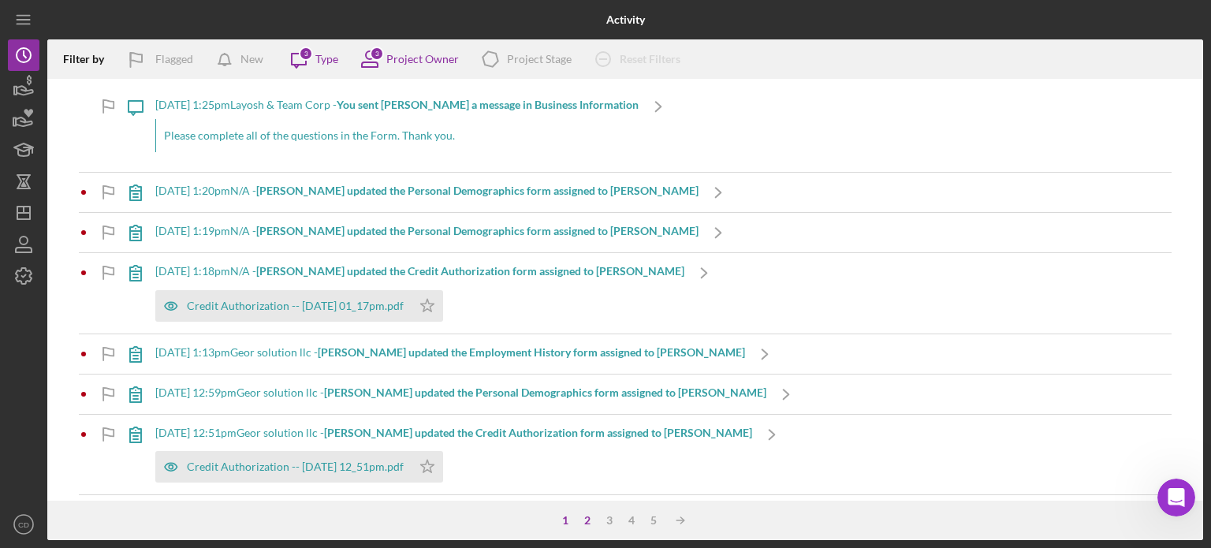
click at [584, 516] on div "2" at bounding box center [587, 520] width 22 height 13
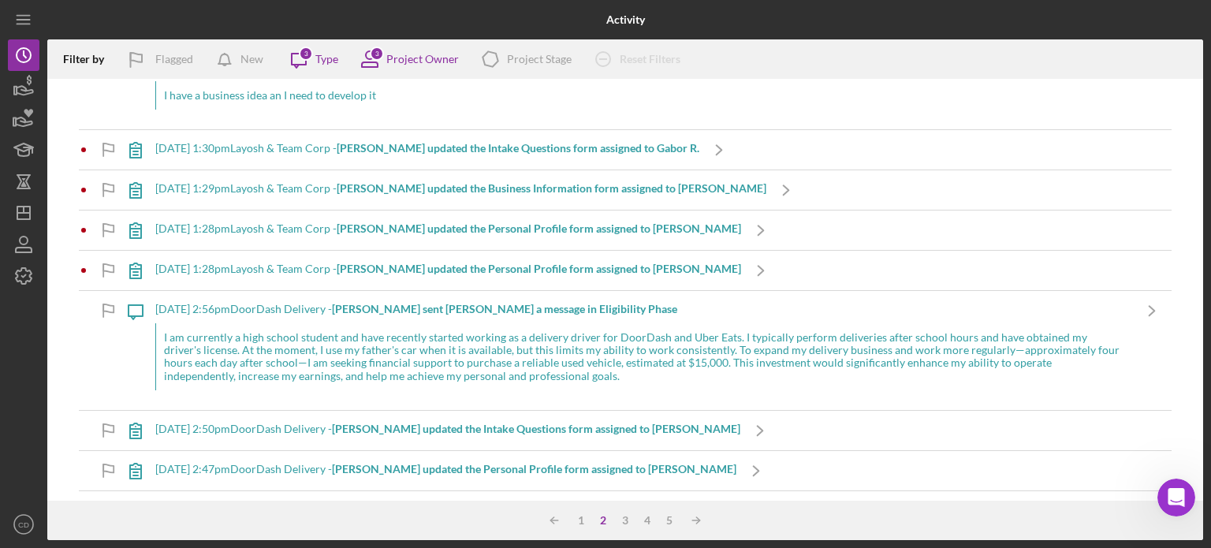
scroll to position [709, 0]
click at [419, 307] on b "[PERSON_NAME] sent [PERSON_NAME] a message in Eligibility Phase" at bounding box center [504, 307] width 345 height 13
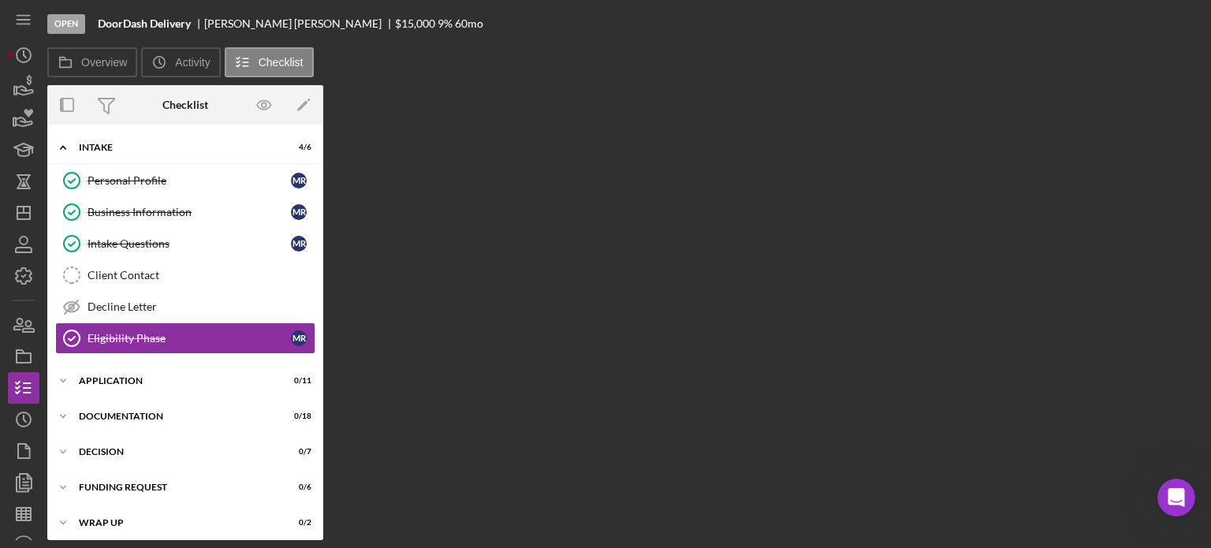
scroll to position [3, 0]
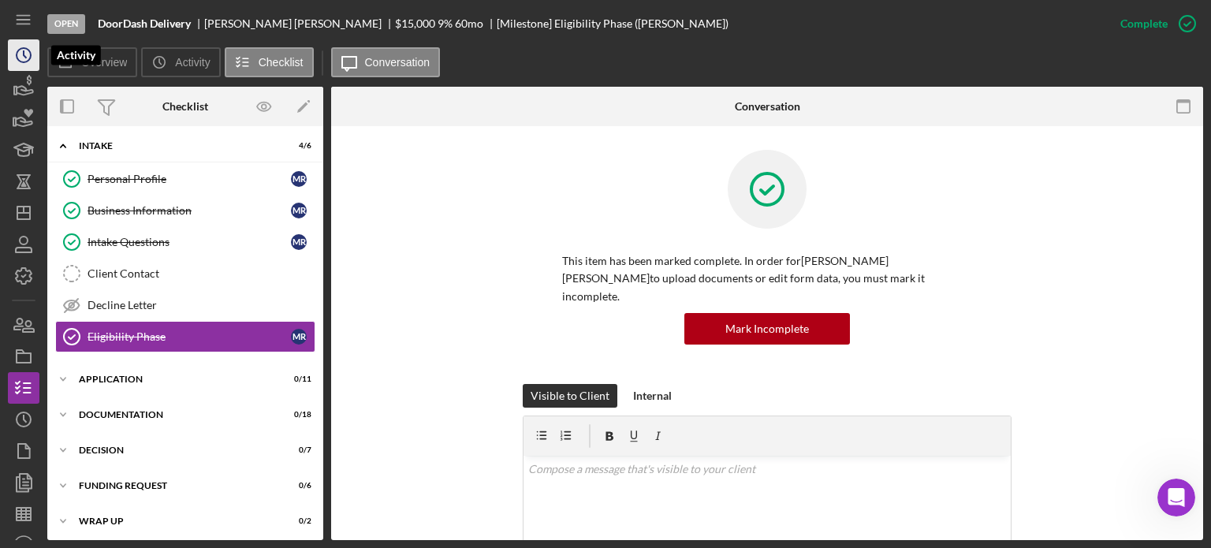
click at [26, 58] on polyline "button" at bounding box center [25, 54] width 2 height 6
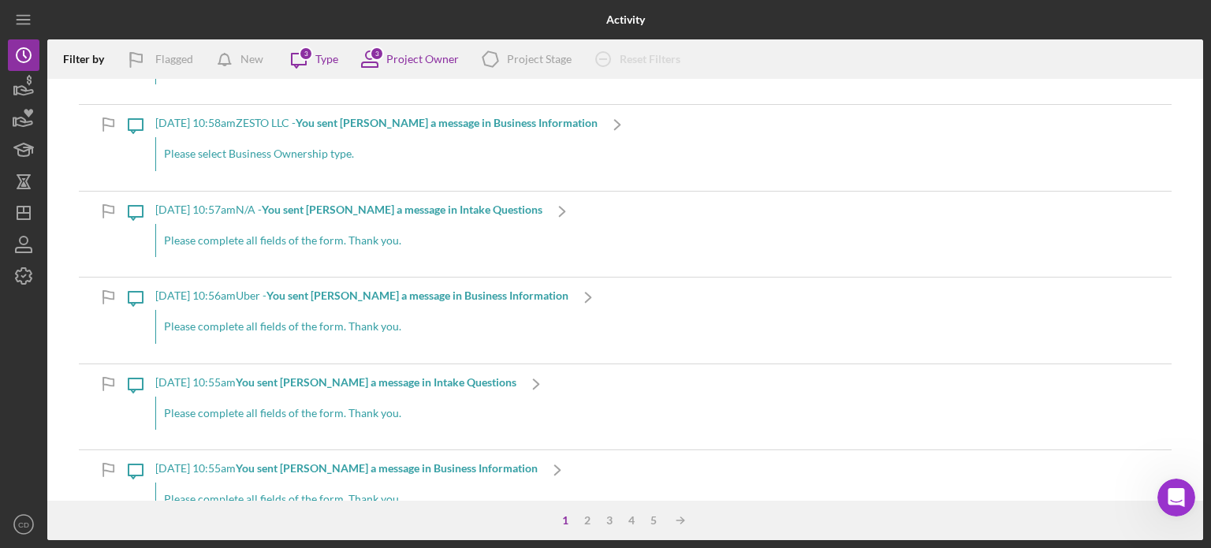
scroll to position [2522, 0]
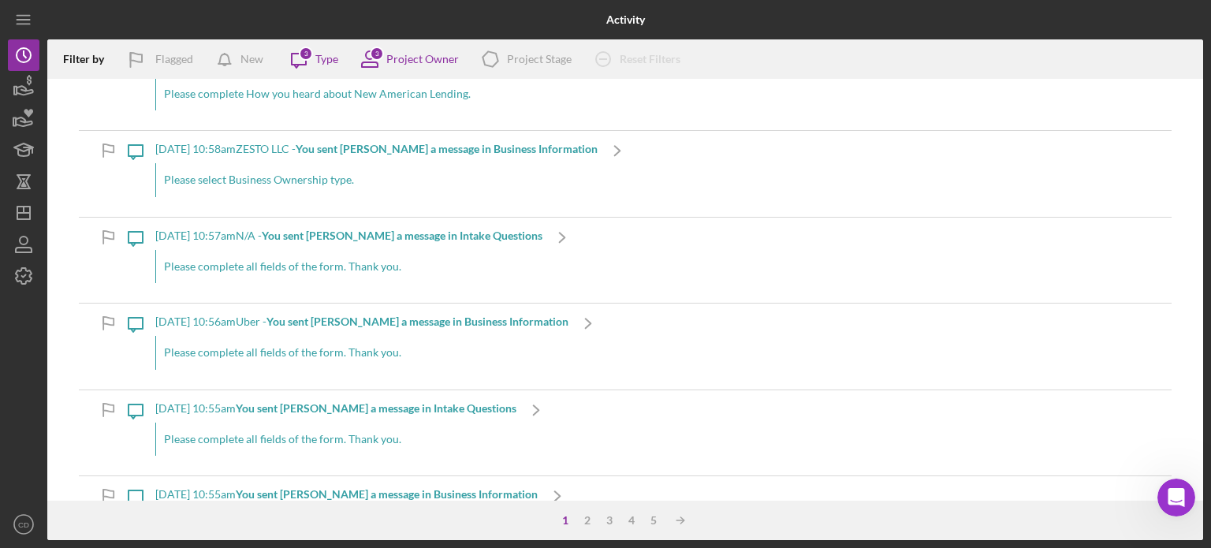
click at [466, 315] on b "You sent [PERSON_NAME] a message in Business Information" at bounding box center [417, 321] width 302 height 13
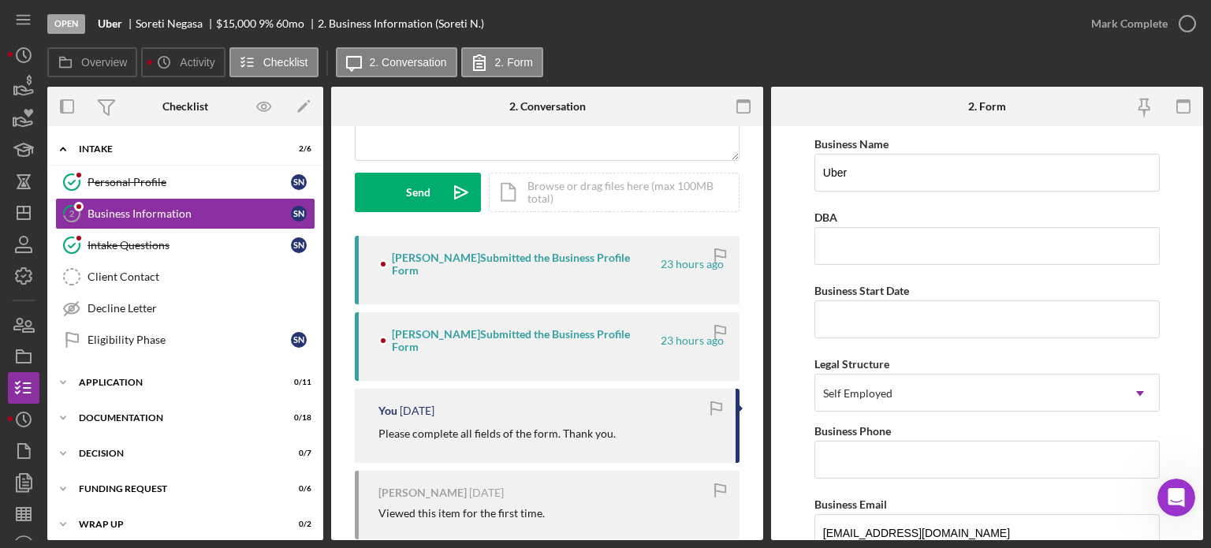
scroll to position [236, 0]
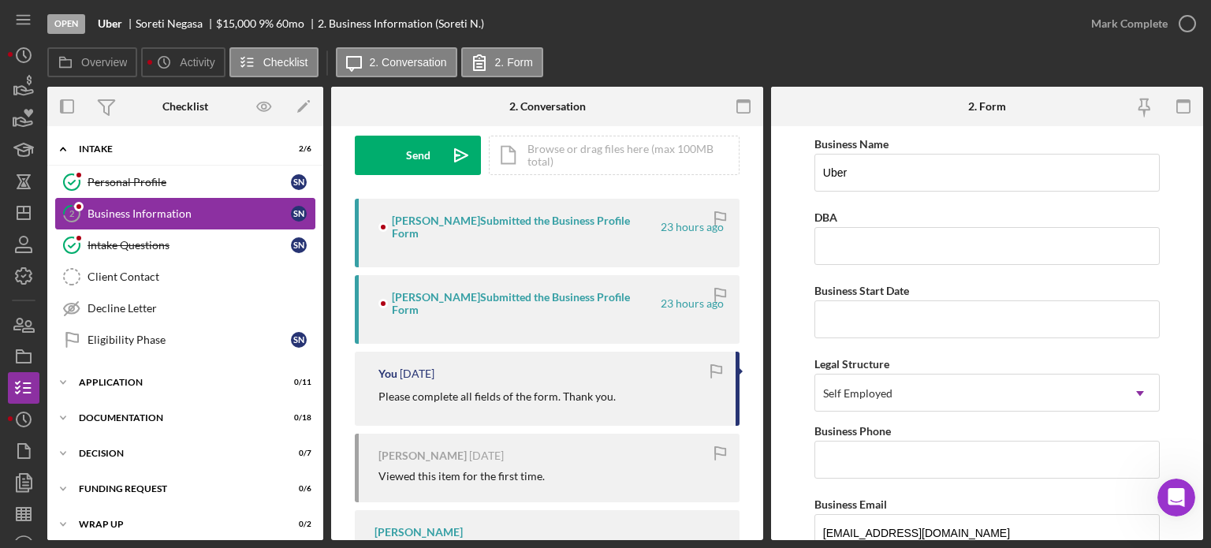
click at [181, 214] on div "Business Information" at bounding box center [188, 213] width 203 height 13
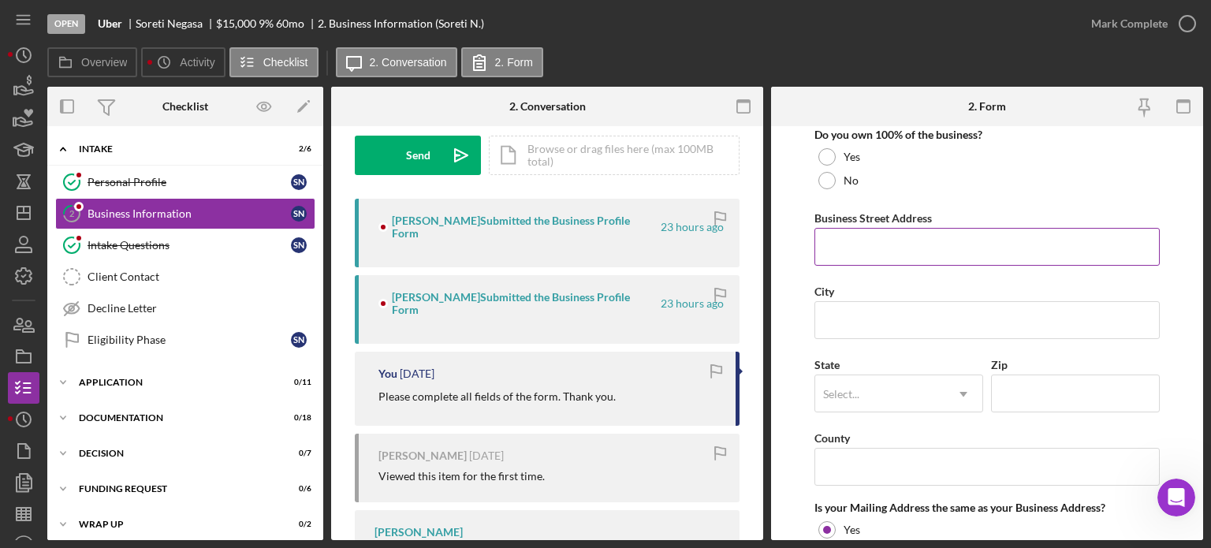
scroll to position [1025, 0]
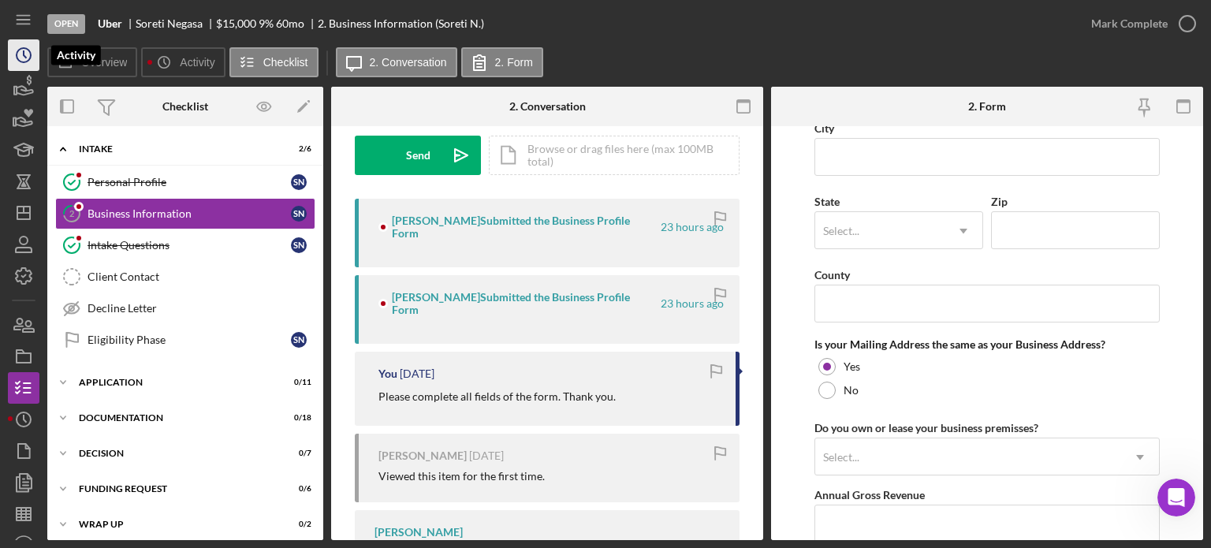
click at [32, 53] on icon "Icon/History" at bounding box center [23, 54] width 39 height 39
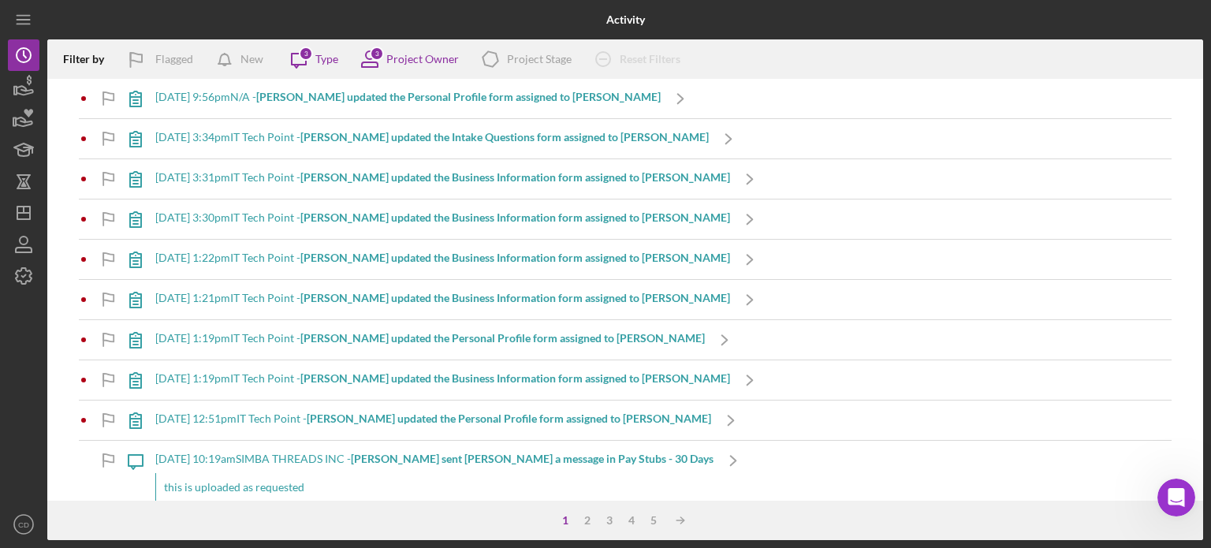
scroll to position [5315, 0]
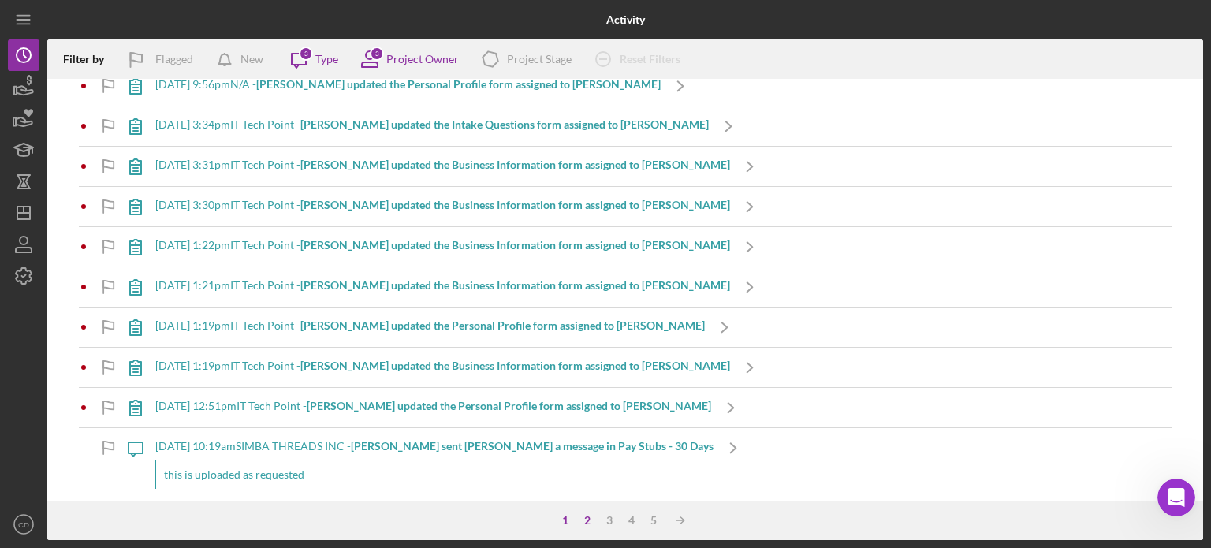
click at [585, 519] on div "2" at bounding box center [587, 520] width 22 height 13
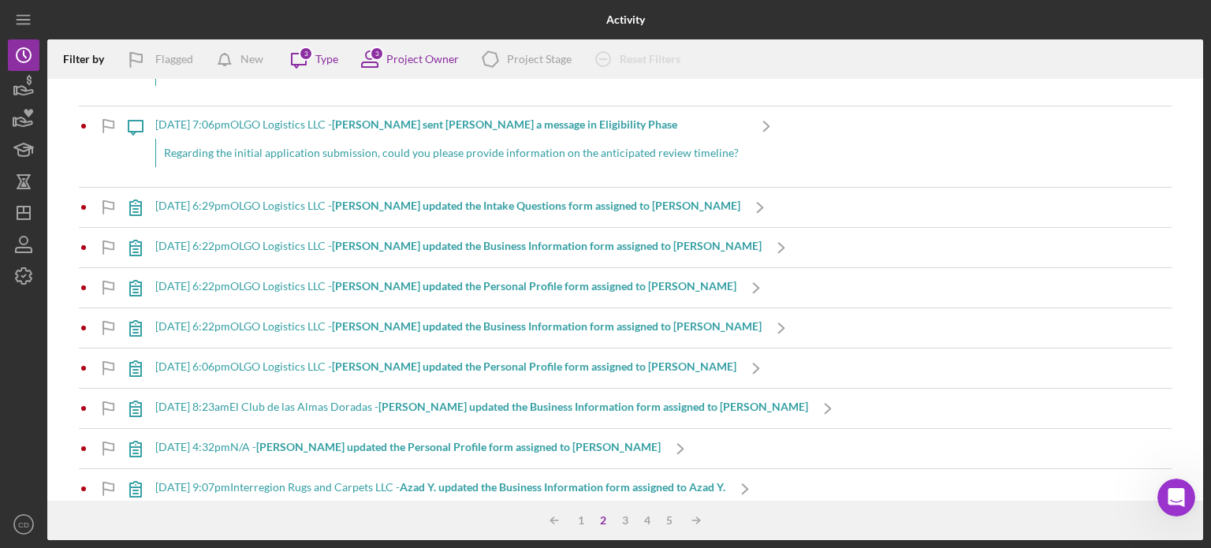
scroll to position [1577, 0]
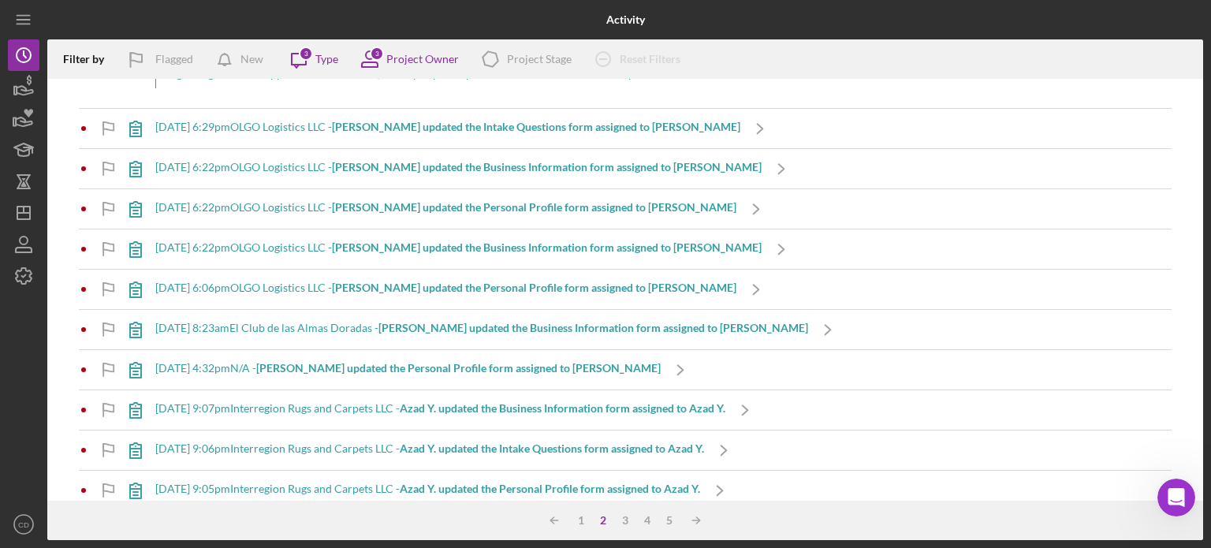
click at [493, 325] on b "[PERSON_NAME] updated the Business Information form assigned to [PERSON_NAME]" at bounding box center [593, 327] width 430 height 13
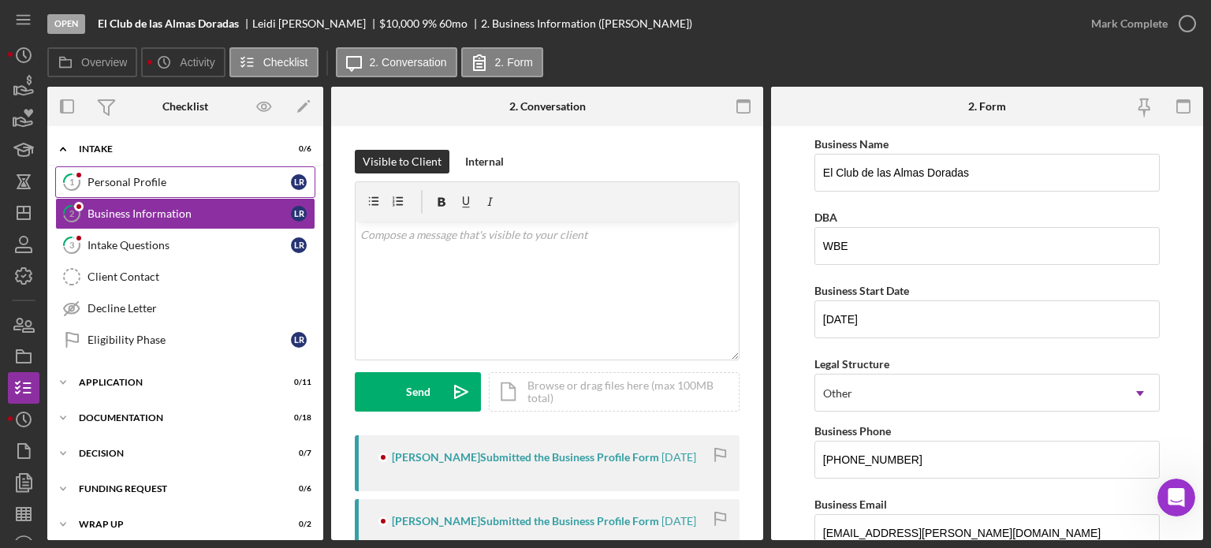
click at [183, 184] on div "Personal Profile" at bounding box center [188, 182] width 203 height 13
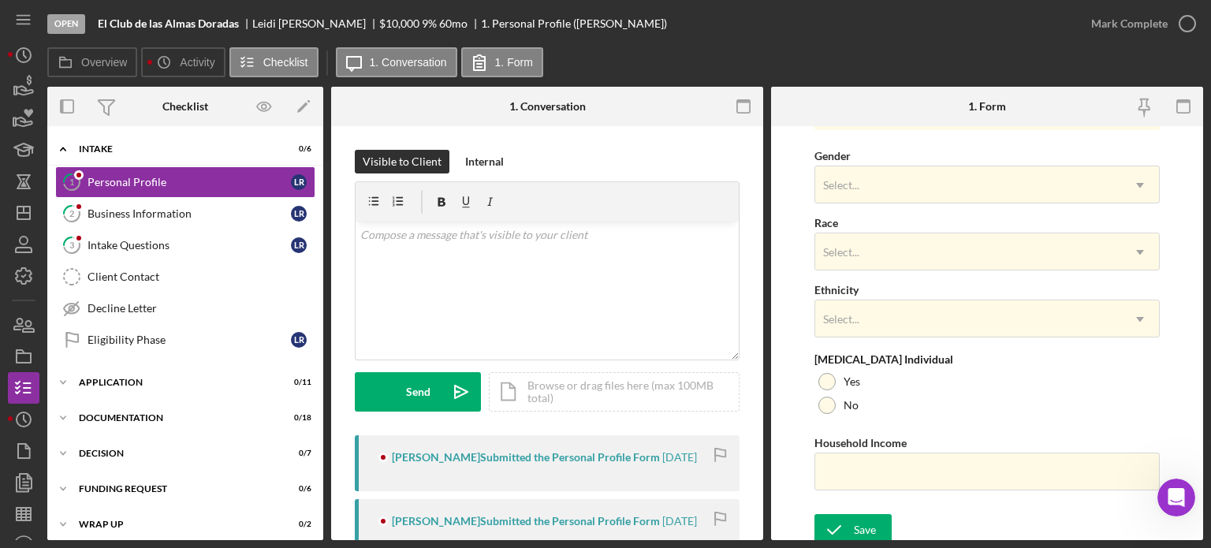
scroll to position [635, 0]
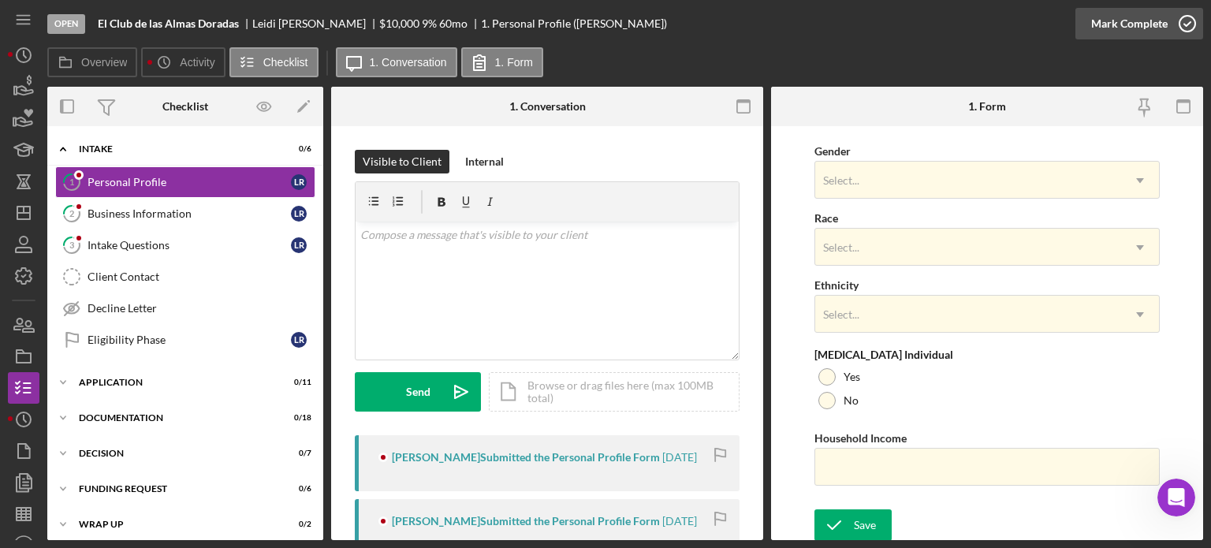
click at [1135, 23] on div "Mark Complete" at bounding box center [1129, 24] width 76 height 32
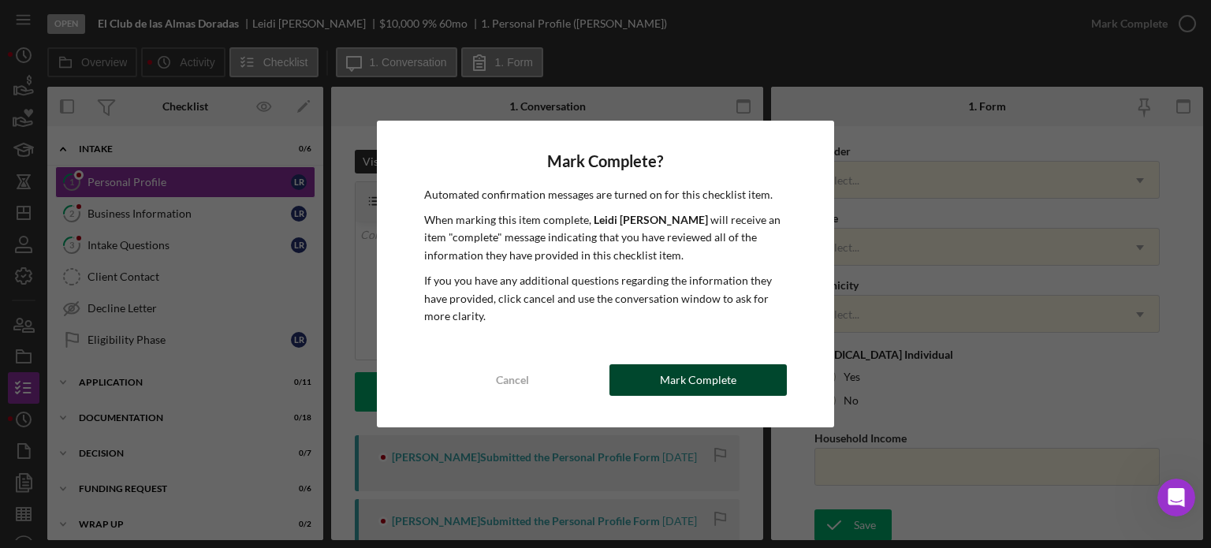
click at [734, 370] on div "Mark Complete" at bounding box center [698, 380] width 76 height 32
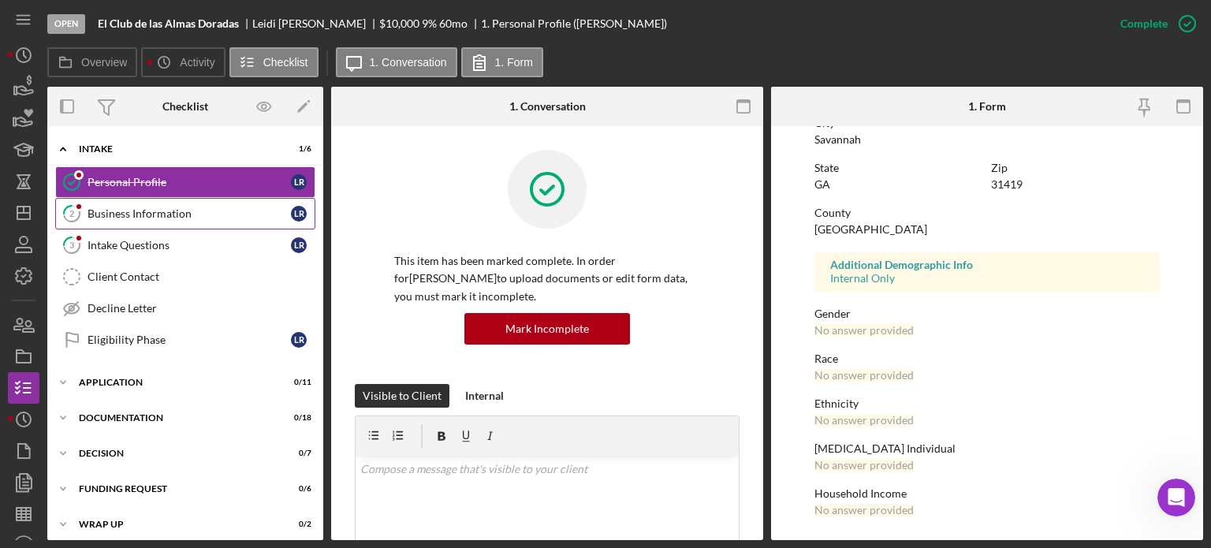
scroll to position [322, 0]
click at [208, 209] on div "Business Information" at bounding box center [188, 213] width 203 height 13
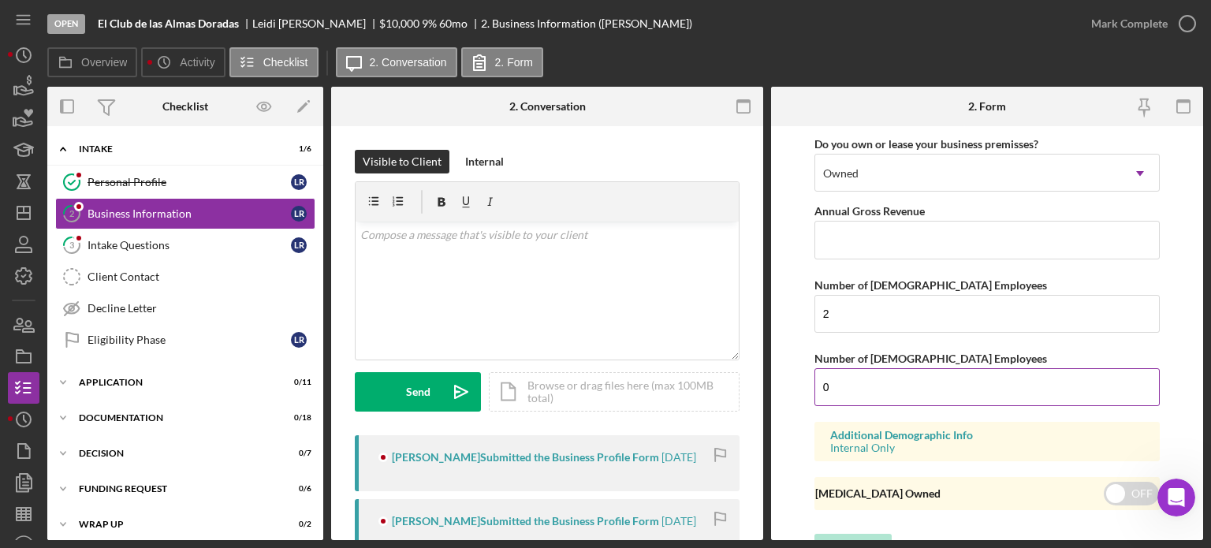
scroll to position [1331, 0]
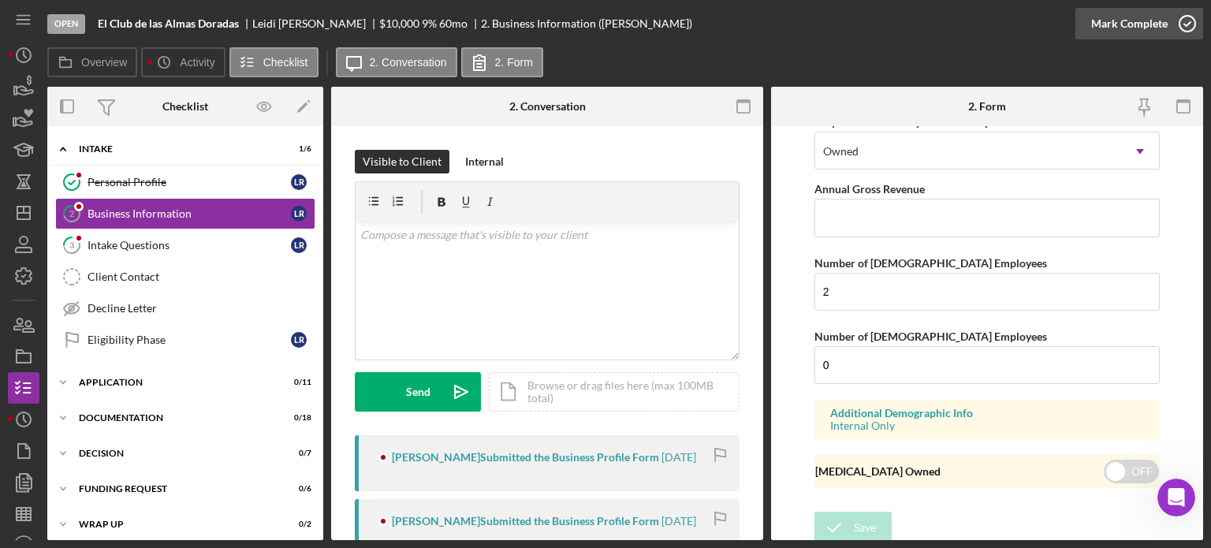
click at [1157, 28] on div "Mark Complete" at bounding box center [1129, 24] width 76 height 32
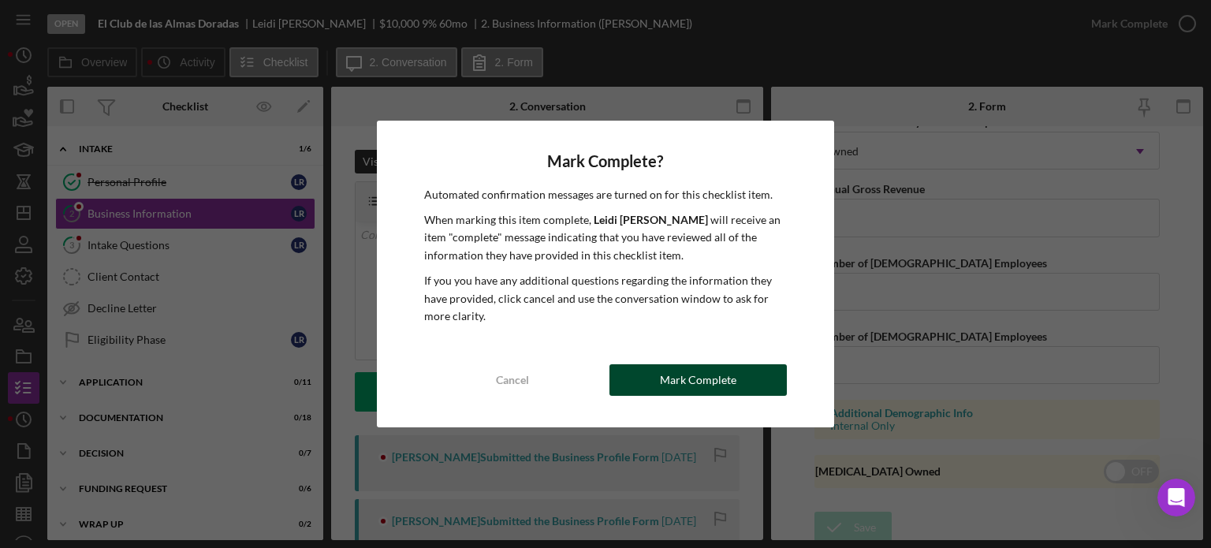
click at [717, 376] on div "Mark Complete" at bounding box center [698, 380] width 76 height 32
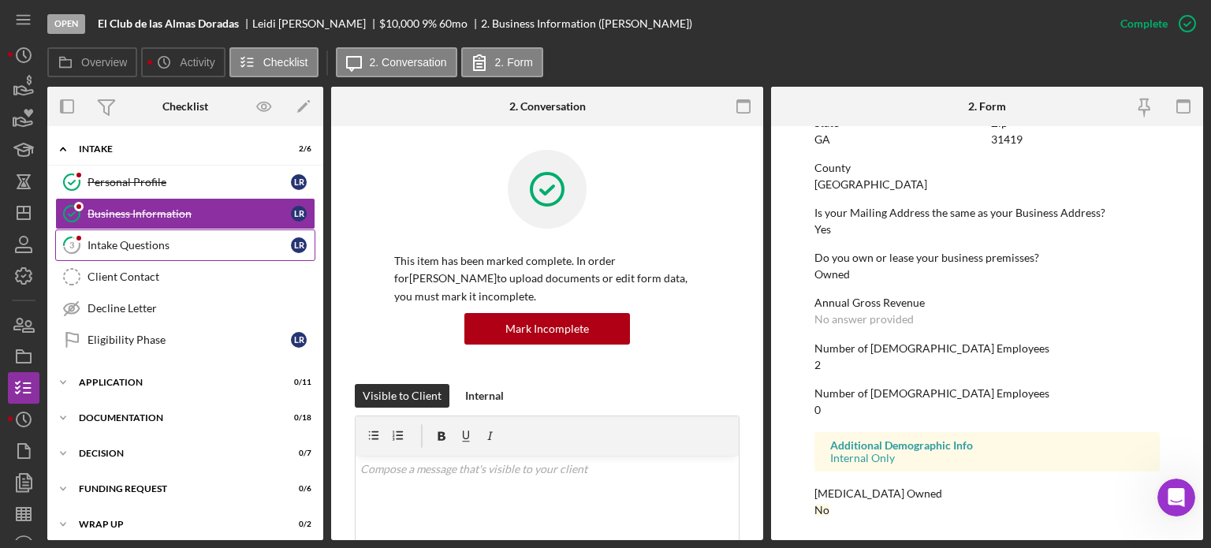
scroll to position [775, 0]
click at [213, 235] on link "3 Intake Questions L R" at bounding box center [185, 245] width 260 height 32
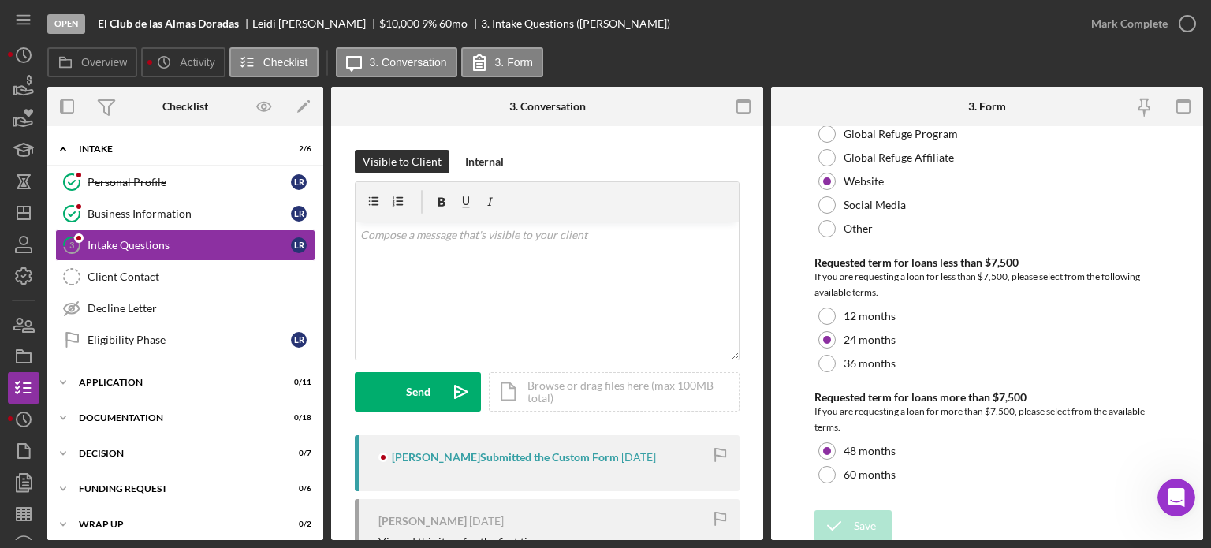
scroll to position [158, 0]
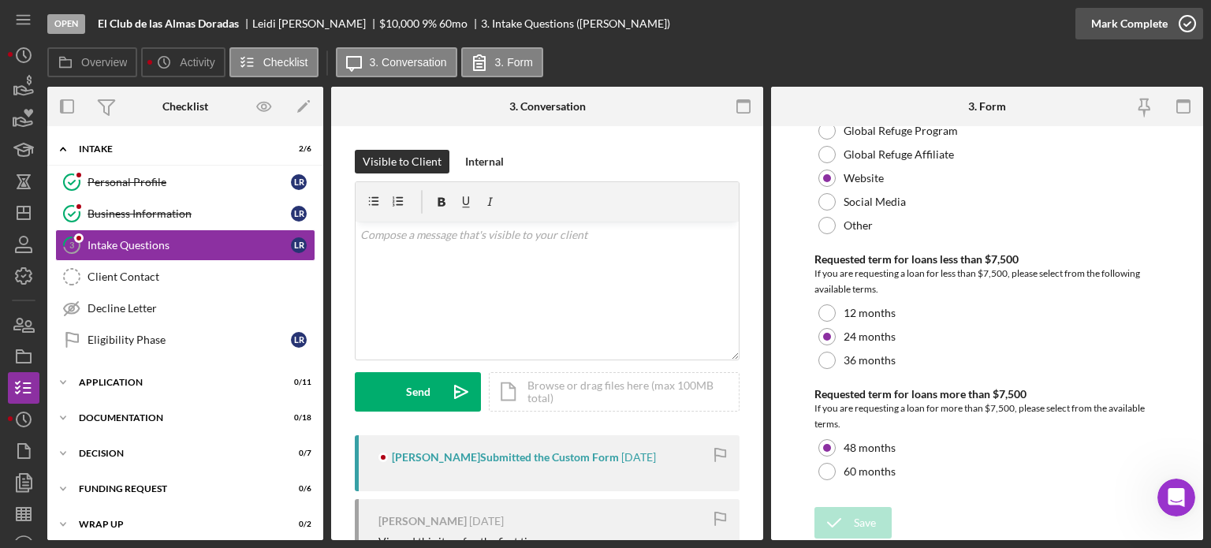
click at [1110, 24] on div "Mark Complete" at bounding box center [1129, 24] width 76 height 32
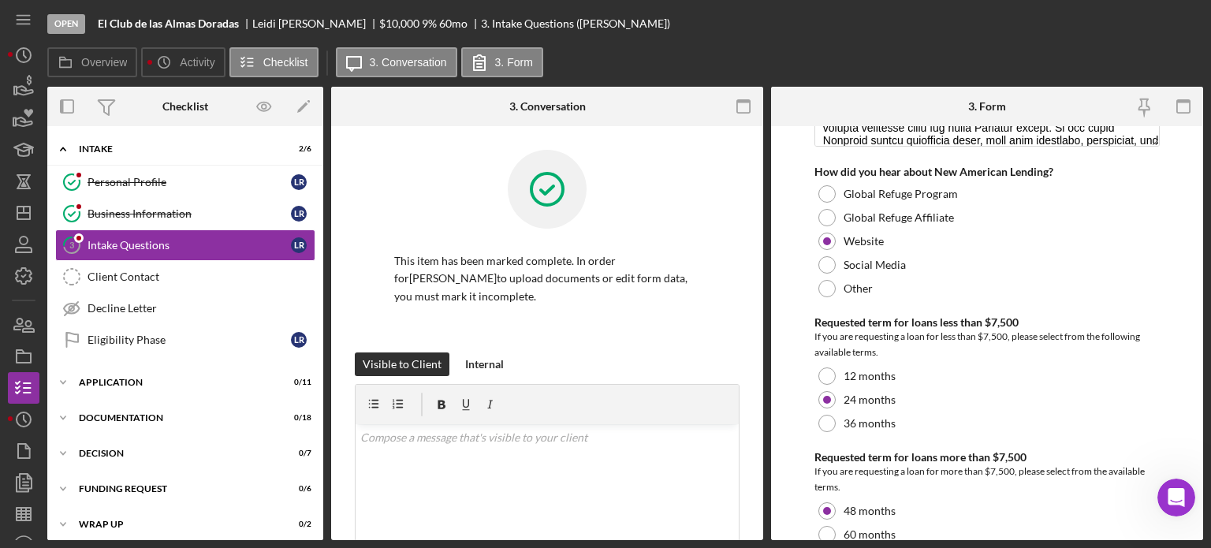
scroll to position [221, 0]
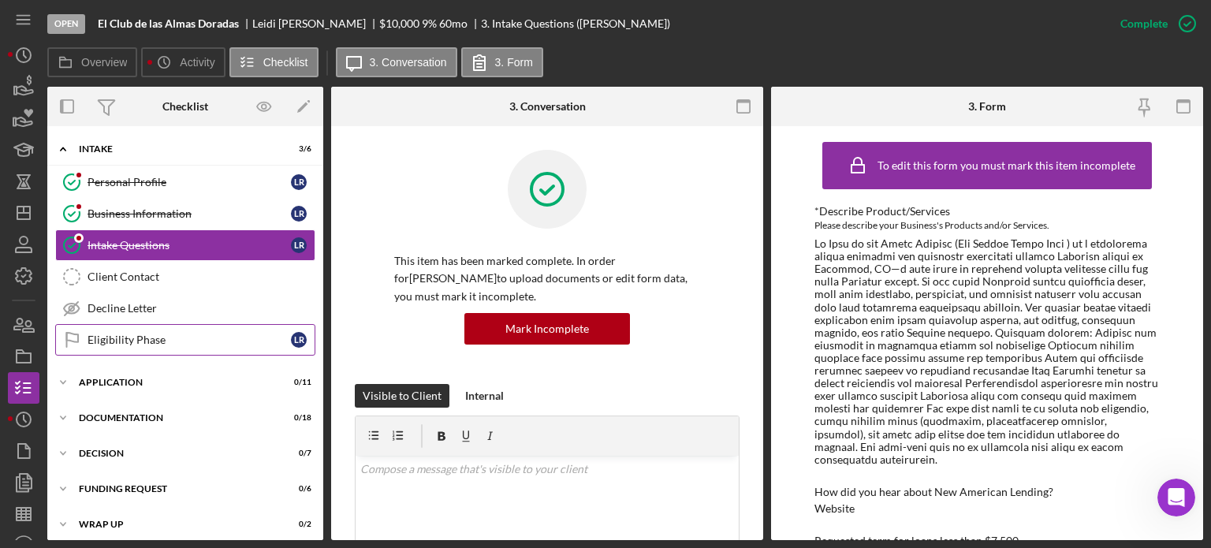
click at [159, 327] on link "Eligibility Phase Eligibility Phase L R" at bounding box center [185, 340] width 260 height 32
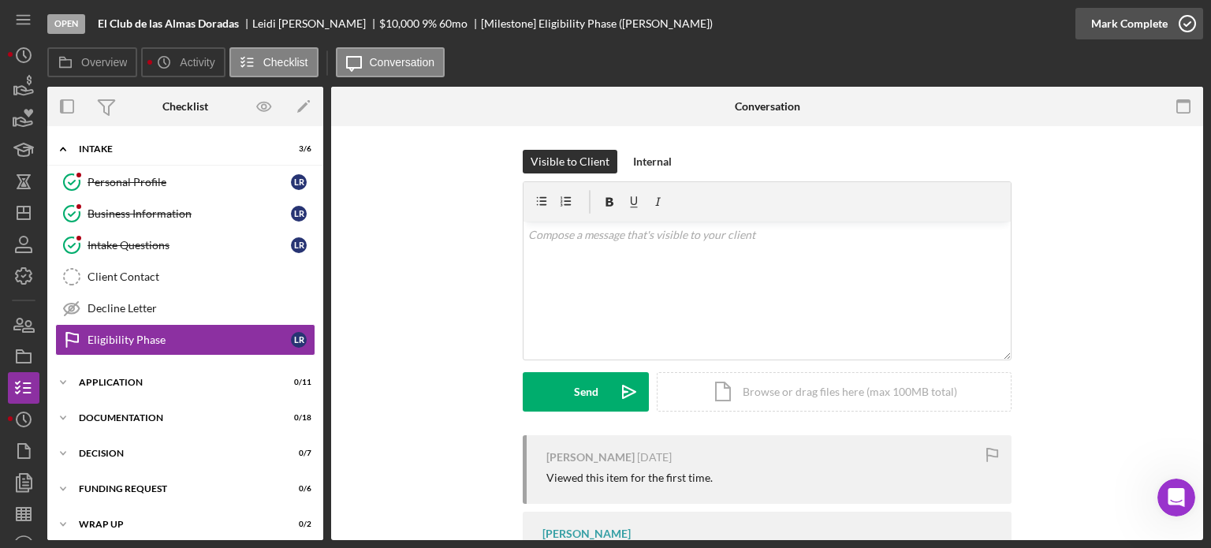
click at [1186, 19] on icon "button" at bounding box center [1186, 23] width 39 height 39
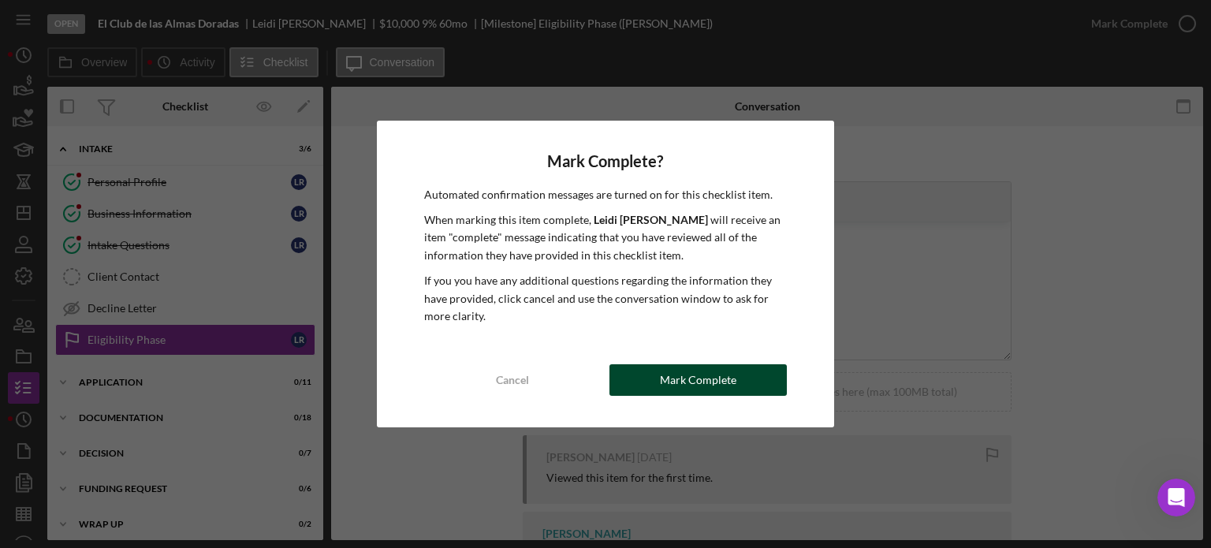
click at [695, 377] on div "Mark Complete" at bounding box center [698, 380] width 76 height 32
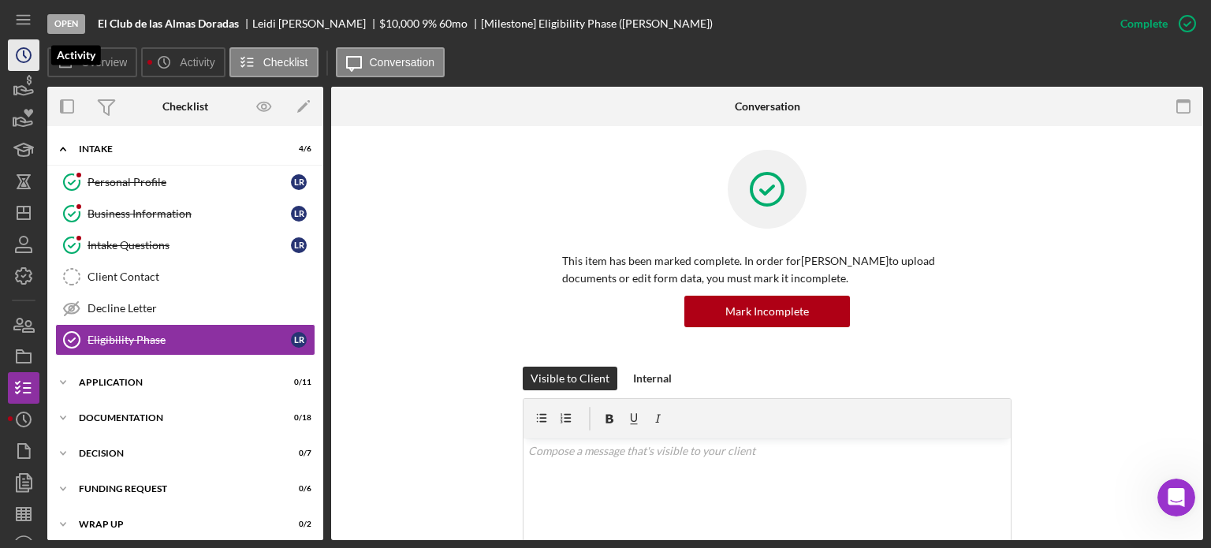
click at [25, 49] on circle "button" at bounding box center [24, 55] width 14 height 14
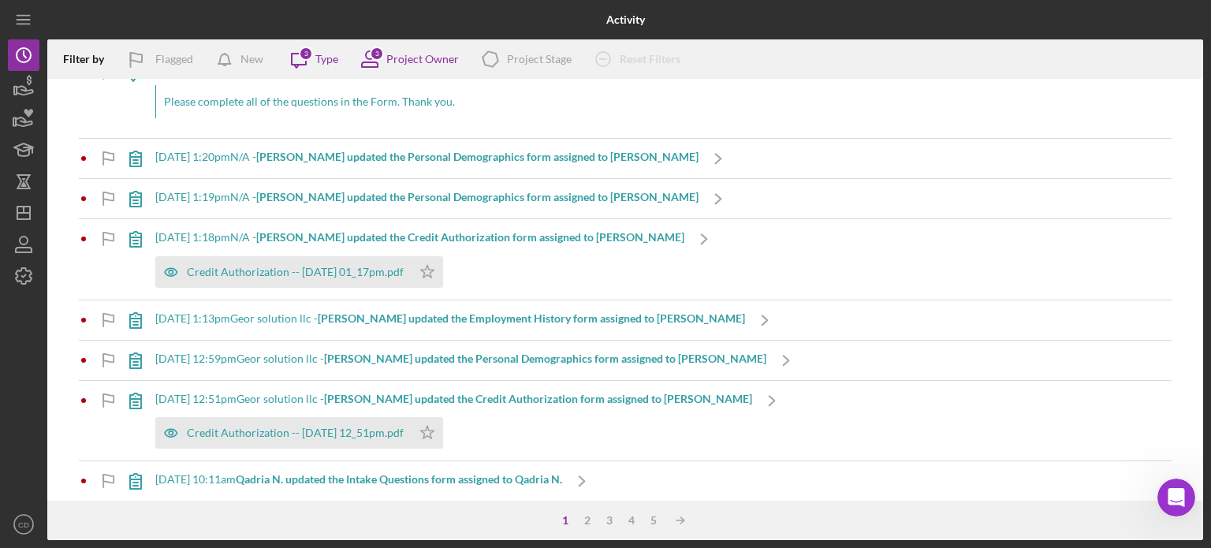
scroll to position [158, 0]
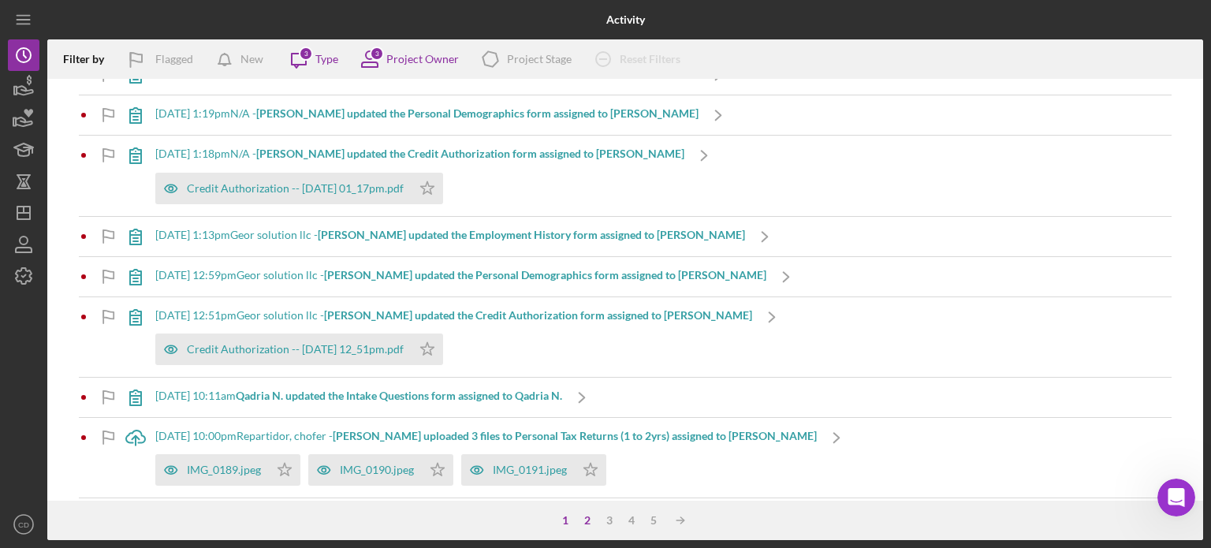
click at [587, 515] on div "2" at bounding box center [587, 520] width 22 height 13
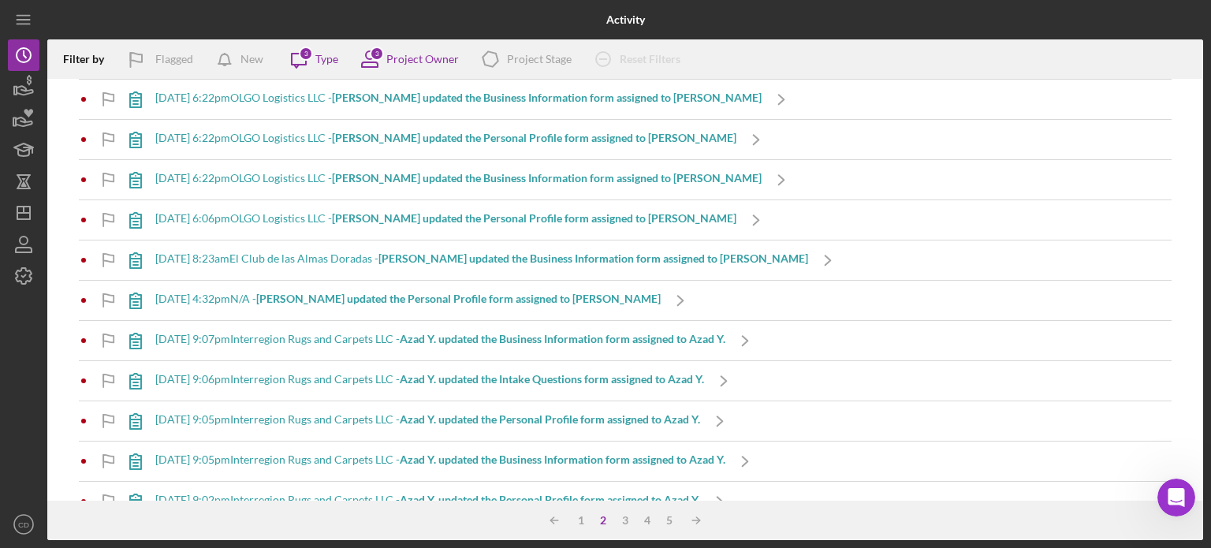
scroll to position [1655, 0]
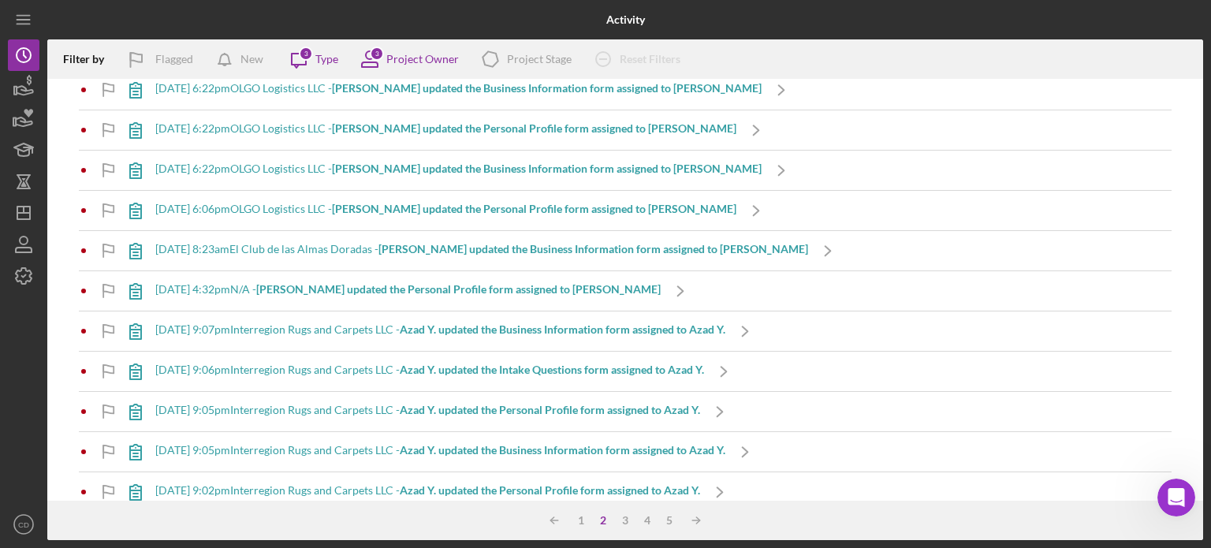
click at [433, 286] on b "[PERSON_NAME] updated the Personal Profile form assigned to [PERSON_NAME]" at bounding box center [458, 288] width 404 height 13
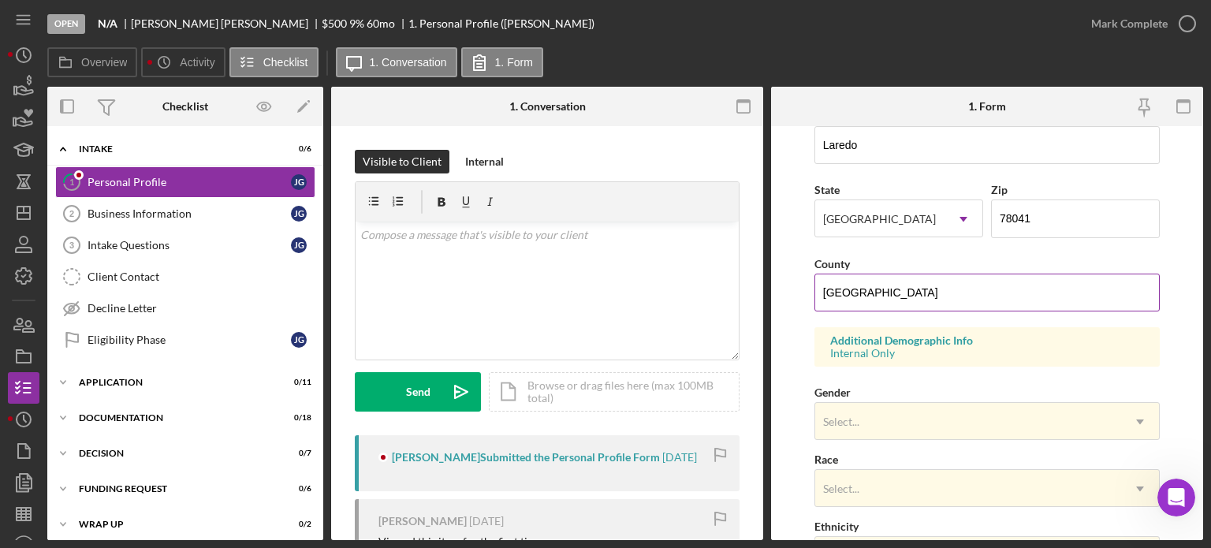
scroll to position [635, 0]
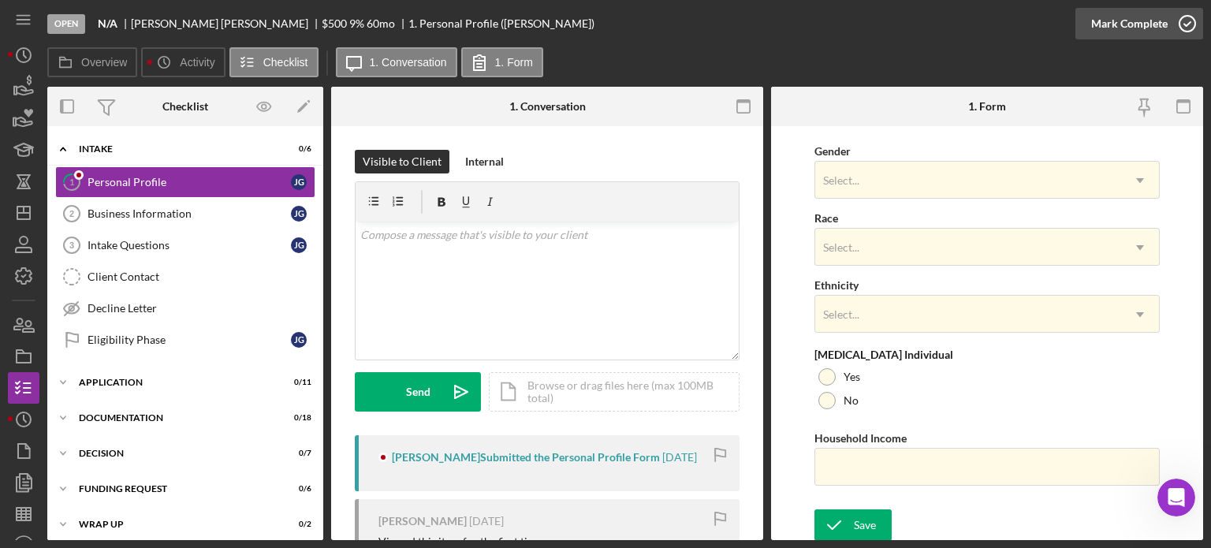
click at [1139, 24] on div "Mark Complete" at bounding box center [1129, 24] width 76 height 32
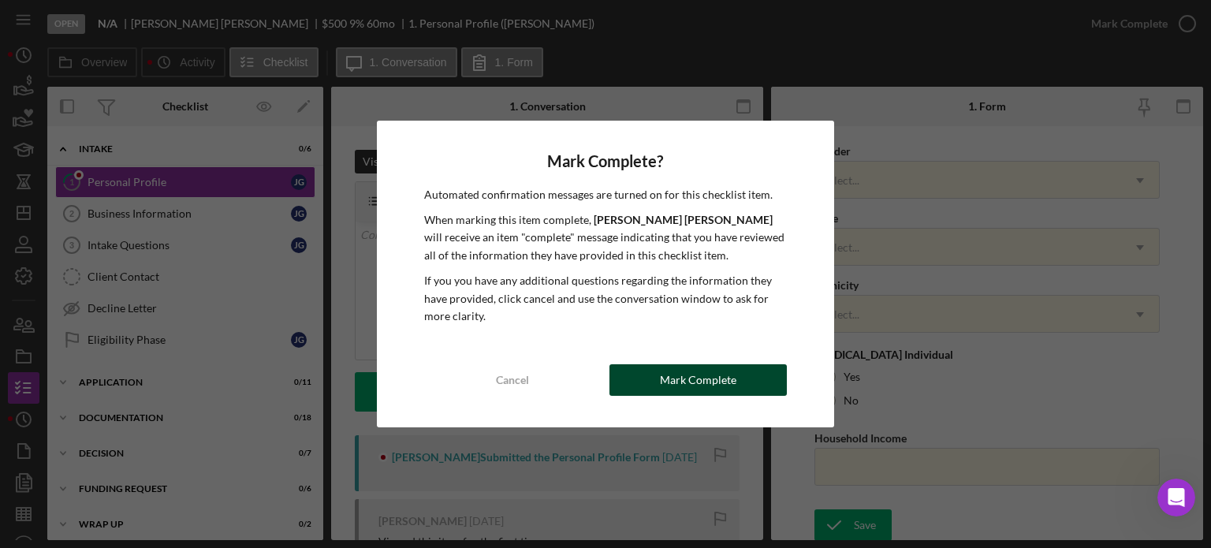
click at [715, 378] on div "Mark Complete" at bounding box center [698, 380] width 76 height 32
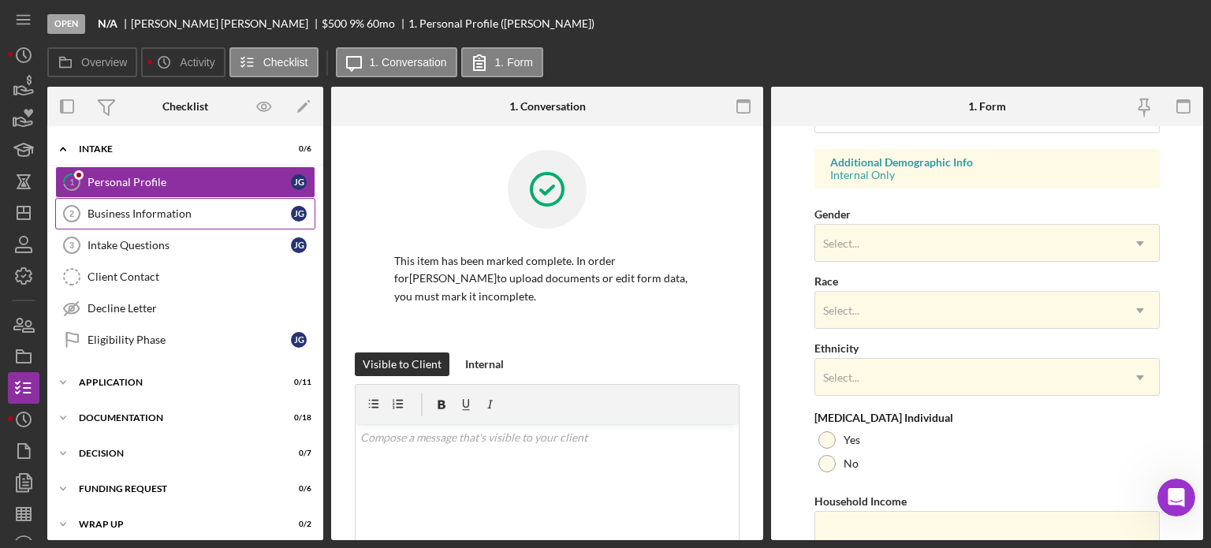
scroll to position [698, 0]
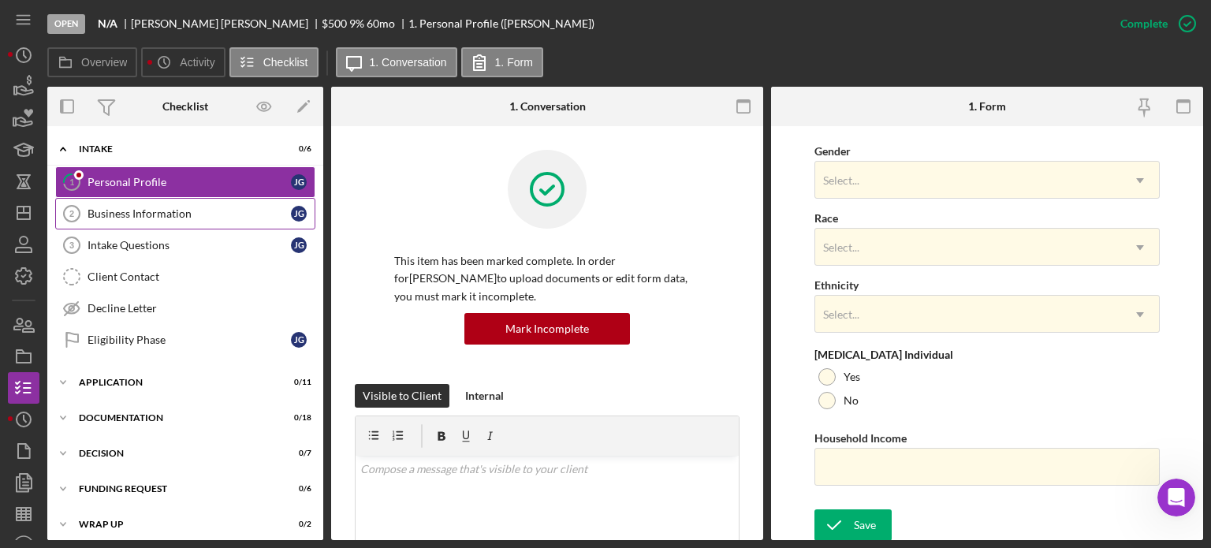
click at [163, 214] on div "Business Information" at bounding box center [188, 213] width 203 height 13
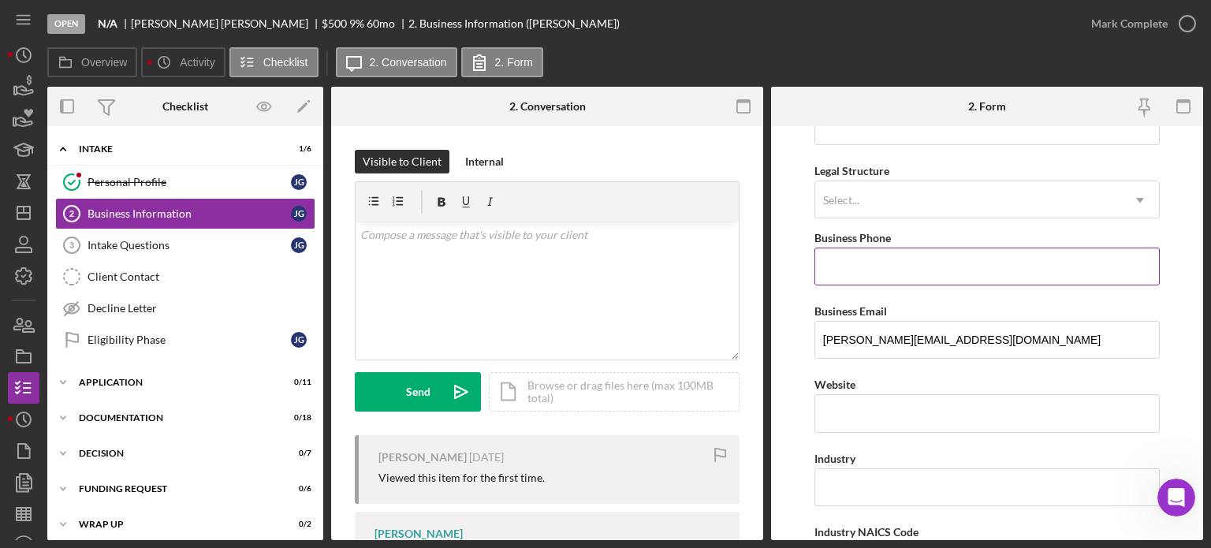
scroll to position [394, 0]
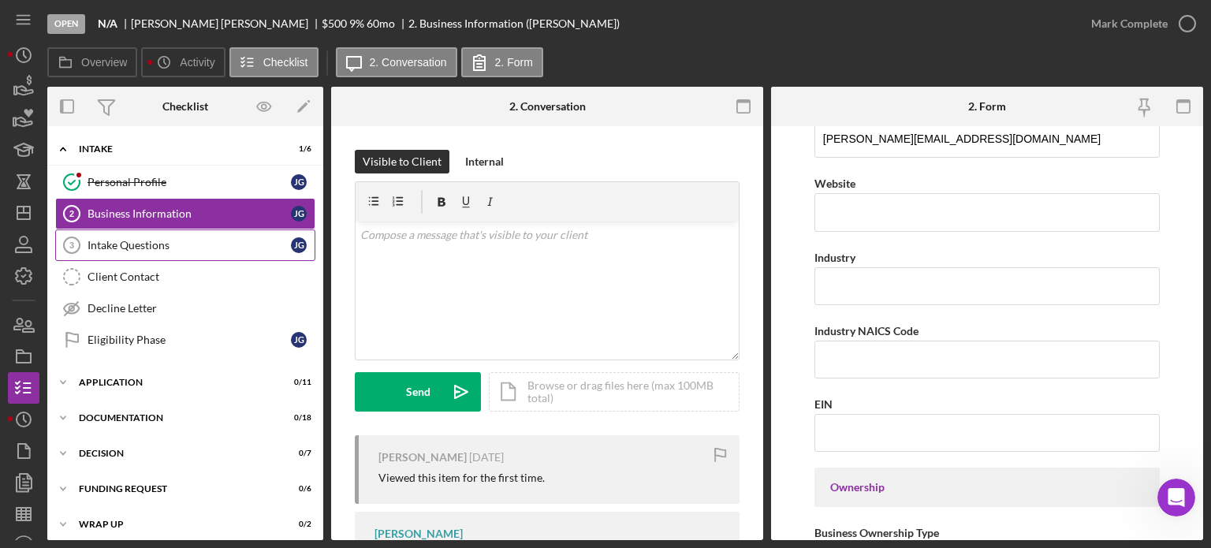
click at [140, 242] on div "Intake Questions" at bounding box center [188, 245] width 203 height 13
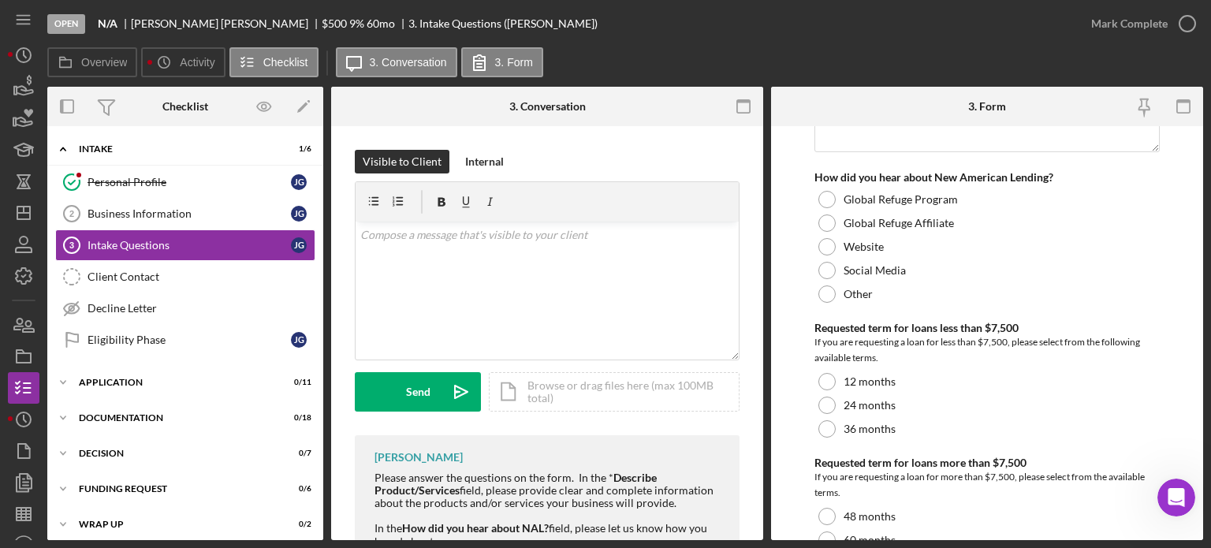
scroll to position [158, 0]
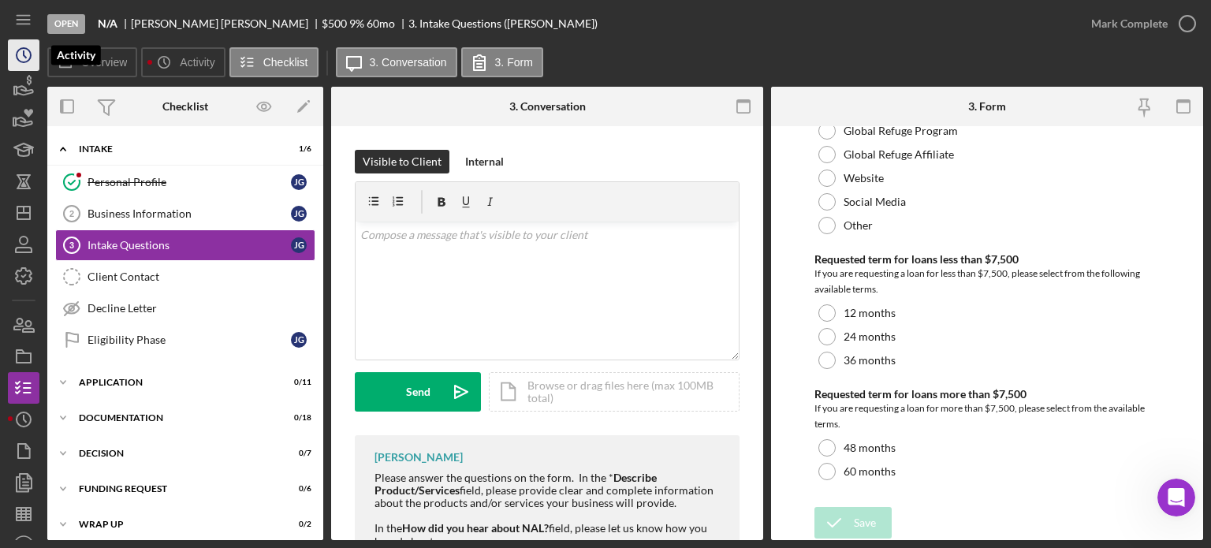
click at [29, 48] on icon "Icon/History" at bounding box center [23, 54] width 39 height 39
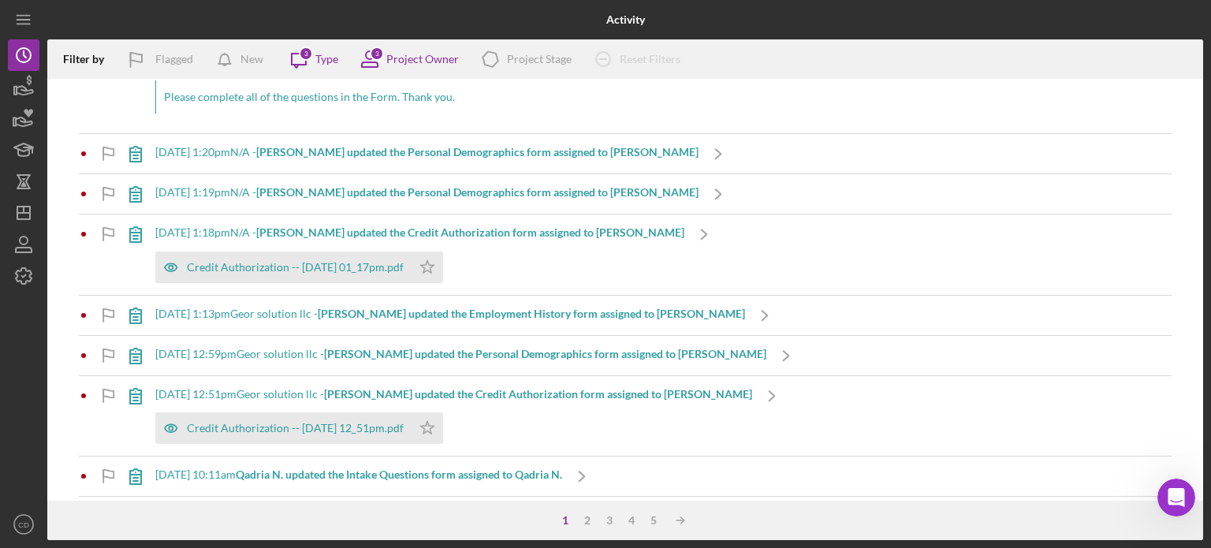
scroll to position [158, 0]
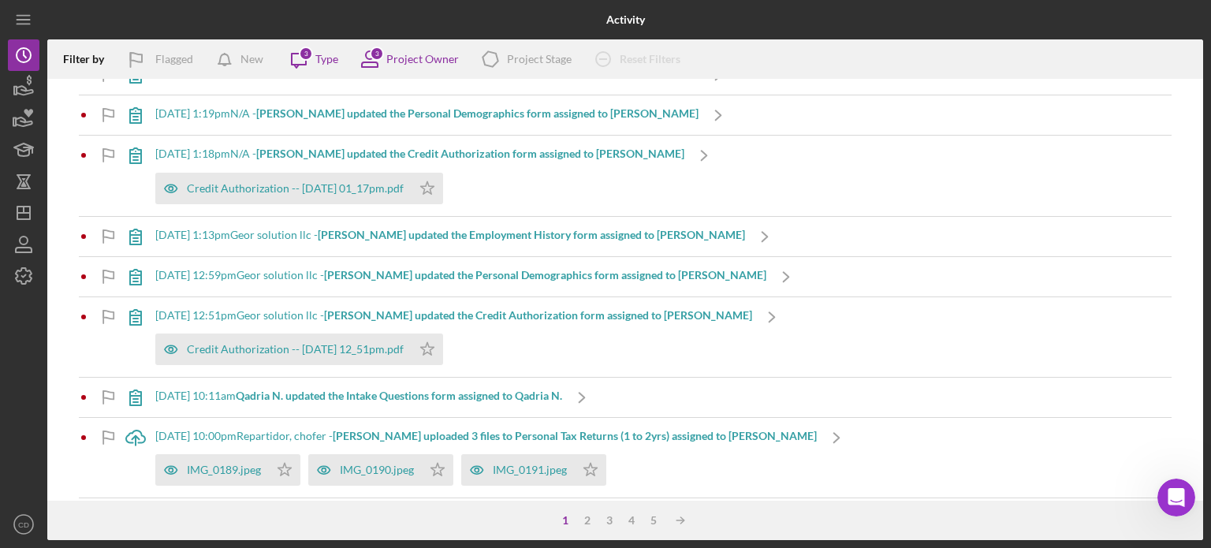
click at [411, 394] on b "Qadria N. updated the Intake Questions form assigned to Qadria N." at bounding box center [399, 395] width 326 height 13
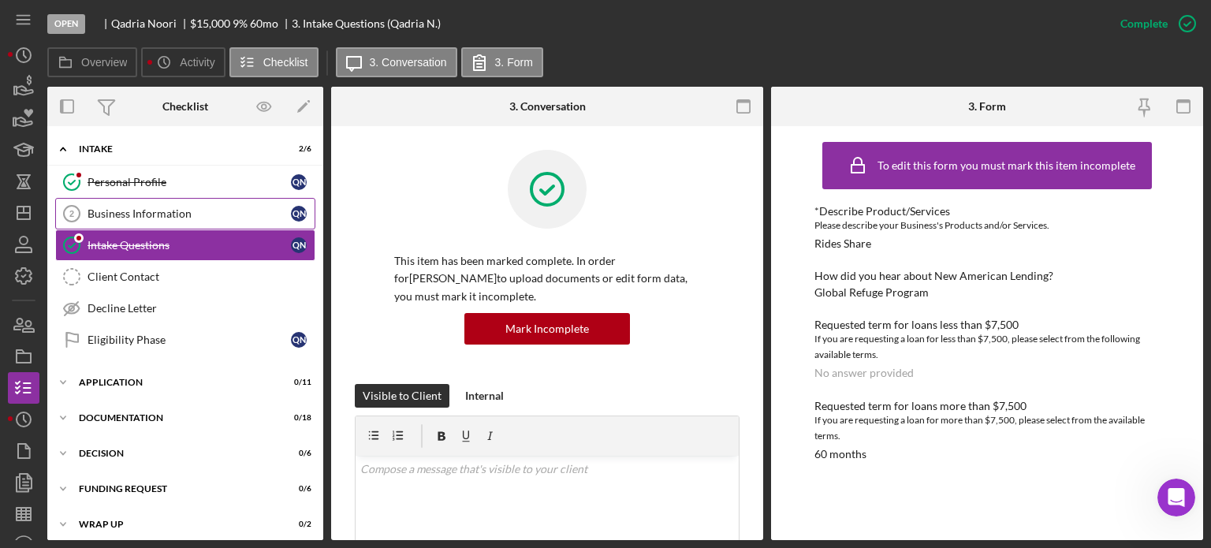
click at [149, 210] on div "Business Information" at bounding box center [188, 213] width 203 height 13
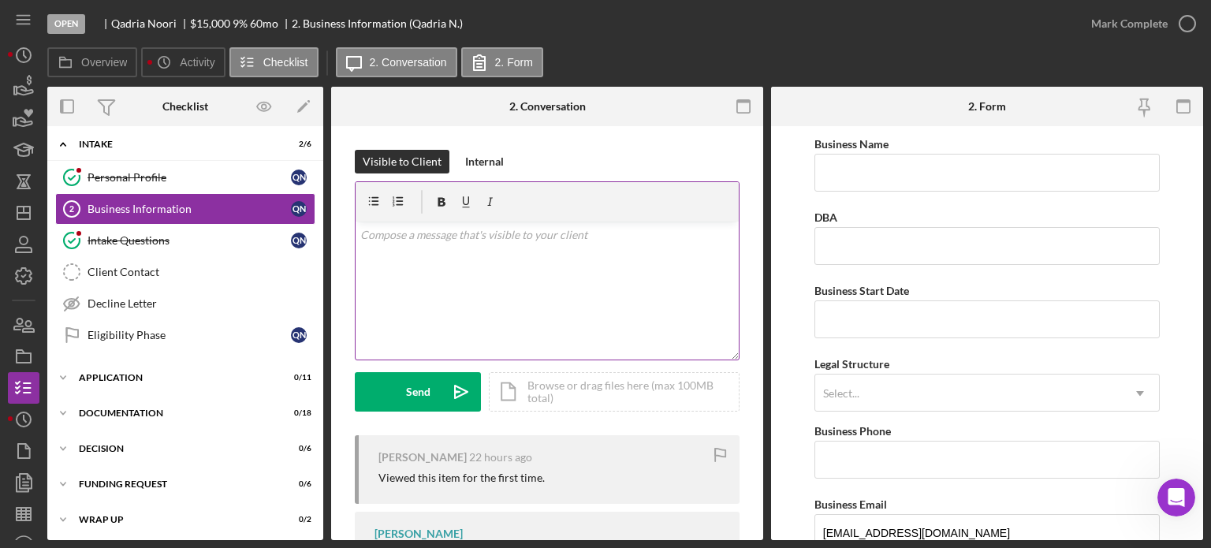
scroll to position [6, 0]
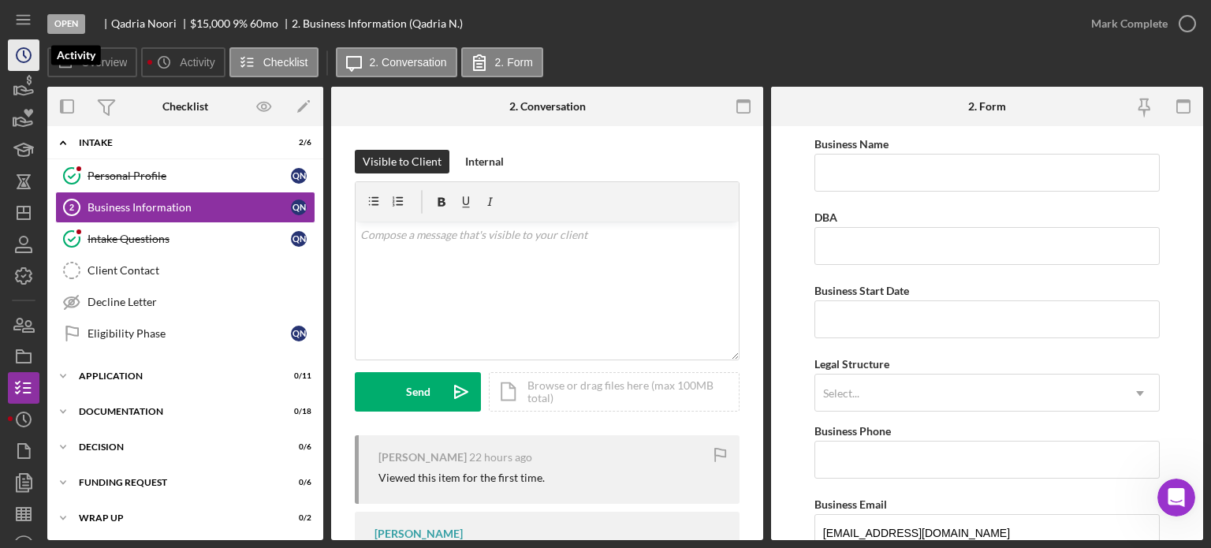
click at [31, 57] on circle "button" at bounding box center [24, 55] width 14 height 14
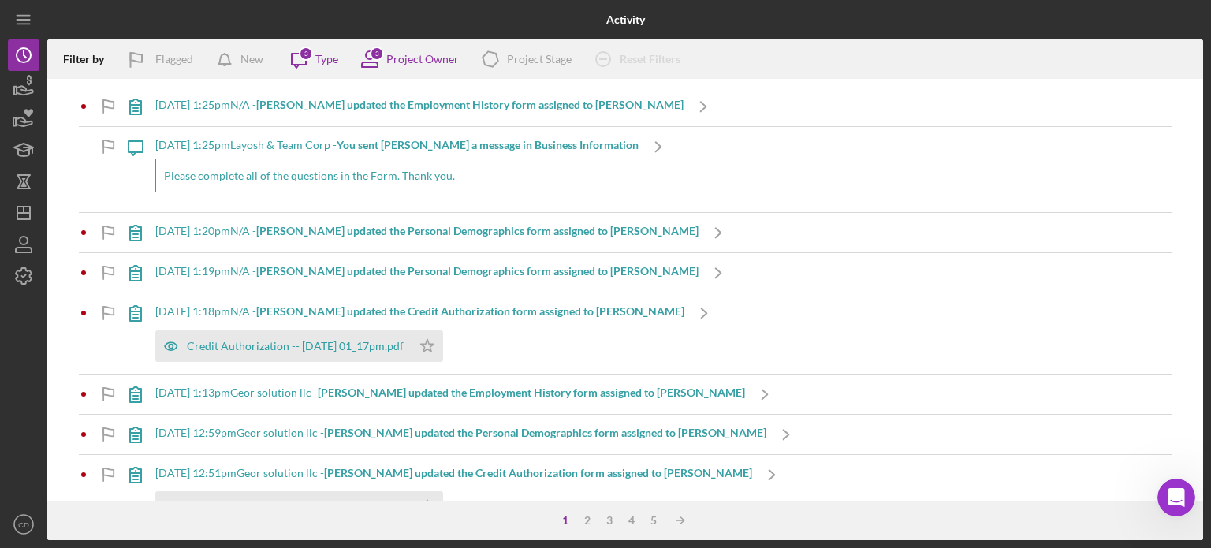
click at [503, 106] on b "[PERSON_NAME] updated the Employment History form assigned to [PERSON_NAME]" at bounding box center [469, 104] width 427 height 13
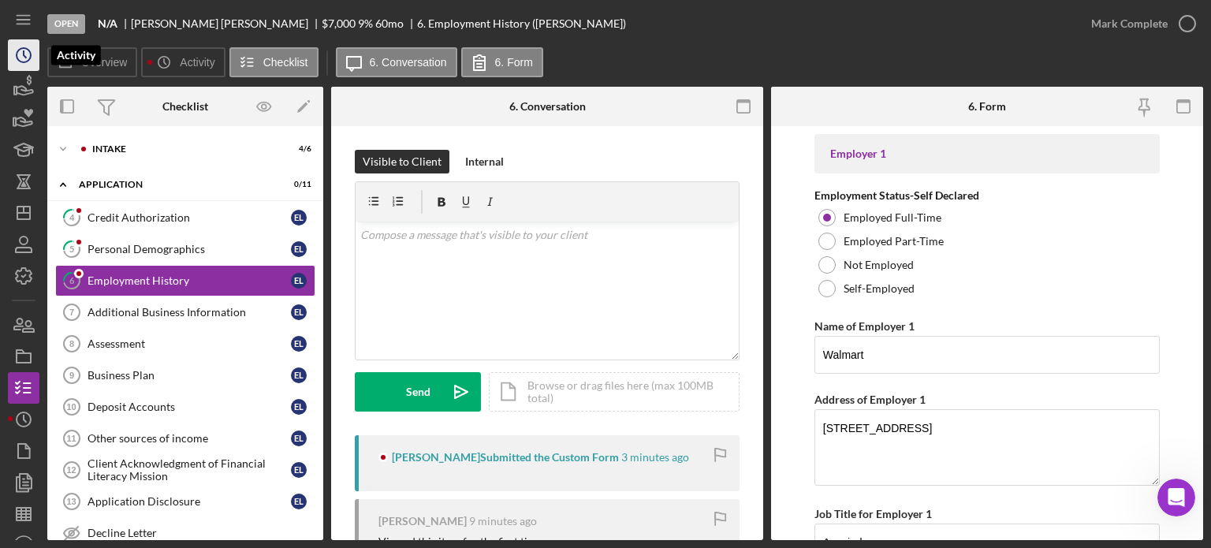
click at [20, 53] on icon "Icon/History" at bounding box center [23, 54] width 39 height 39
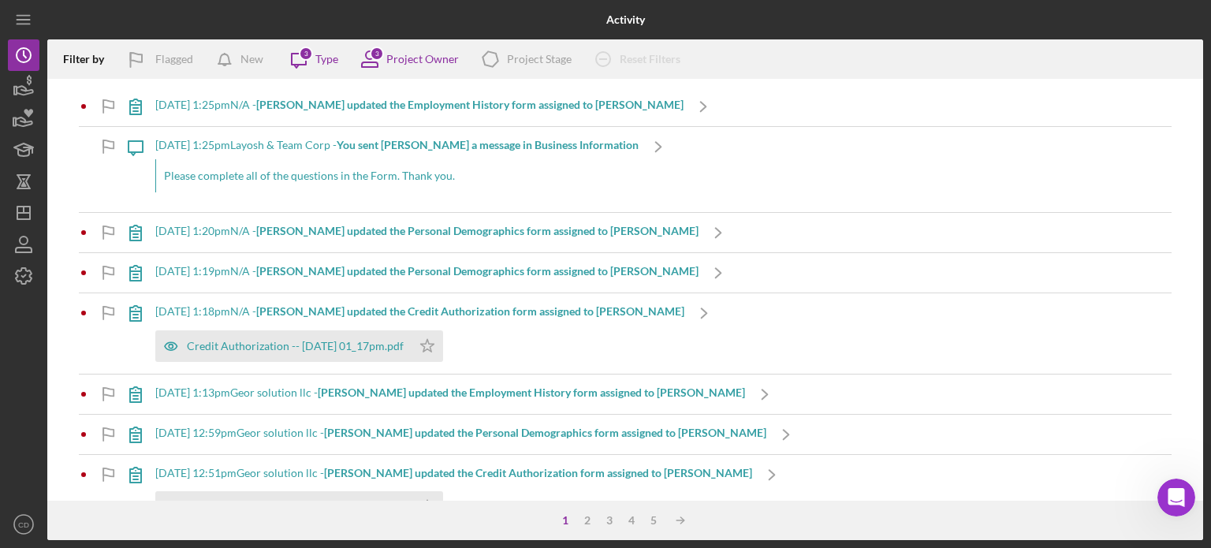
click at [441, 107] on b "[PERSON_NAME] updated the Employment History form assigned to [PERSON_NAME]" at bounding box center [469, 104] width 427 height 13
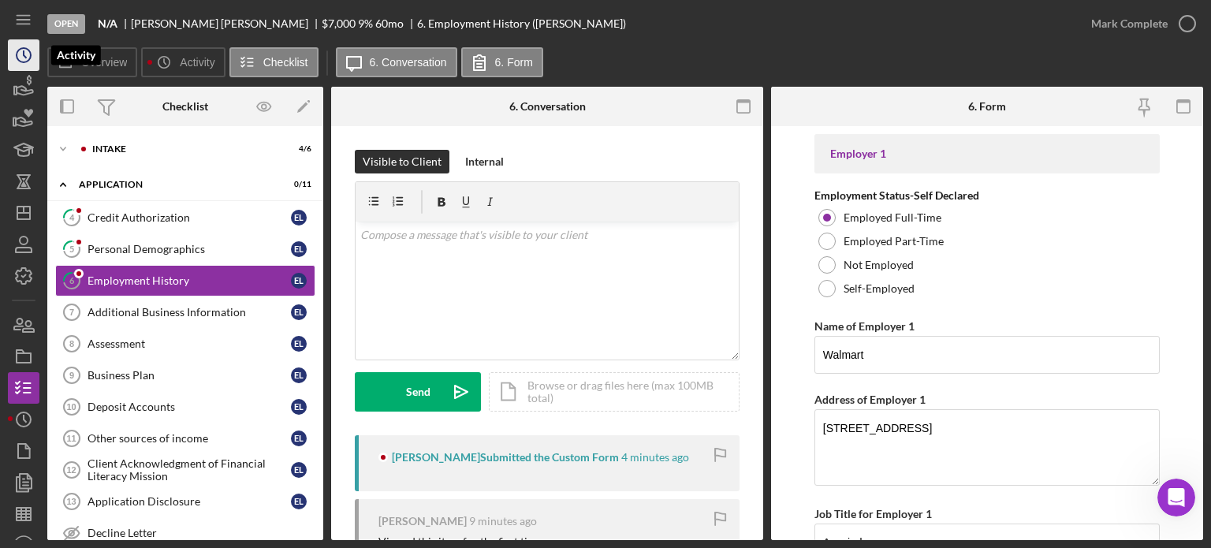
click at [25, 54] on icon "Icon/History" at bounding box center [23, 54] width 39 height 39
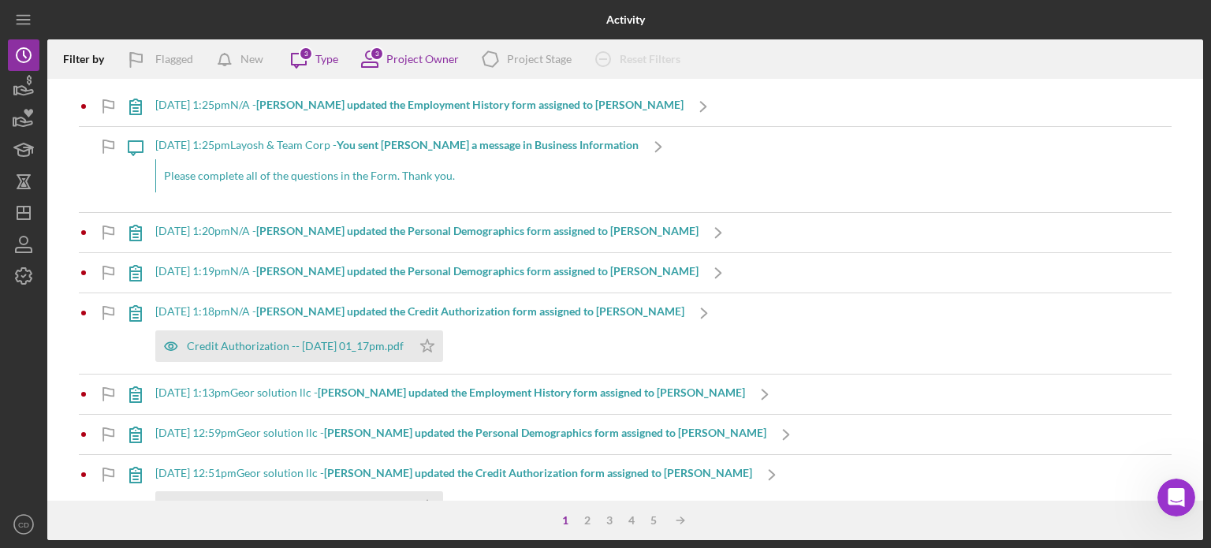
click at [450, 391] on b "[PERSON_NAME] updated the Employment History form assigned to [PERSON_NAME]" at bounding box center [531, 391] width 427 height 13
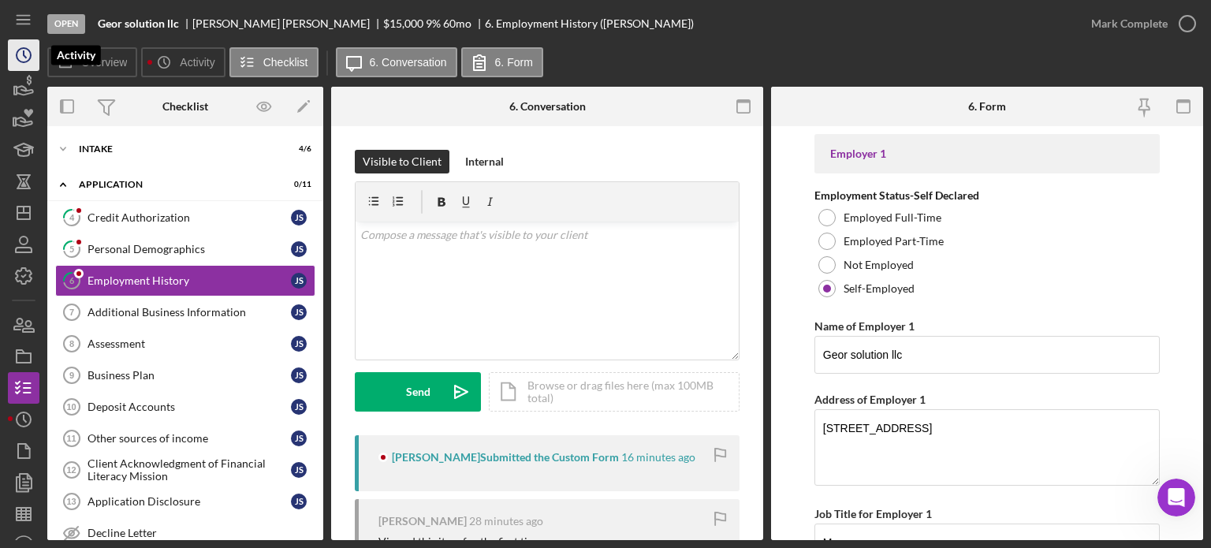
click at [20, 53] on icon "Icon/History" at bounding box center [23, 54] width 39 height 39
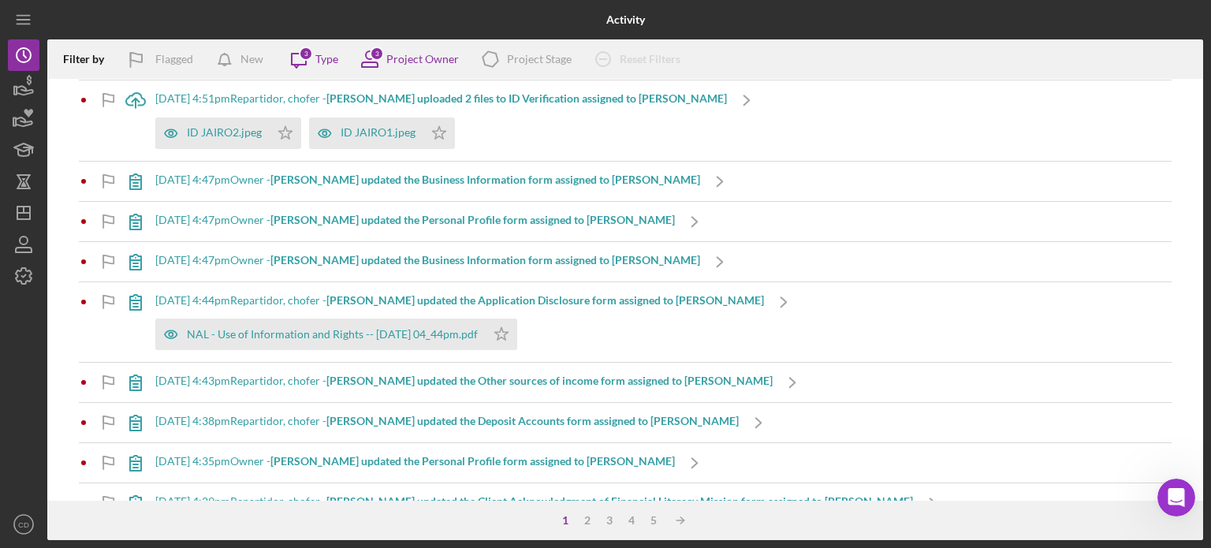
scroll to position [1182, 0]
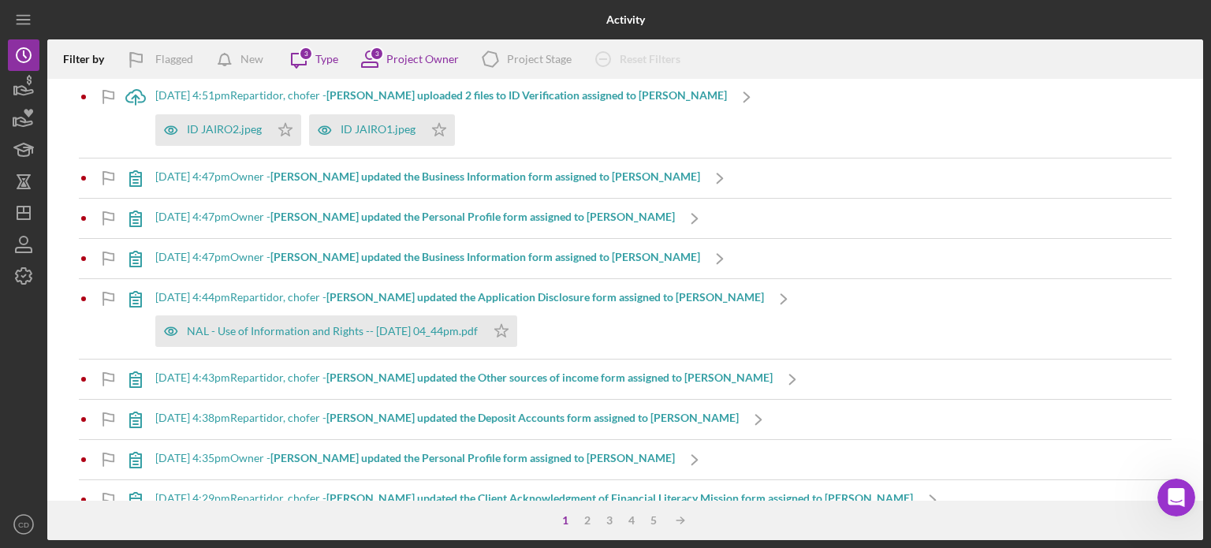
click at [413, 177] on b "[PERSON_NAME] updated the Business Information form assigned to [PERSON_NAME]" at bounding box center [485, 175] width 430 height 13
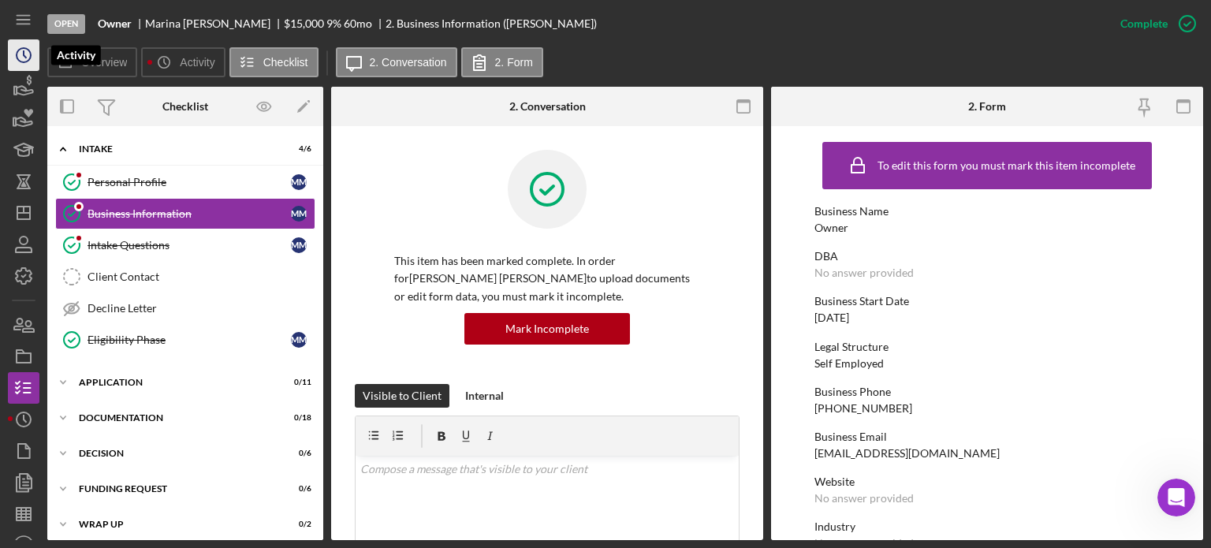
click at [29, 56] on icon "Icon/History" at bounding box center [23, 54] width 39 height 39
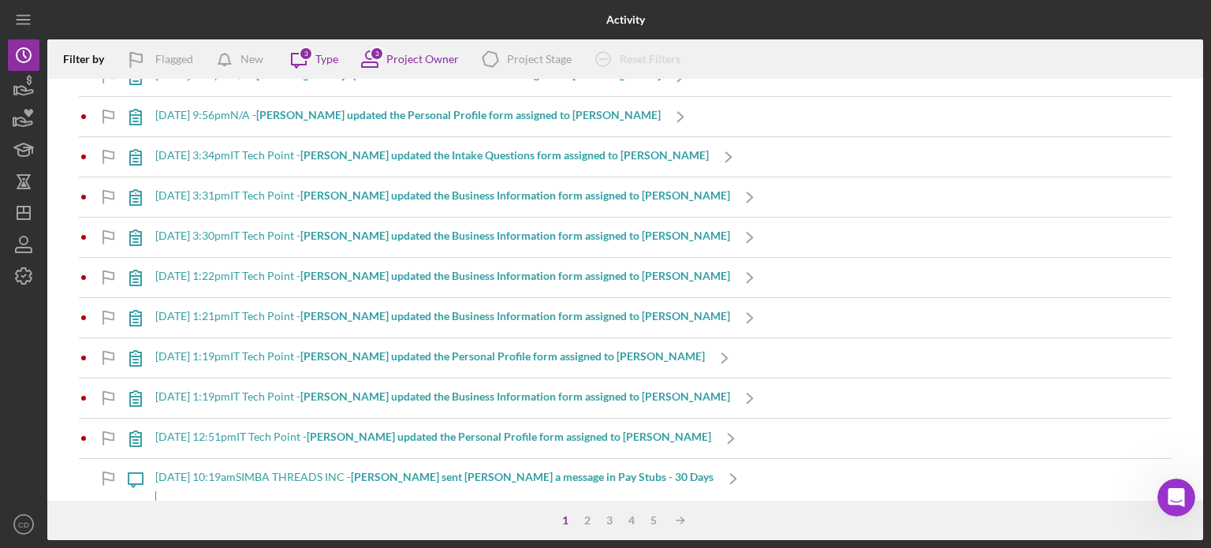
scroll to position [5315, 0]
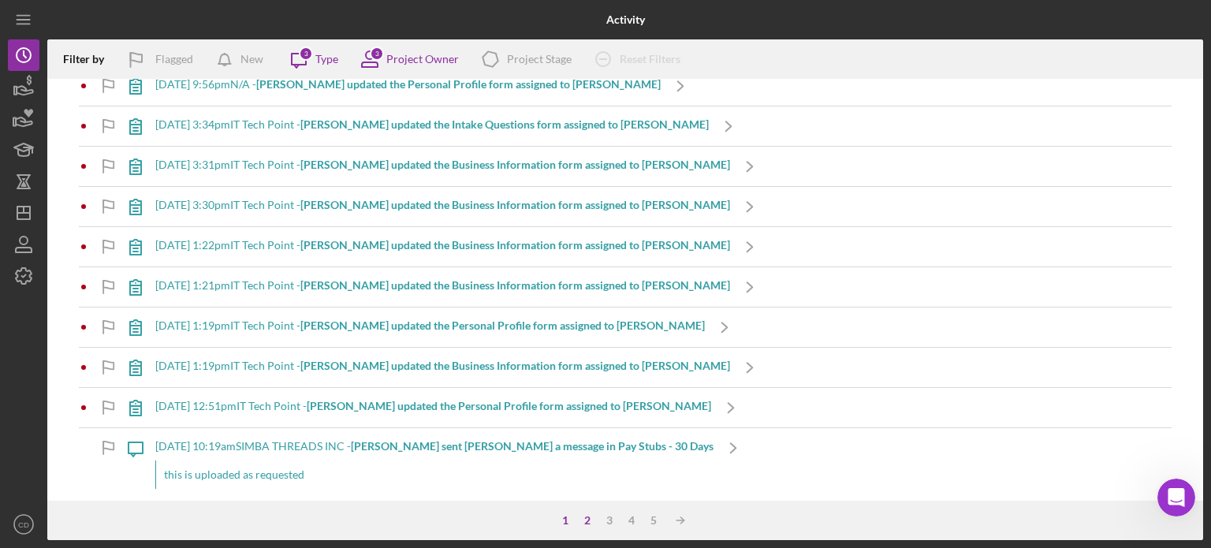
click at [586, 519] on div "2" at bounding box center [587, 520] width 22 height 13
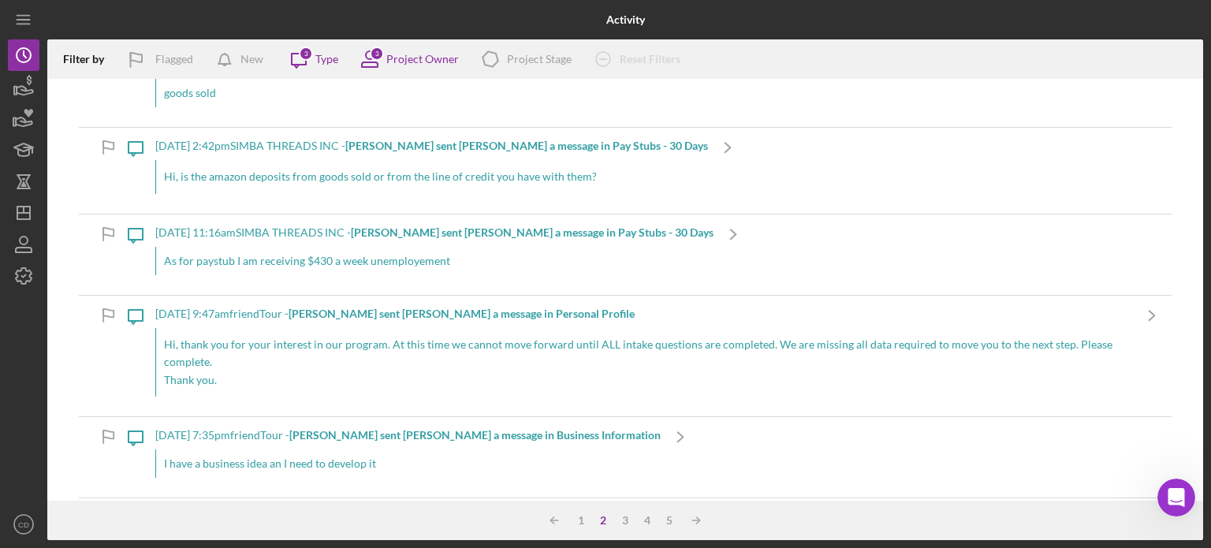
scroll to position [552, 0]
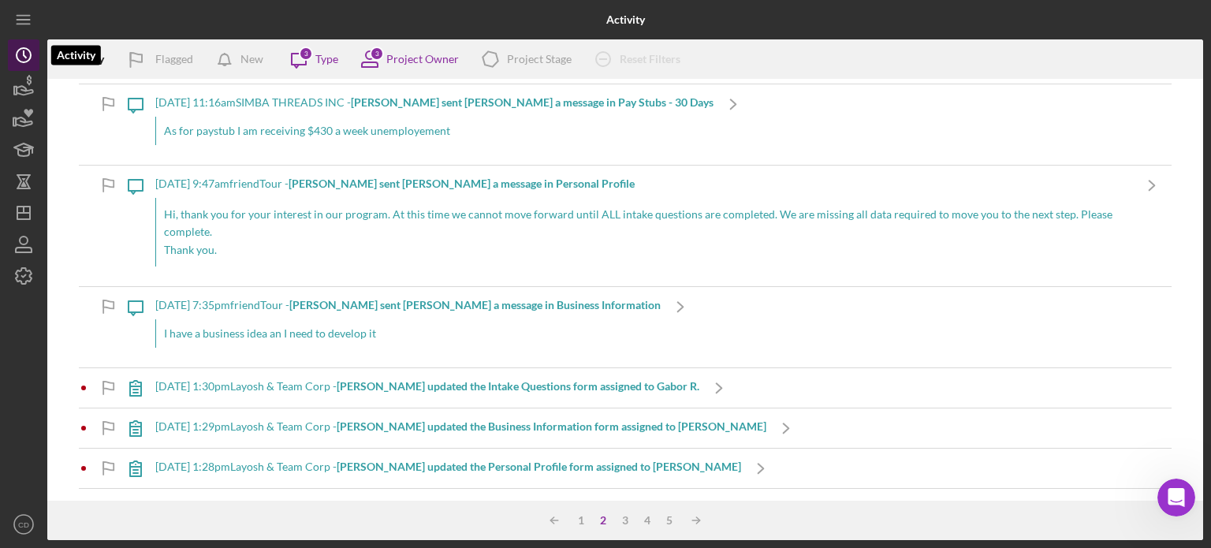
click at [17, 51] on circle "button" at bounding box center [24, 55] width 14 height 14
click at [578, 522] on div "1" at bounding box center [581, 520] width 22 height 13
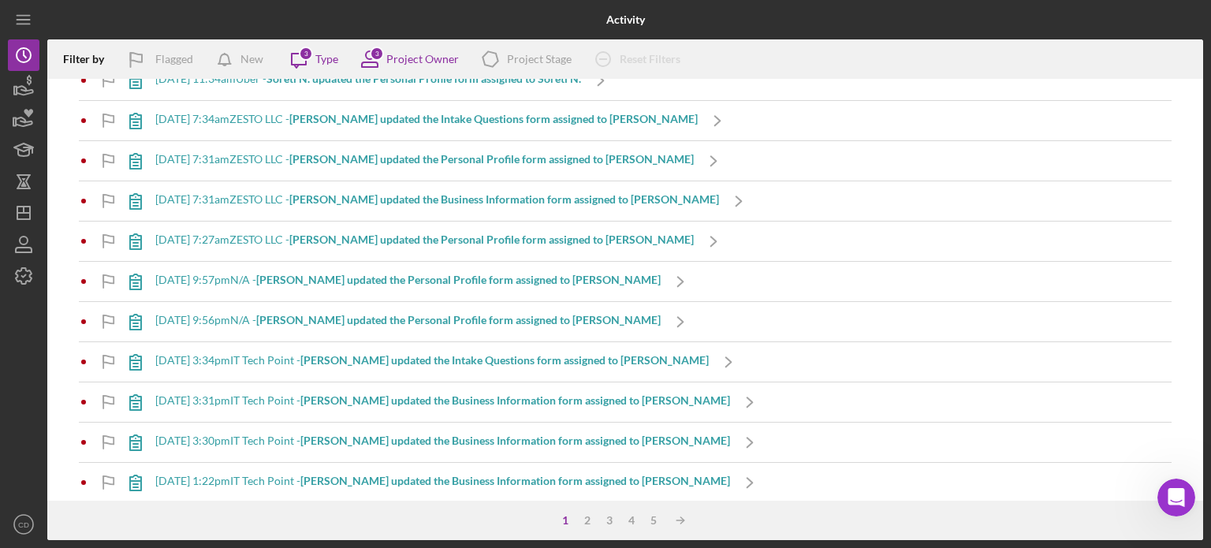
scroll to position [5079, 0]
click at [414, 274] on b "[PERSON_NAME] updated the Personal Profile form assigned to [PERSON_NAME]" at bounding box center [458, 280] width 404 height 13
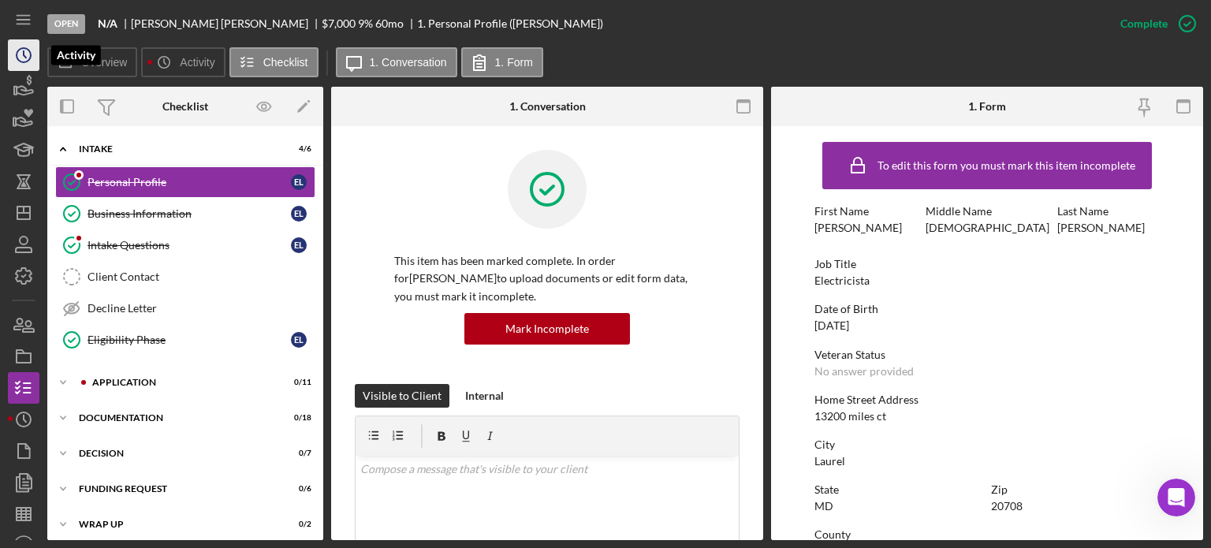
click at [23, 58] on icon "Icon/History" at bounding box center [23, 54] width 39 height 39
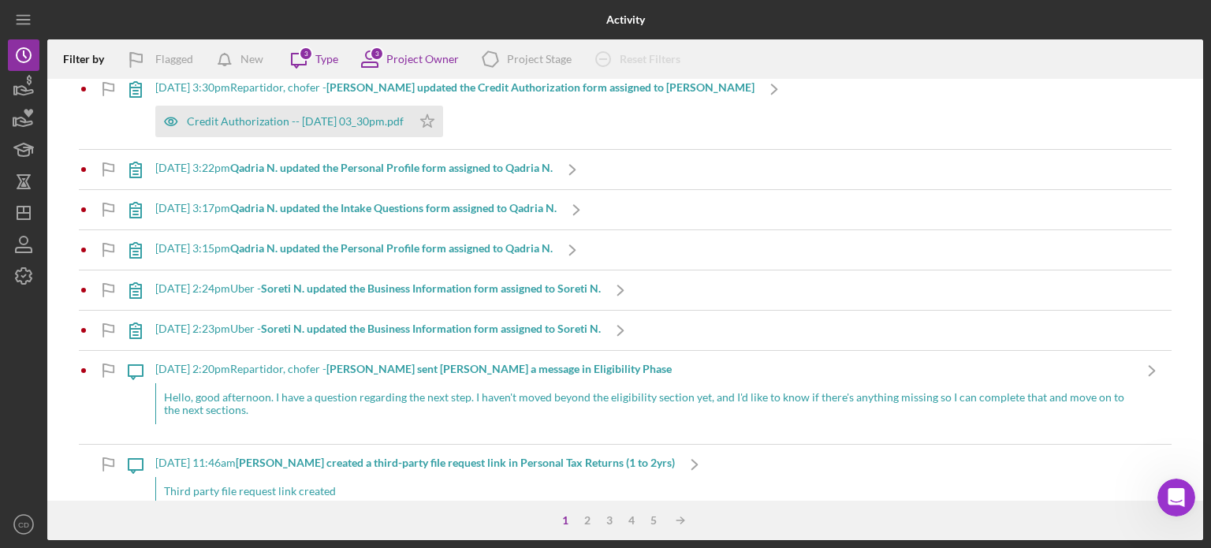
scroll to position [1971, 0]
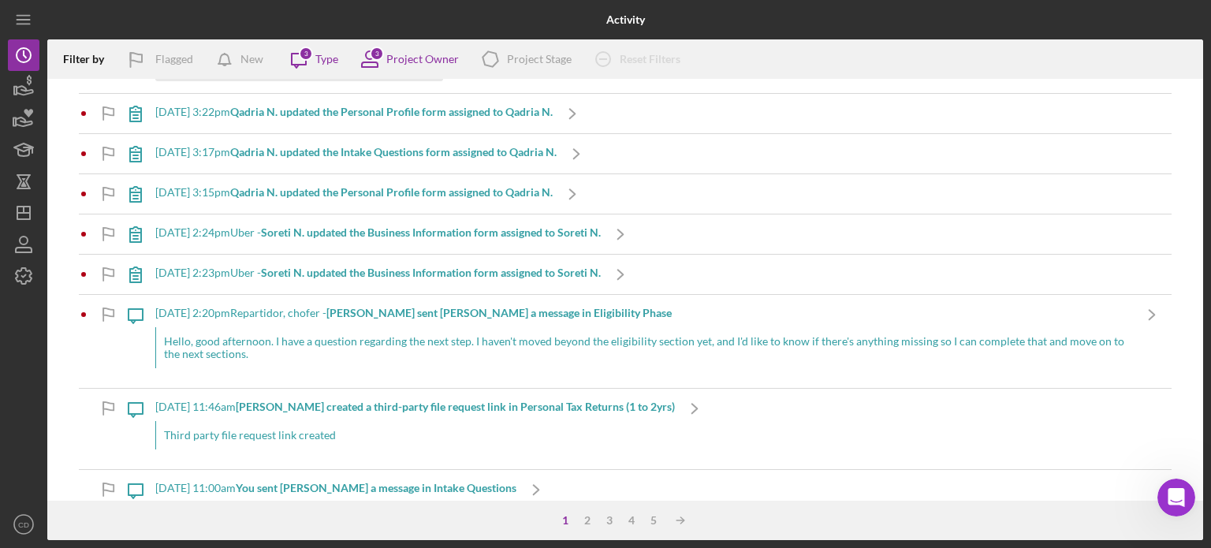
click at [414, 306] on b "[PERSON_NAME] sent [PERSON_NAME] a message in Eligibility Phase" at bounding box center [498, 312] width 345 height 13
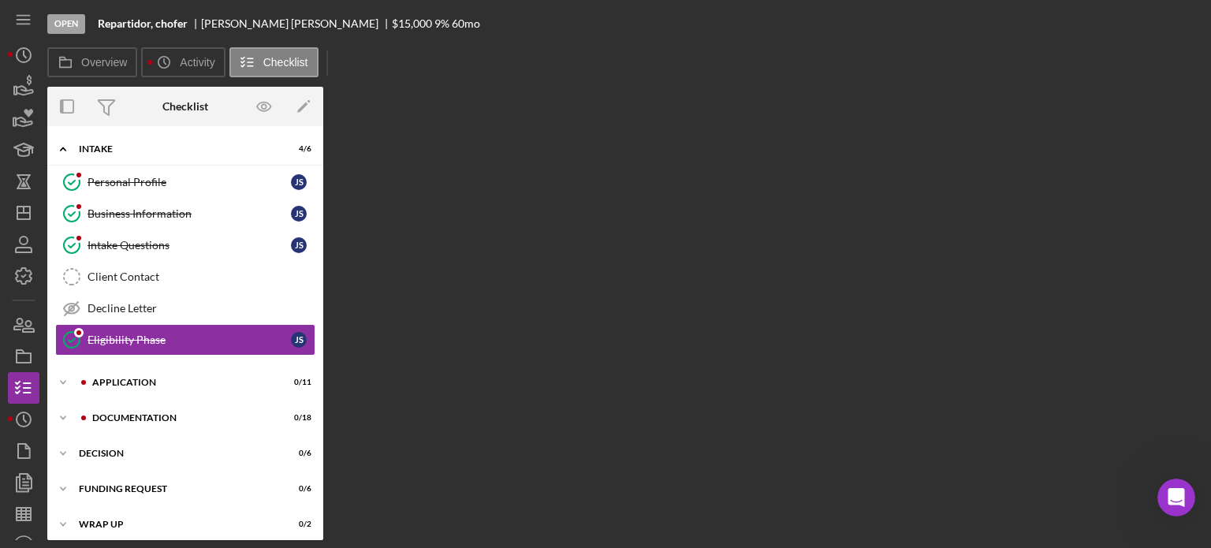
scroll to position [5, 0]
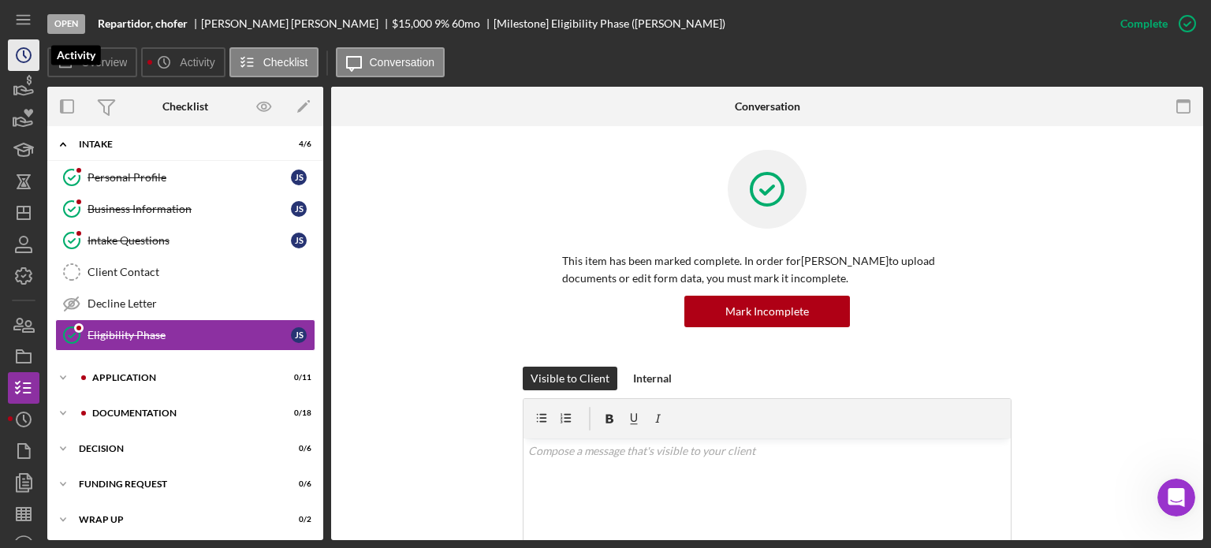
click at [31, 58] on circle "button" at bounding box center [24, 55] width 14 height 14
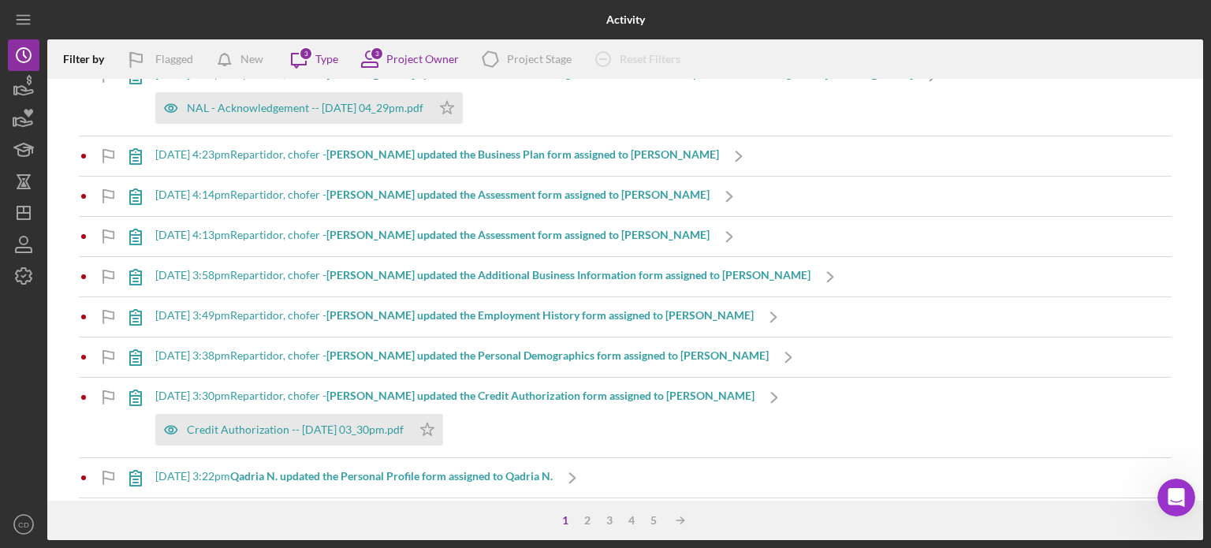
scroll to position [1813, 0]
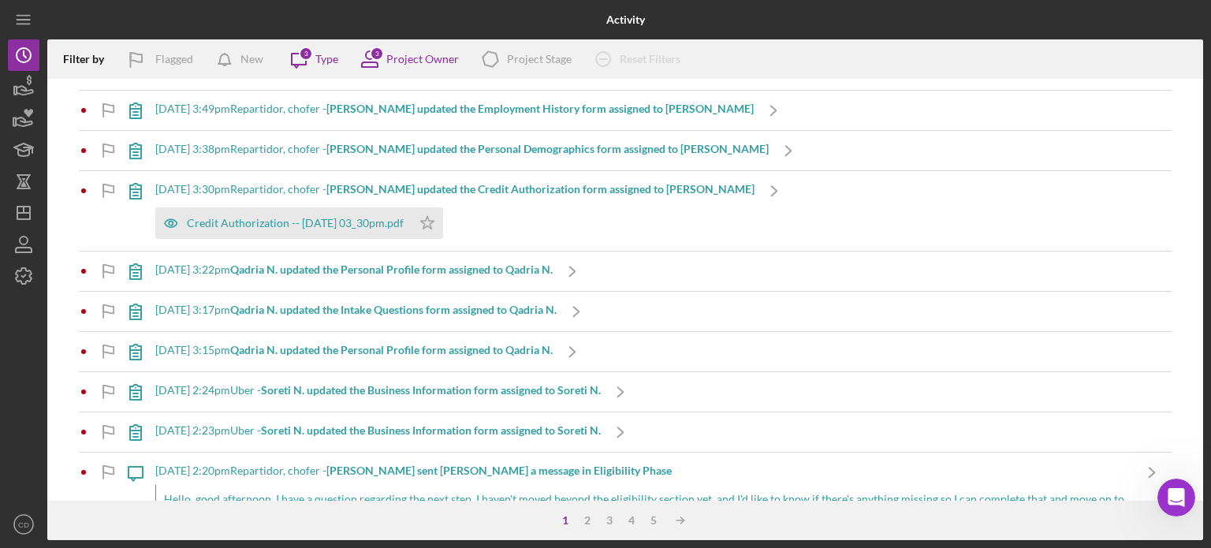
click at [348, 264] on b "Qadria N. updated the Personal Profile form assigned to Qadria N." at bounding box center [391, 268] width 322 height 13
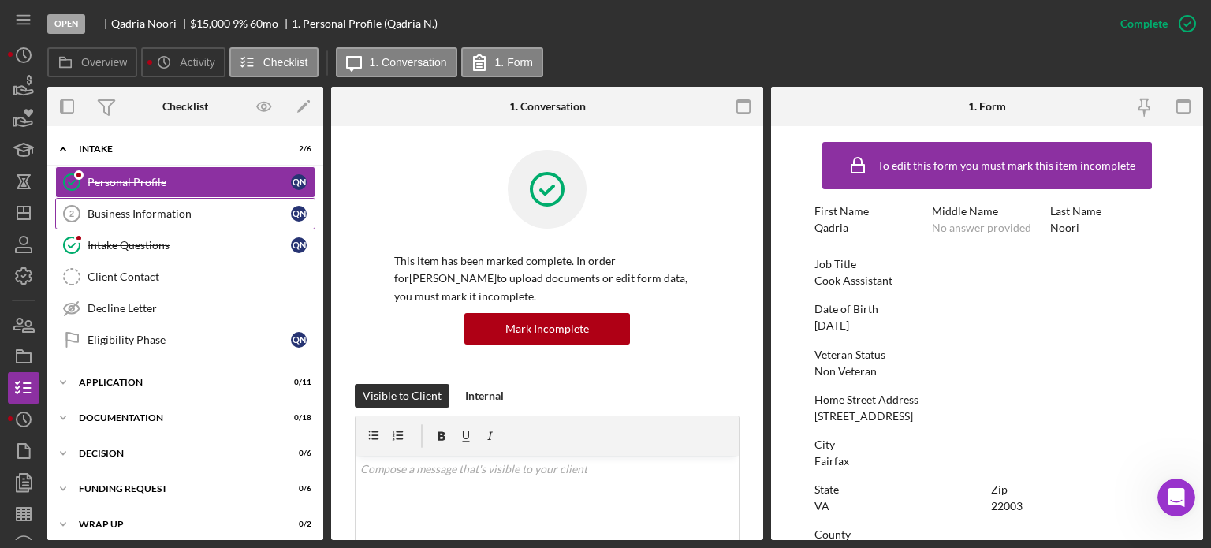
click at [185, 212] on div "Business Information" at bounding box center [188, 213] width 203 height 13
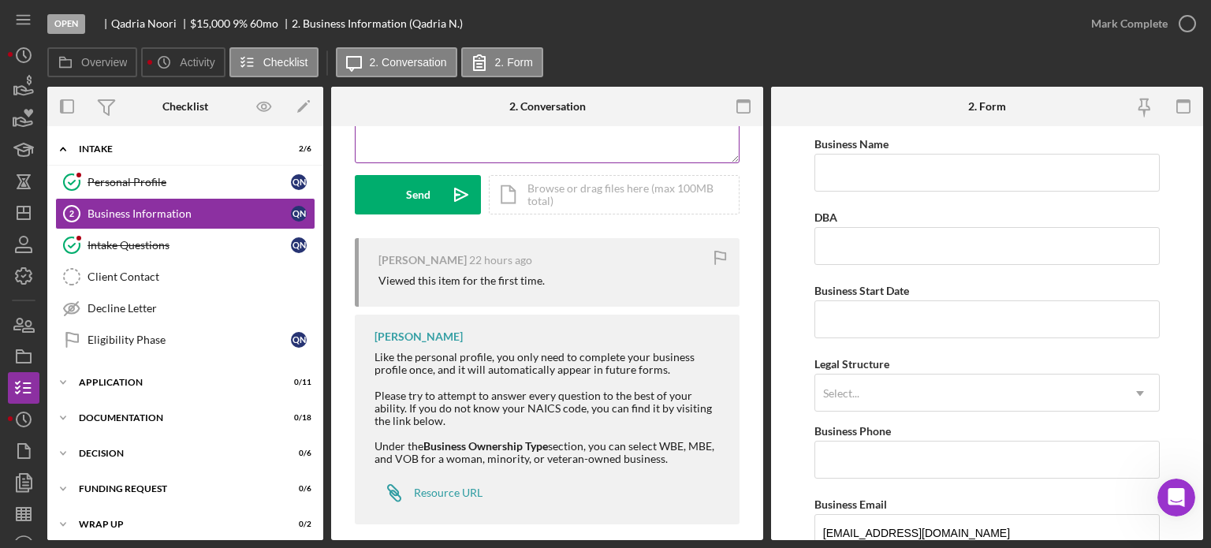
scroll to position [212, 0]
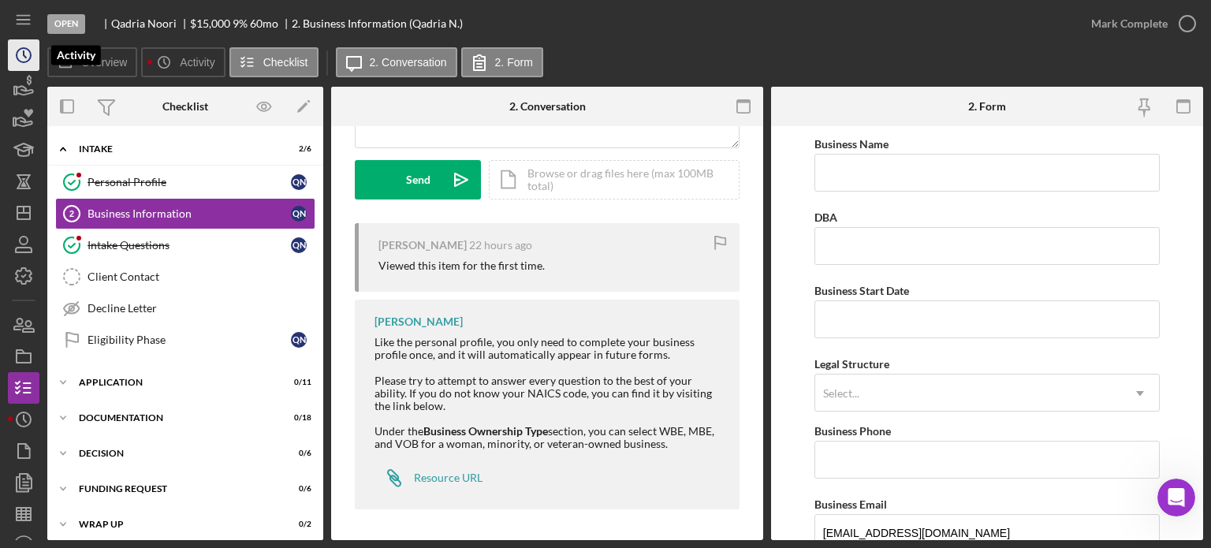
click at [28, 56] on icon "Icon/History" at bounding box center [23, 54] width 39 height 39
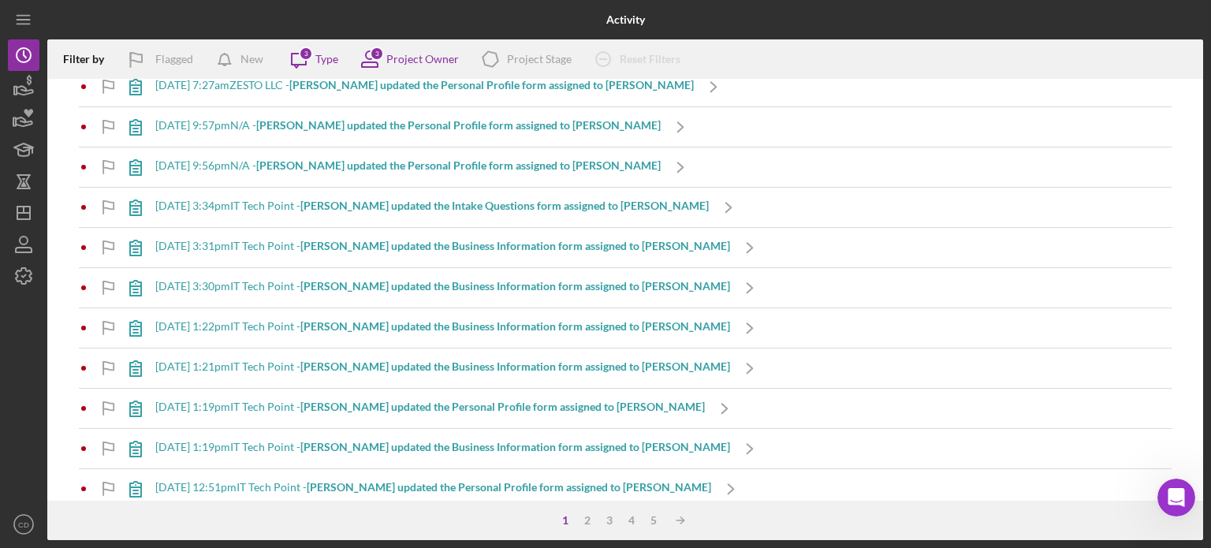
scroll to position [4959, 0]
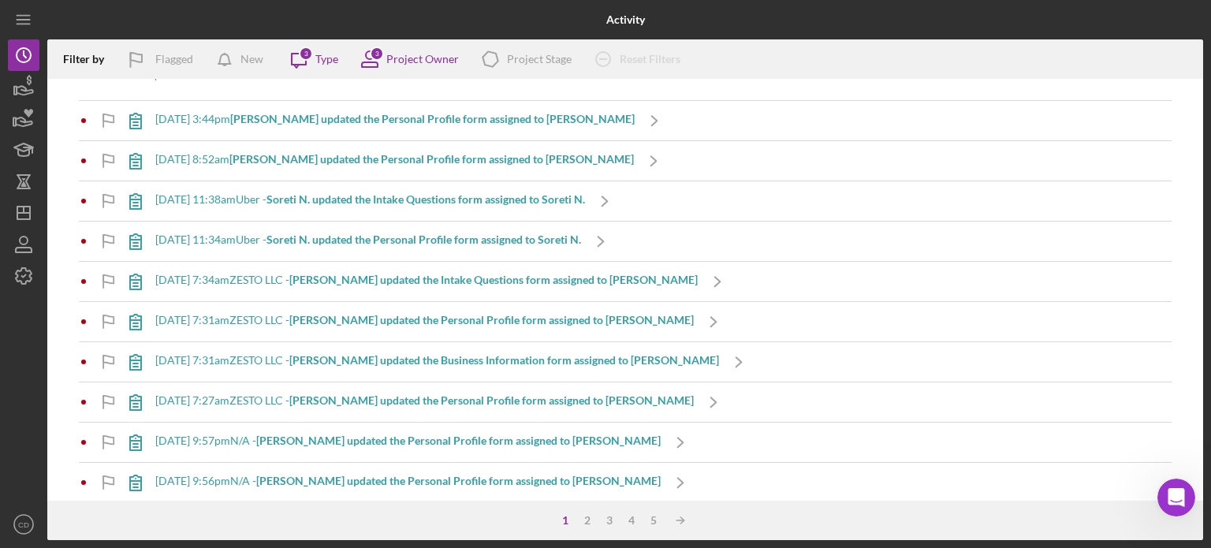
click at [340, 152] on b "[PERSON_NAME] updated the Personal Profile form assigned to [PERSON_NAME]" at bounding box center [431, 158] width 404 height 13
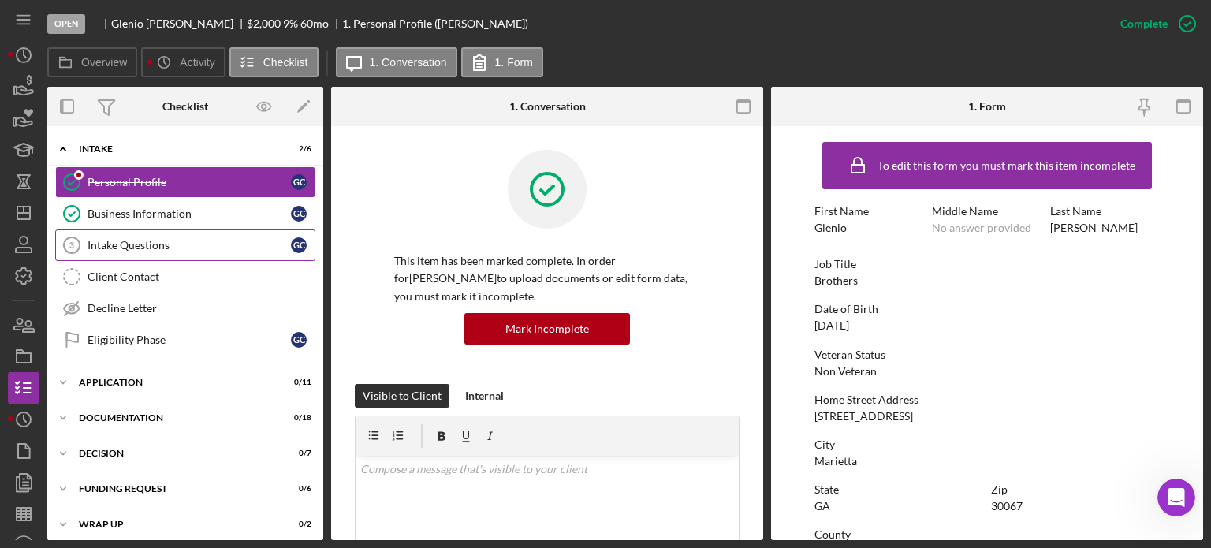
click at [216, 245] on div "Intake Questions" at bounding box center [188, 245] width 203 height 13
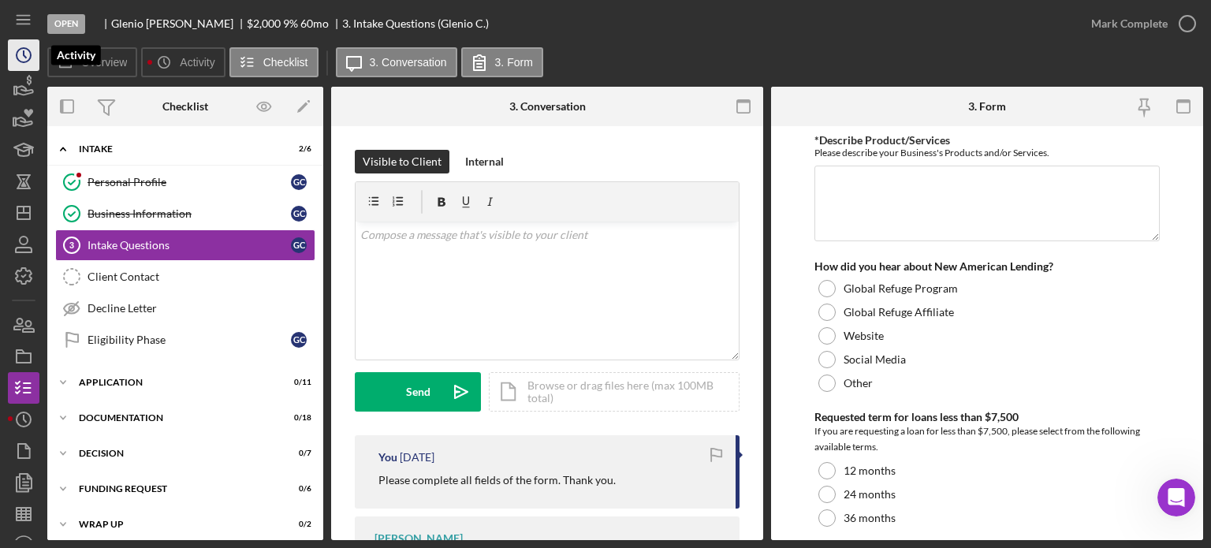
click at [24, 58] on icon "Icon/History" at bounding box center [23, 54] width 39 height 39
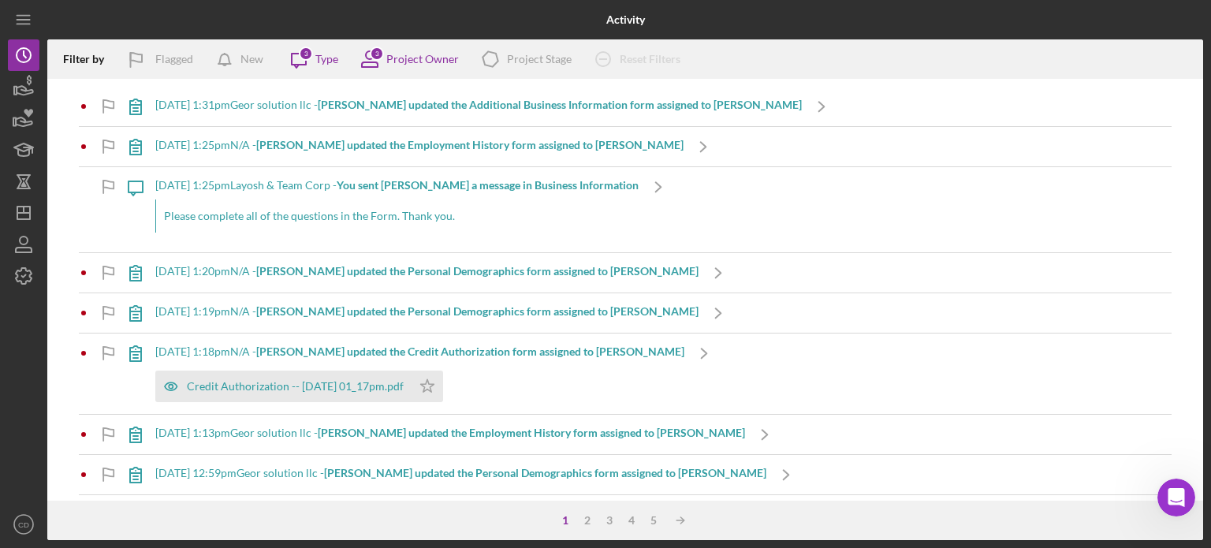
click at [531, 109] on b "[PERSON_NAME] updated the Additional Business Information form assigned to [PER…" at bounding box center [560, 104] width 484 height 13
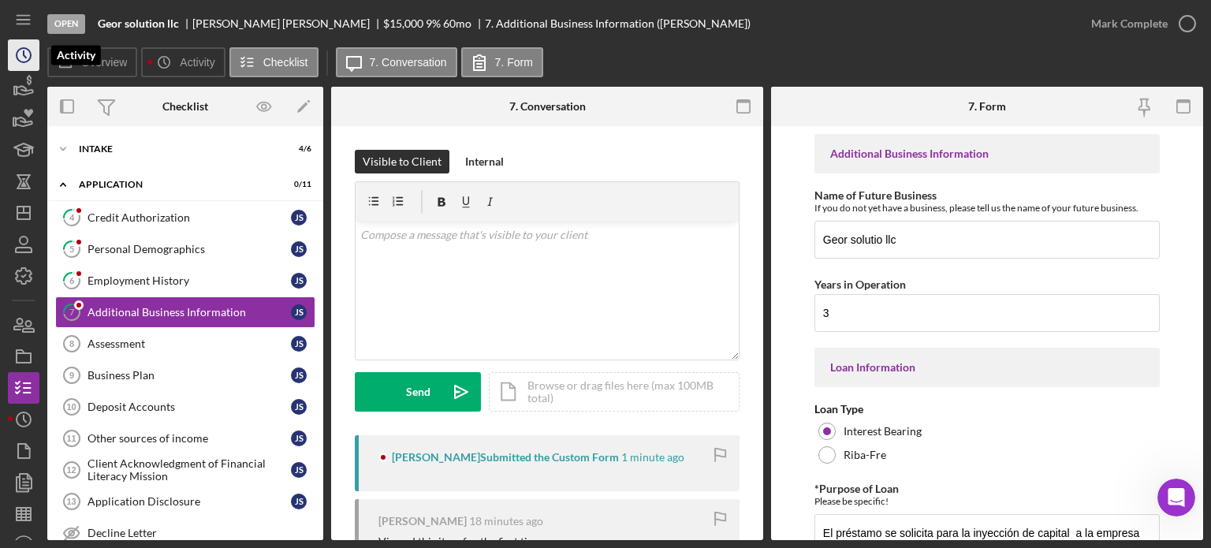
click at [24, 56] on polyline "button" at bounding box center [25, 54] width 2 height 6
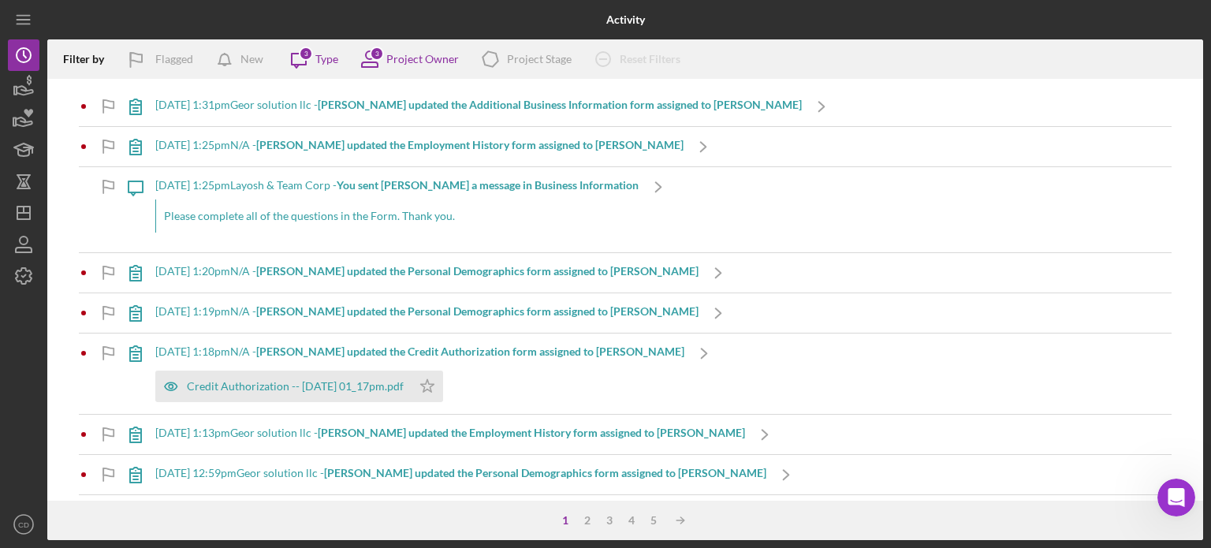
click at [432, 147] on b "[PERSON_NAME] updated the Employment History form assigned to [PERSON_NAME]" at bounding box center [469, 144] width 427 height 13
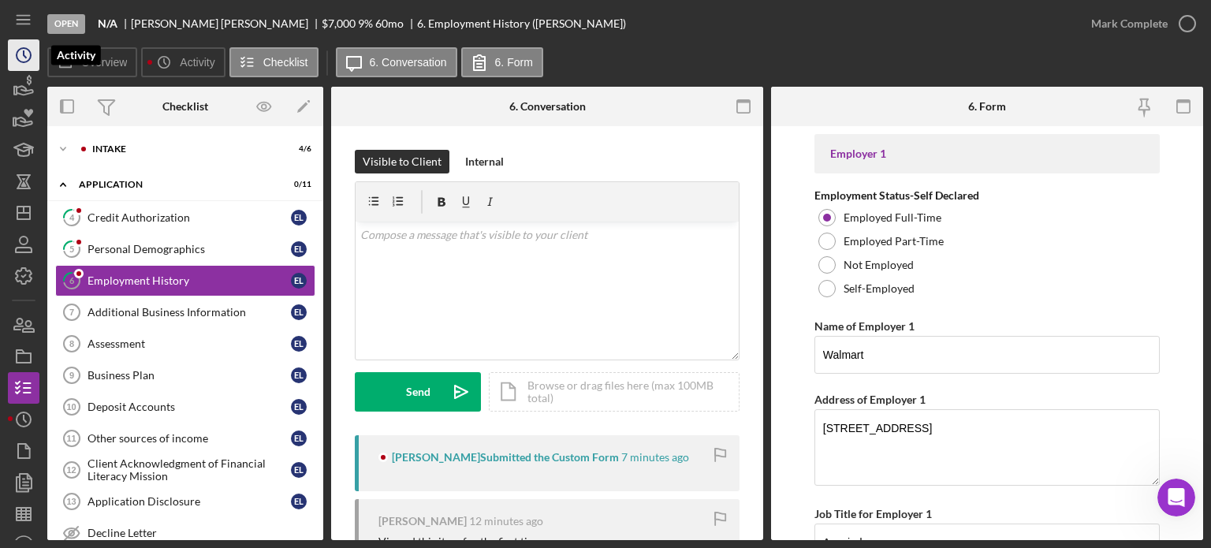
click at [22, 52] on icon "Icon/History" at bounding box center [23, 54] width 39 height 39
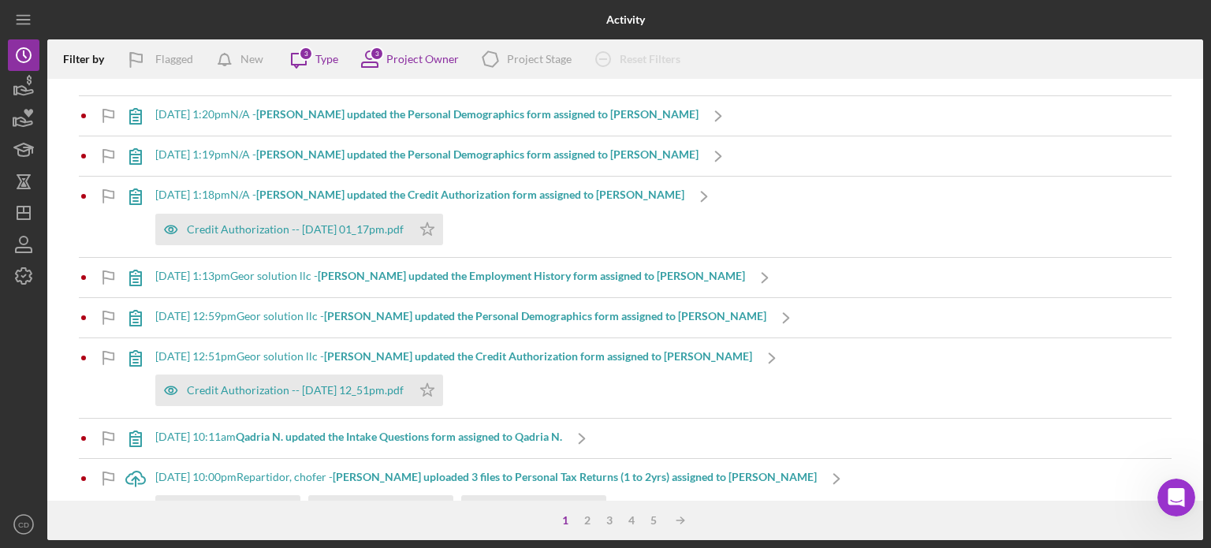
scroll to position [158, 0]
click at [520, 274] on b "[PERSON_NAME] updated the Employment History form assigned to [PERSON_NAME]" at bounding box center [531, 274] width 427 height 13
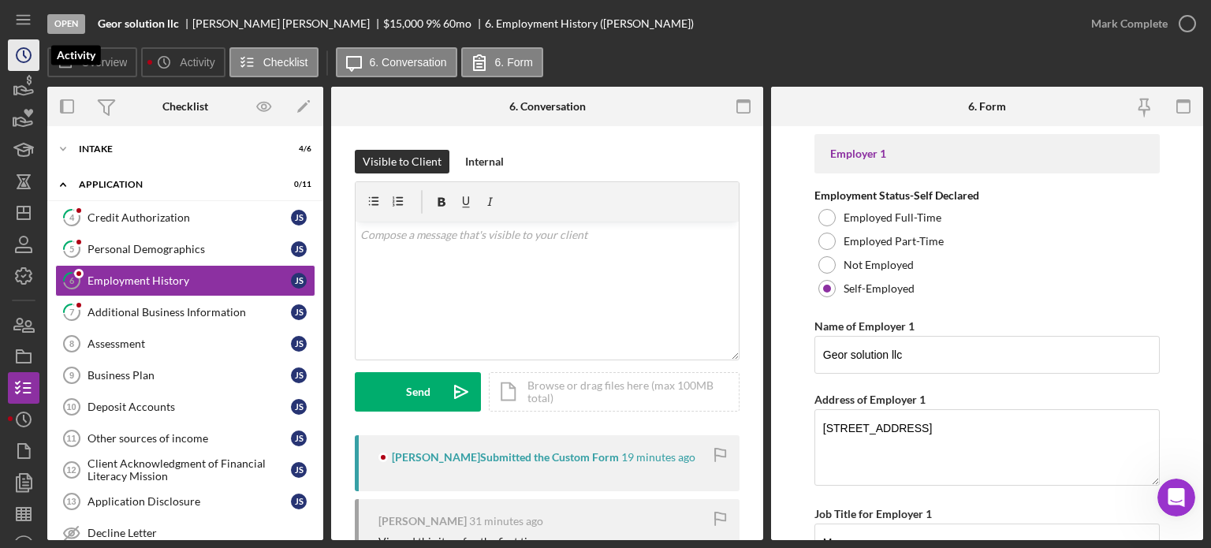
click at [25, 53] on icon "Icon/History" at bounding box center [23, 54] width 39 height 39
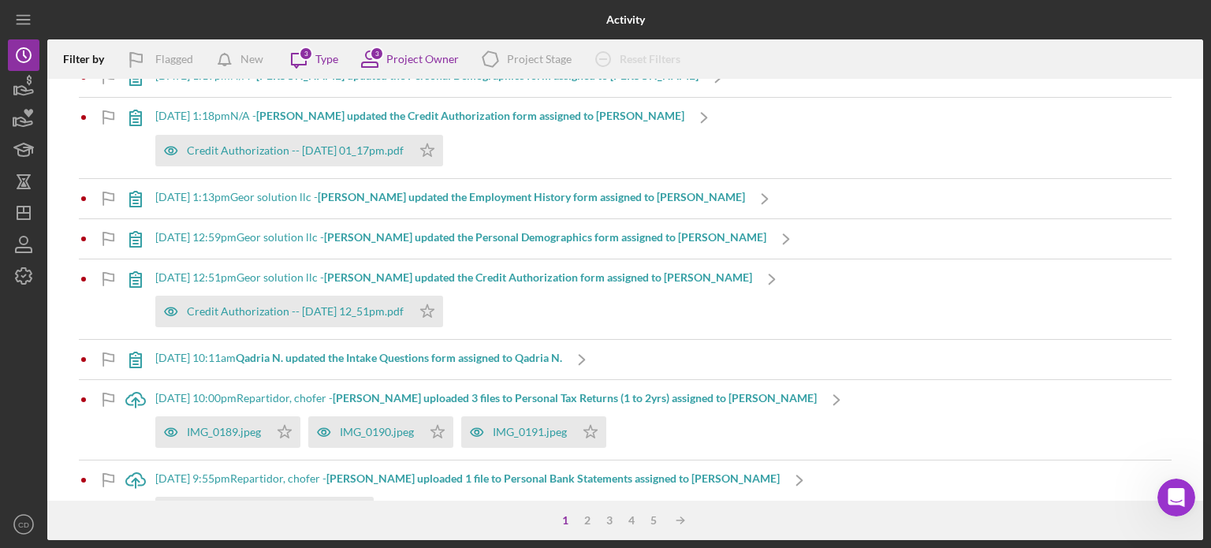
scroll to position [315, 0]
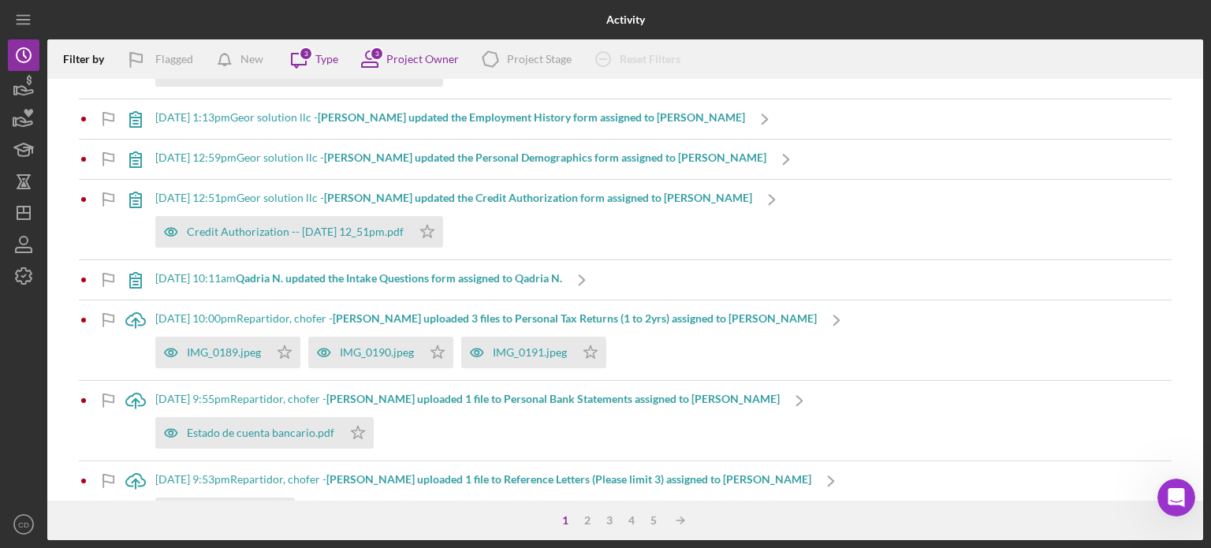
click at [366, 277] on b "Qadria N. updated the Intake Questions form assigned to Qadria N." at bounding box center [399, 277] width 326 height 13
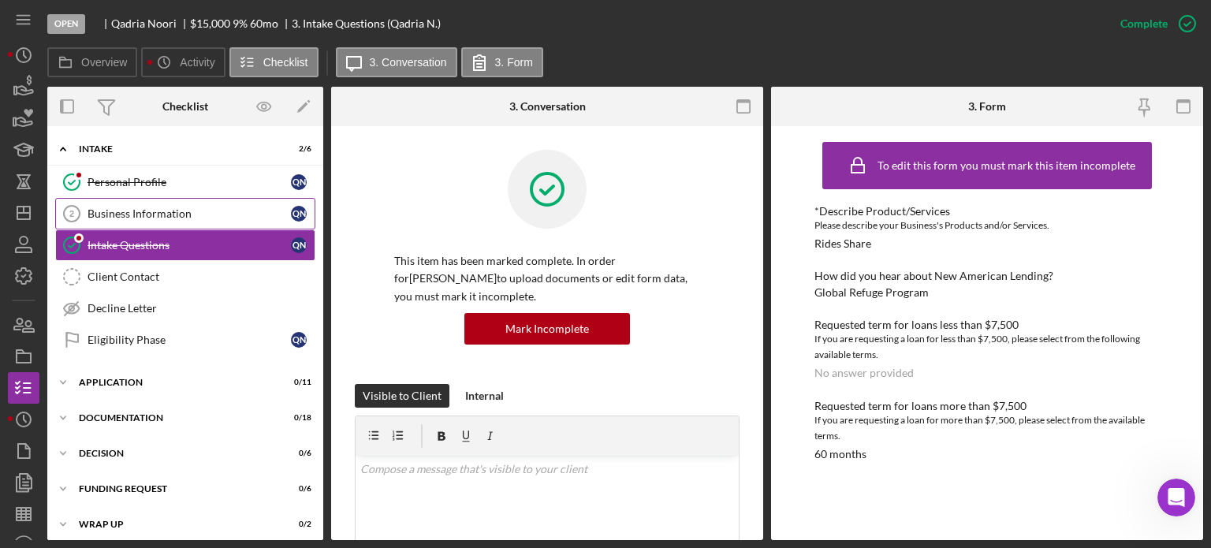
click at [183, 217] on div "Business Information" at bounding box center [188, 213] width 203 height 13
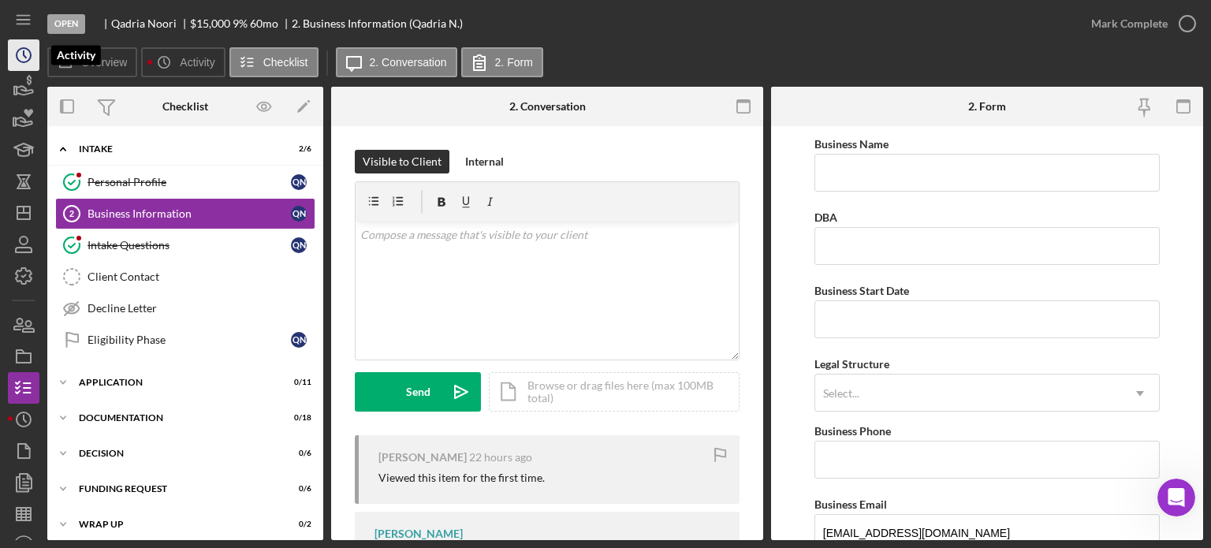
click at [22, 56] on icon "Icon/History" at bounding box center [23, 54] width 39 height 39
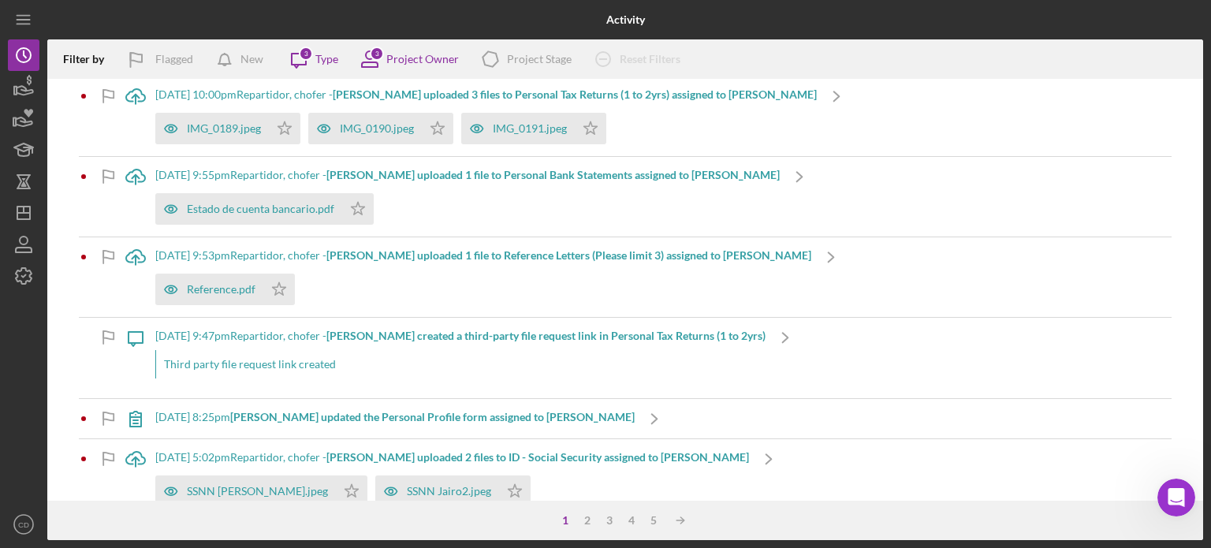
scroll to position [552, 0]
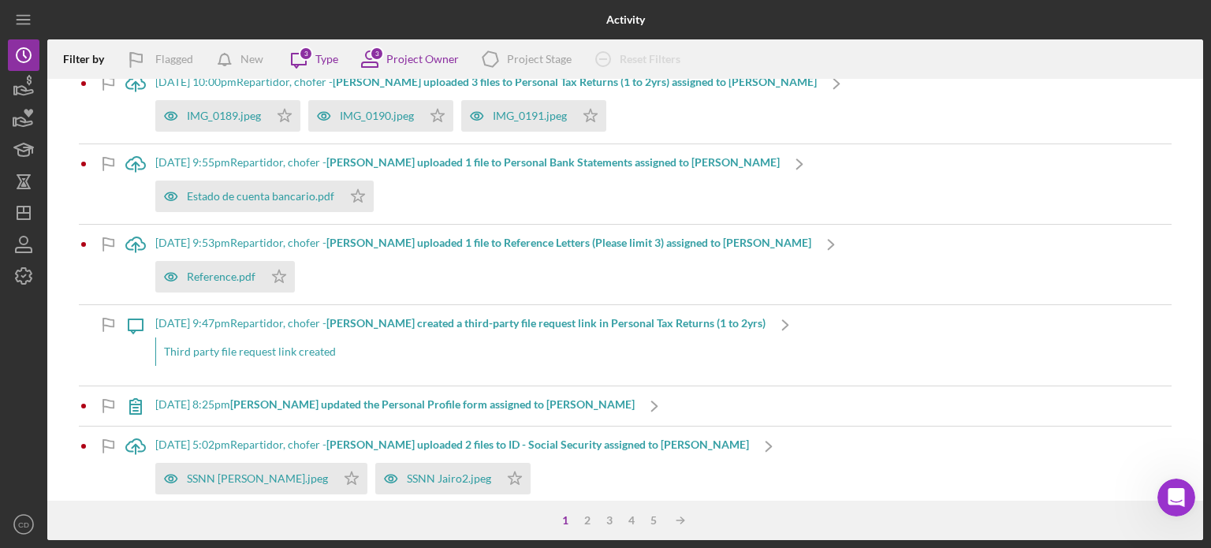
click at [443, 162] on b "[PERSON_NAME] uploaded 1 file to Personal Bank Statements assigned to [PERSON_N…" at bounding box center [552, 161] width 453 height 13
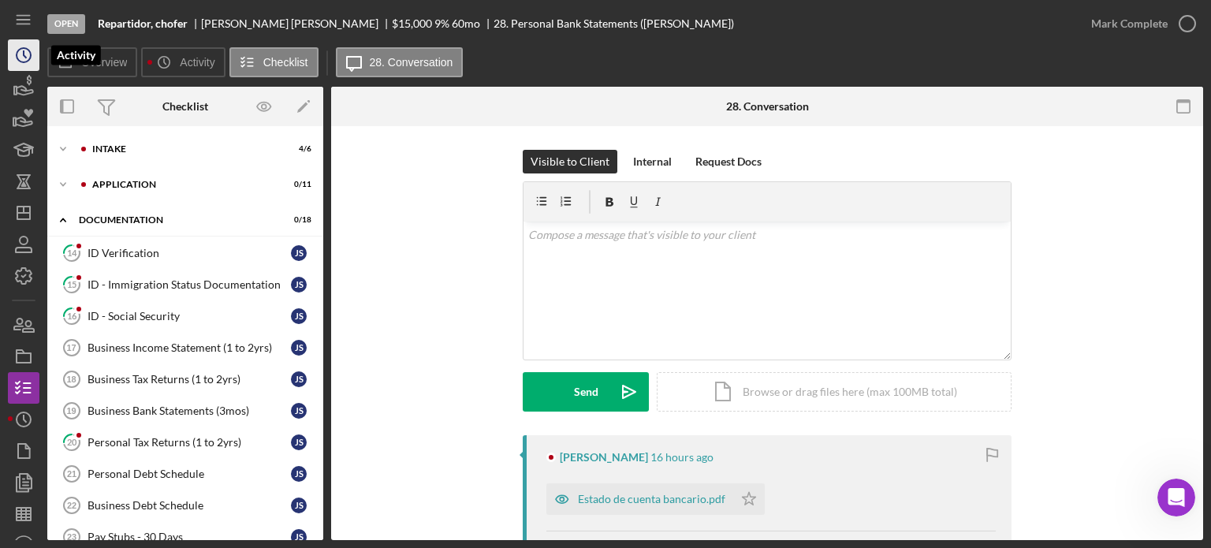
click at [25, 59] on icon "Icon/History" at bounding box center [23, 54] width 39 height 39
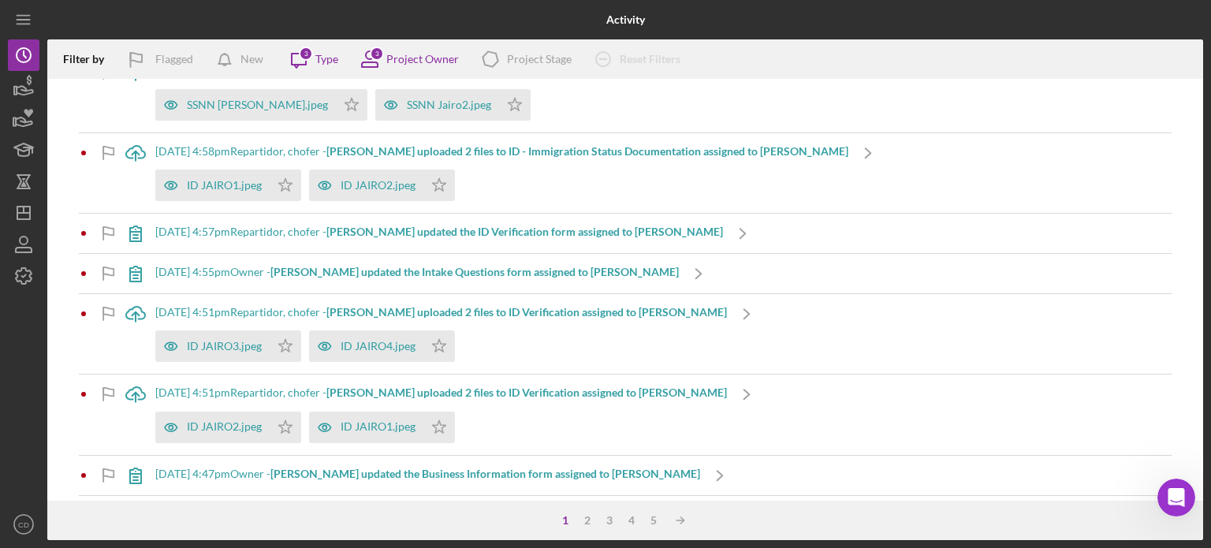
scroll to position [946, 0]
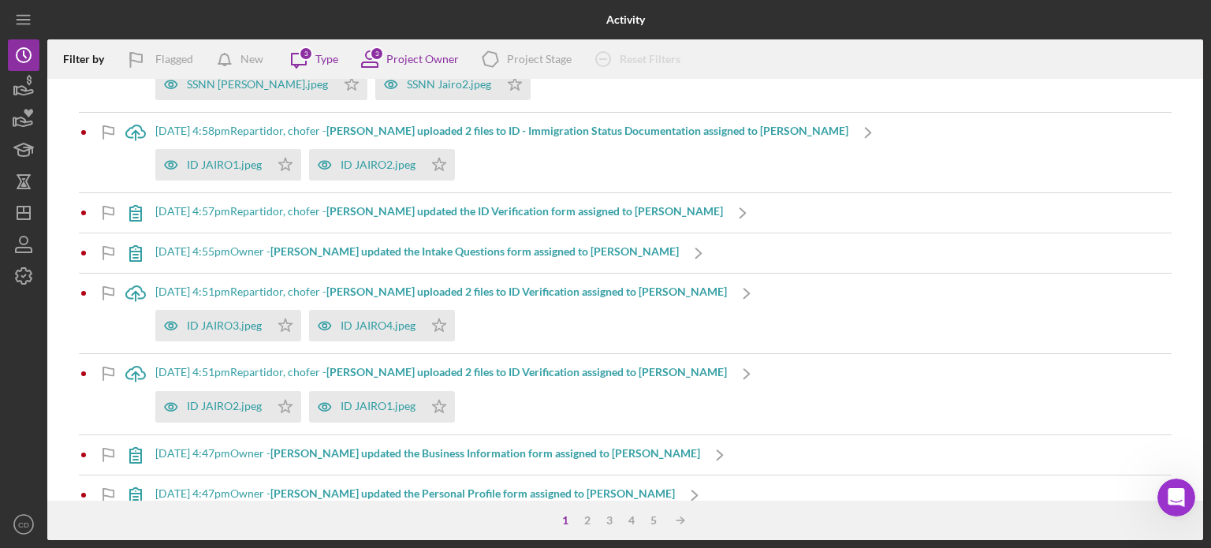
click at [496, 456] on b "[PERSON_NAME] updated the Business Information form assigned to [PERSON_NAME]" at bounding box center [485, 452] width 430 height 13
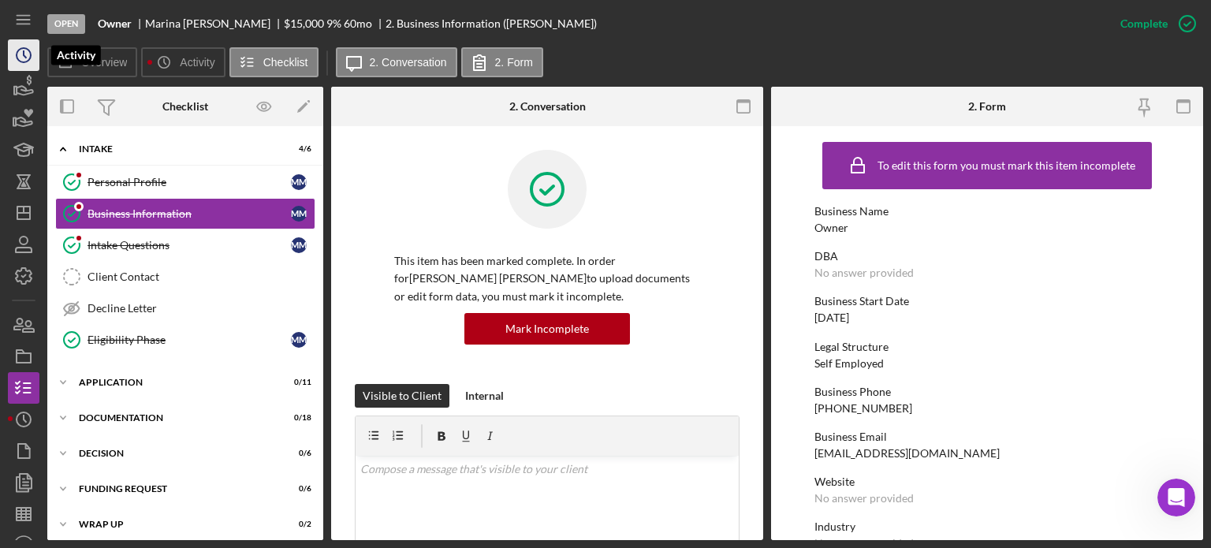
click at [24, 55] on polyline "button" at bounding box center [25, 54] width 2 height 6
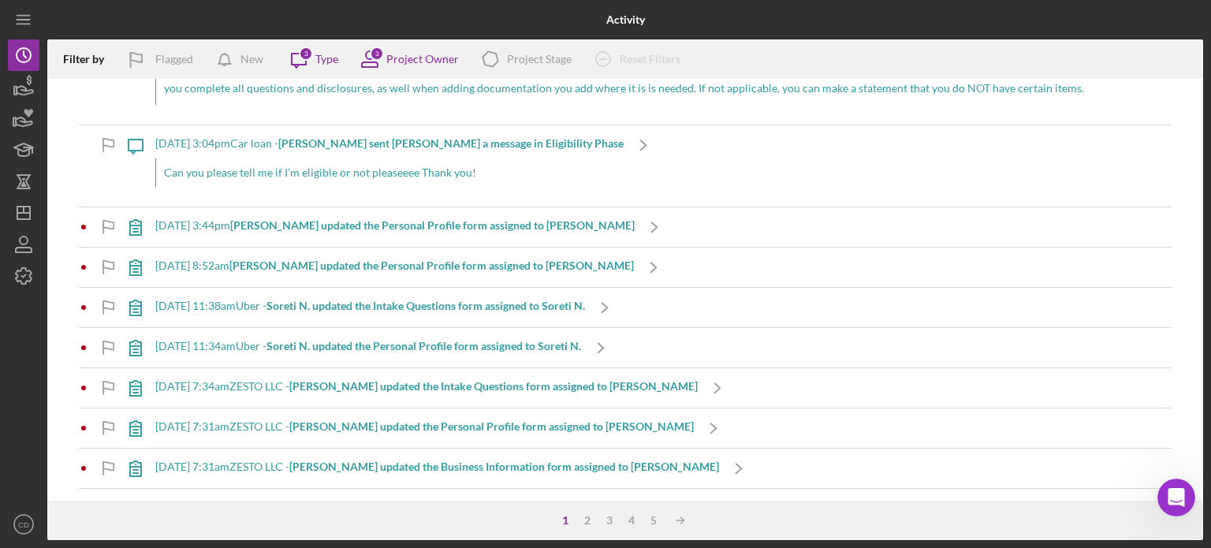
scroll to position [4887, 0]
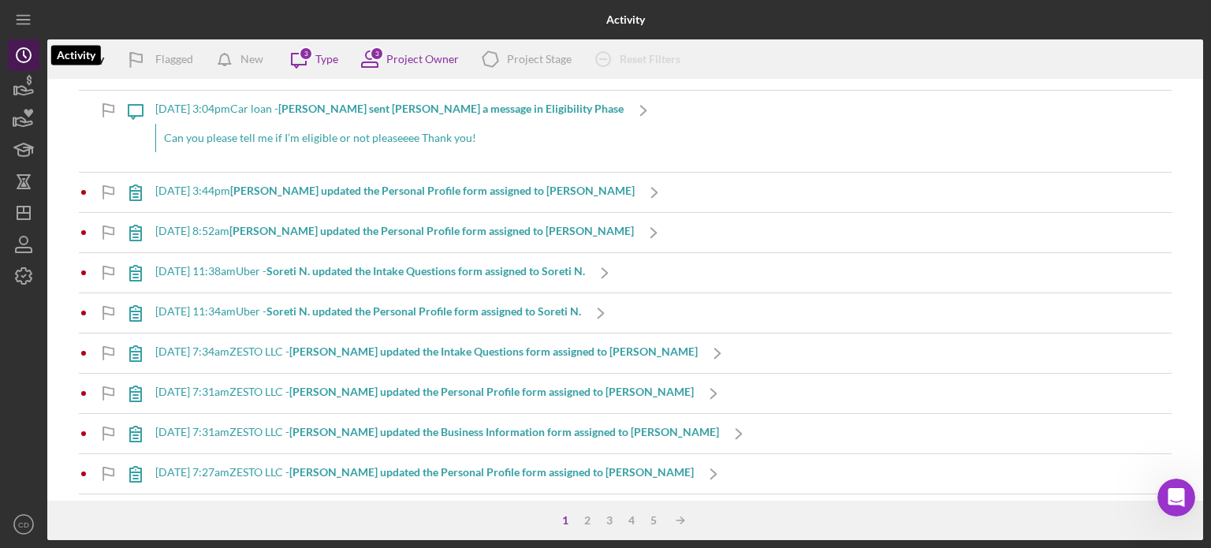
click at [24, 52] on polyline "button" at bounding box center [25, 54] width 2 height 6
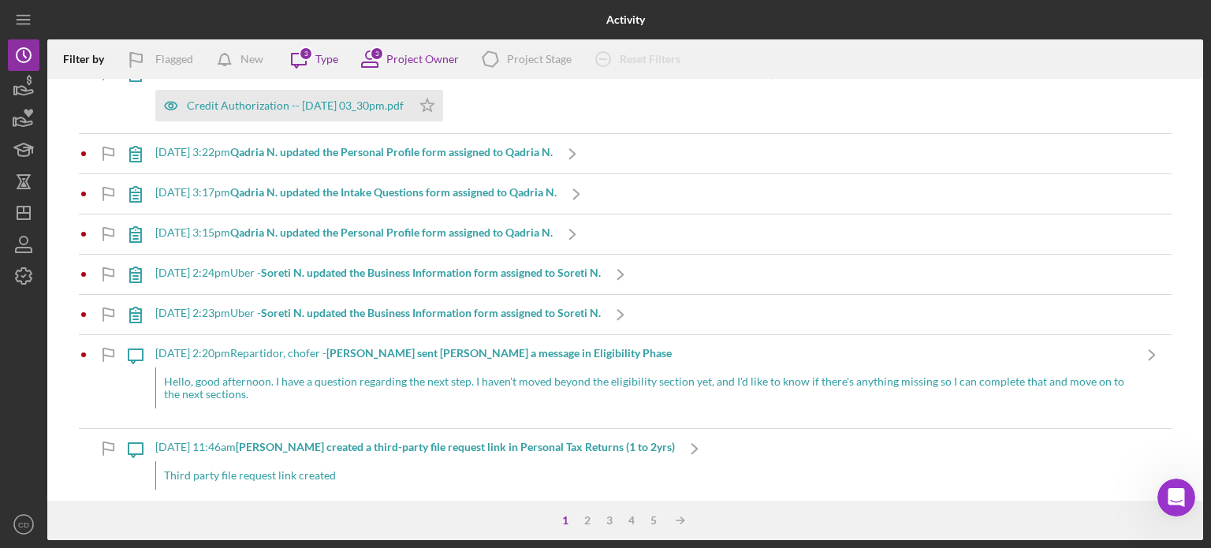
scroll to position [1577, 0]
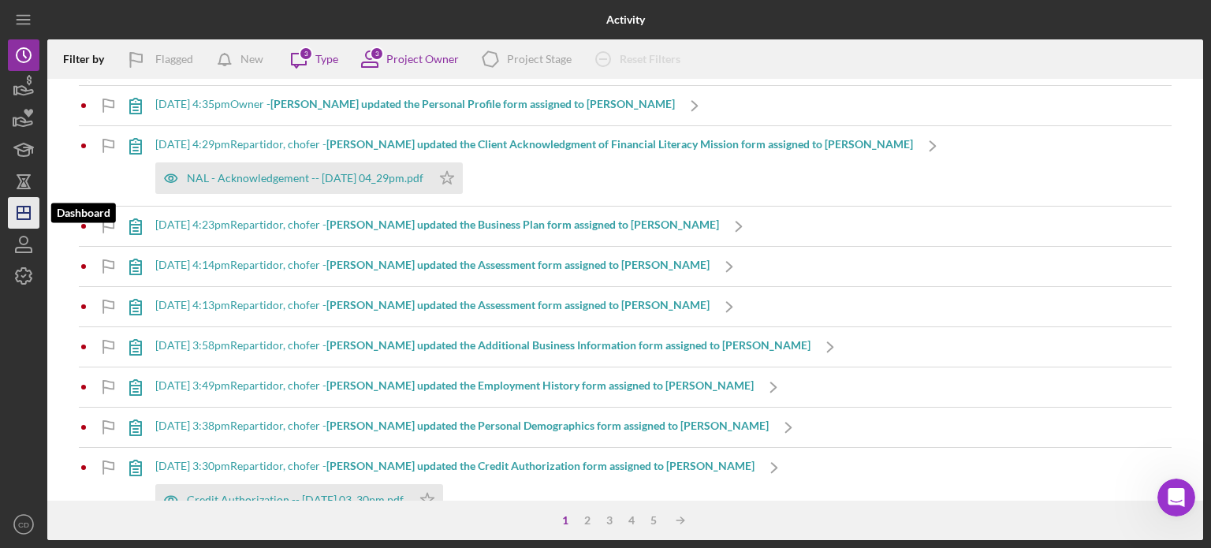
click at [26, 222] on icon "Icon/Dashboard" at bounding box center [23, 212] width 39 height 39
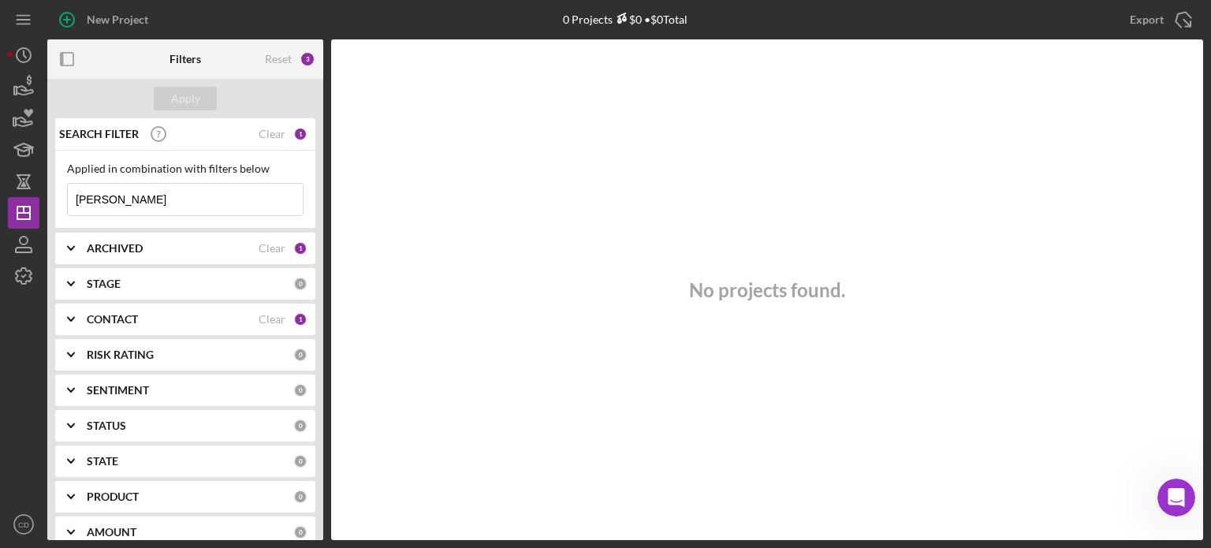
drag, startPoint x: 102, startPoint y: 203, endPoint x: 48, endPoint y: 192, distance: 54.7
click at [48, 192] on div "SEARCH FILTER Clear 1 Applied in combination with filters below [PERSON_NAME] I…" at bounding box center [185, 329] width 276 height 422
click at [71, 277] on icon "Icon/Expander" at bounding box center [70, 283] width 39 height 39
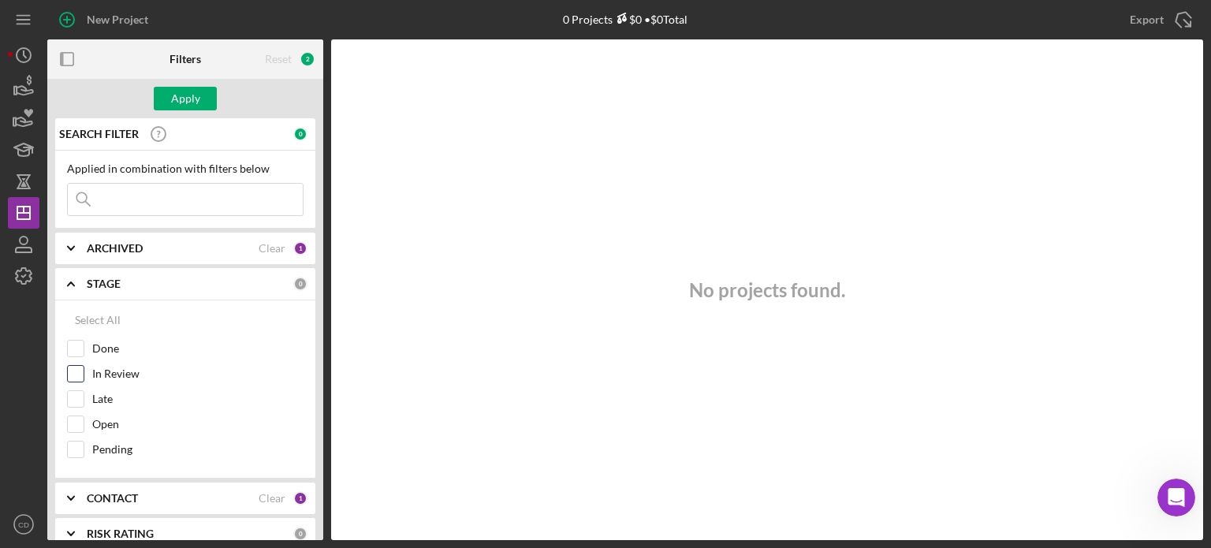
scroll to position [79, 0]
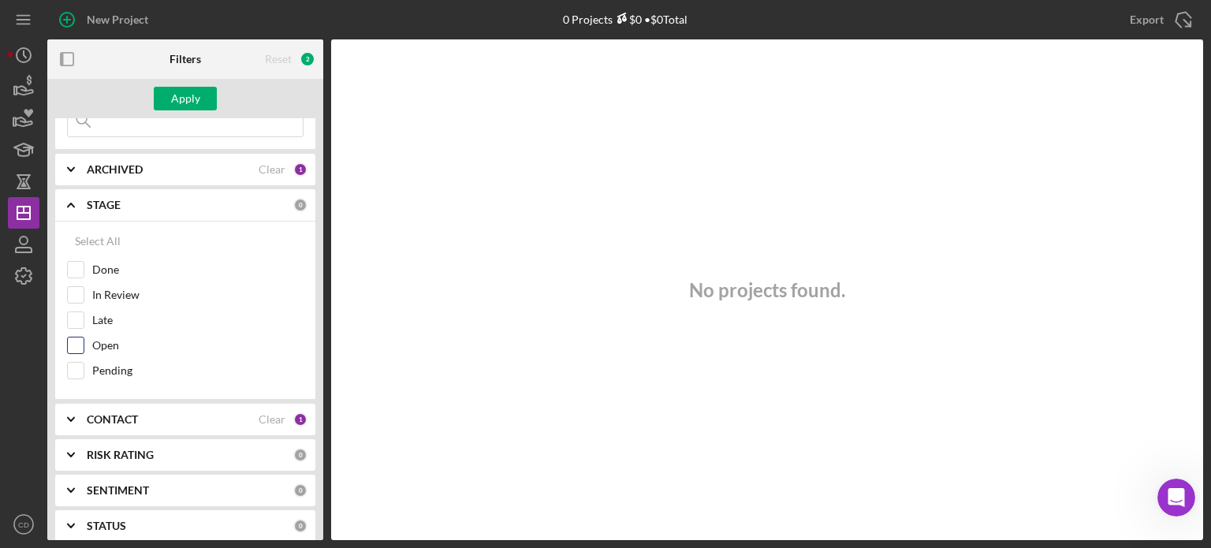
click at [75, 338] on input "Open" at bounding box center [76, 345] width 16 height 16
click at [75, 341] on input "Open" at bounding box center [76, 345] width 16 height 16
checkbox input "false"
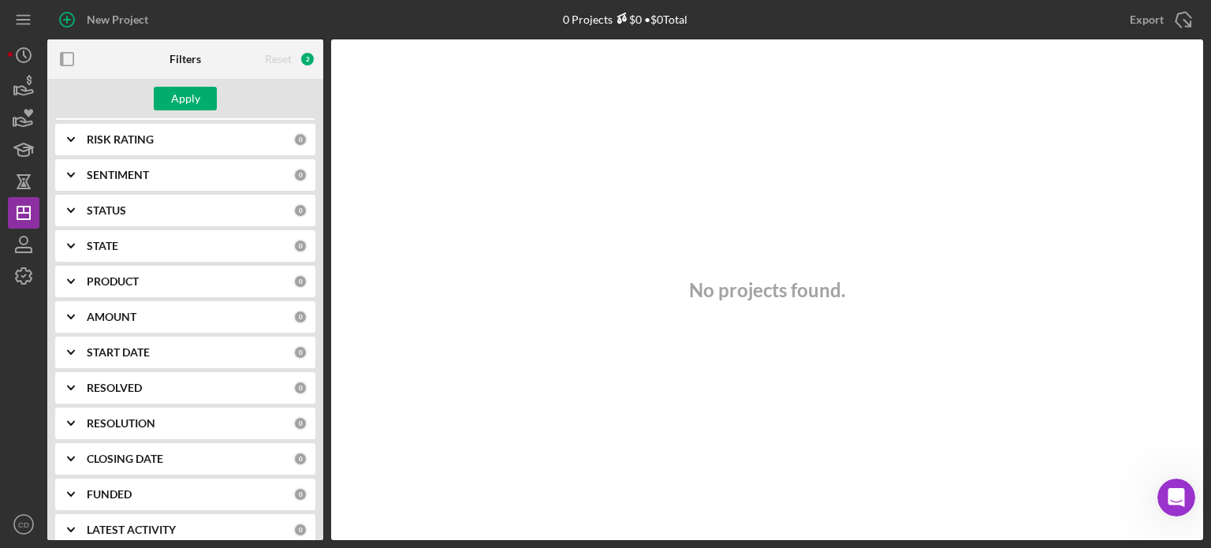
scroll to position [408, 0]
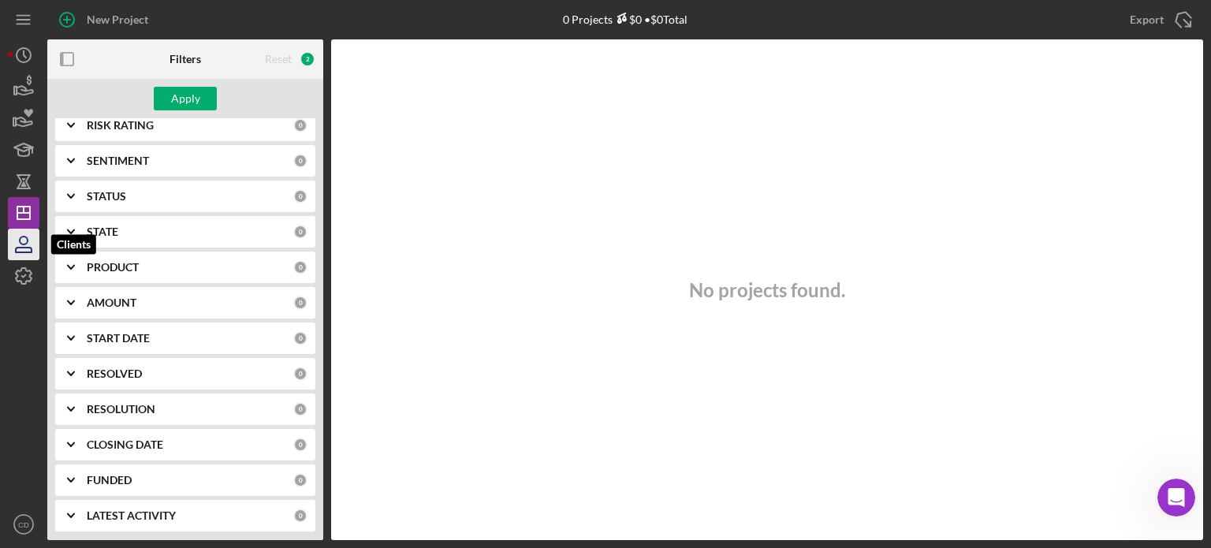
click at [28, 248] on icon "button" at bounding box center [24, 250] width 16 height 5
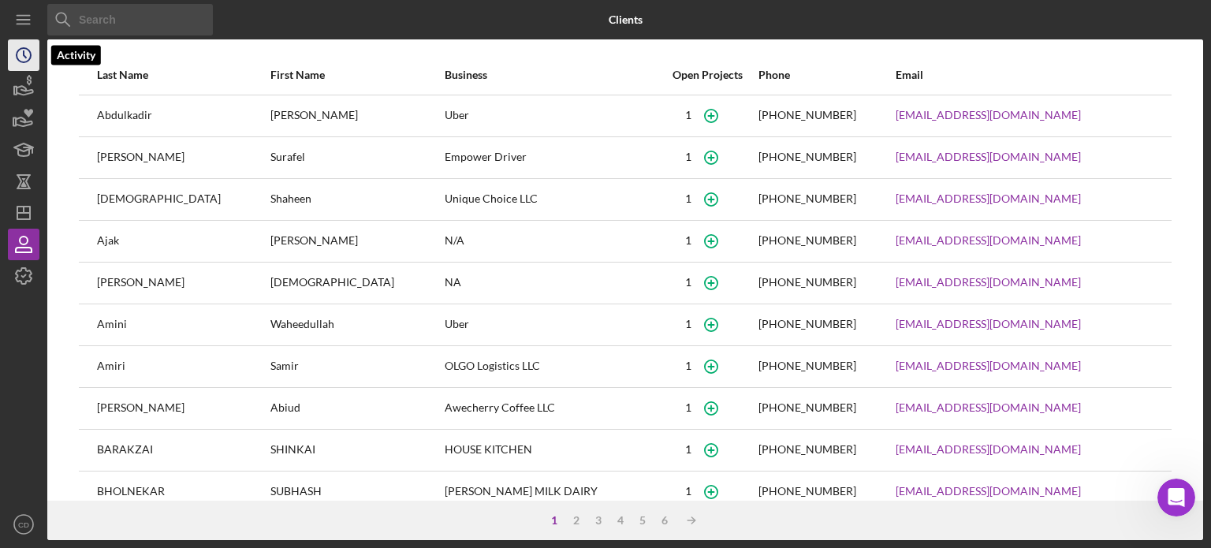
click at [20, 60] on icon "Icon/History" at bounding box center [23, 54] width 39 height 39
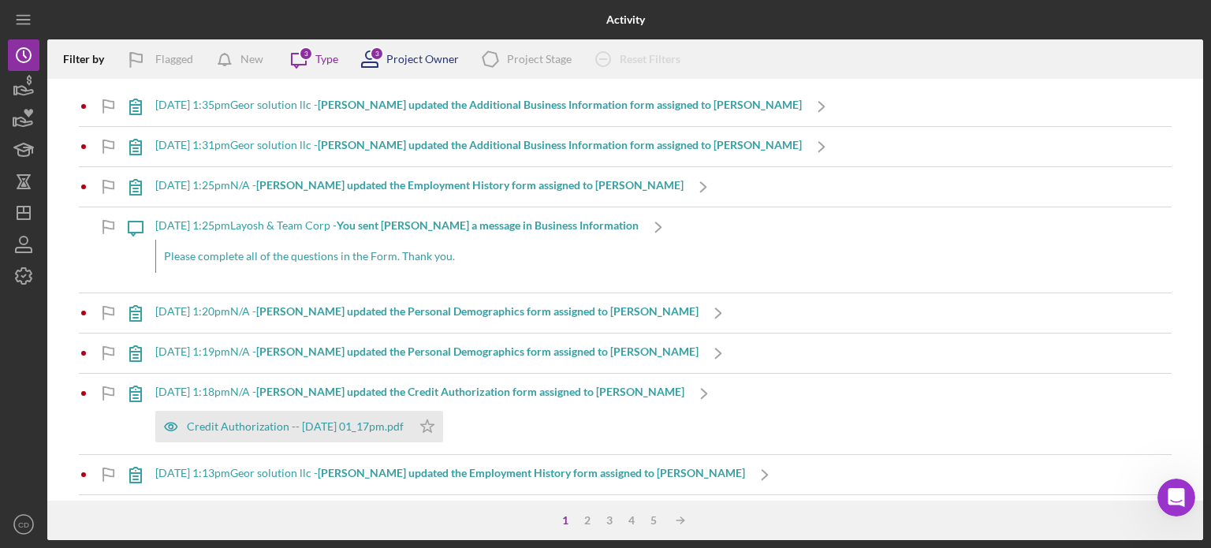
click at [426, 59] on div "Project Owner" at bounding box center [422, 59] width 73 height 13
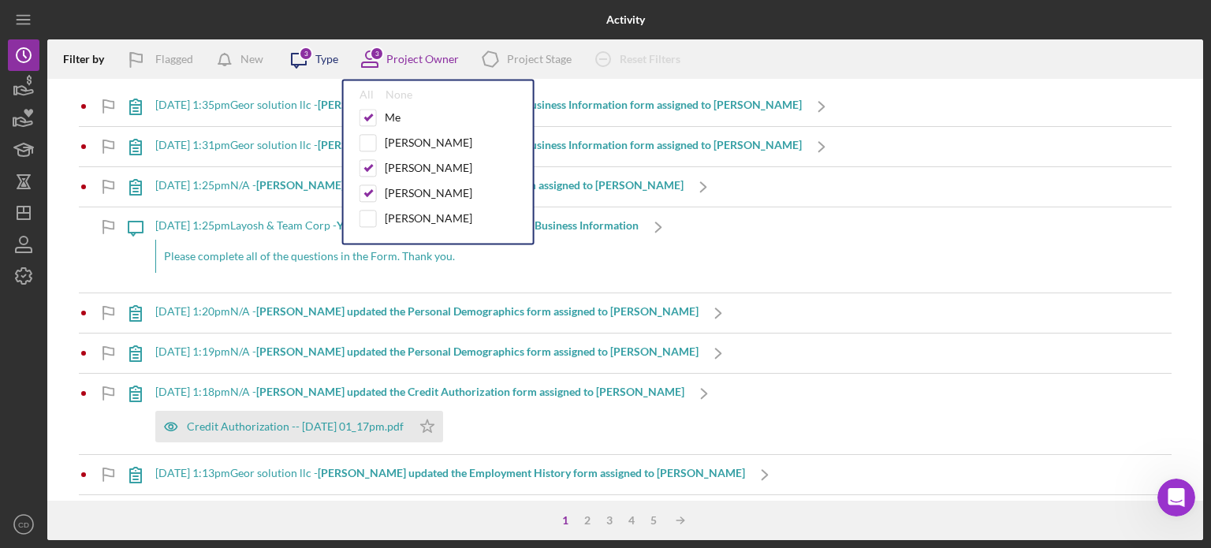
click at [307, 54] on div "3" at bounding box center [306, 54] width 14 height 14
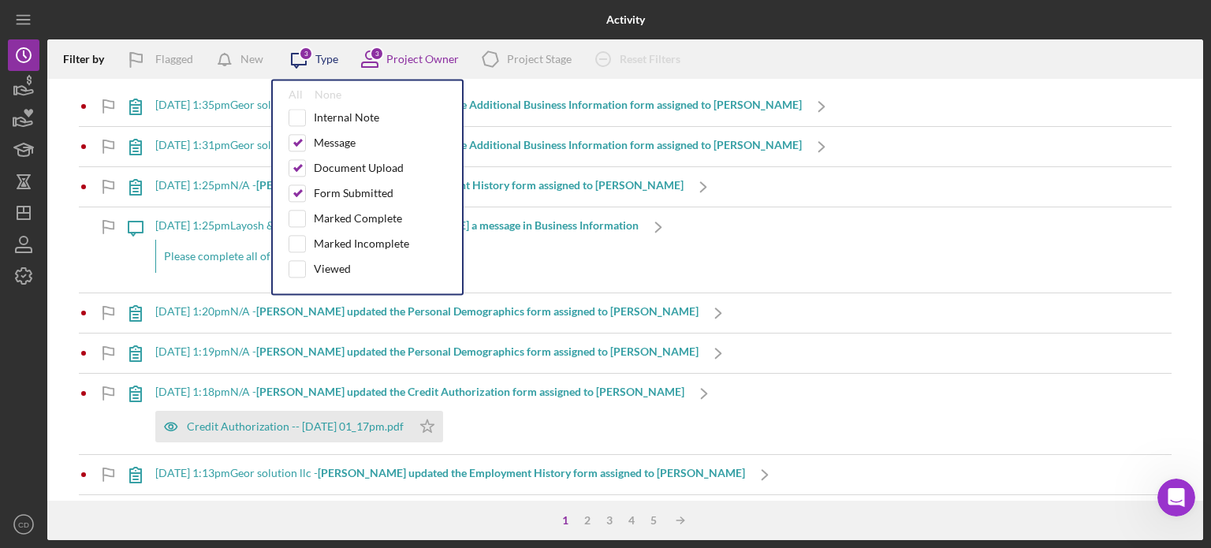
click at [322, 61] on div "Type" at bounding box center [326, 59] width 23 height 13
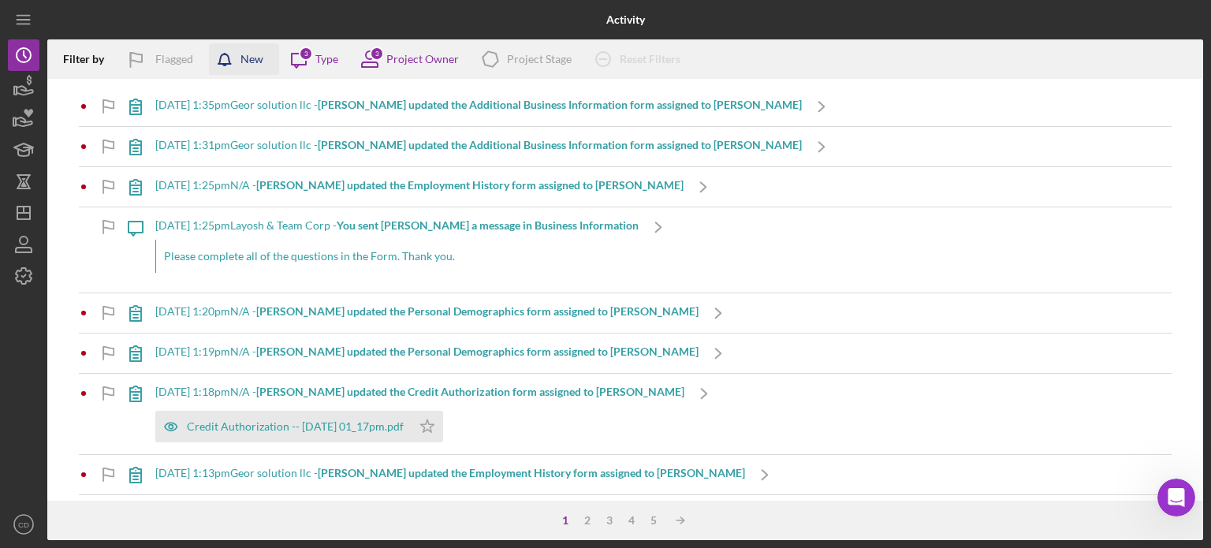
click at [244, 61] on div "New" at bounding box center [251, 59] width 23 height 32
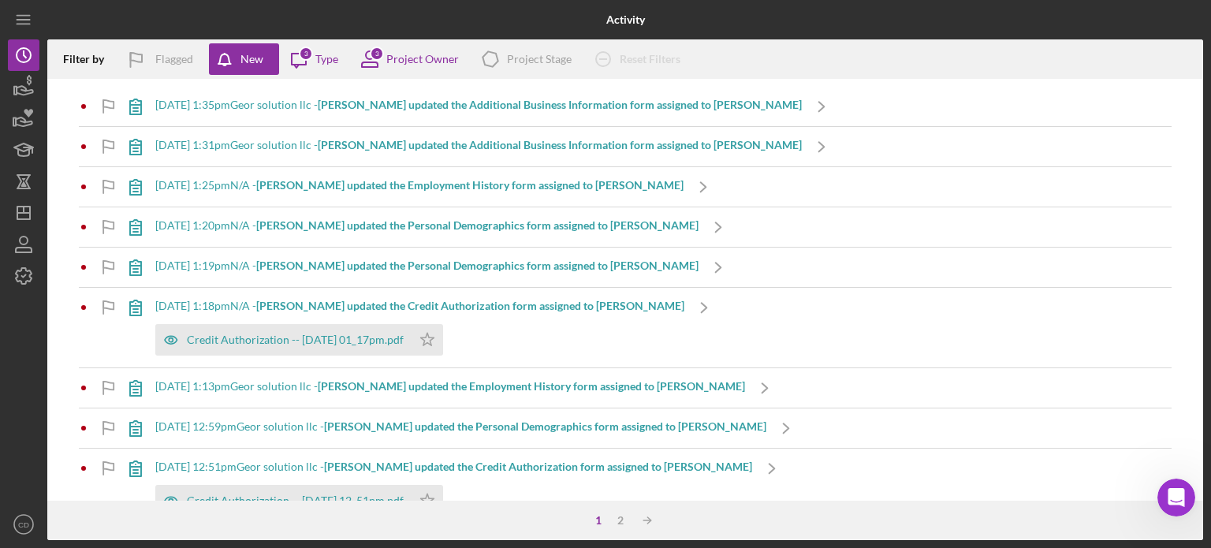
click at [97, 58] on div "Filter by" at bounding box center [89, 59] width 53 height 13
click at [79, 54] on div "Filter by" at bounding box center [89, 59] width 53 height 13
click at [142, 57] on icon "button" at bounding box center [135, 59] width 39 height 39
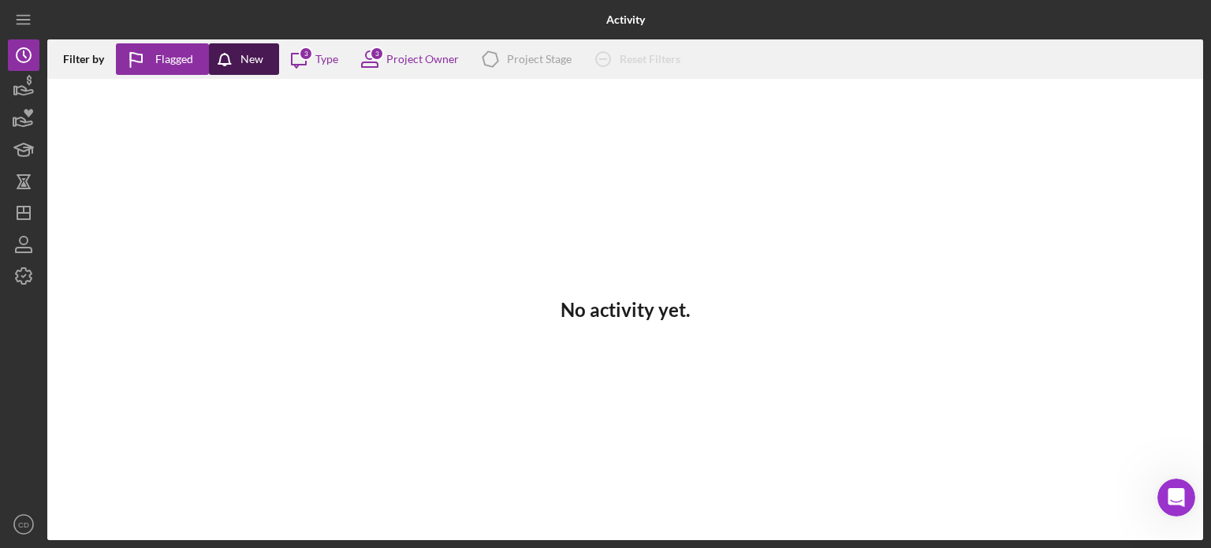
click at [258, 58] on div "New" at bounding box center [251, 59] width 23 height 32
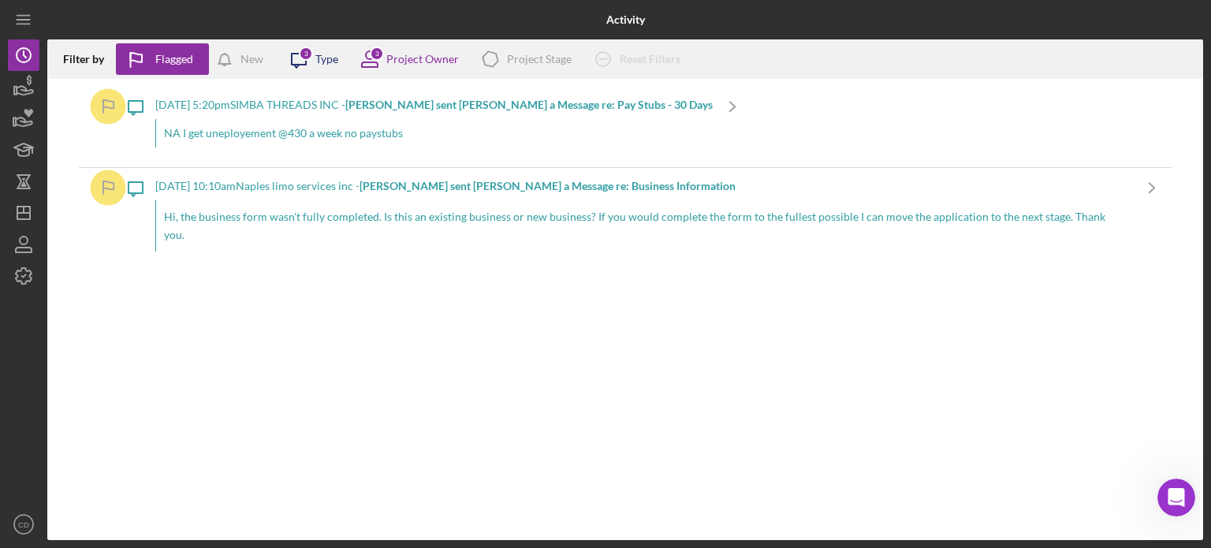
click at [312, 61] on icon "Icon/Message" at bounding box center [298, 58] width 39 height 39
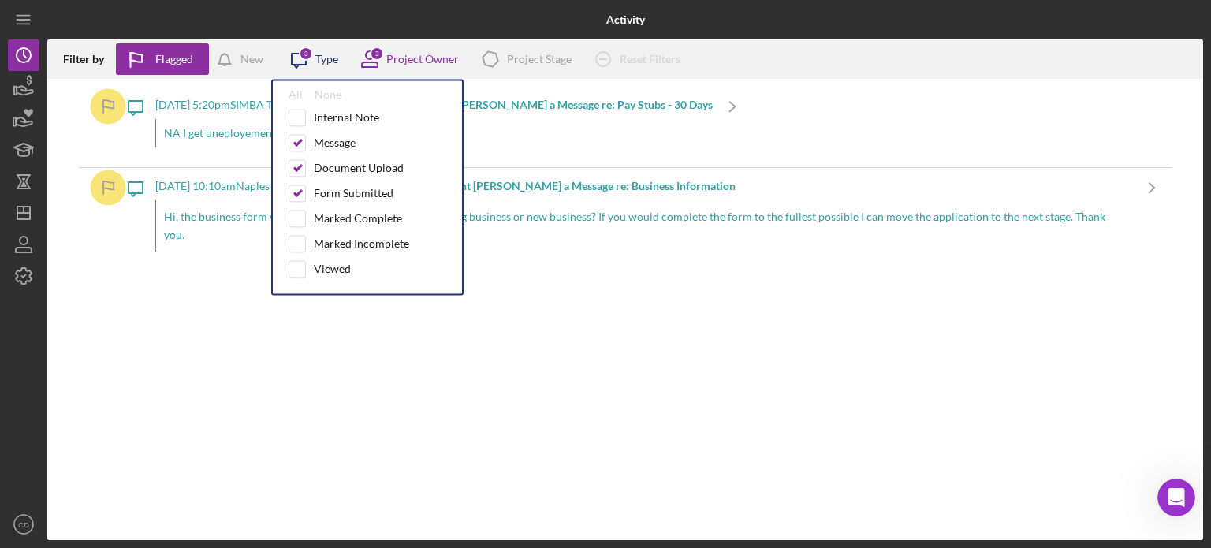
click at [319, 57] on div "Type" at bounding box center [326, 59] width 23 height 13
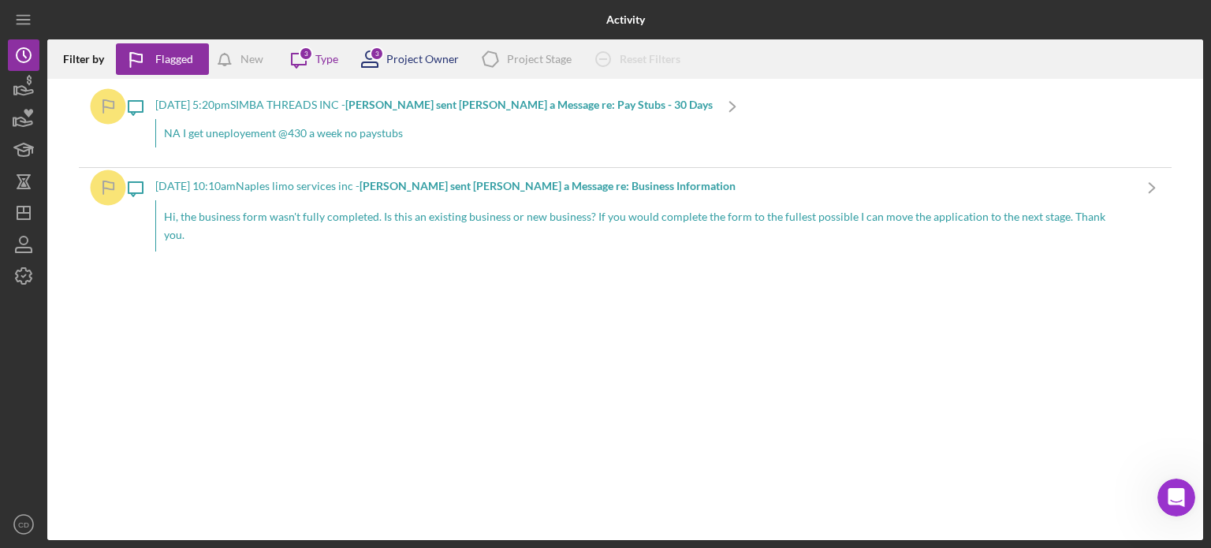
click at [439, 47] on div "3 Project Owner" at bounding box center [404, 58] width 109 height 39
click at [549, 47] on div "Icon/Product Project Stage" at bounding box center [521, 58] width 101 height 39
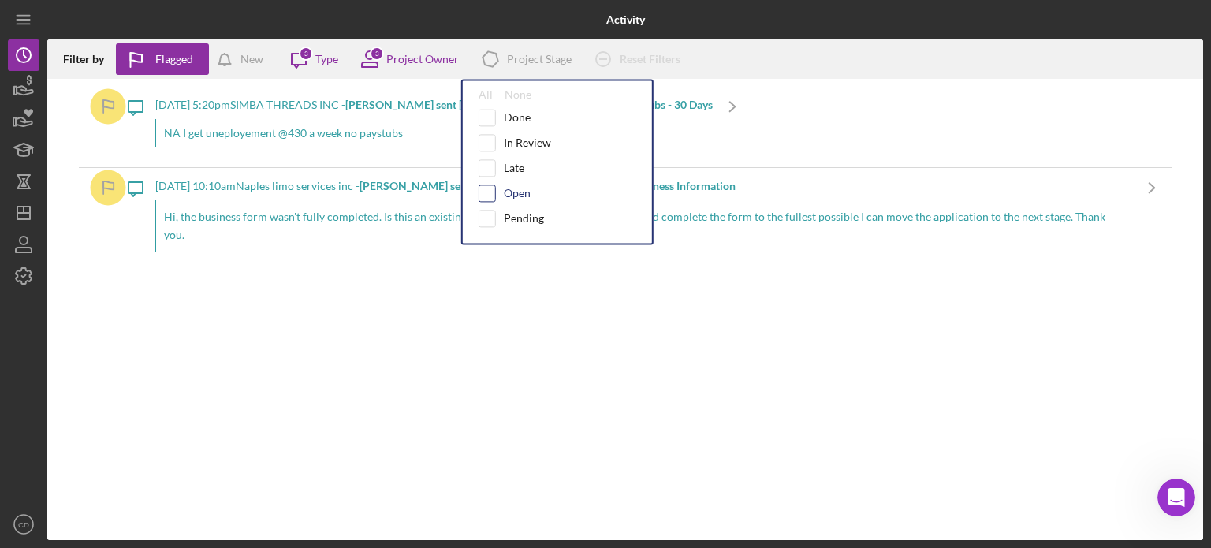
click at [491, 188] on input "checkbox" at bounding box center [487, 193] width 16 height 16
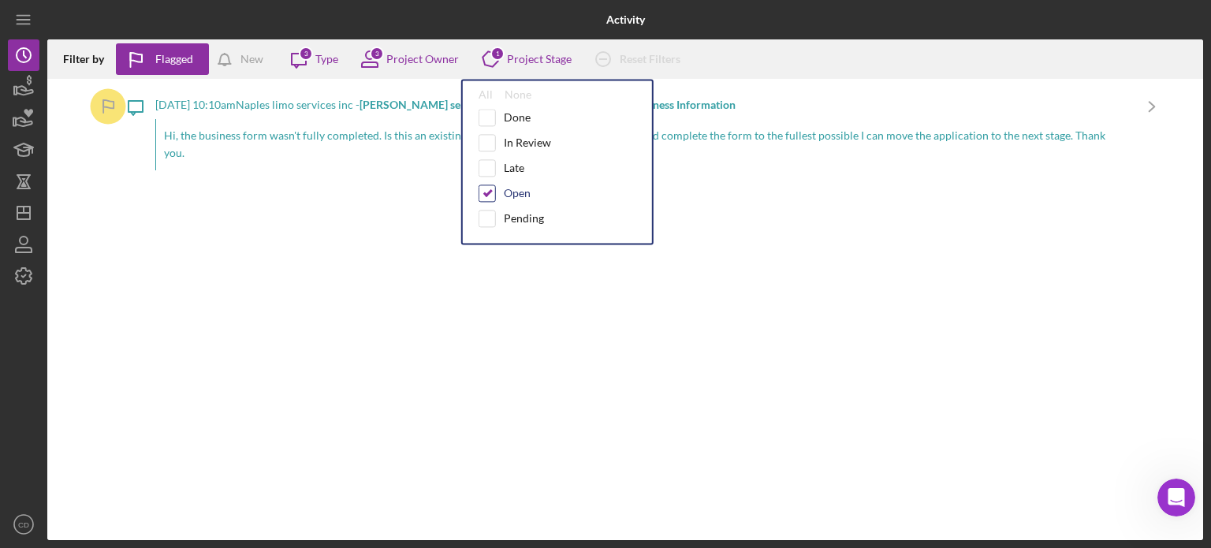
click at [491, 188] on input "checkbox" at bounding box center [487, 193] width 16 height 16
checkbox input "false"
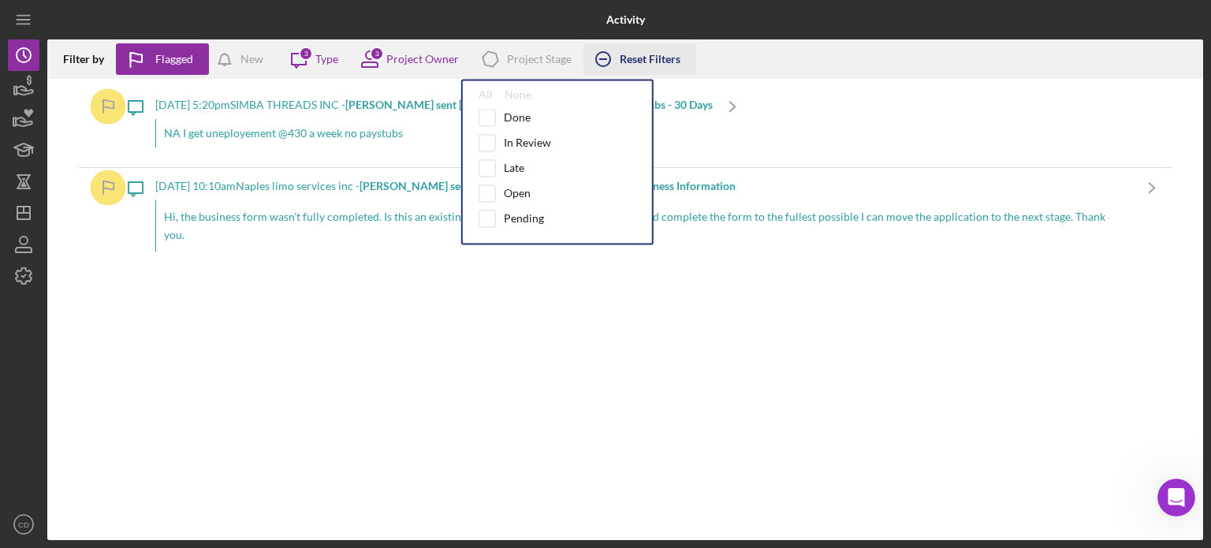
click at [667, 59] on div "Reset Filters" at bounding box center [650, 59] width 61 height 32
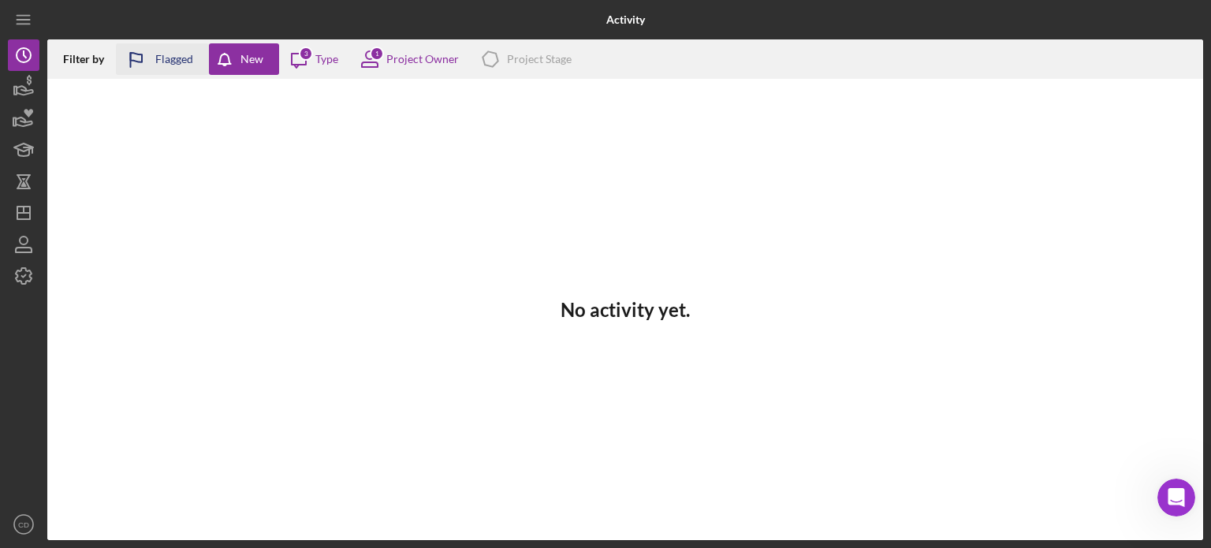
click at [169, 65] on div "Flagged" at bounding box center [174, 59] width 38 height 32
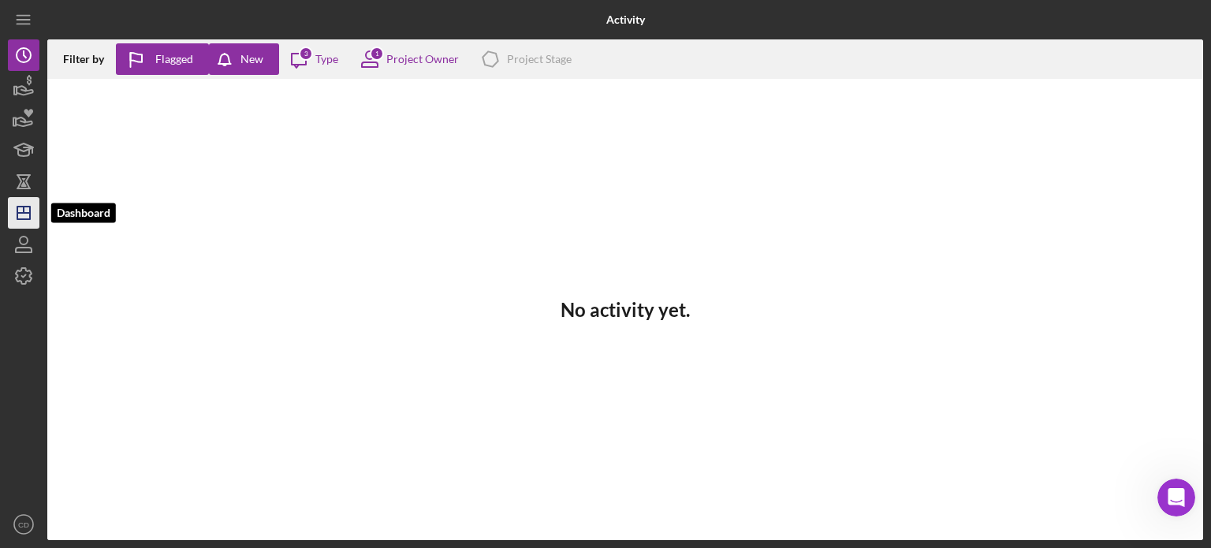
click at [25, 210] on icon "Icon/Dashboard" at bounding box center [23, 212] width 39 height 39
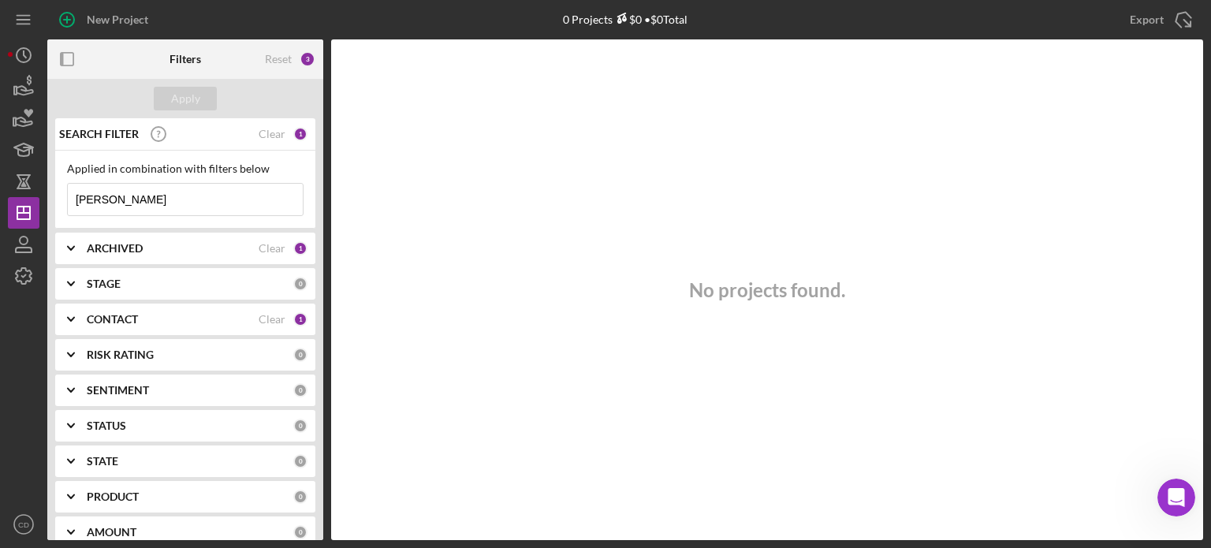
drag, startPoint x: 105, startPoint y: 207, endPoint x: 45, endPoint y: 207, distance: 59.9
click at [45, 207] on div "New Project 0 Projects $0 • $0 Total [PERSON_NAME] Export Icon/Export Filters R…" at bounding box center [605, 270] width 1195 height 540
click at [71, 247] on icon "Icon/Expander" at bounding box center [70, 248] width 39 height 39
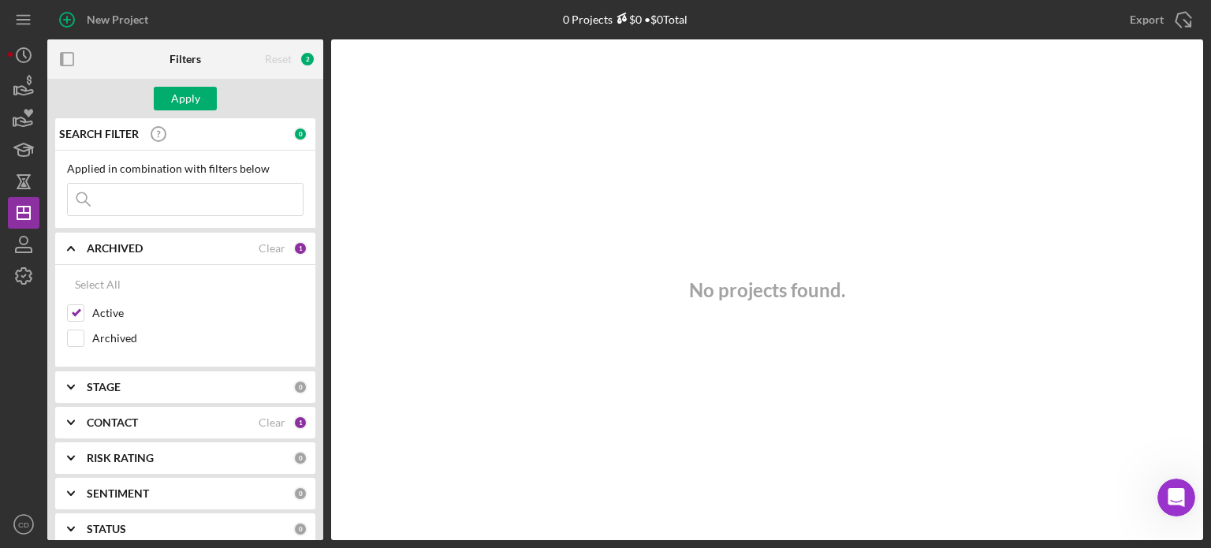
click at [71, 247] on polyline at bounding box center [71, 248] width 6 height 3
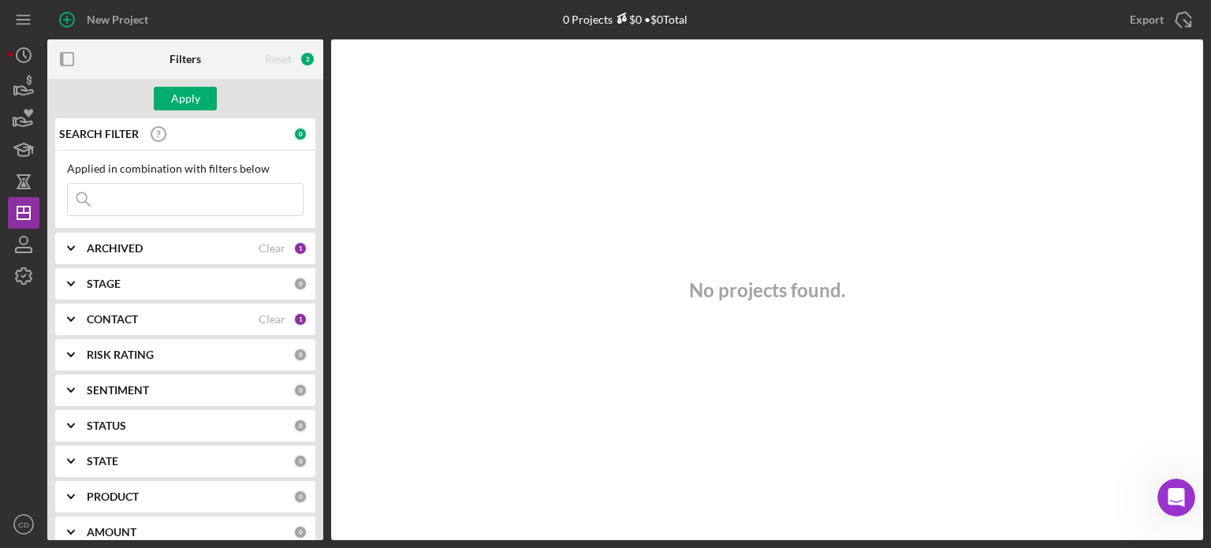
click at [71, 315] on icon "Icon/Expander" at bounding box center [70, 319] width 39 height 39
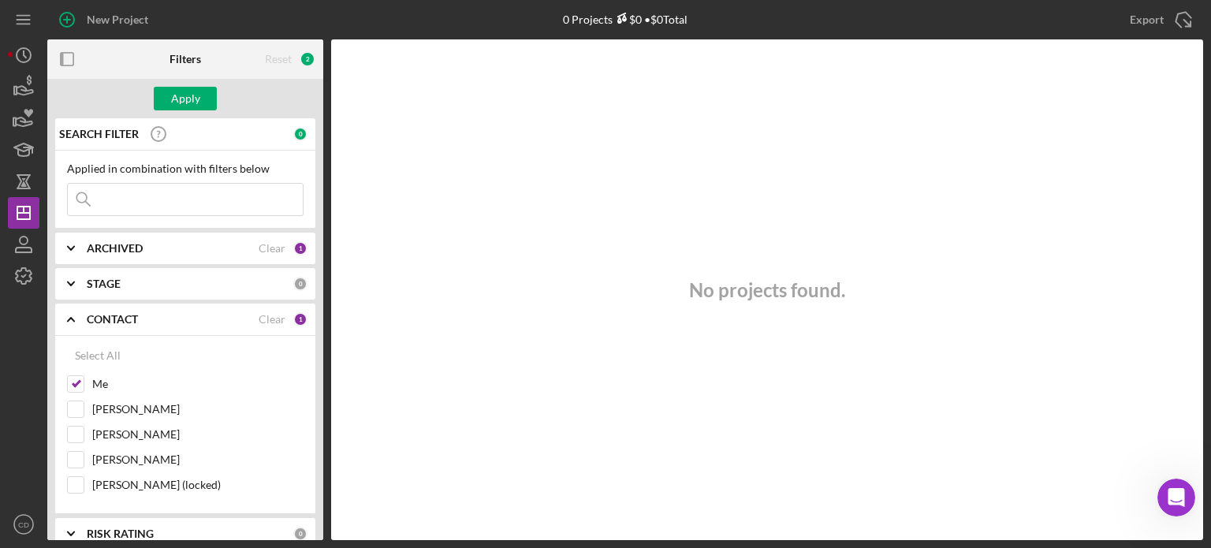
click at [73, 315] on icon "Icon/Expander" at bounding box center [70, 319] width 39 height 39
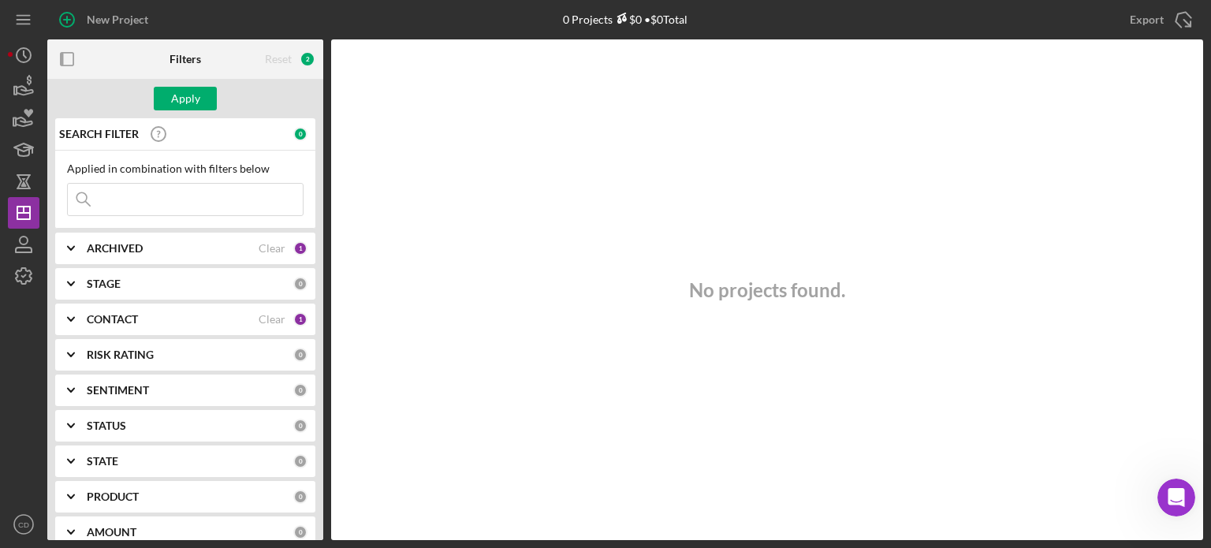
click at [72, 284] on polyline at bounding box center [71, 283] width 6 height 3
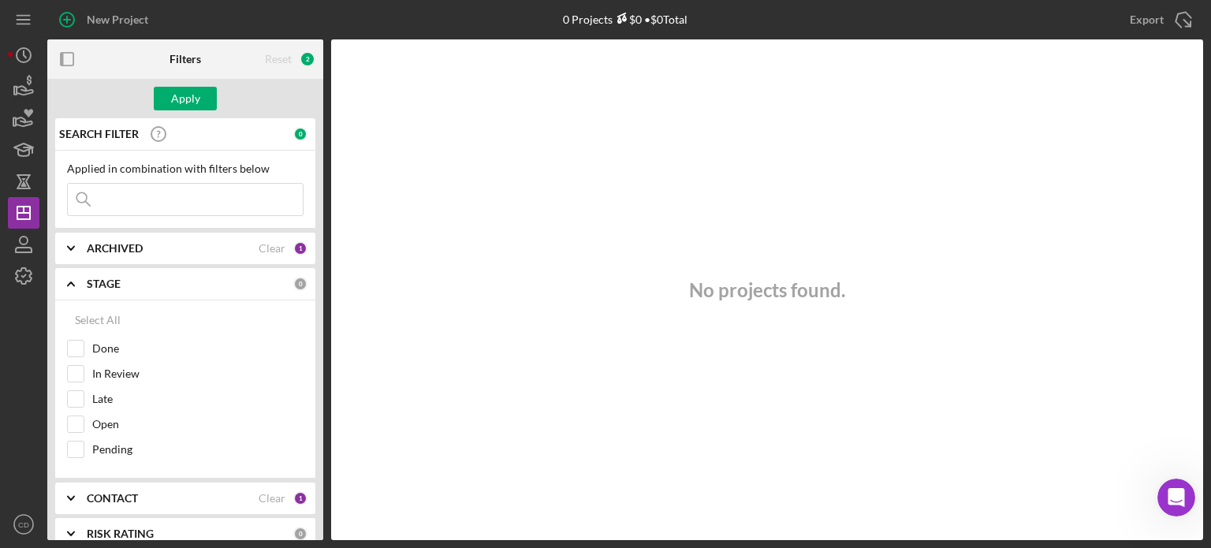
click at [72, 284] on icon "Icon/Expander" at bounding box center [70, 283] width 39 height 39
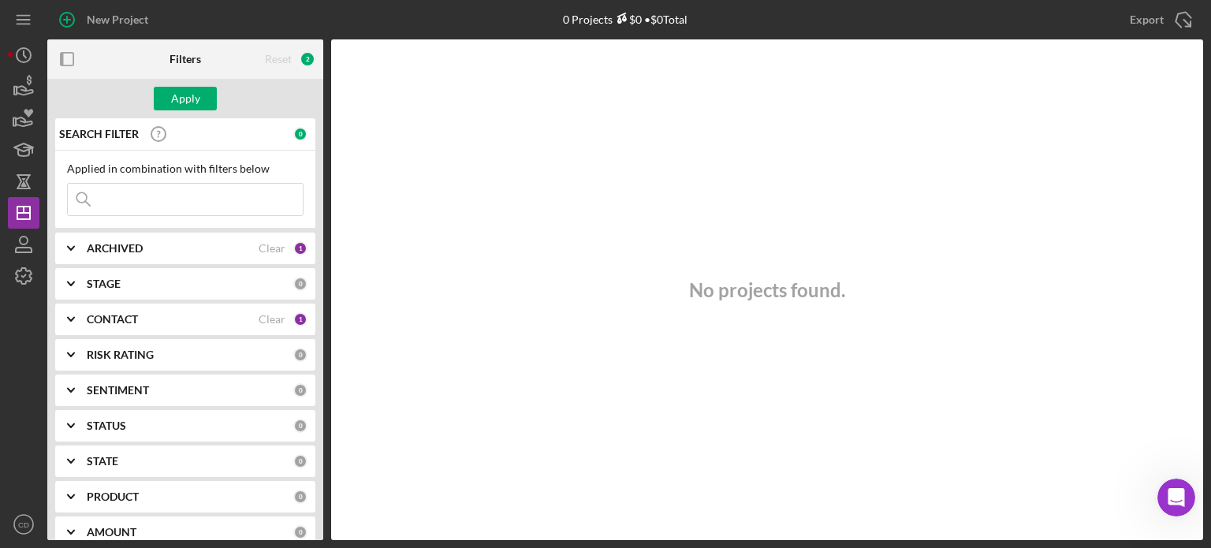
click at [72, 284] on polyline at bounding box center [71, 283] width 6 height 3
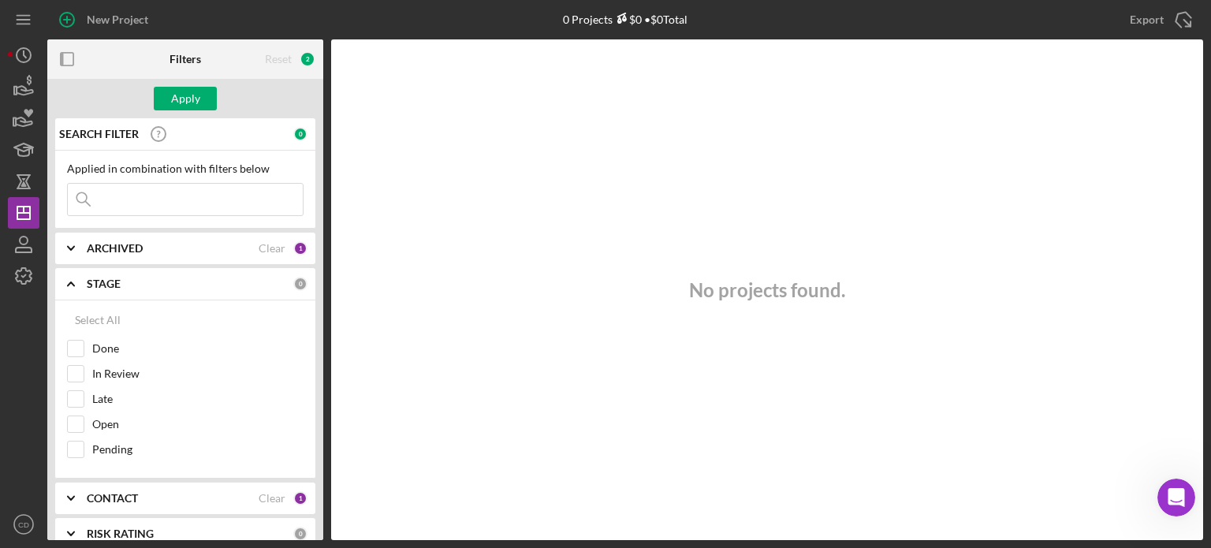
click at [72, 284] on icon "Icon/Expander" at bounding box center [70, 283] width 39 height 39
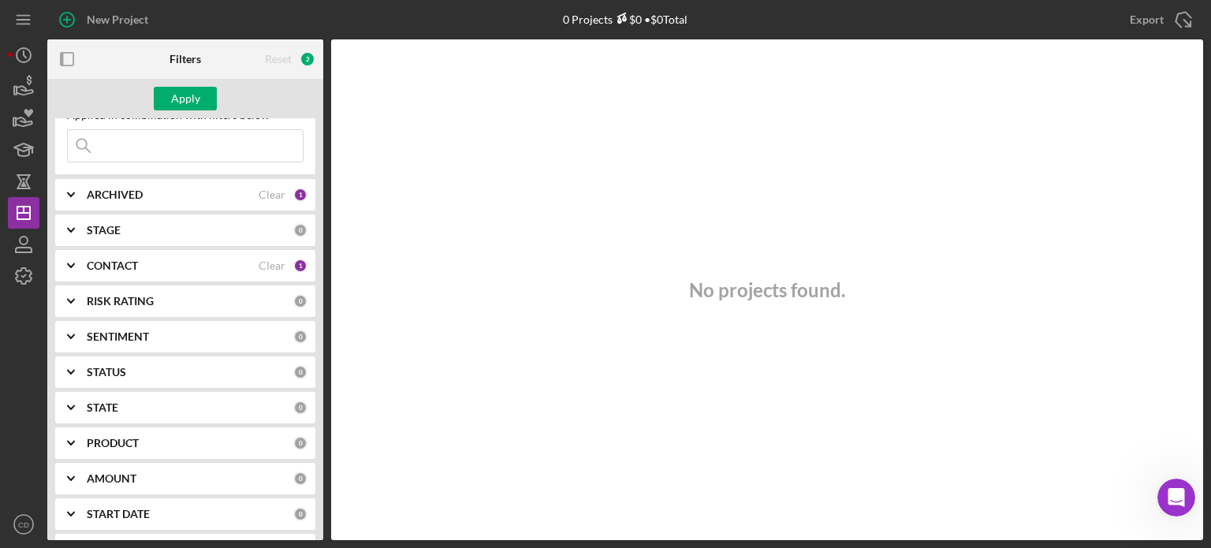
scroll to position [79, 0]
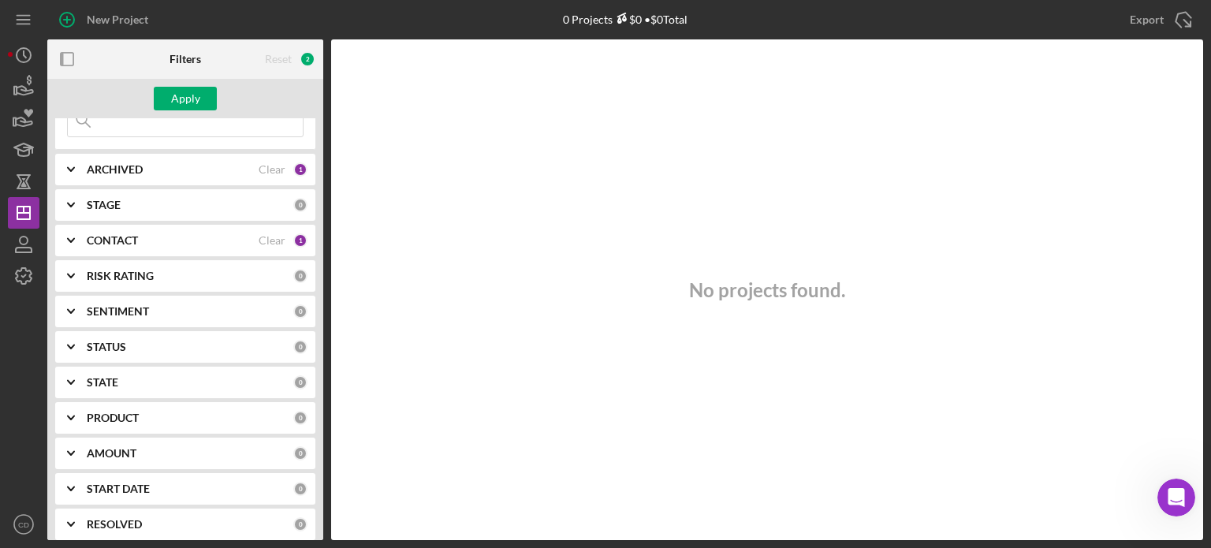
click at [73, 340] on icon "Icon/Expander" at bounding box center [70, 346] width 39 height 39
click at [72, 315] on icon "Icon/Expander" at bounding box center [70, 311] width 39 height 39
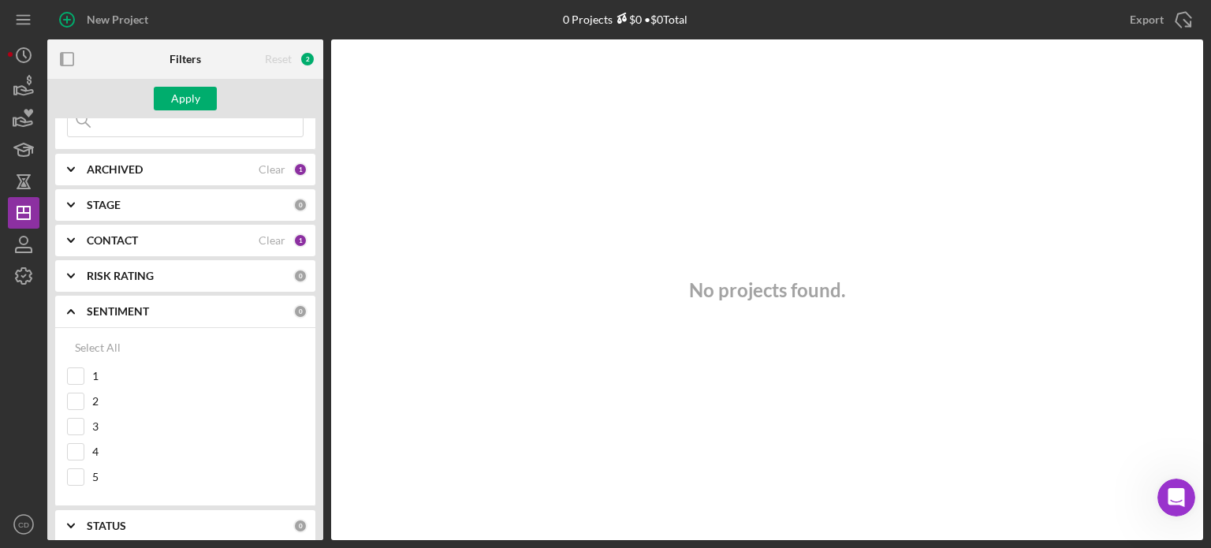
click at [72, 311] on icon "Icon/Expander" at bounding box center [70, 311] width 39 height 39
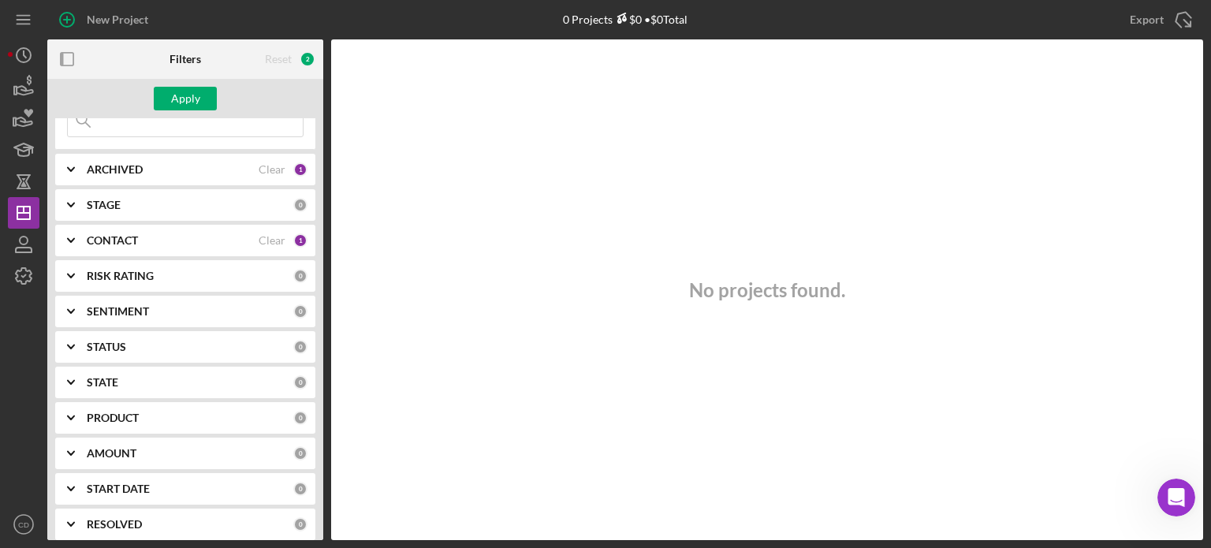
scroll to position [231, 0]
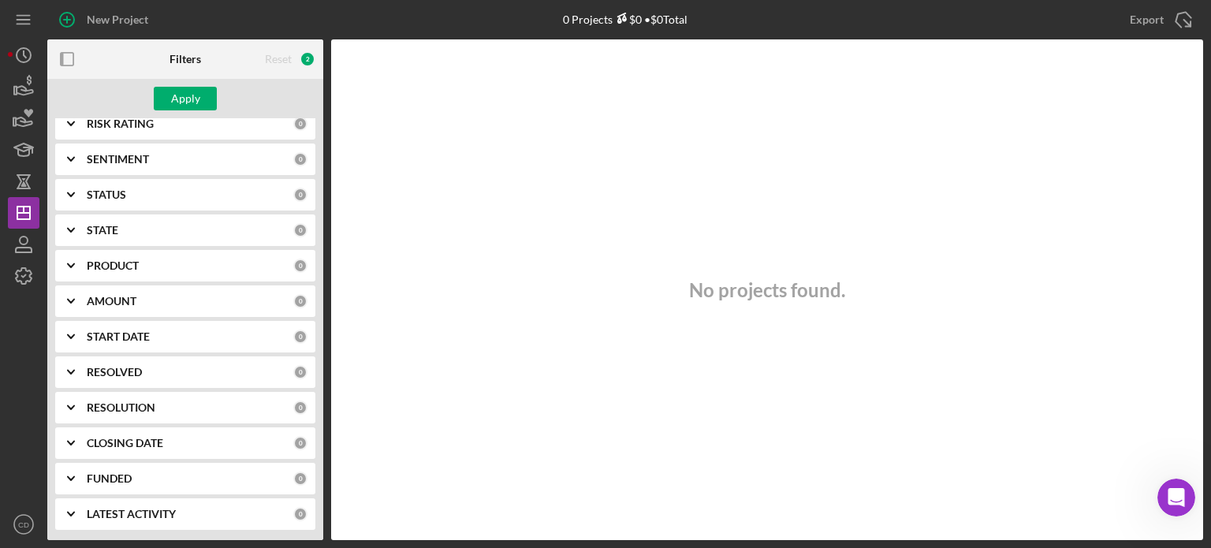
click at [73, 512] on polyline at bounding box center [71, 513] width 6 height 3
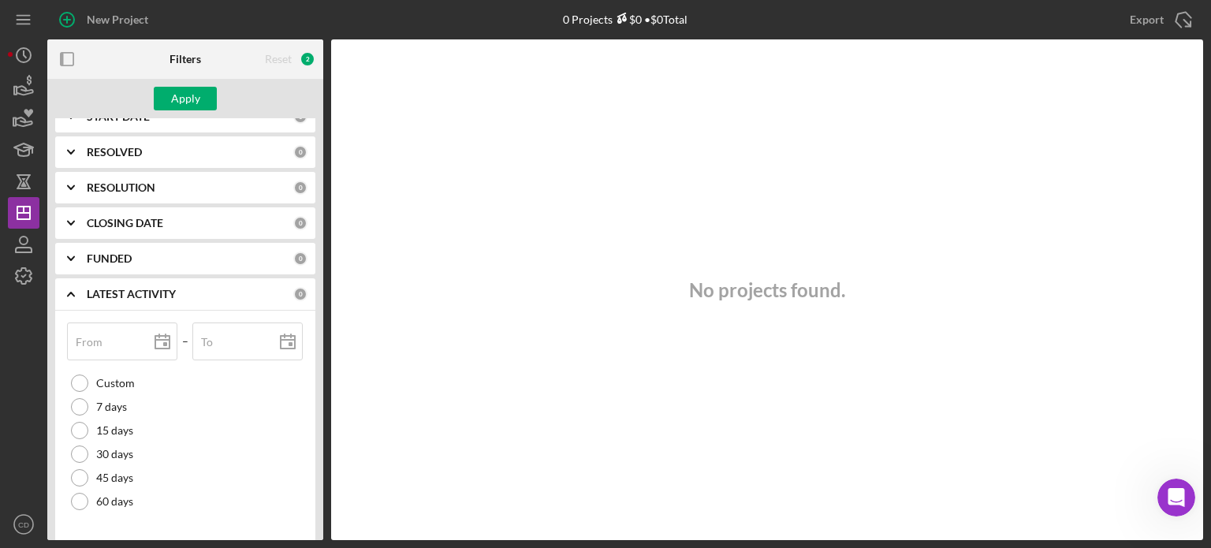
scroll to position [463, 0]
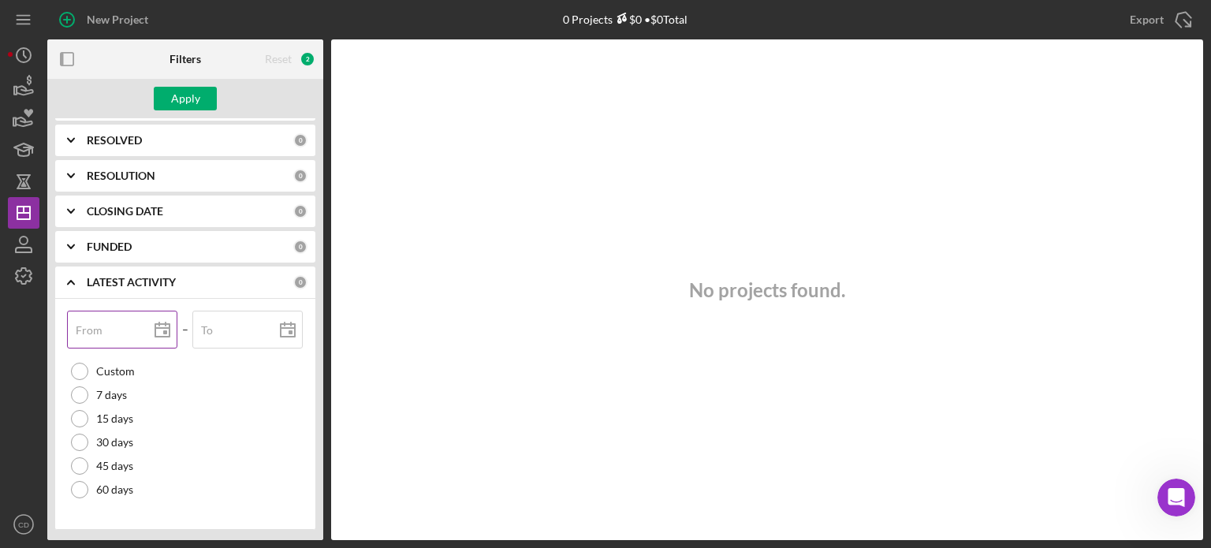
click at [107, 326] on div "From" at bounding box center [122, 330] width 111 height 39
click at [99, 326] on label "From" at bounding box center [89, 330] width 27 height 13
click at [99, 326] on input "From" at bounding box center [122, 330] width 110 height 38
type input "0m/dd/yyyy"
type input "09/dd/yyyy"
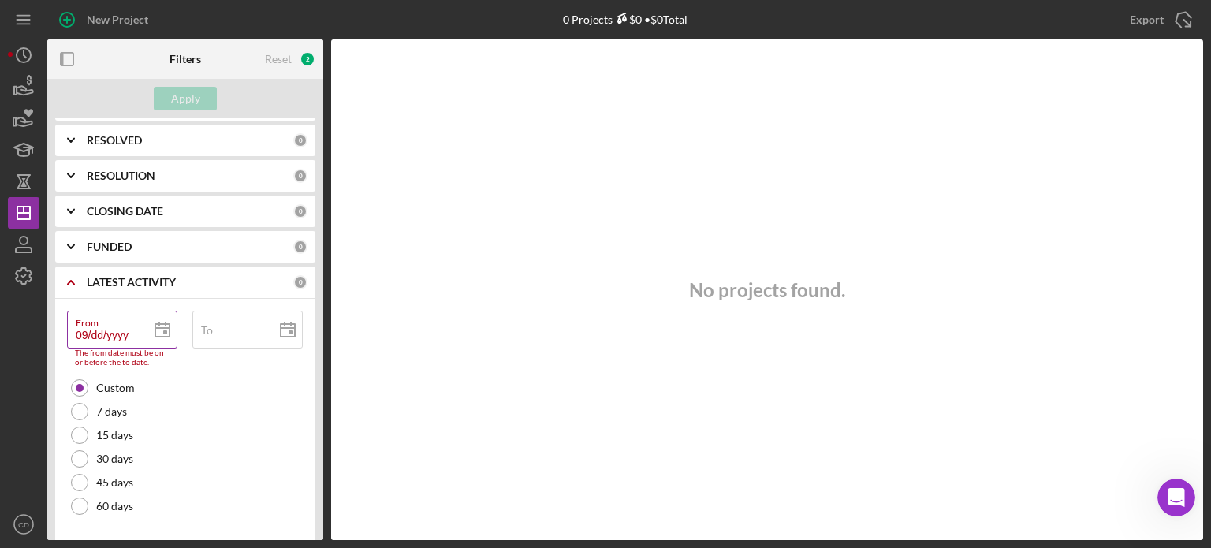
type input "09/dd/yyyy"
type input "09/2d/yyyy"
type input "09/22/yyyy"
type input "09/22/2yyy"
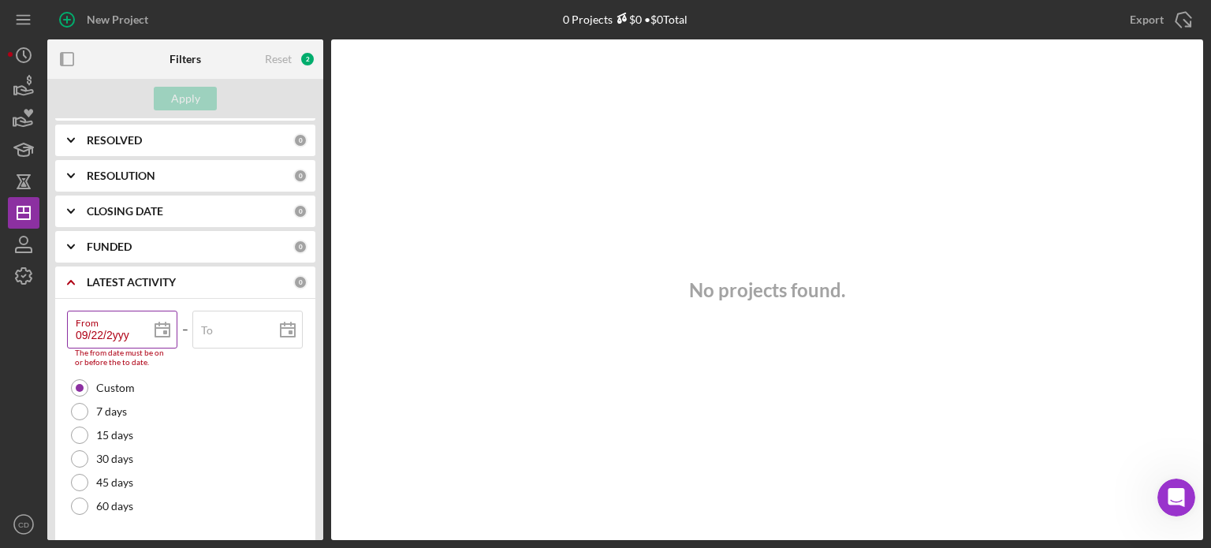
type input "09/22/20yy"
type input "09/22/202y"
type input "[DATE]"
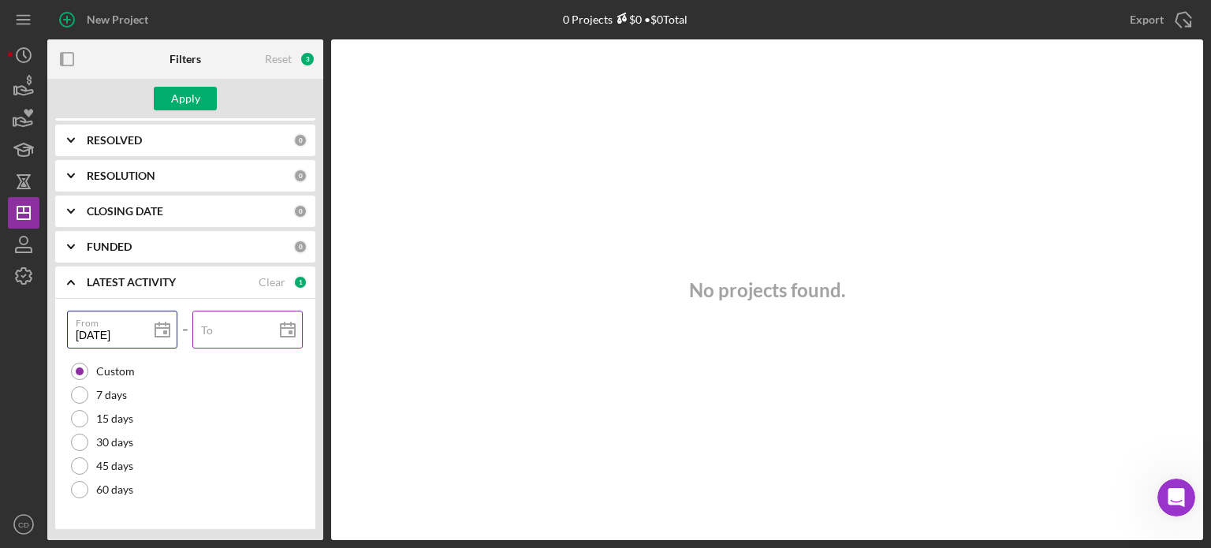
type input "[DATE]"
click at [231, 321] on div "To" at bounding box center [247, 330] width 111 height 39
type input "1m/dd/yyyy"
type input "10/dd/yyyy"
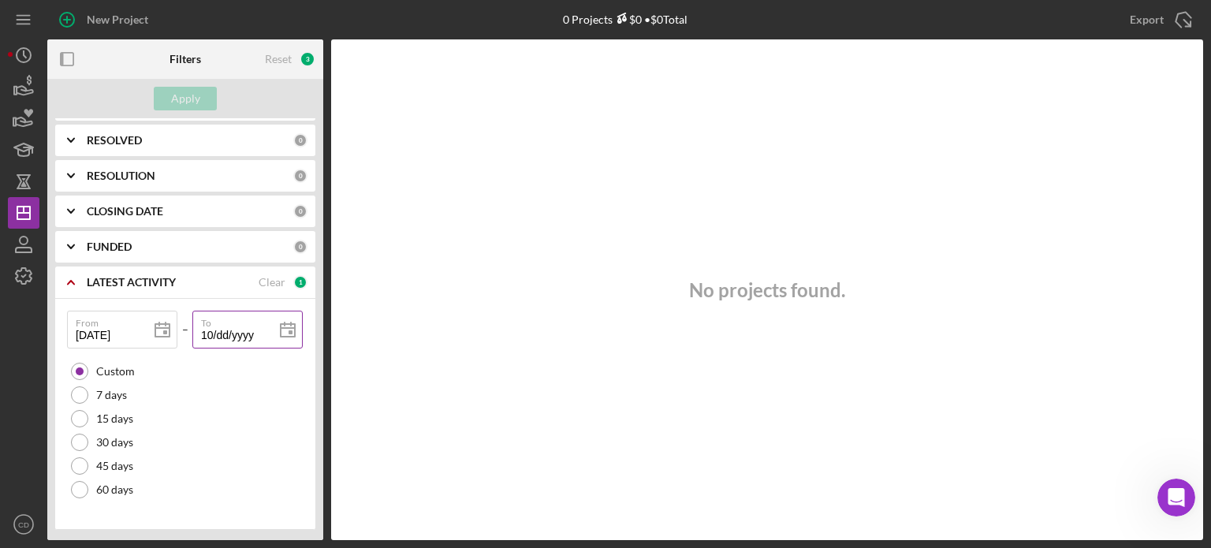
type input "10/0d/yyyy"
type input "10/01/yyyy"
type input "10/01/2yyy"
type input "10/01/20yy"
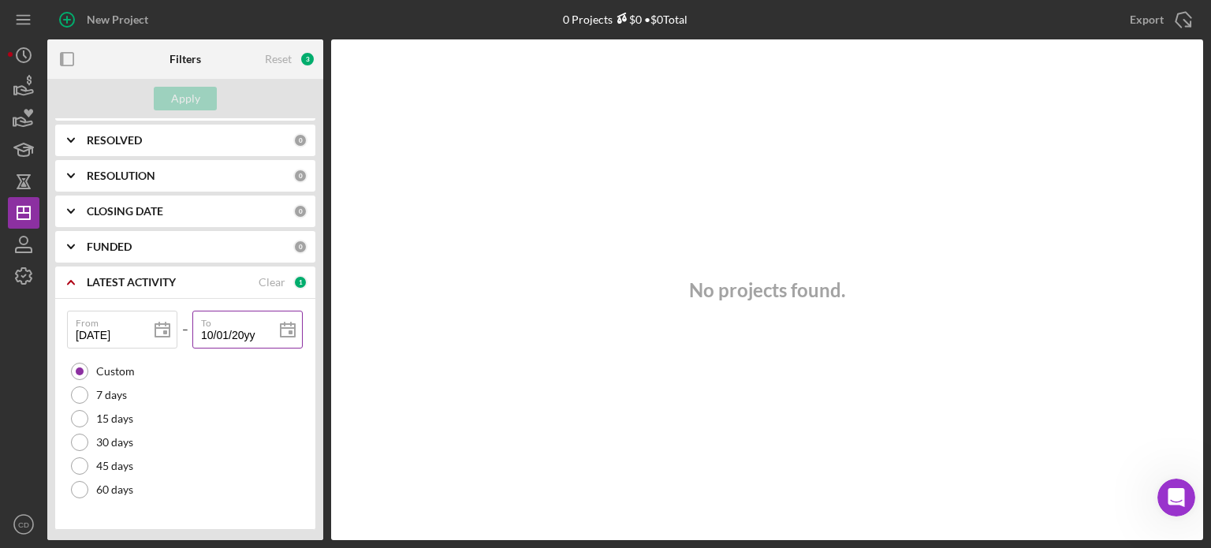
type input "10/01/202y"
type input "[DATE]"
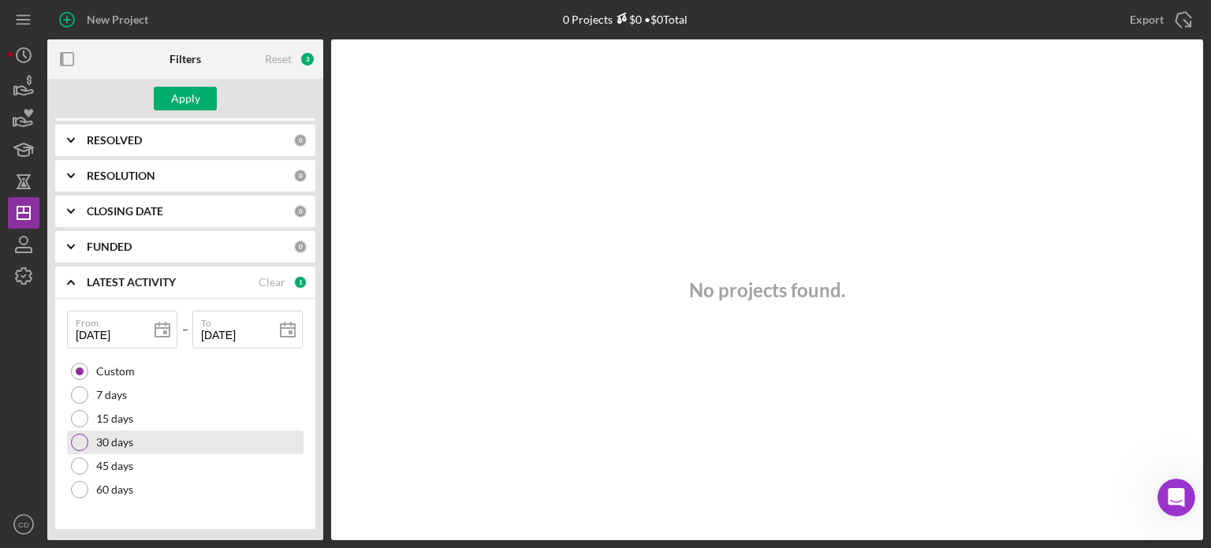
click at [214, 431] on div "30 days" at bounding box center [185, 442] width 236 height 24
type input "[DATE]"
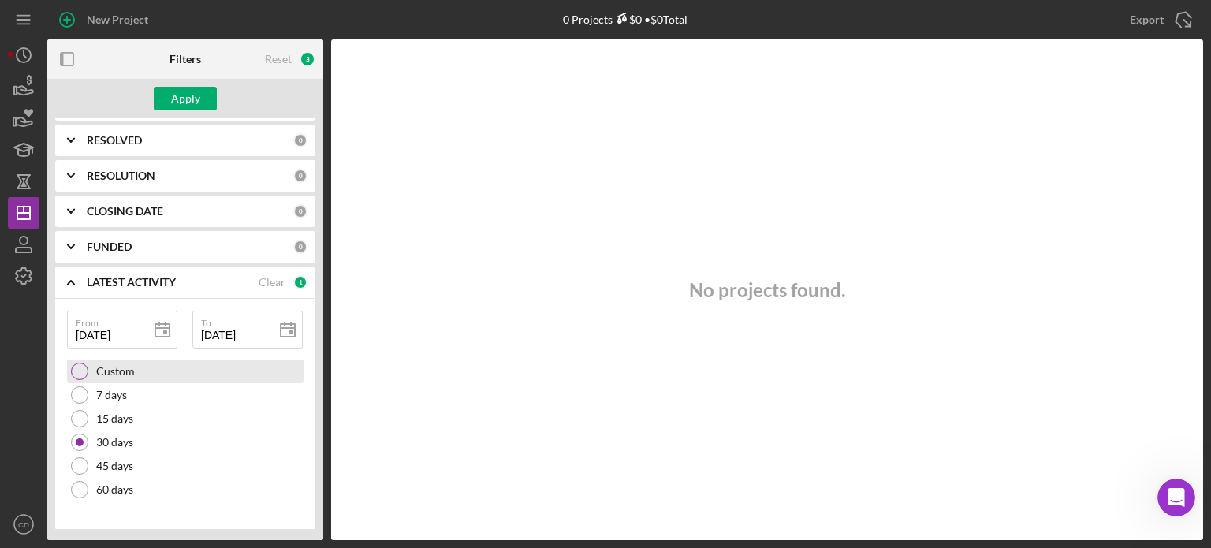
click at [106, 368] on label "Custom" at bounding box center [115, 371] width 39 height 13
click at [268, 279] on div "Clear" at bounding box center [272, 282] width 27 height 13
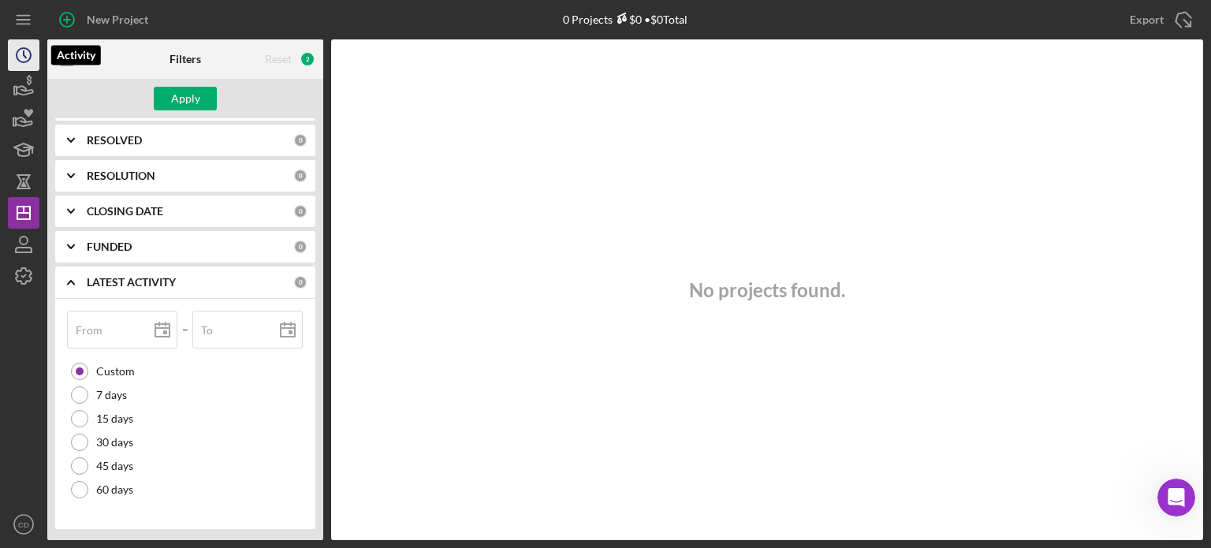
click at [20, 65] on icon "Icon/History" at bounding box center [23, 54] width 39 height 39
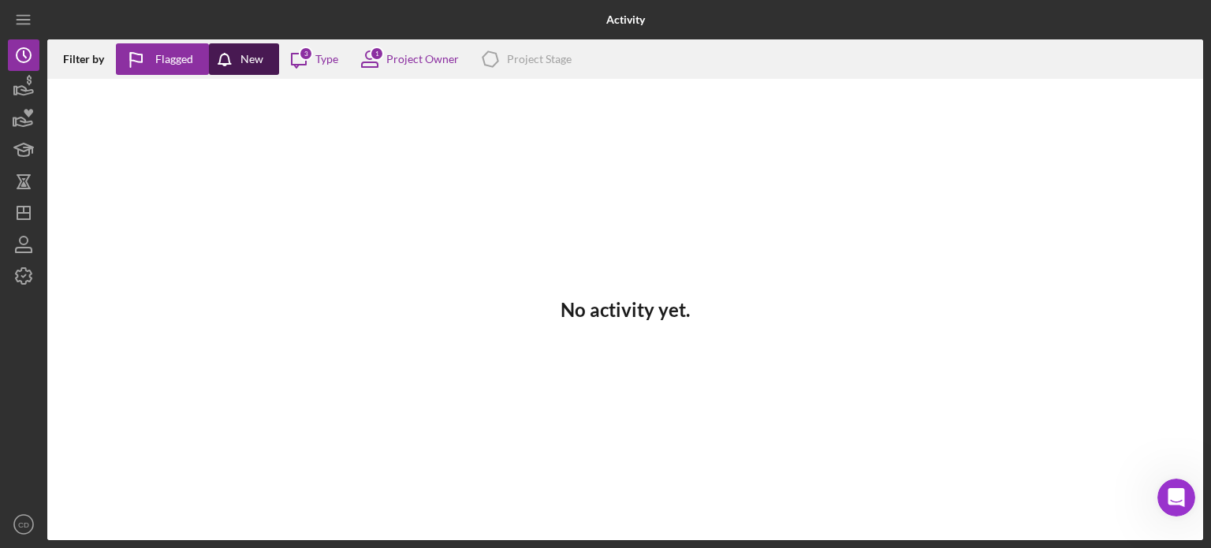
click at [236, 56] on icon "button" at bounding box center [228, 62] width 39 height 39
click at [179, 48] on div "Flagged" at bounding box center [174, 59] width 38 height 32
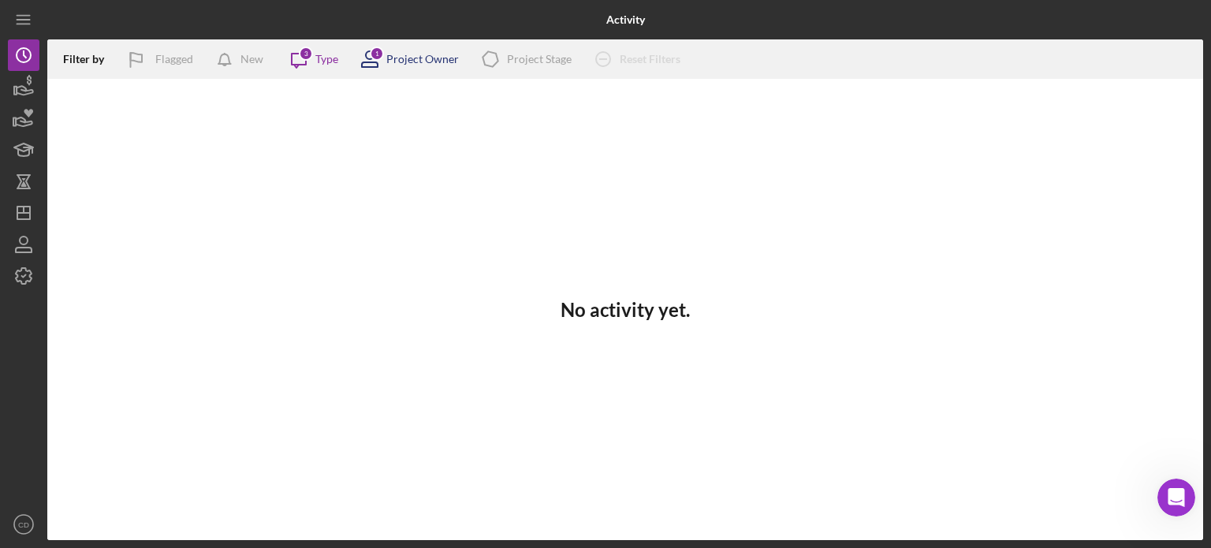
click at [419, 60] on div "Project Owner" at bounding box center [422, 59] width 73 height 13
click at [302, 121] on div "No activity yet." at bounding box center [625, 309] width 1156 height 461
click at [307, 68] on icon "Icon/Message" at bounding box center [298, 58] width 39 height 39
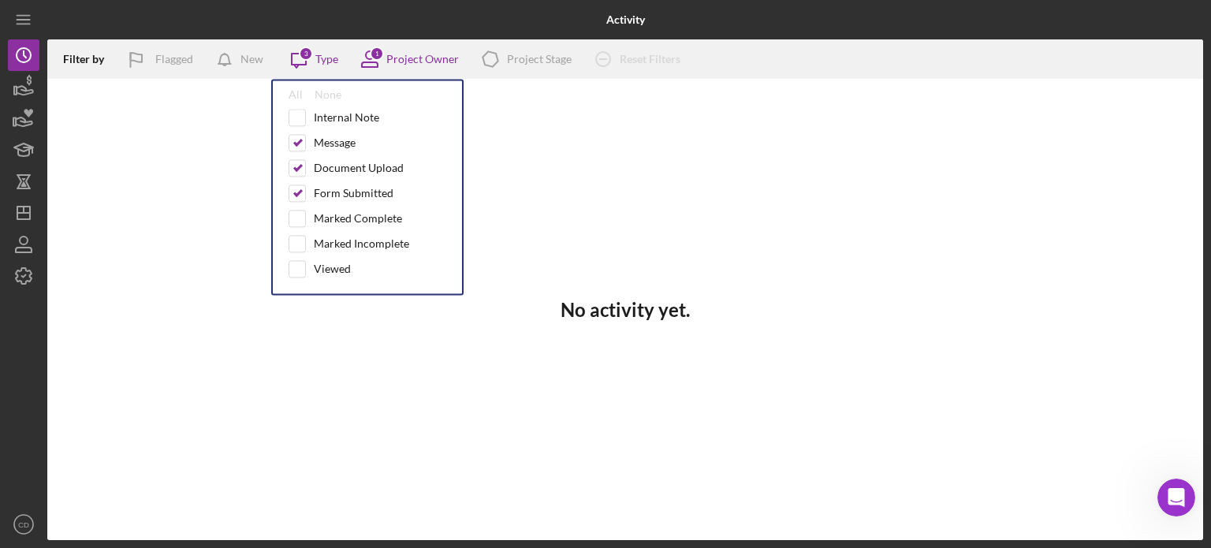
click at [227, 136] on div "No activity yet." at bounding box center [625, 309] width 1156 height 461
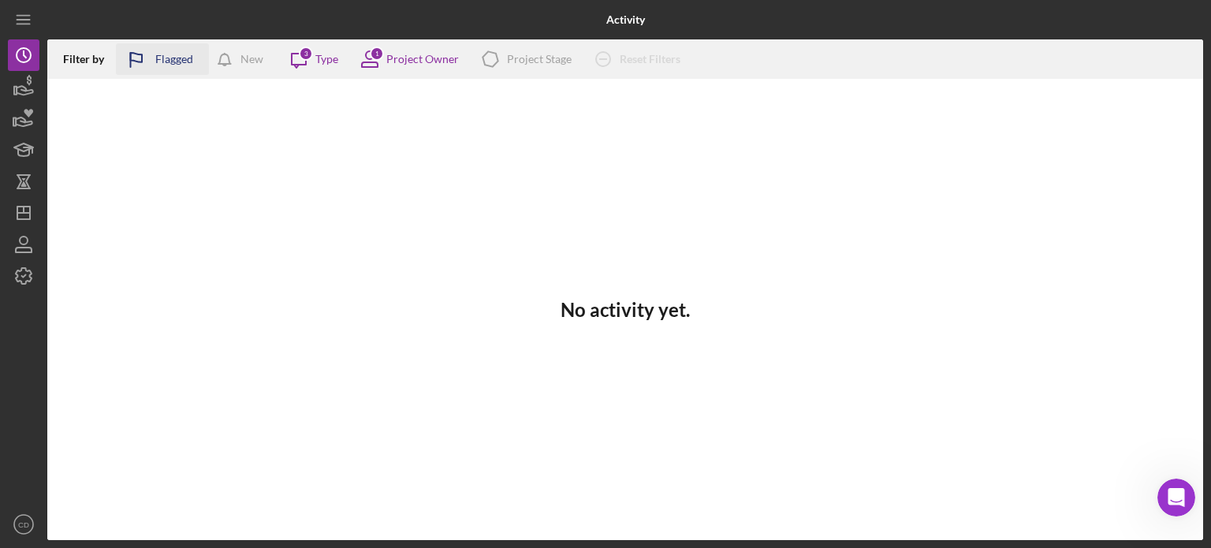
click at [156, 62] on div "Flagged" at bounding box center [174, 59] width 38 height 32
click at [104, 125] on div "No activity yet." at bounding box center [625, 309] width 1156 height 461
click at [510, 262] on div "No activity yet." at bounding box center [625, 309] width 1156 height 461
